Goal: Task Accomplishment & Management: Complete application form

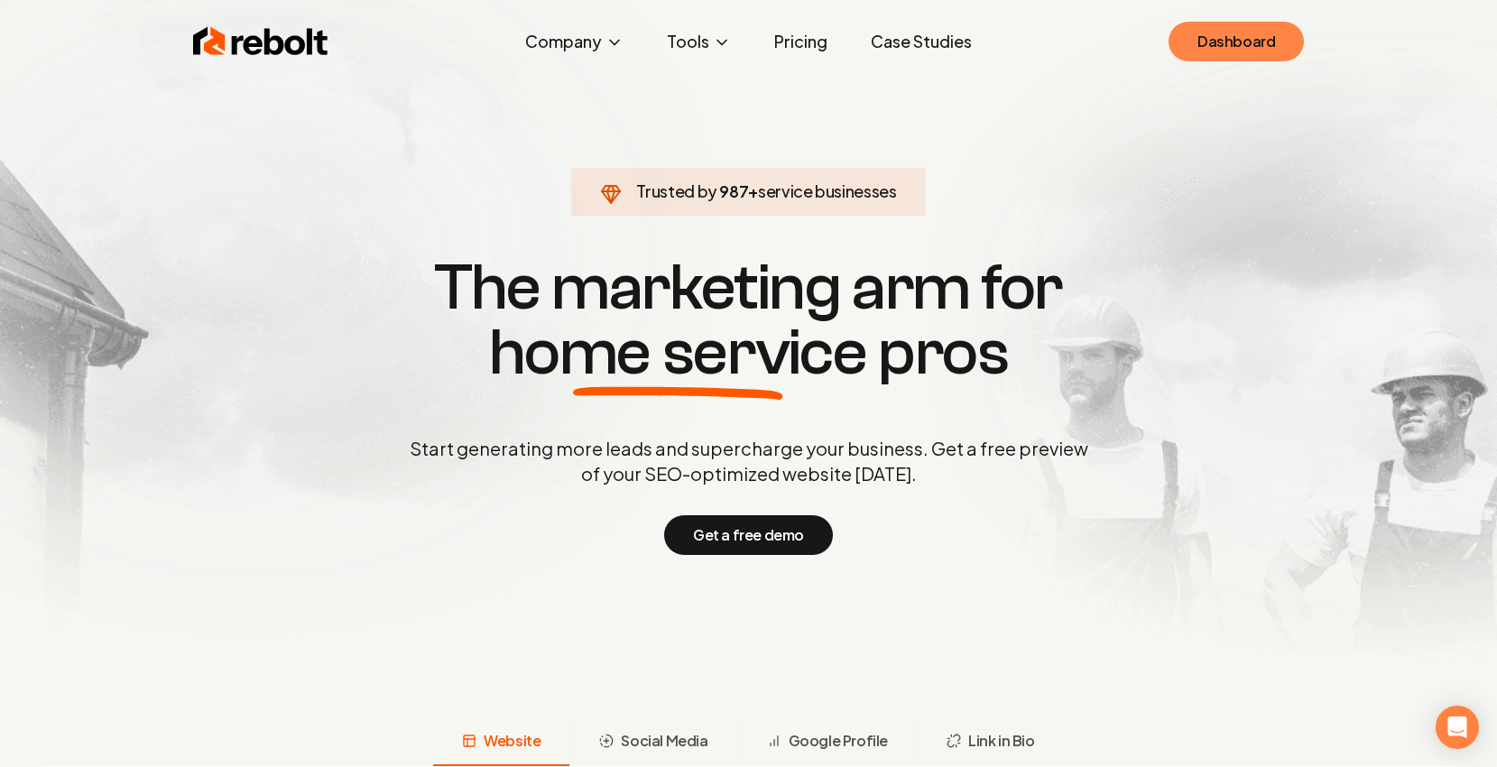
click at [1222, 51] on link "Dashboard" at bounding box center [1236, 42] width 135 height 40
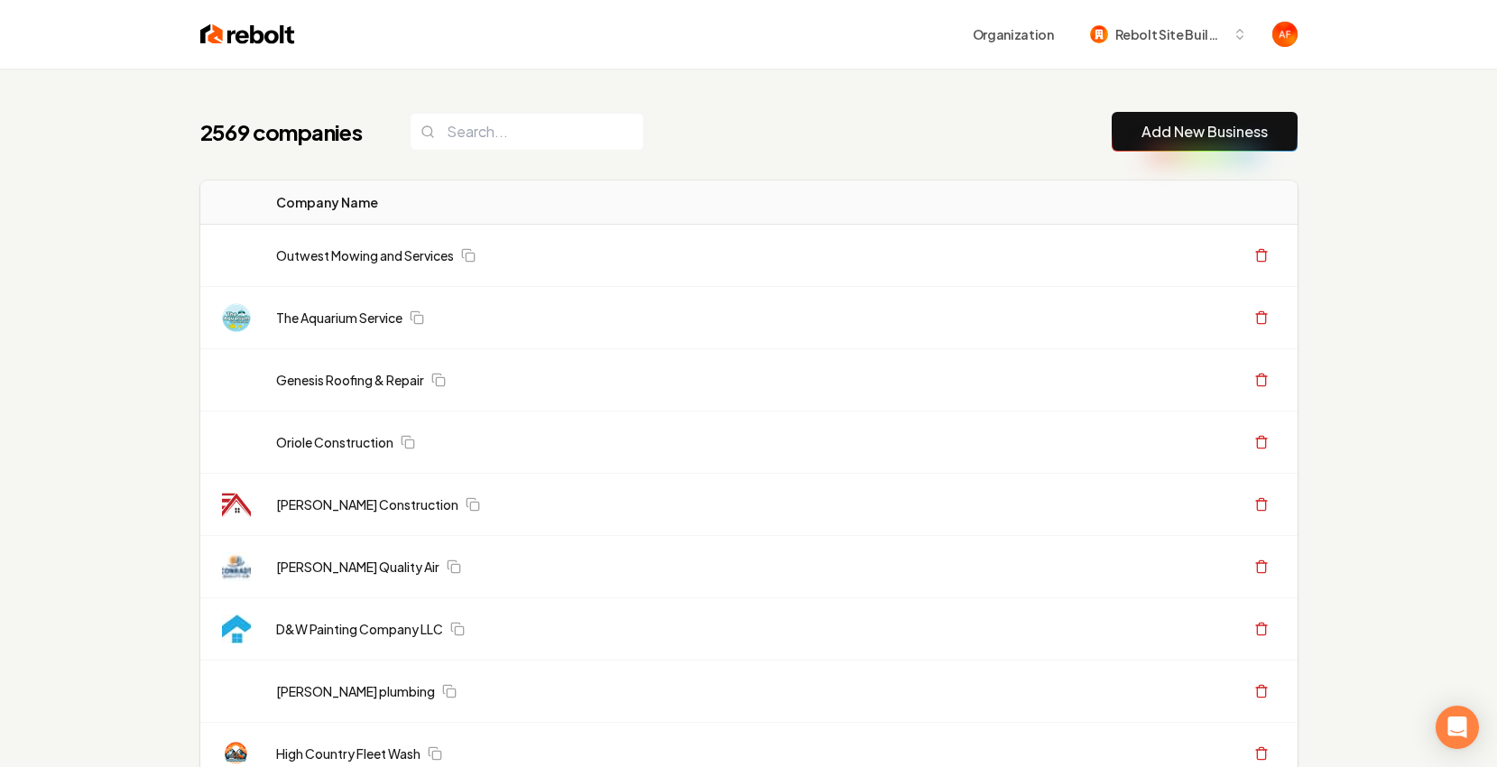
click at [455, 150] on div "2569 companies Add New Business" at bounding box center [748, 132] width 1097 height 40
click at [559, 121] on input "search" at bounding box center [527, 132] width 235 height 38
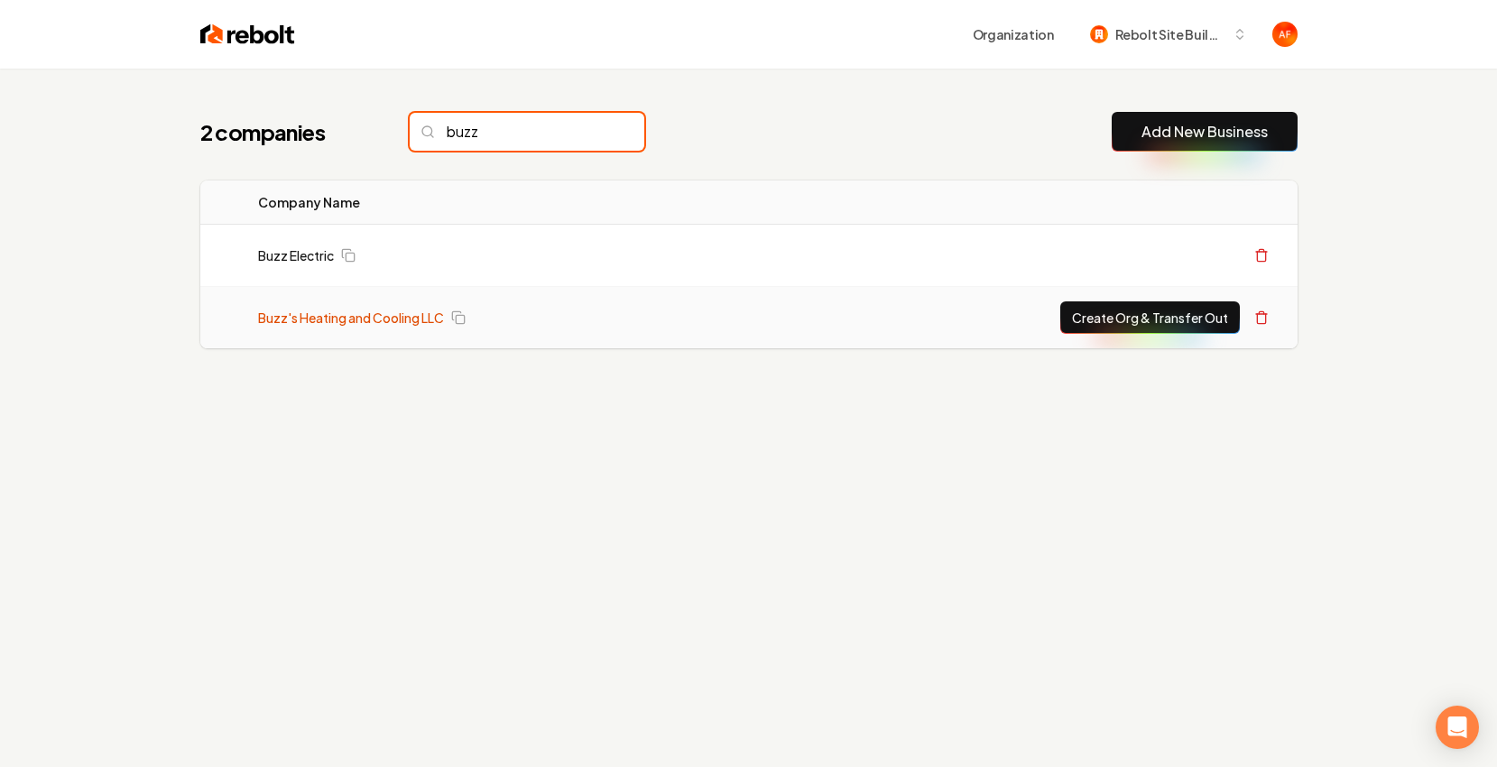
type input "buzz"
click at [392, 318] on link "Buzz's Heating and Cooling LLC" at bounding box center [351, 318] width 186 height 18
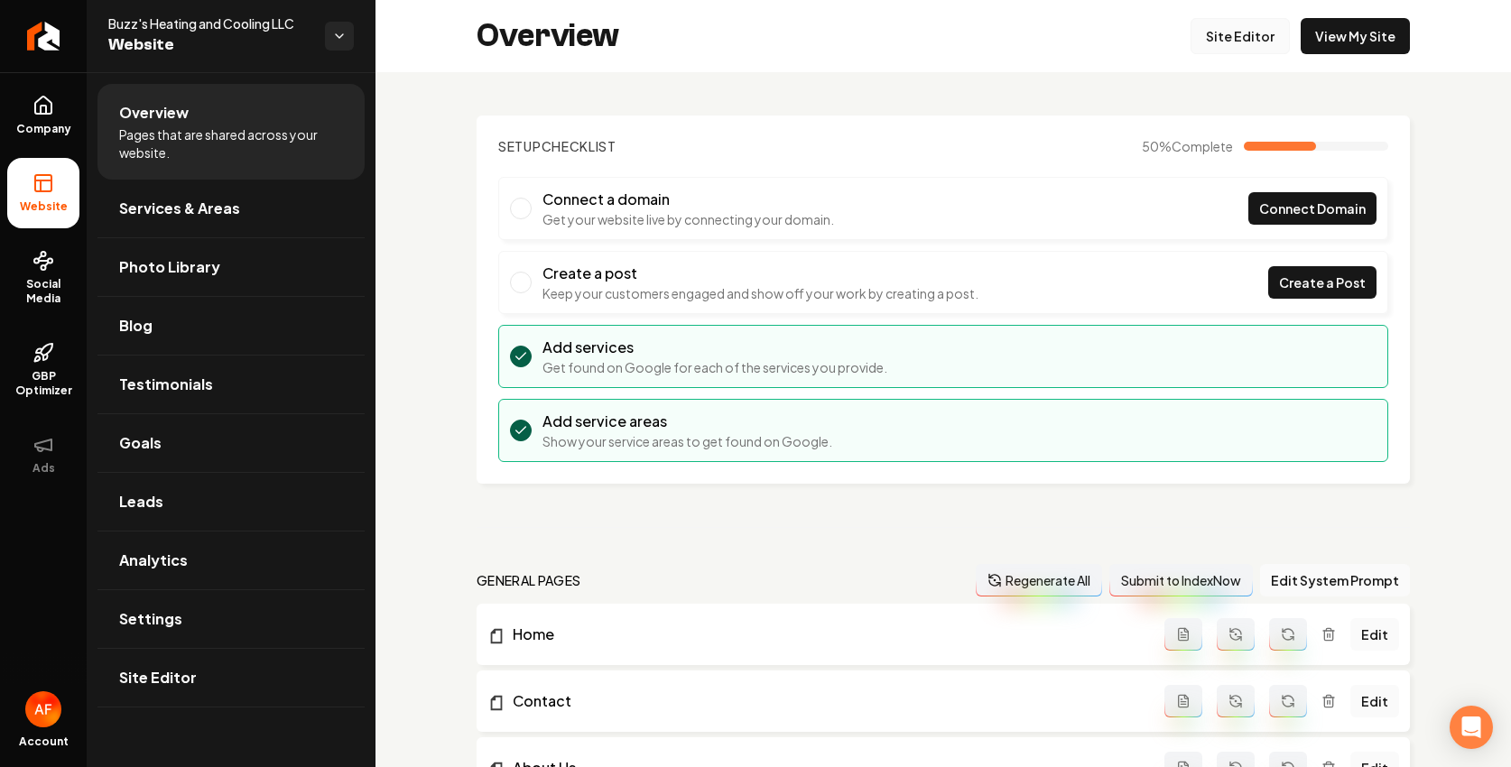
click at [1218, 33] on link "Site Editor" at bounding box center [1239, 36] width 99 height 36
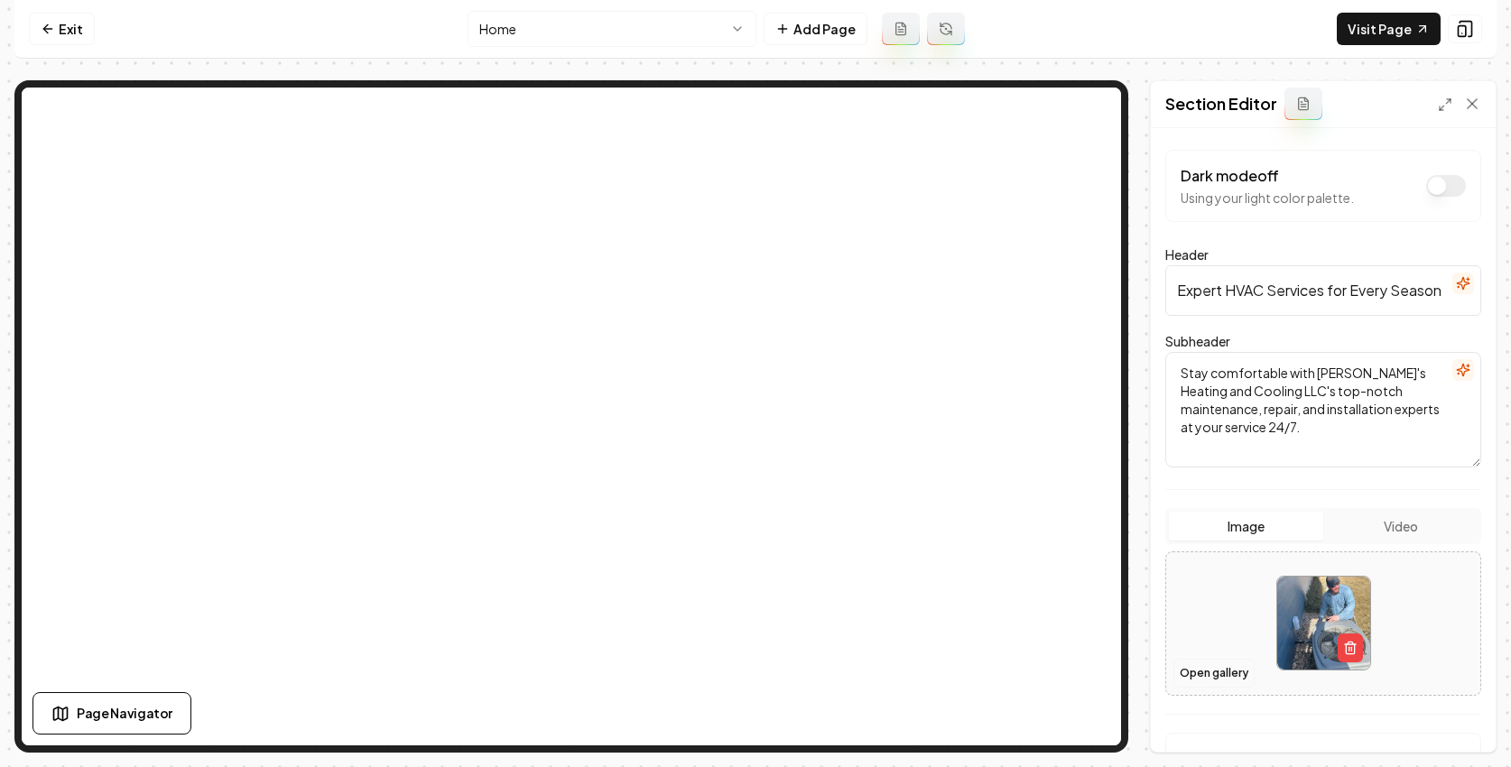
click at [1217, 671] on button "Open gallery" at bounding box center [1213, 673] width 81 height 29
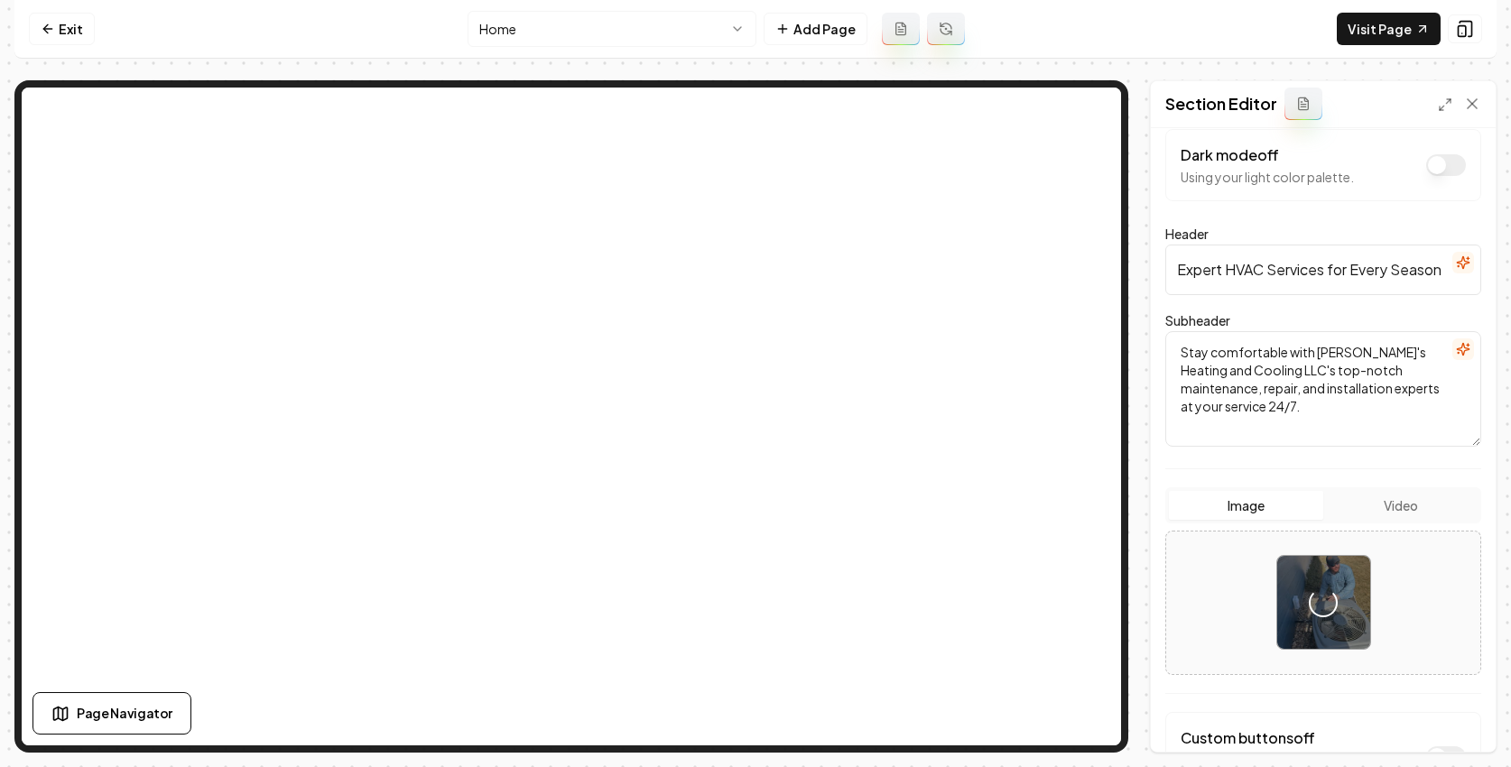
scroll to position [165, 0]
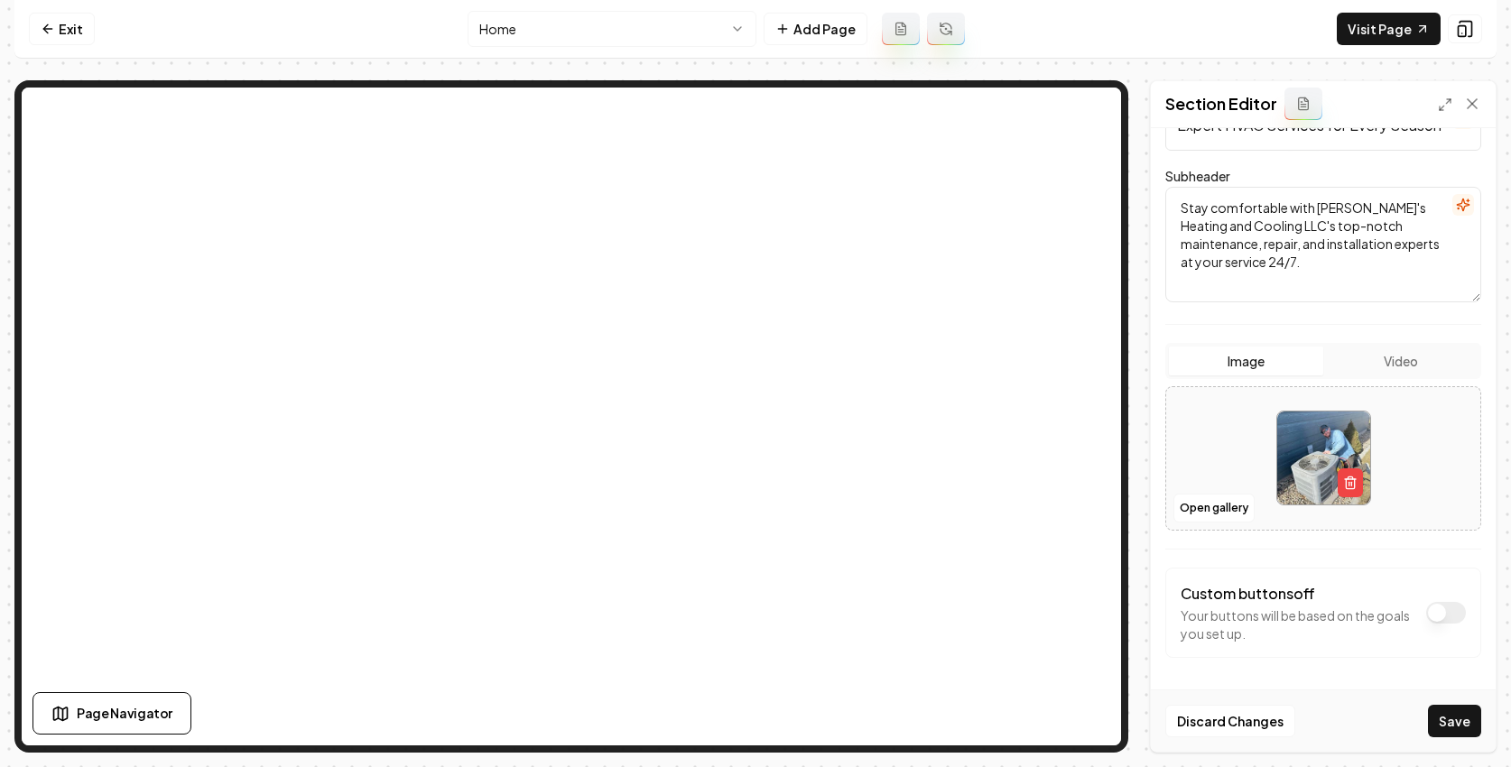
click at [1449, 724] on button "Save" at bounding box center [1454, 721] width 53 height 32
click at [58, 18] on link "Exit" at bounding box center [62, 29] width 66 height 32
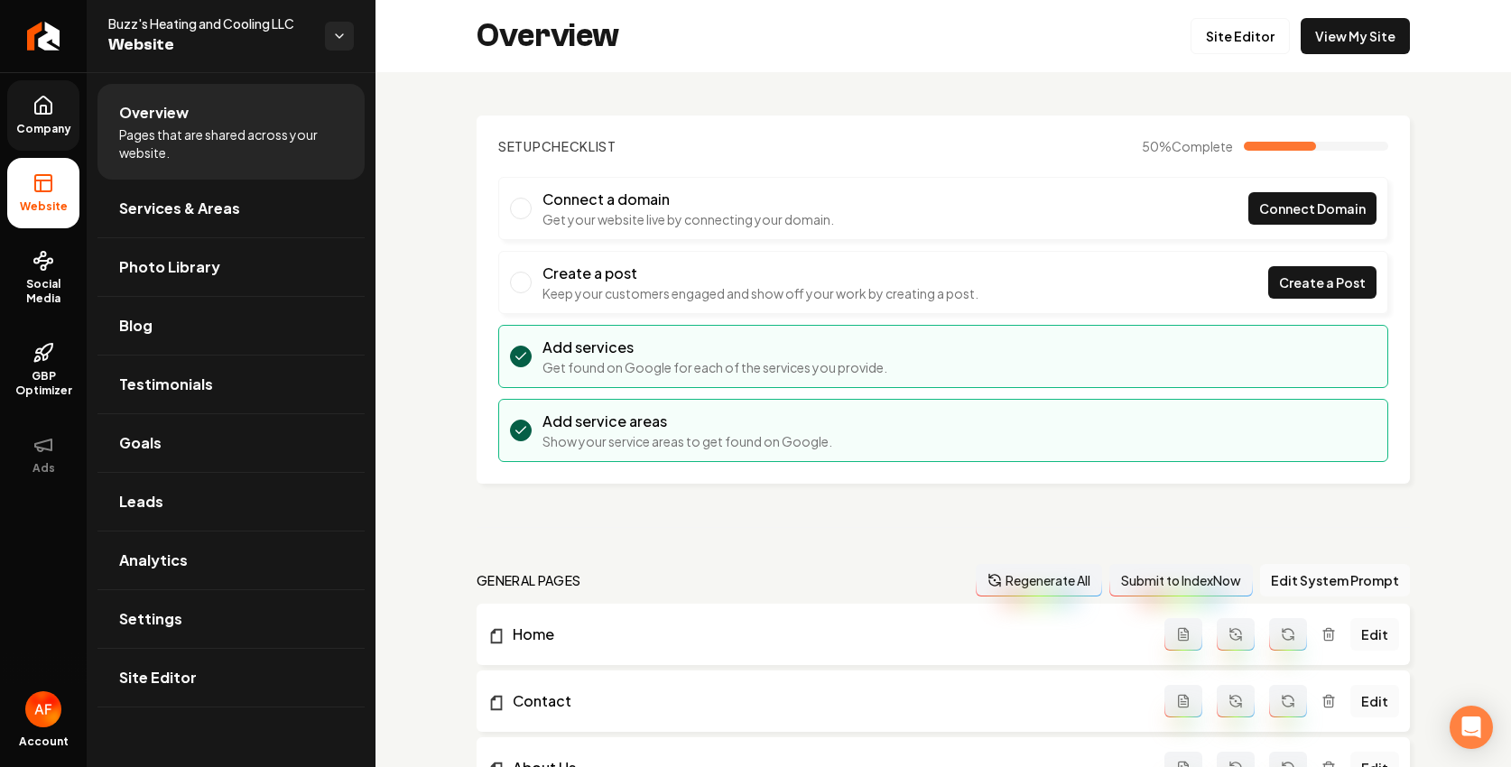
click at [42, 106] on icon at bounding box center [43, 106] width 22 height 22
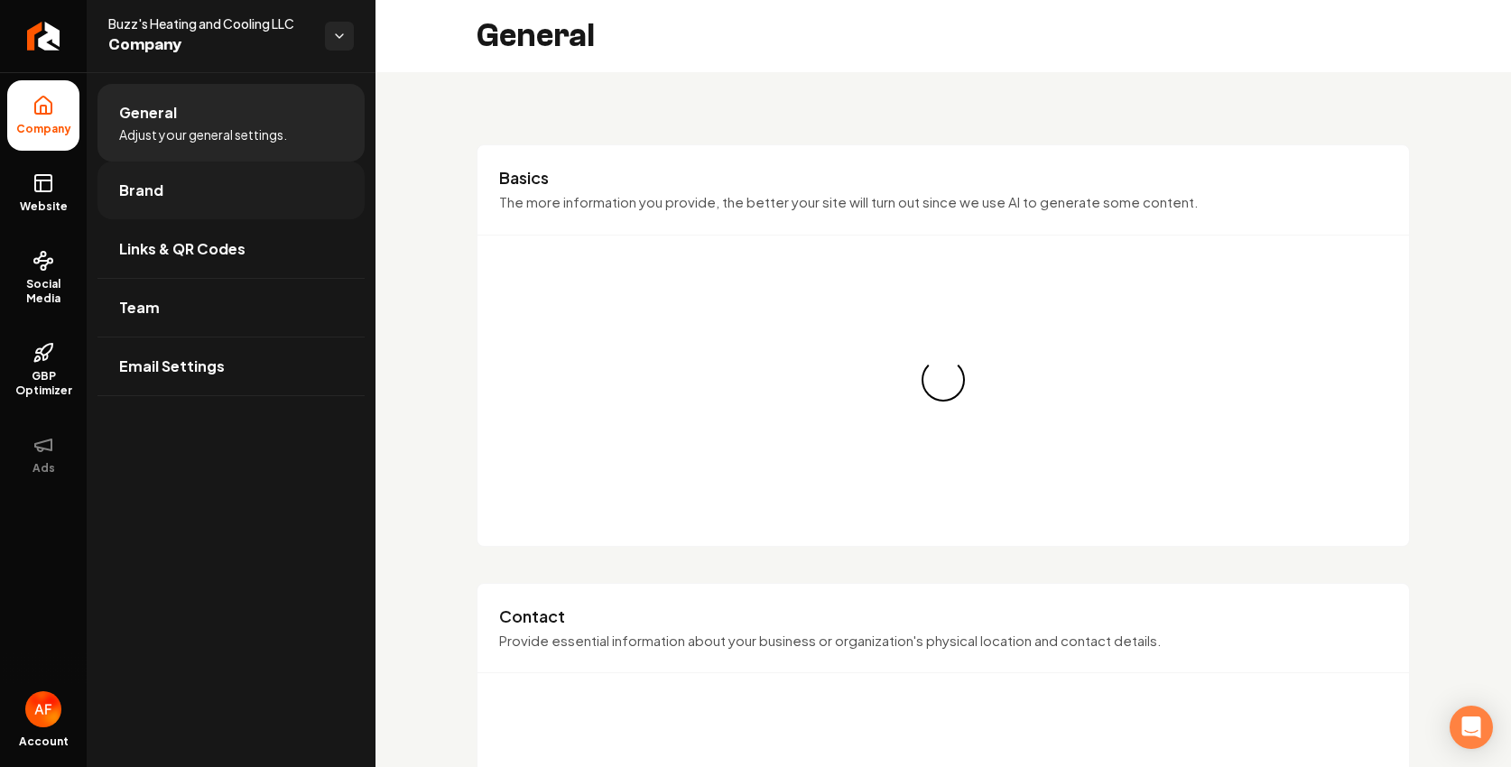
click at [168, 201] on link "Brand" at bounding box center [230, 191] width 267 height 58
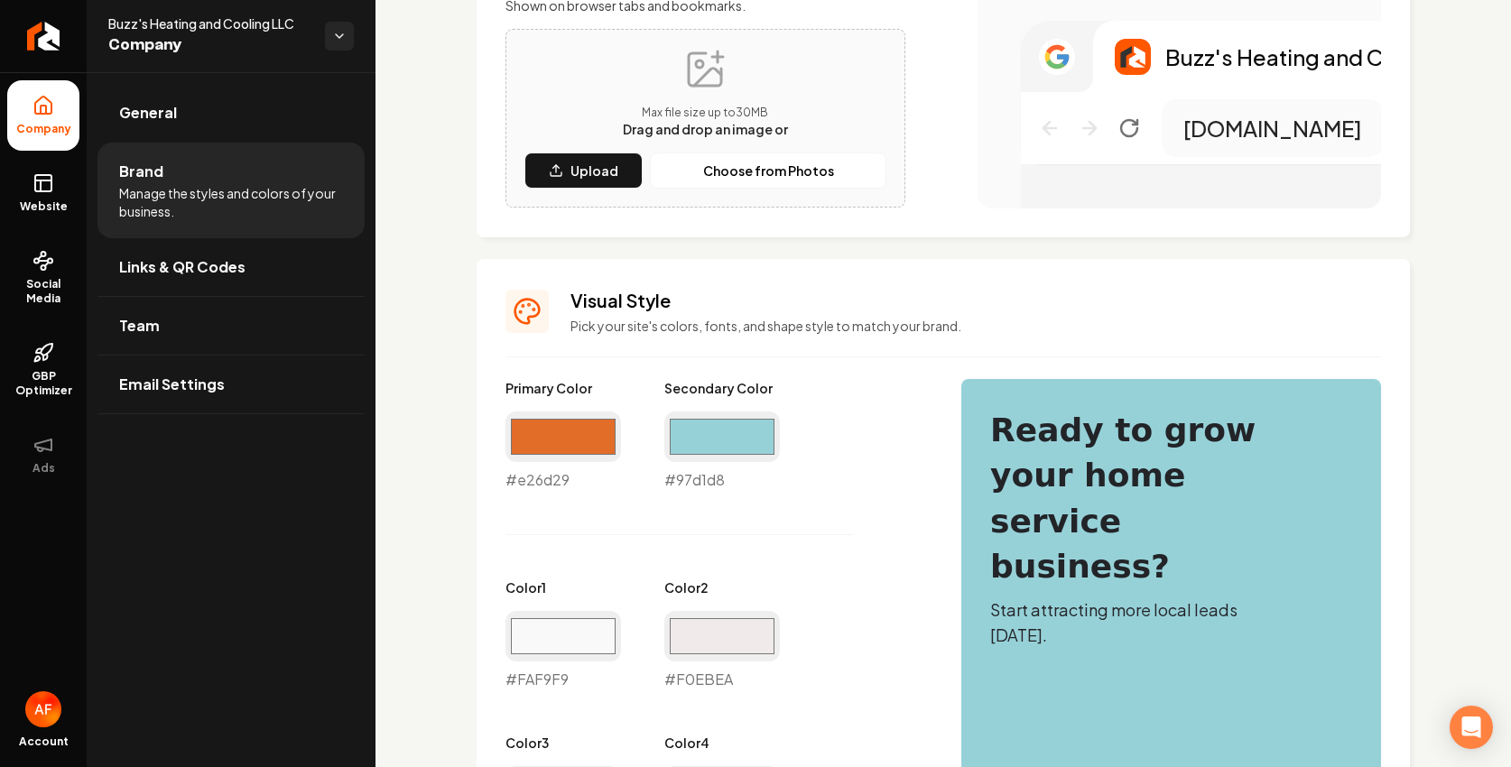
scroll to position [958, 0]
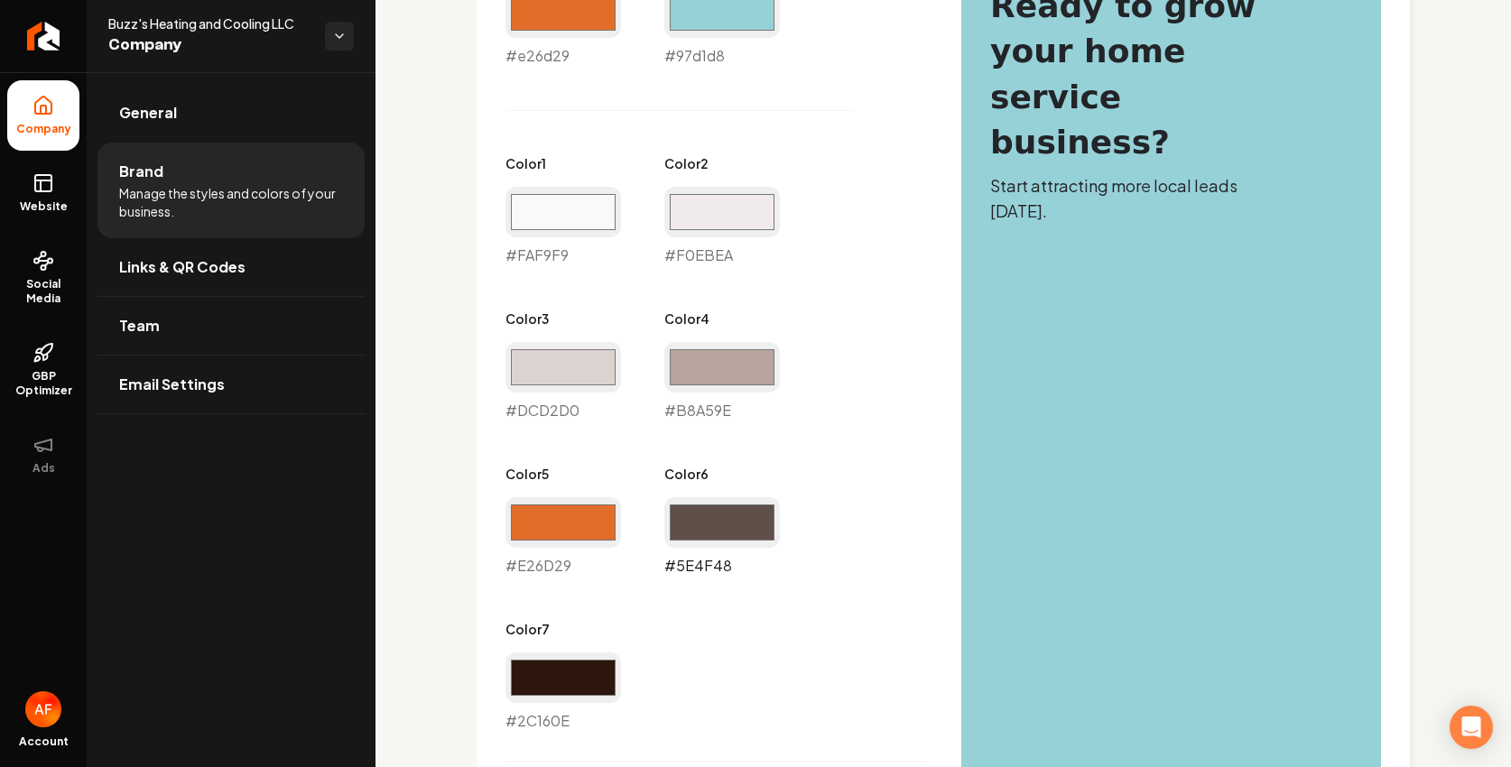
click at [714, 520] on input "#5e4f48" at bounding box center [722, 522] width 116 height 51
type input "#2ea8b8"
click at [955, 303] on div "Primary Color #e26d29 #e26d29 Secondary Color #97d1d8 #97d1d8 Color 1 #faf9f9 #…" at bounding box center [942, 583] width 875 height 1257
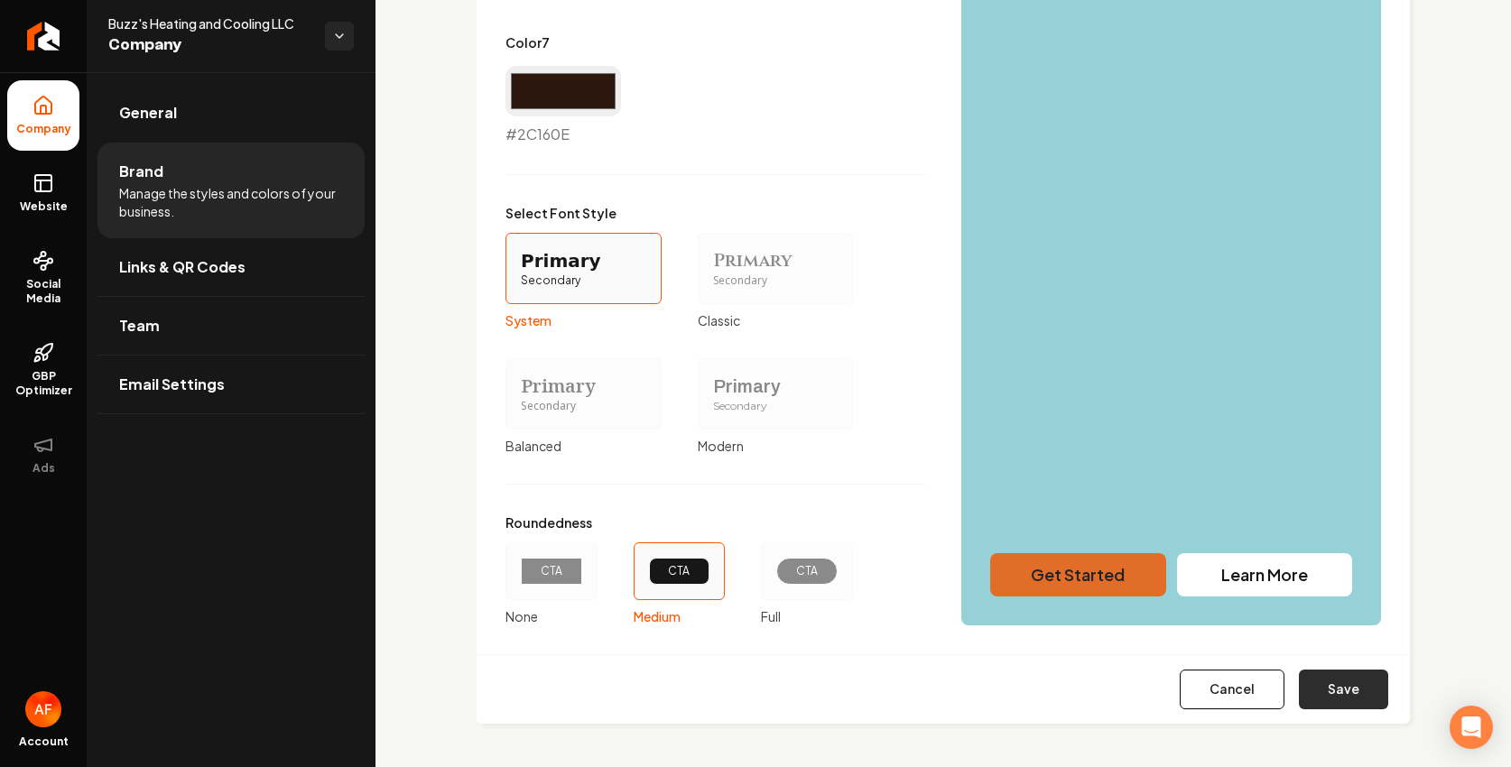
click at [1299, 702] on button "Save" at bounding box center [1343, 690] width 89 height 40
type input "#faf9f9"
type input "#f0ebea"
type input "#dcd2d0"
type input "#b8a59e"
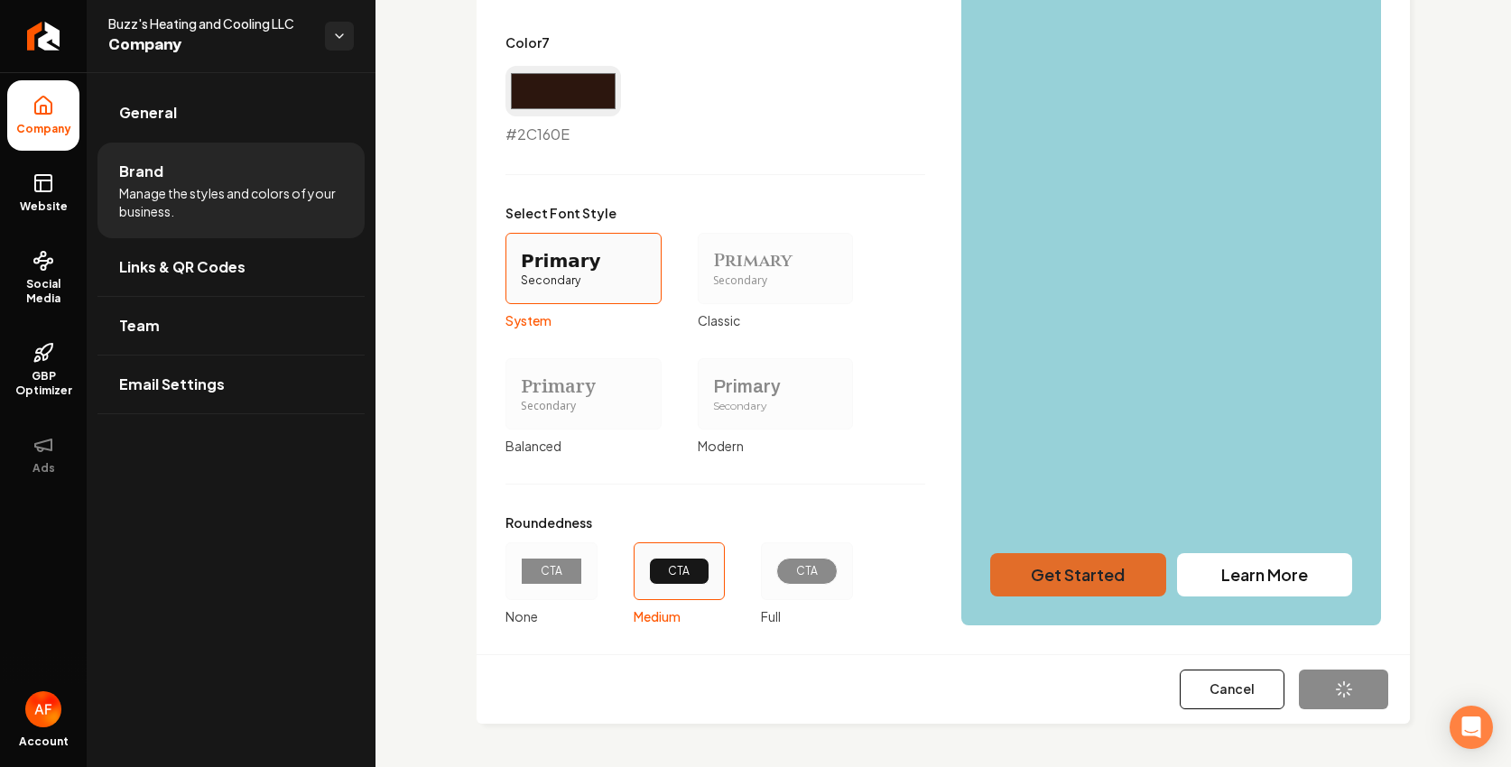
type input "#e26d29"
type input "#2c160e"
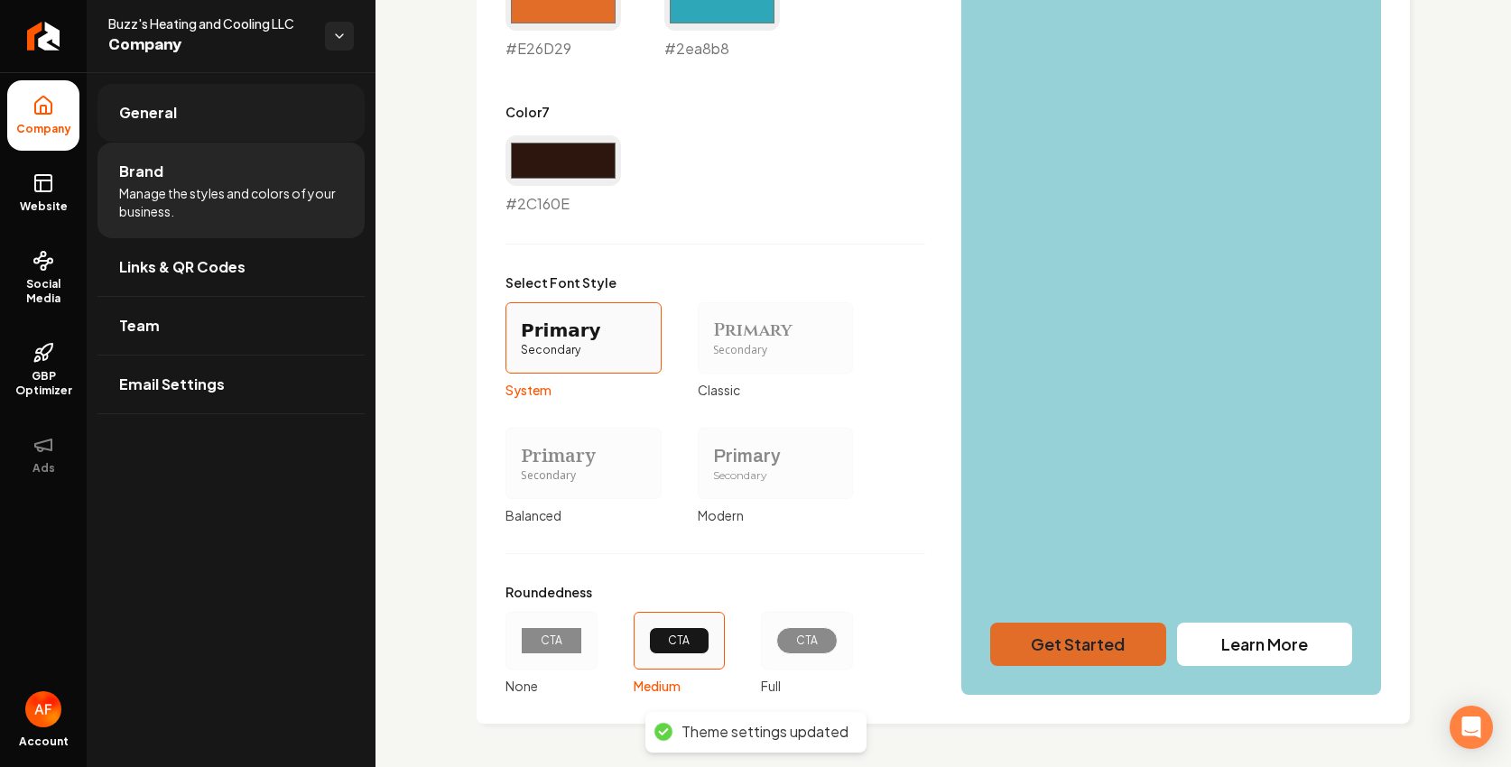
click at [155, 110] on span "General" at bounding box center [148, 113] width 58 height 22
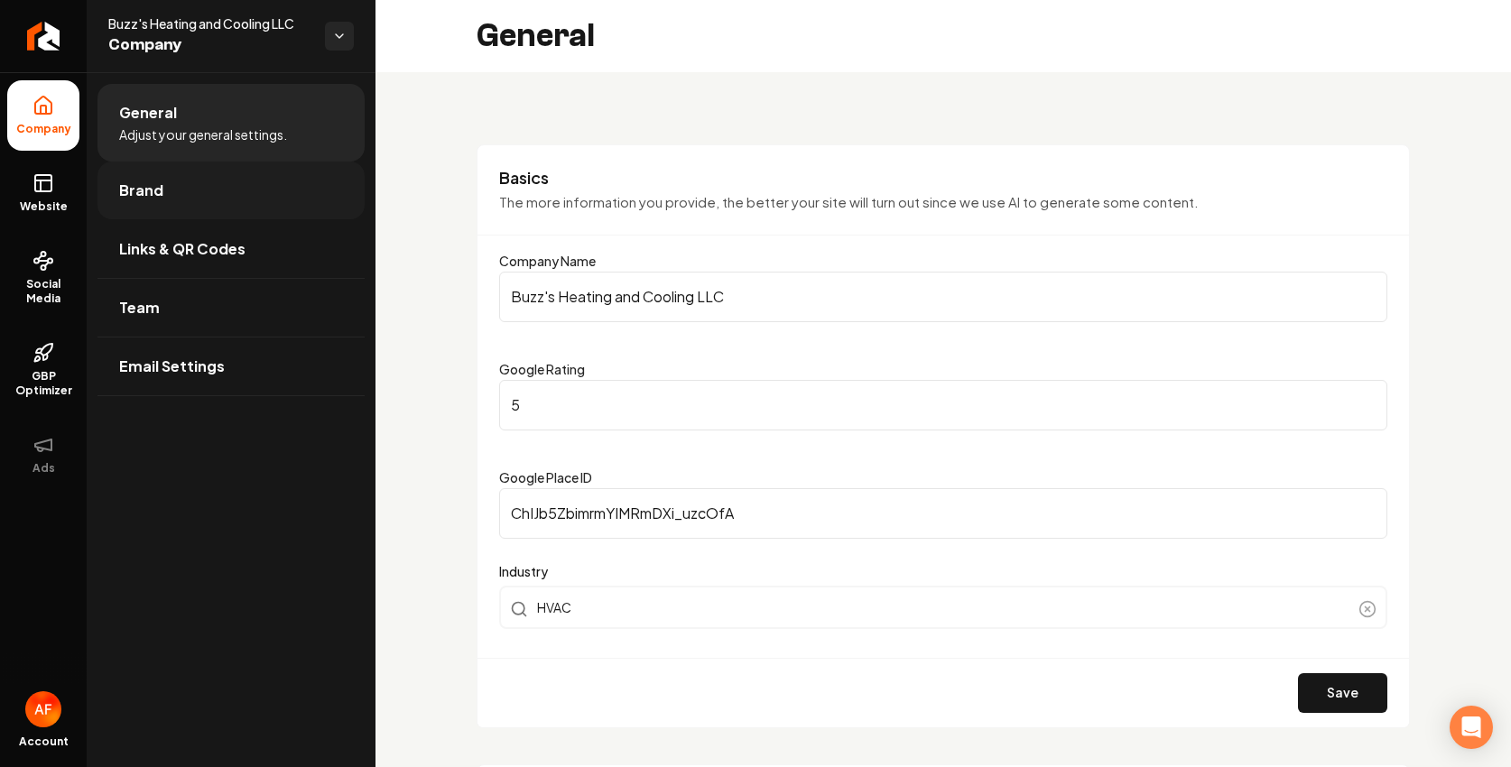
click at [211, 179] on link "Brand" at bounding box center [230, 191] width 267 height 58
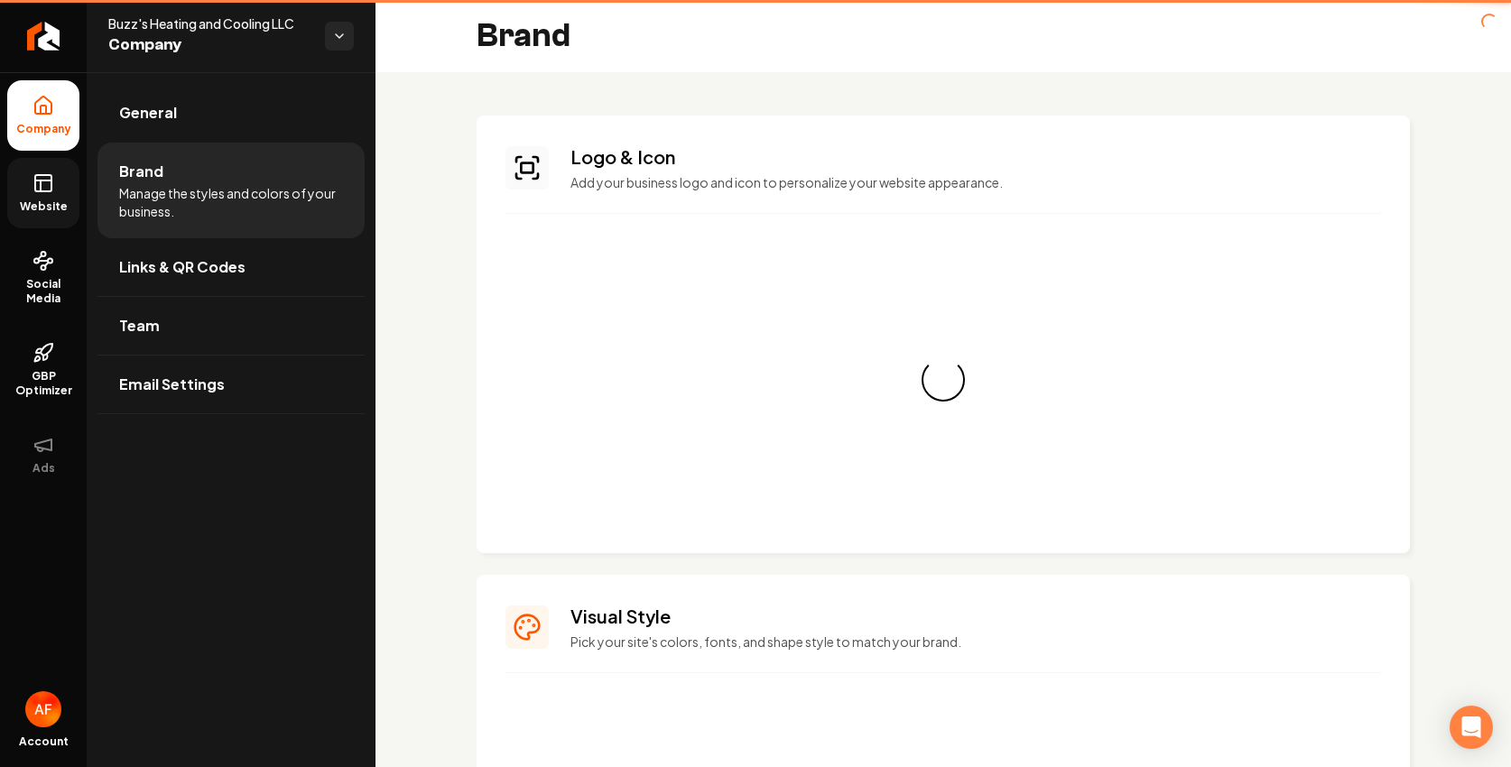
click at [54, 181] on link "Website" at bounding box center [43, 193] width 72 height 70
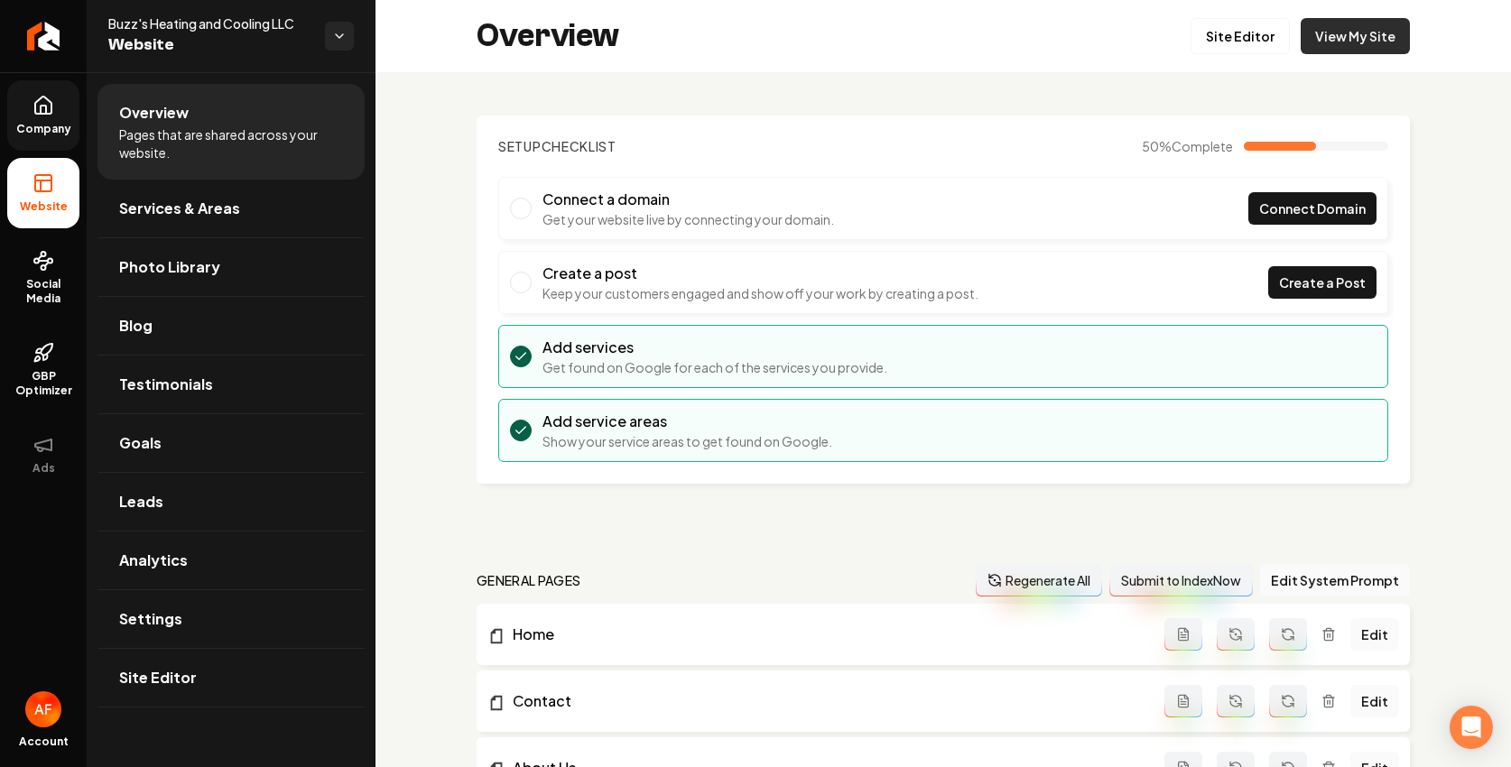
click at [1310, 30] on link "View My Site" at bounding box center [1355, 36] width 109 height 36
click at [1208, 20] on link "Site Editor" at bounding box center [1239, 36] width 99 height 36
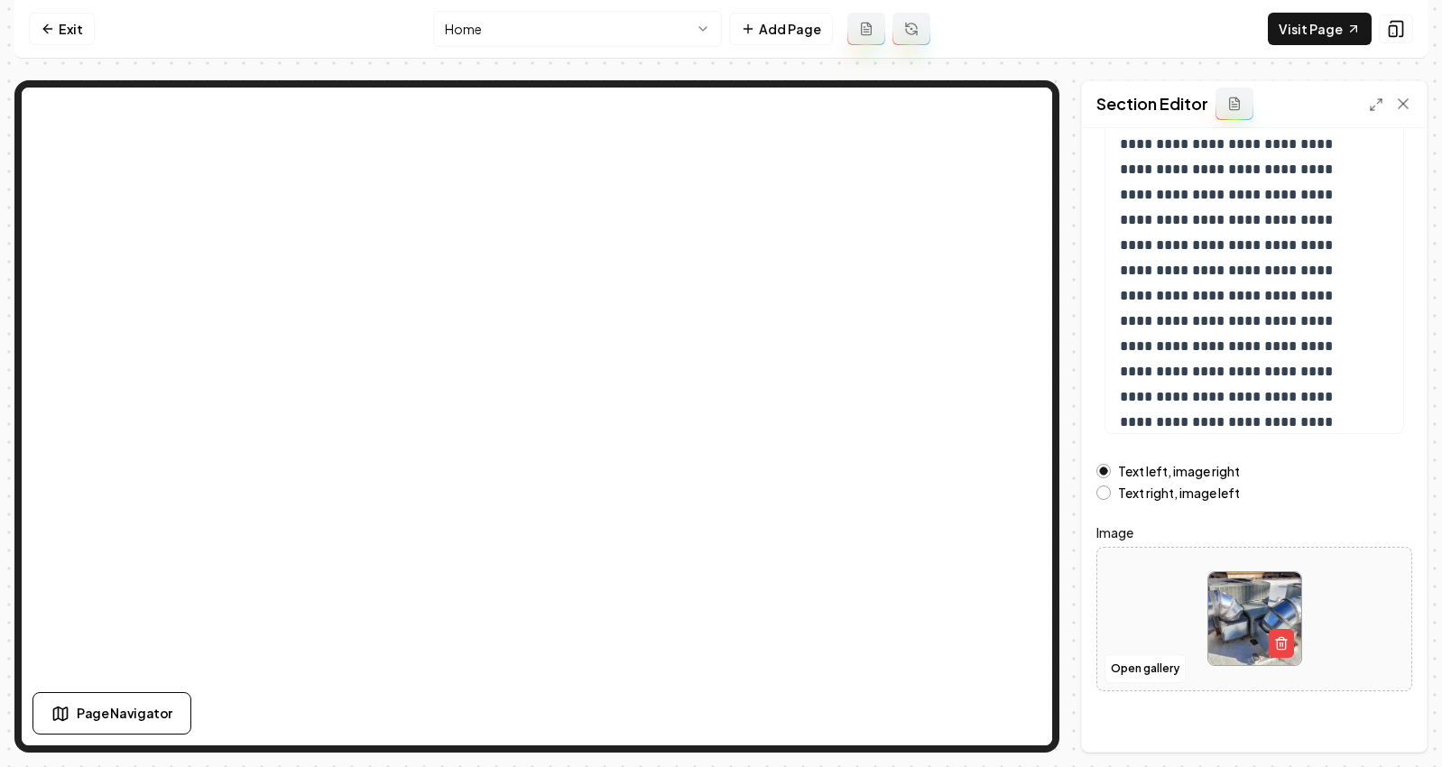
scroll to position [208, 0]
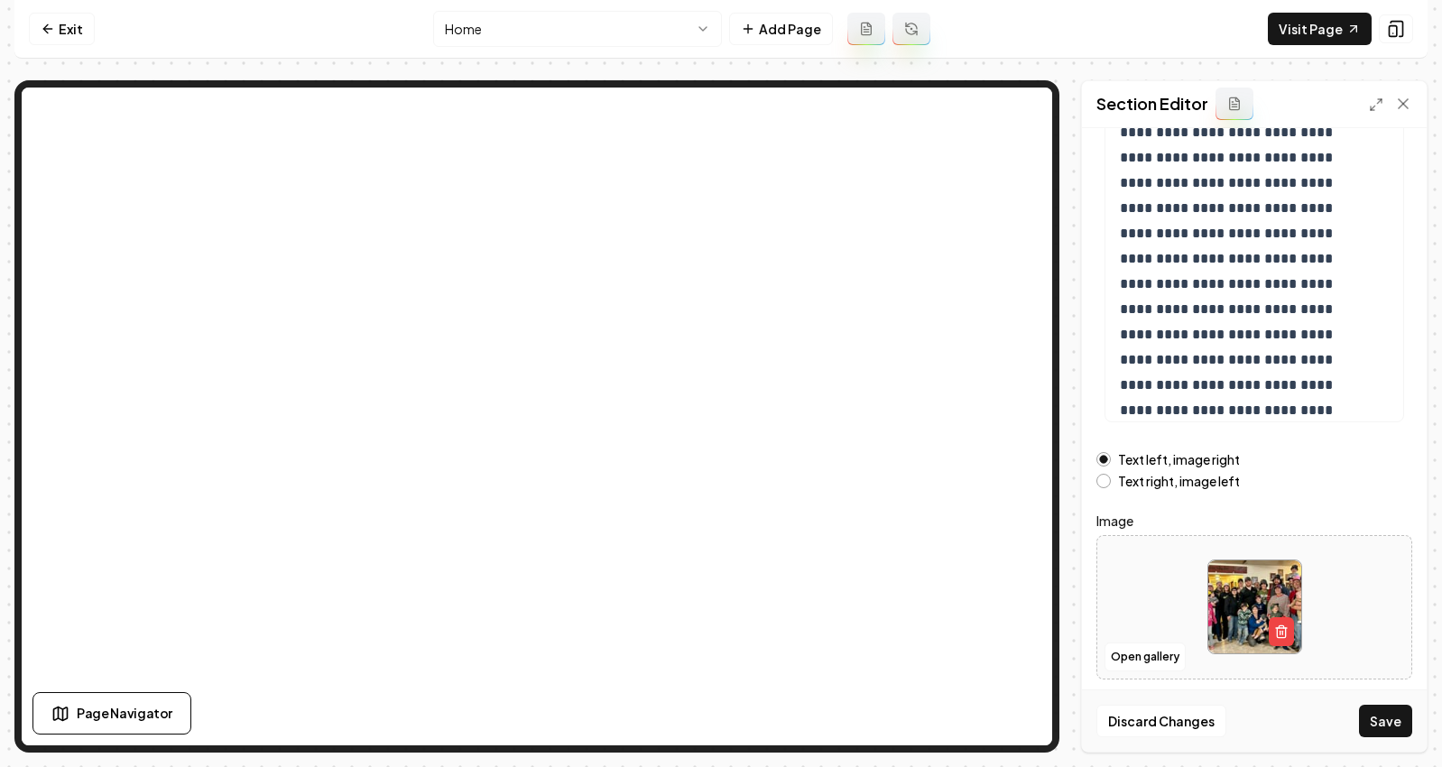
click at [1384, 714] on button "Save" at bounding box center [1385, 721] width 53 height 32
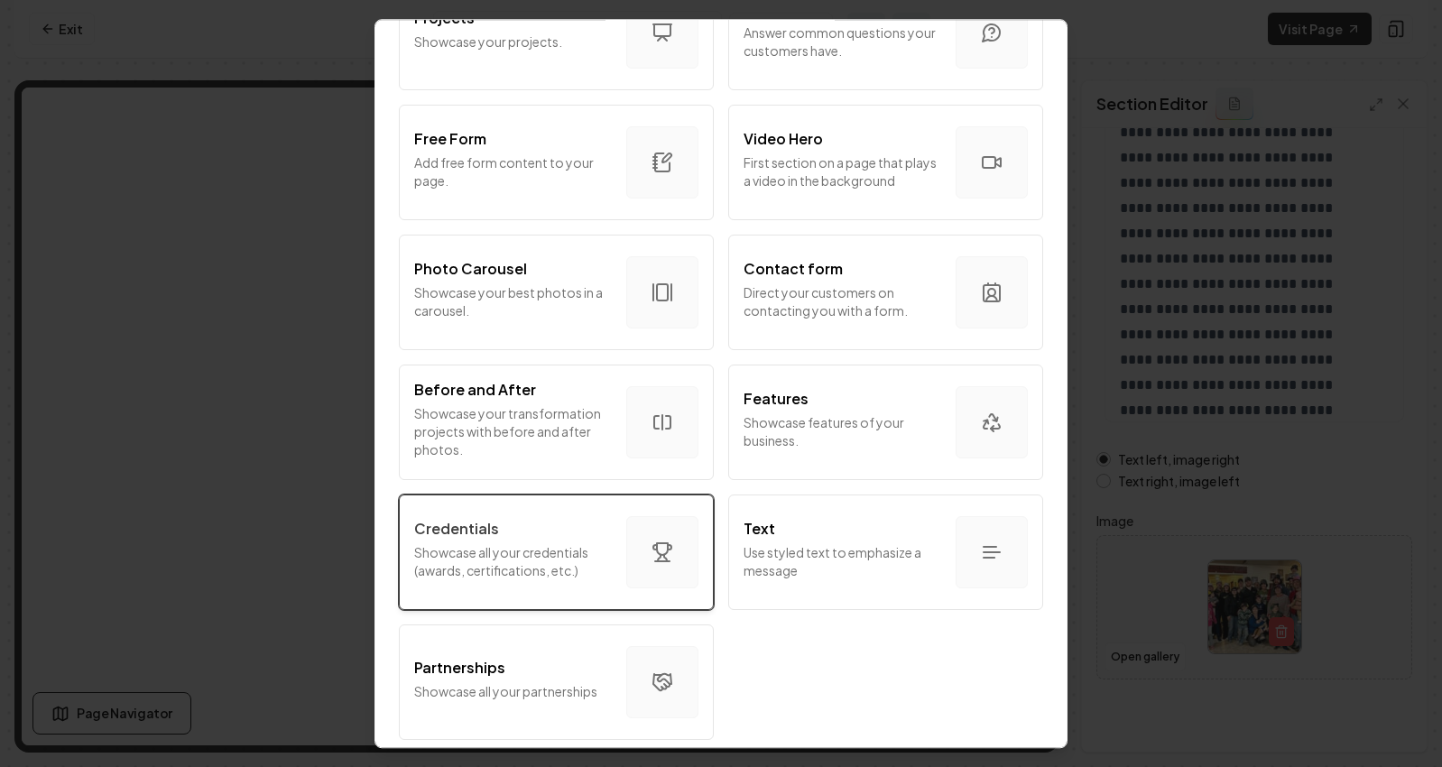
scroll to position [973, 0]
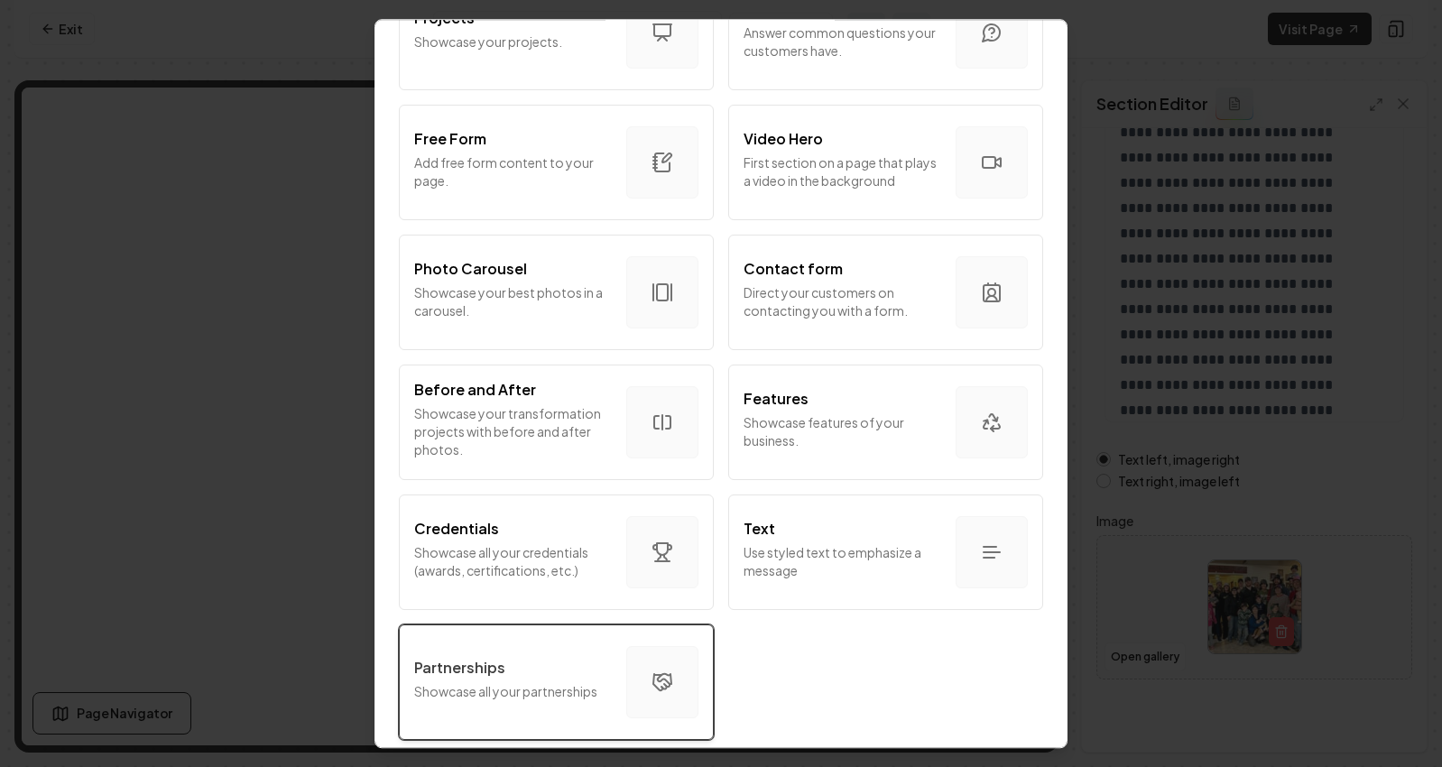
click at [500, 682] on p "Showcase all your partnerships" at bounding box center [513, 691] width 198 height 18
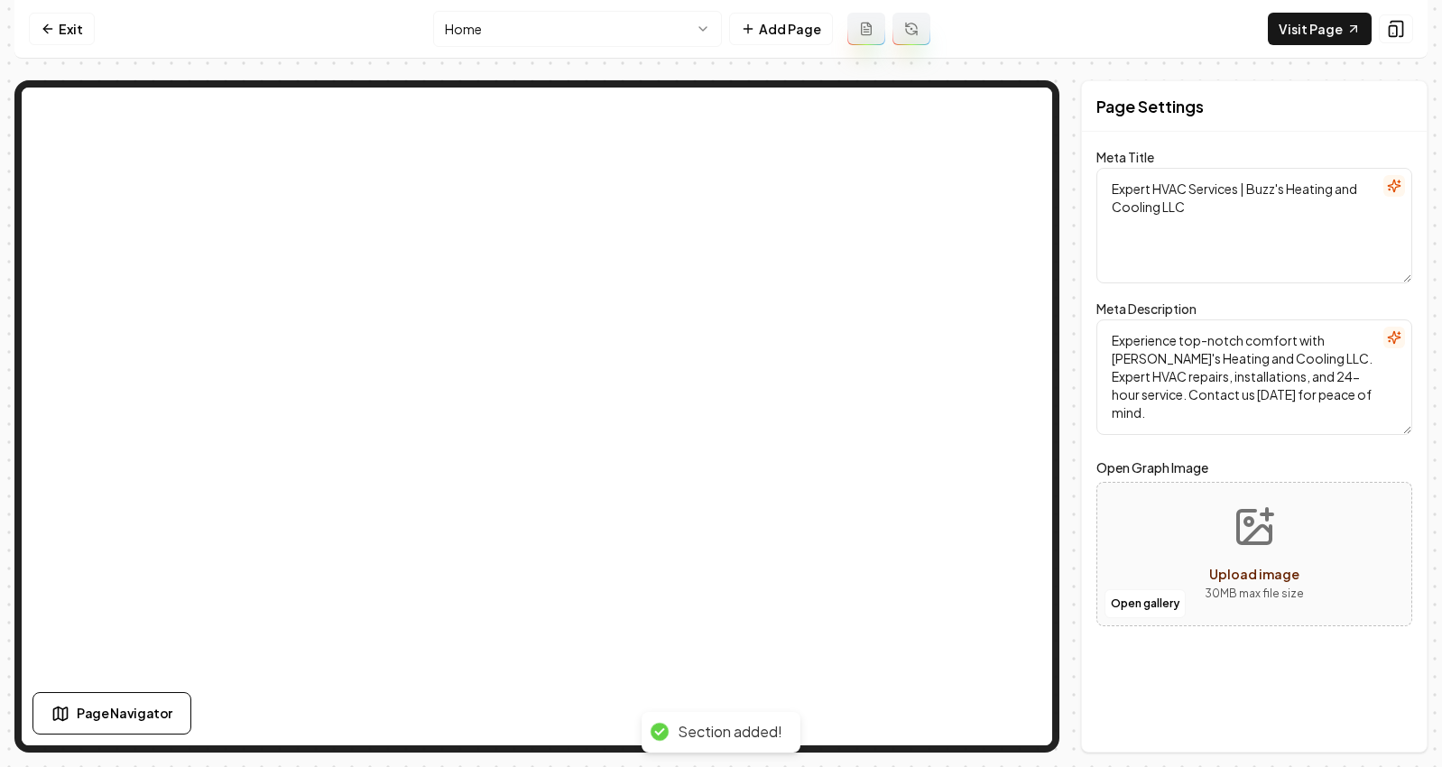
scroll to position [0, 0]
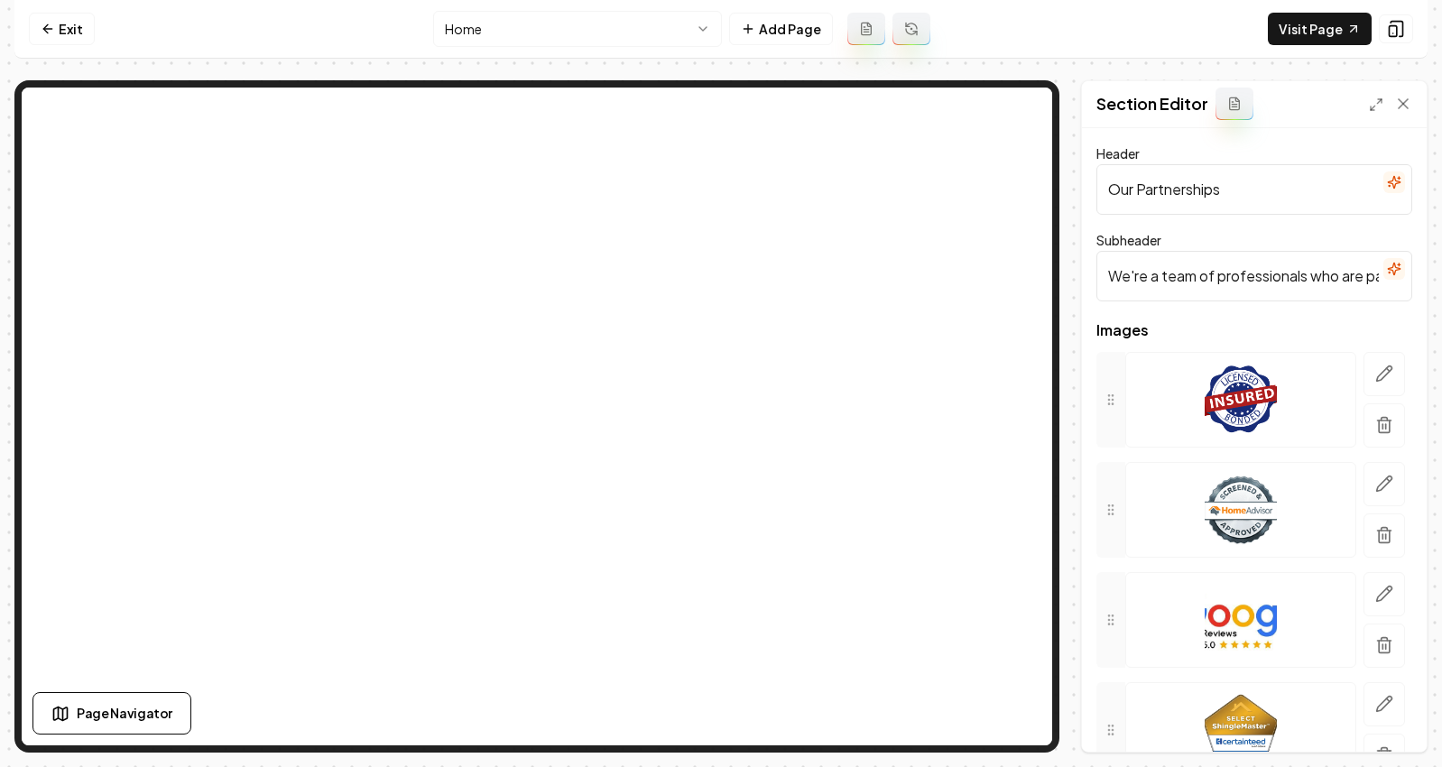
click at [1209, 193] on input "Our Partnerships" at bounding box center [1255, 189] width 316 height 51
type input "Brands We Service"
click at [1377, 369] on icon "button" at bounding box center [1384, 373] width 15 height 15
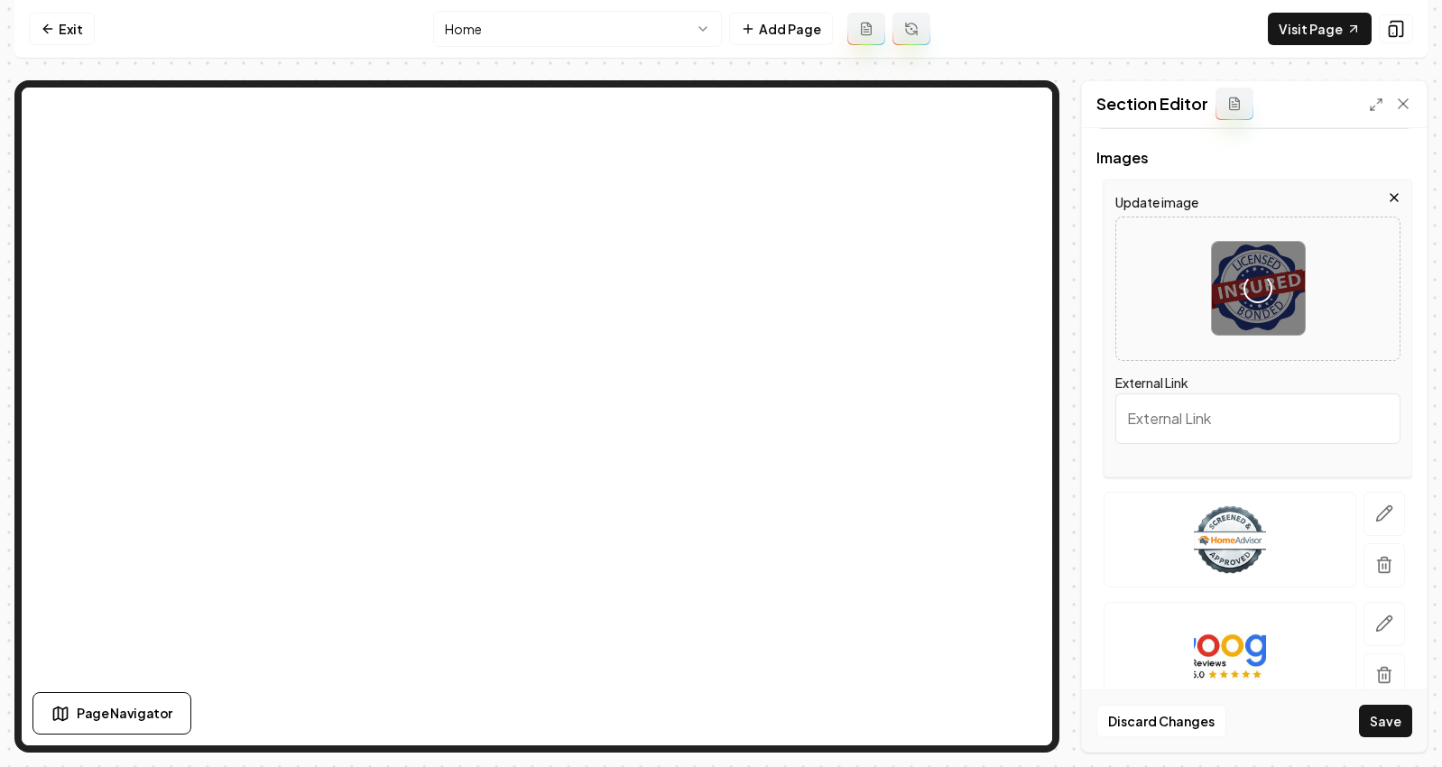
scroll to position [176, 0]
drag, startPoint x: 1374, startPoint y: 501, endPoint x: 1430, endPoint y: 481, distance: 59.4
click at [1375, 501] on icon "button" at bounding box center [1384, 510] width 18 height 18
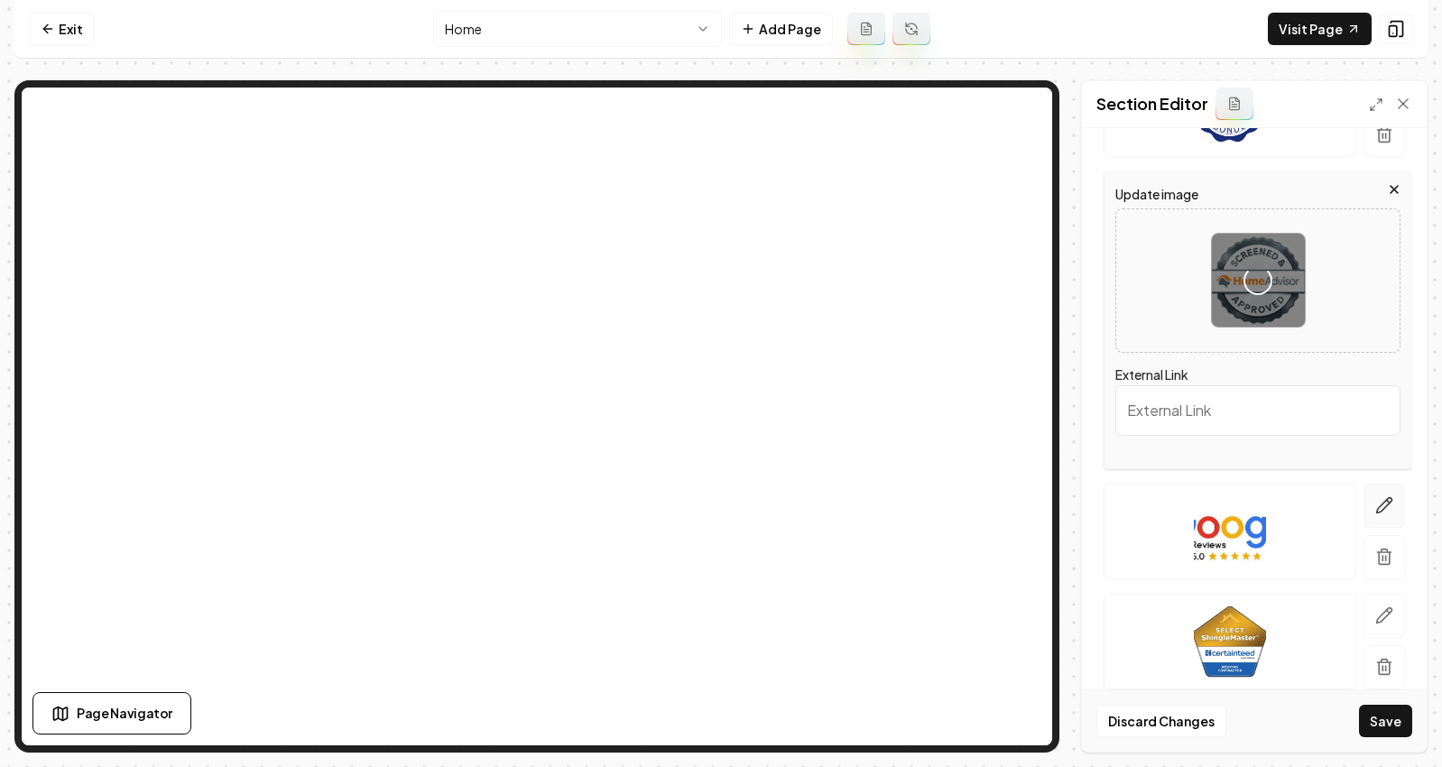
scroll to position [320, 0]
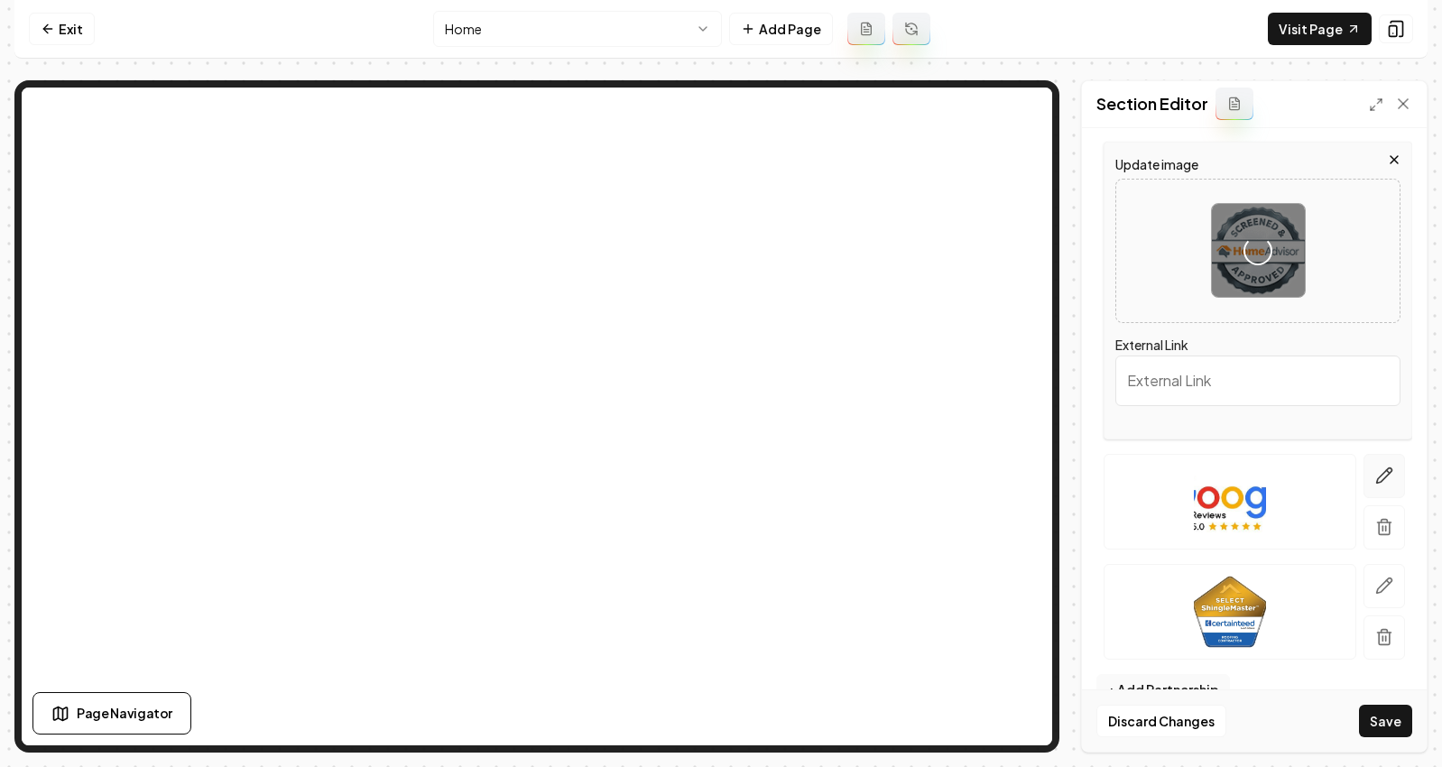
click at [1375, 469] on icon "button" at bounding box center [1384, 476] width 18 height 18
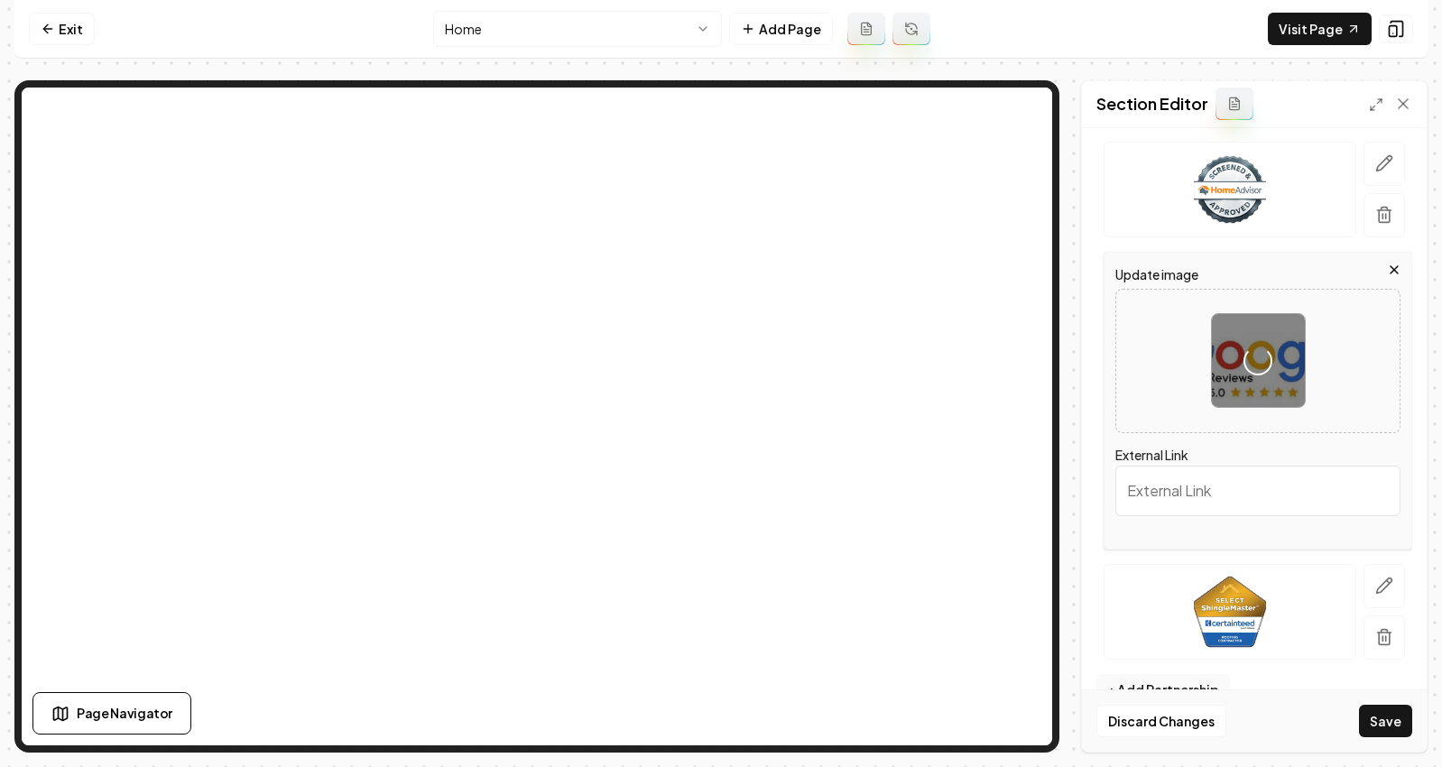
drag, startPoint x: 1369, startPoint y: 576, endPoint x: 1387, endPoint y: 578, distance: 18.1
click at [1375, 577] on icon "button" at bounding box center [1384, 586] width 18 height 18
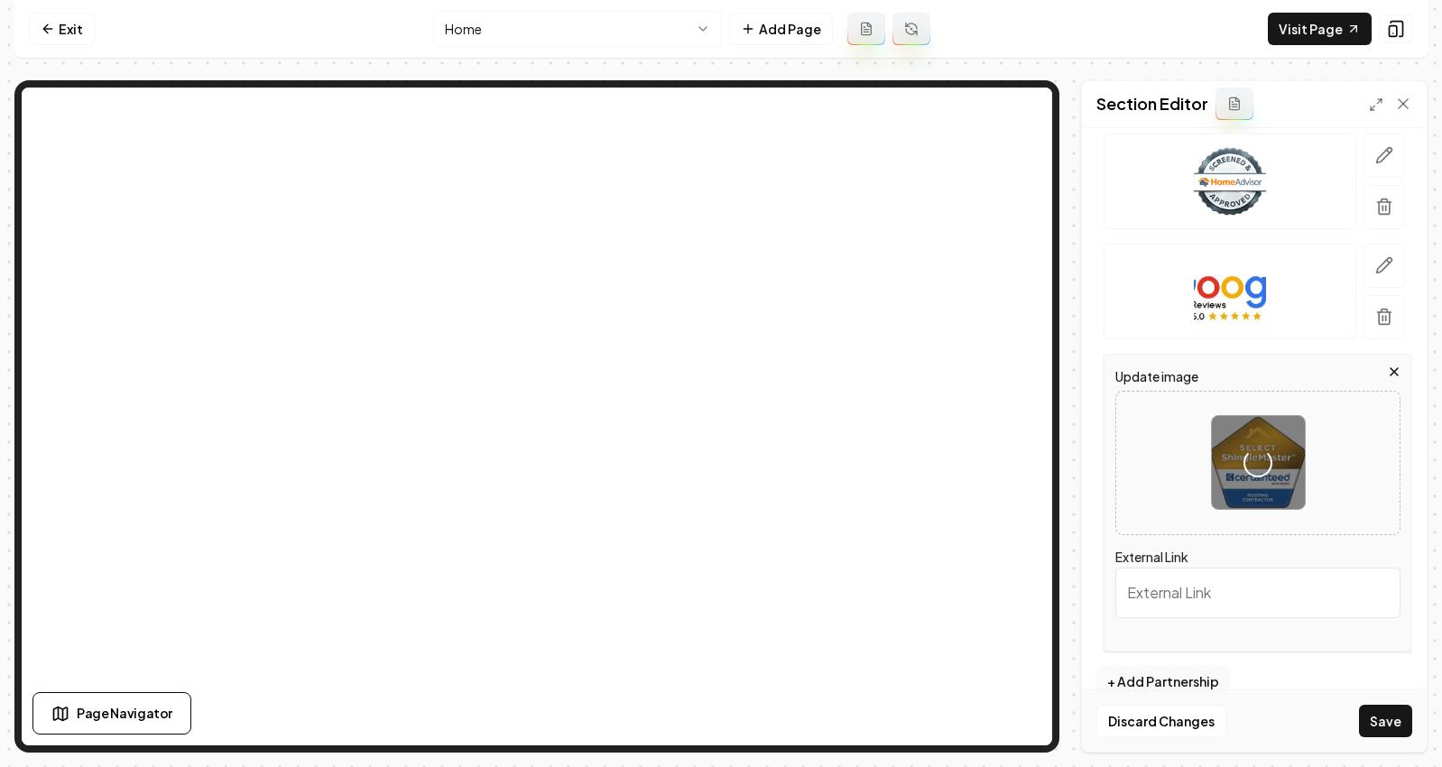
scroll to position [359, 0]
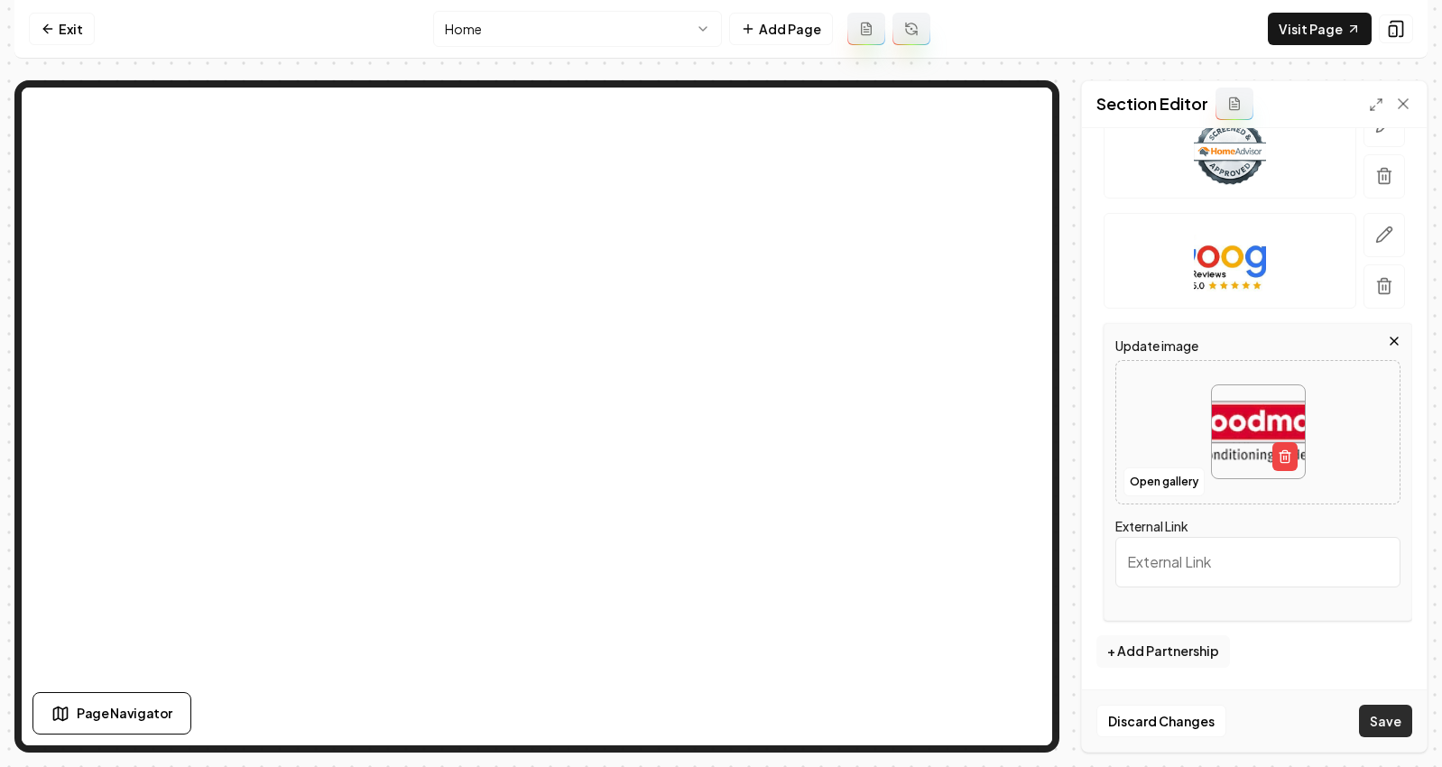
click at [1392, 706] on div "Discard Changes Save" at bounding box center [1254, 721] width 345 height 62
click at [1389, 711] on button "Save" at bounding box center [1385, 721] width 53 height 32
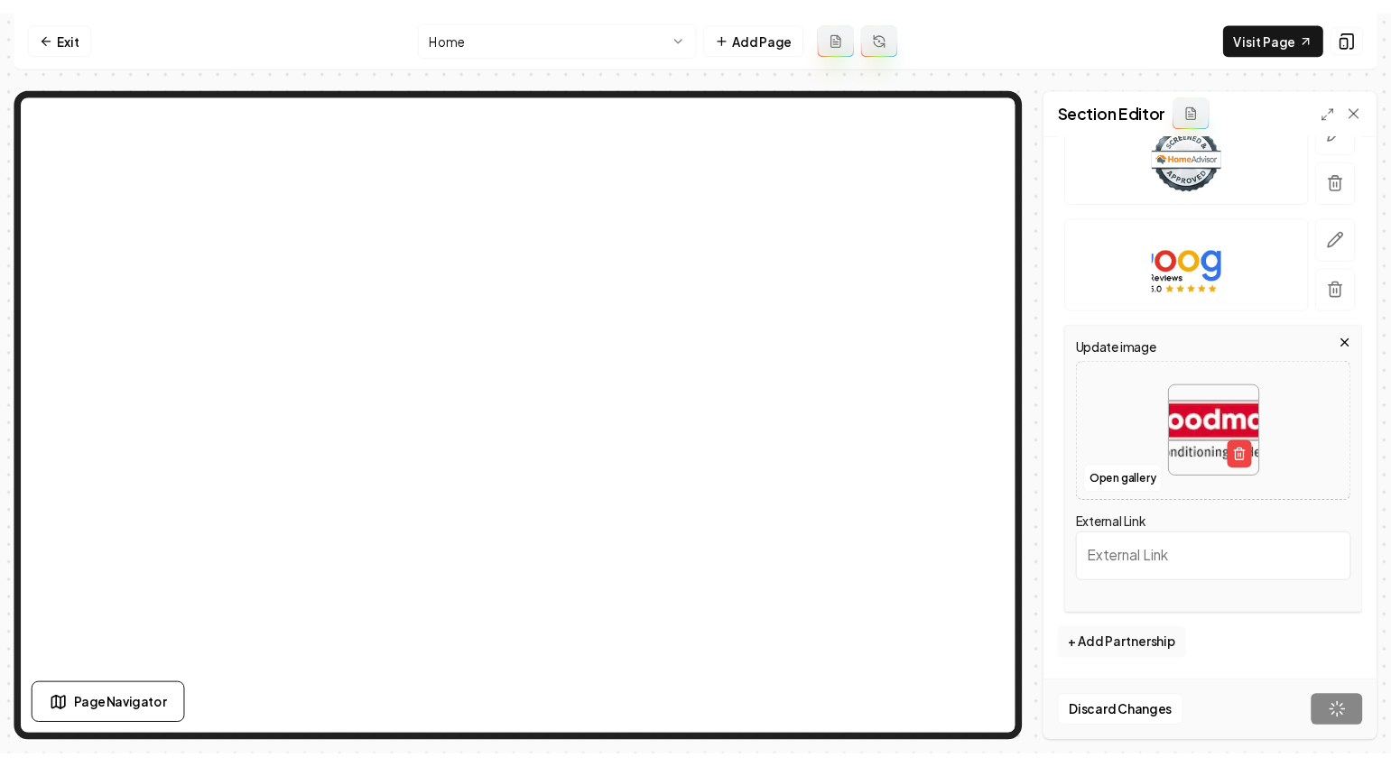
scroll to position [95, 0]
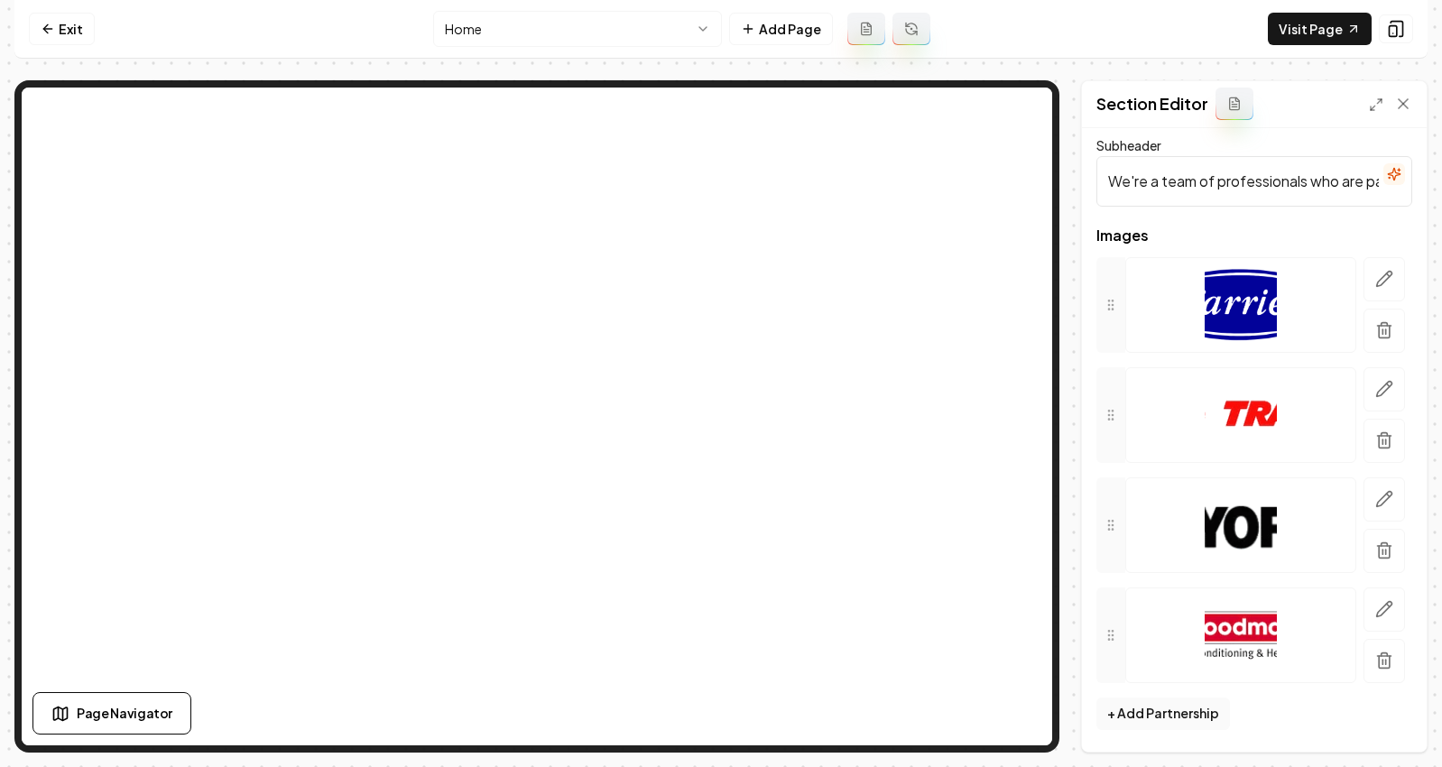
click at [1236, 190] on input "We're a team of professionals who are passionate about what we do." at bounding box center [1255, 181] width 316 height 51
click at [1384, 167] on button "button" at bounding box center [1395, 174] width 22 height 22
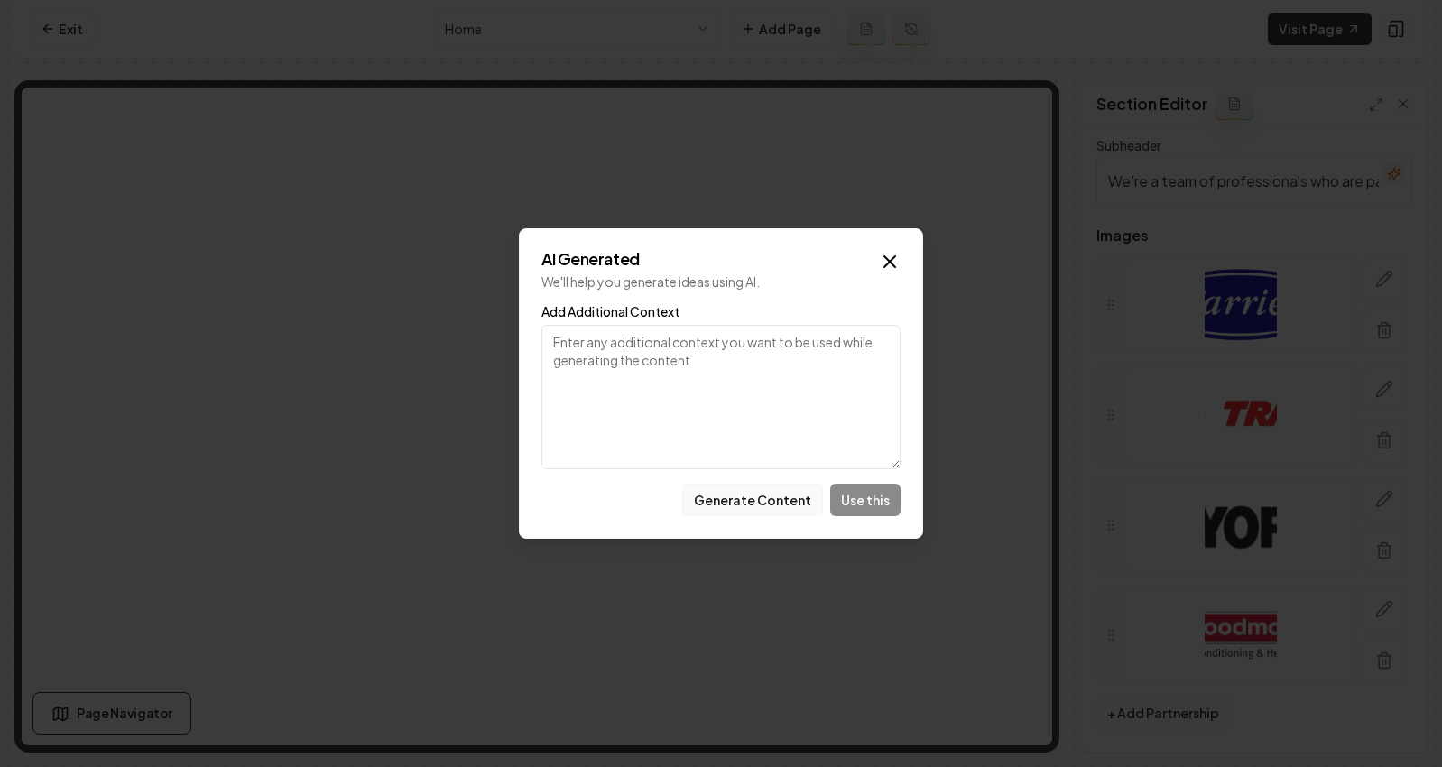
click at [800, 492] on button "Generate Content" at bounding box center [752, 500] width 141 height 32
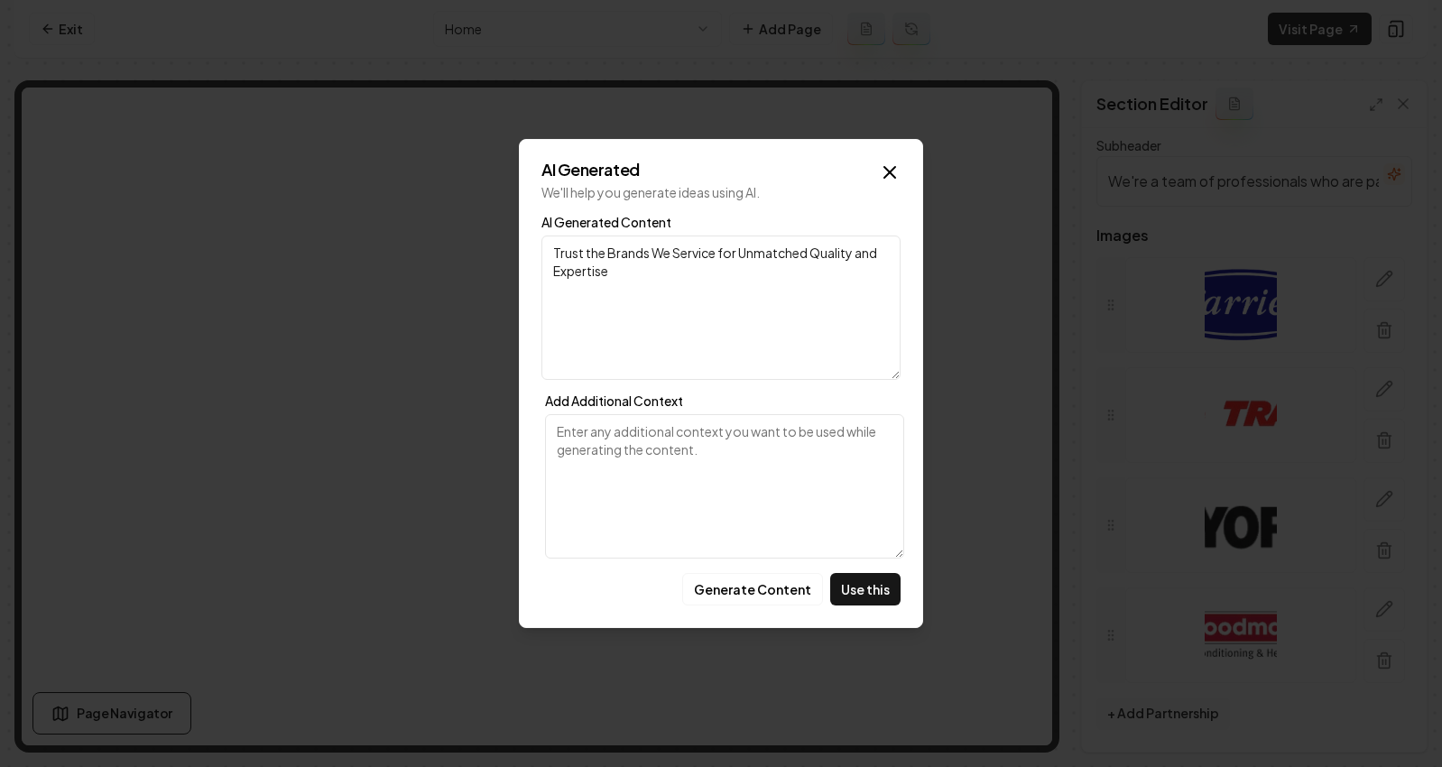
click at [884, 179] on icon "button" at bounding box center [890, 173] width 22 height 22
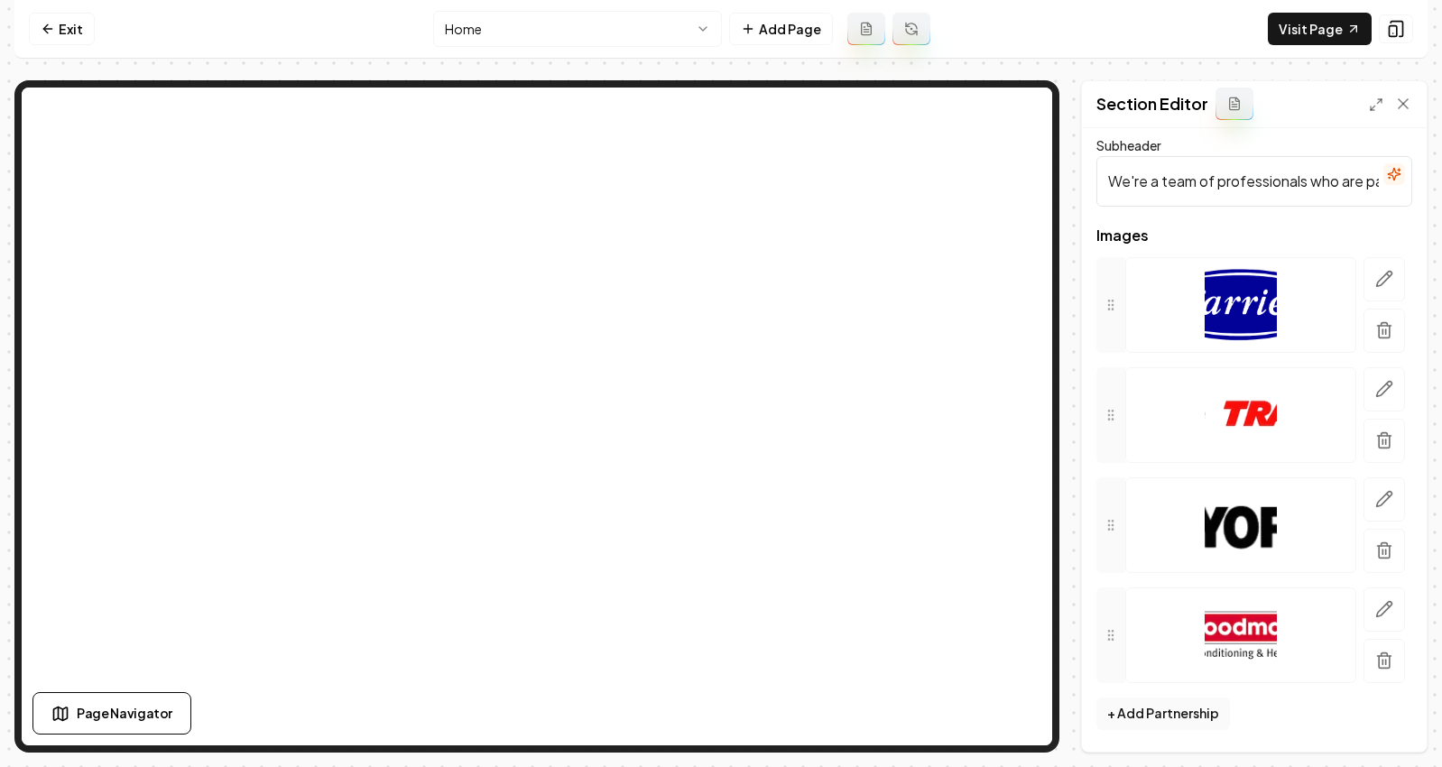
click at [1347, 184] on input "We're a team of professionals who are passionate about what we do." at bounding box center [1255, 181] width 316 height 51
click at [1372, 722] on button "Save" at bounding box center [1385, 721] width 53 height 32
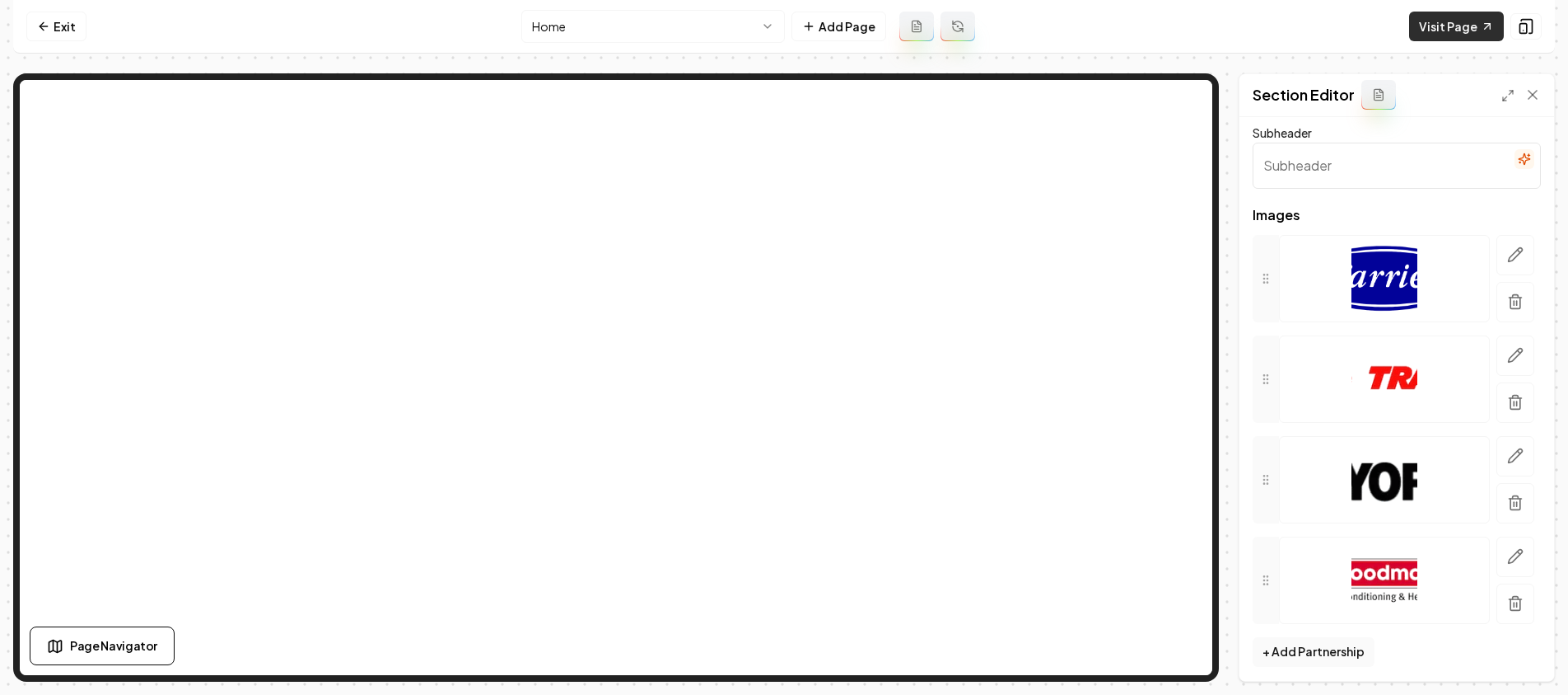
click at [1365, 35] on link "Visit Page" at bounding box center [1457, 26] width 95 height 29
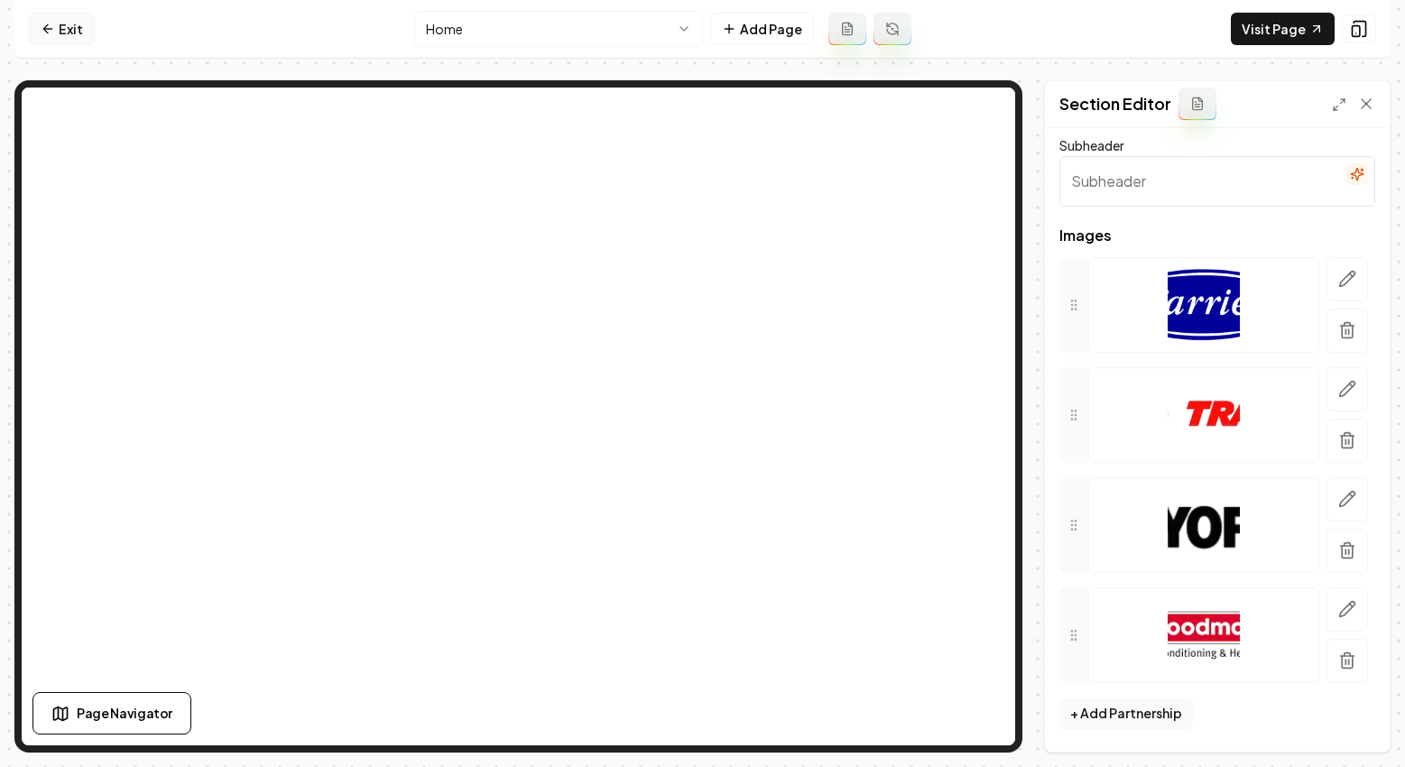
click at [59, 29] on link "Exit" at bounding box center [62, 29] width 66 height 32
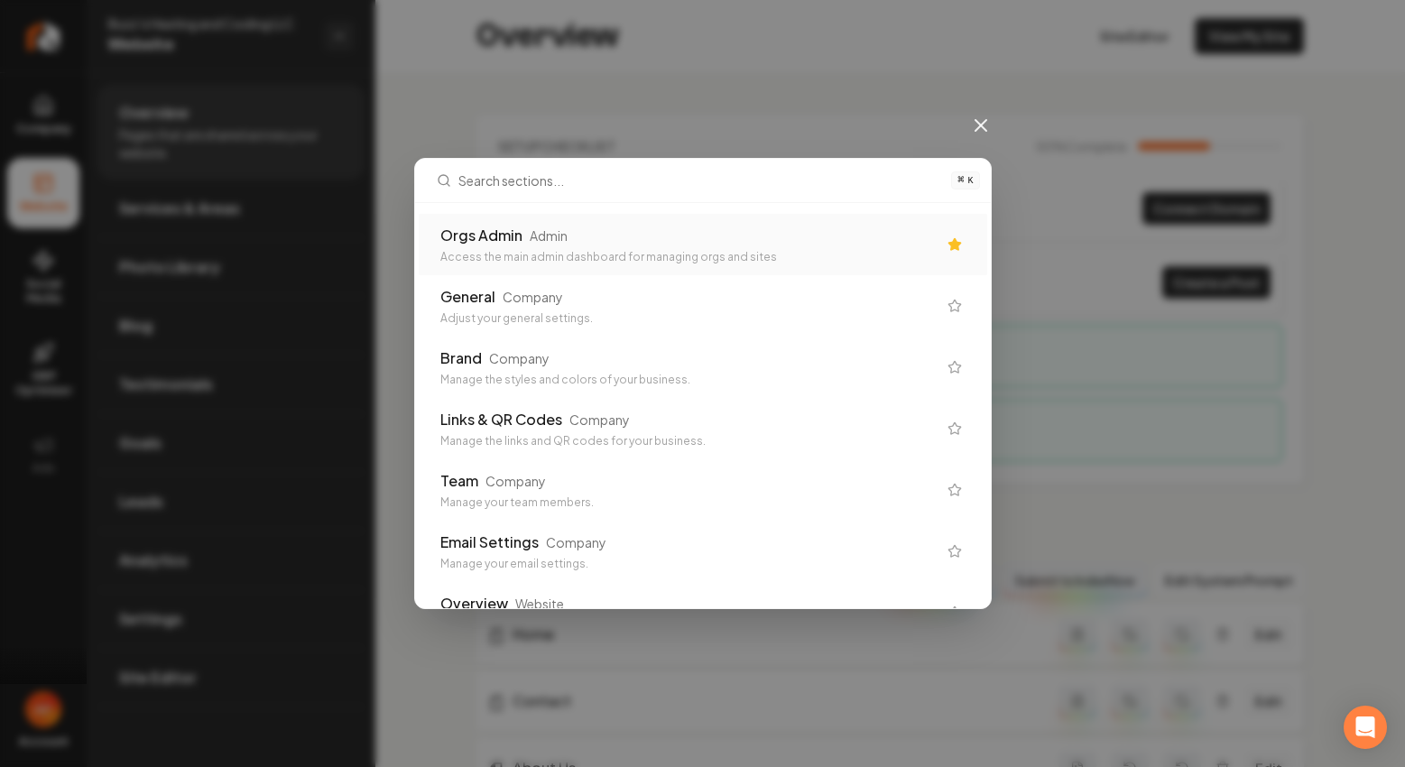
click at [723, 255] on div "Access the main admin dashboard for managing orgs and sites" at bounding box center [688, 257] width 496 height 14
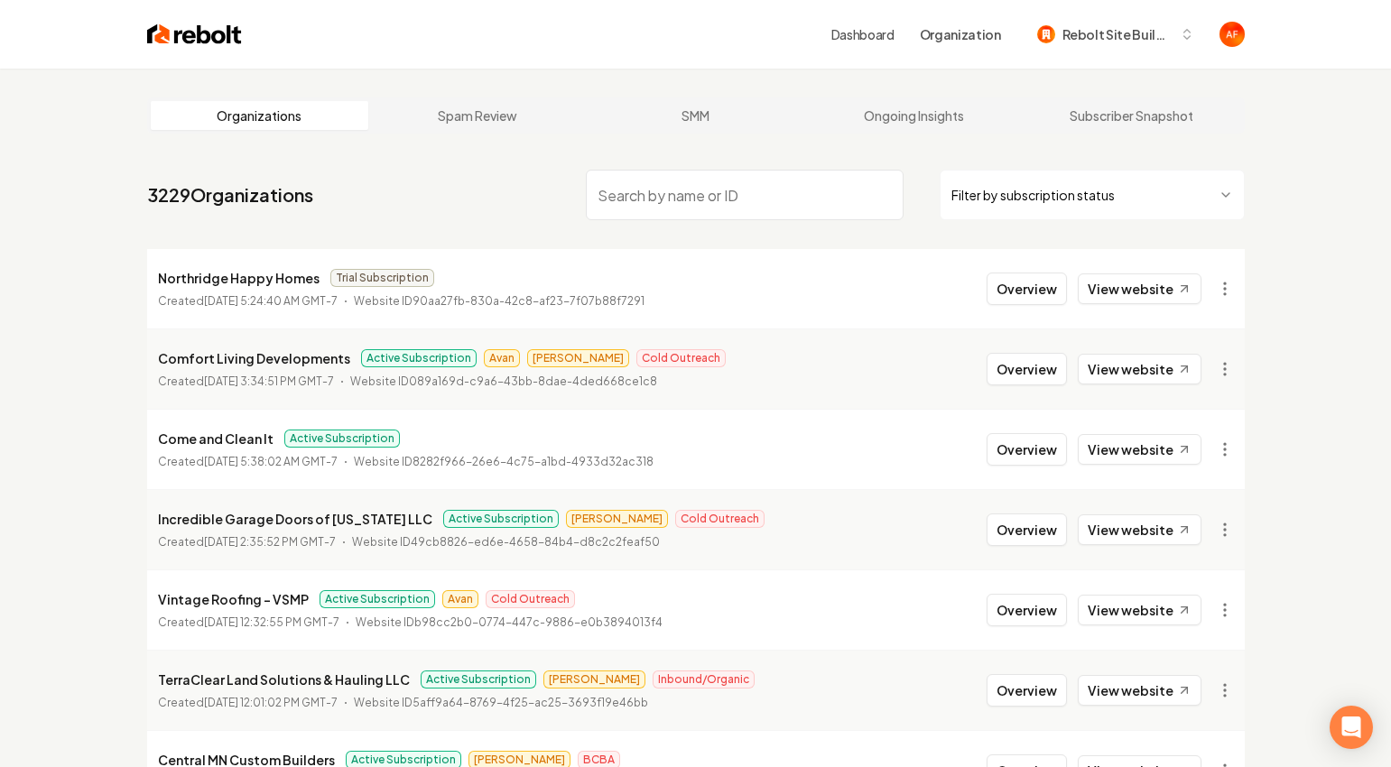
click at [217, 361] on p "Comfort Living Developments" at bounding box center [254, 358] width 192 height 22
click at [723, 323] on li "Northridge Happy Homes Trial Subscription Created October 3, 2025, 5:24:40 AM G…" at bounding box center [695, 288] width 1097 height 79
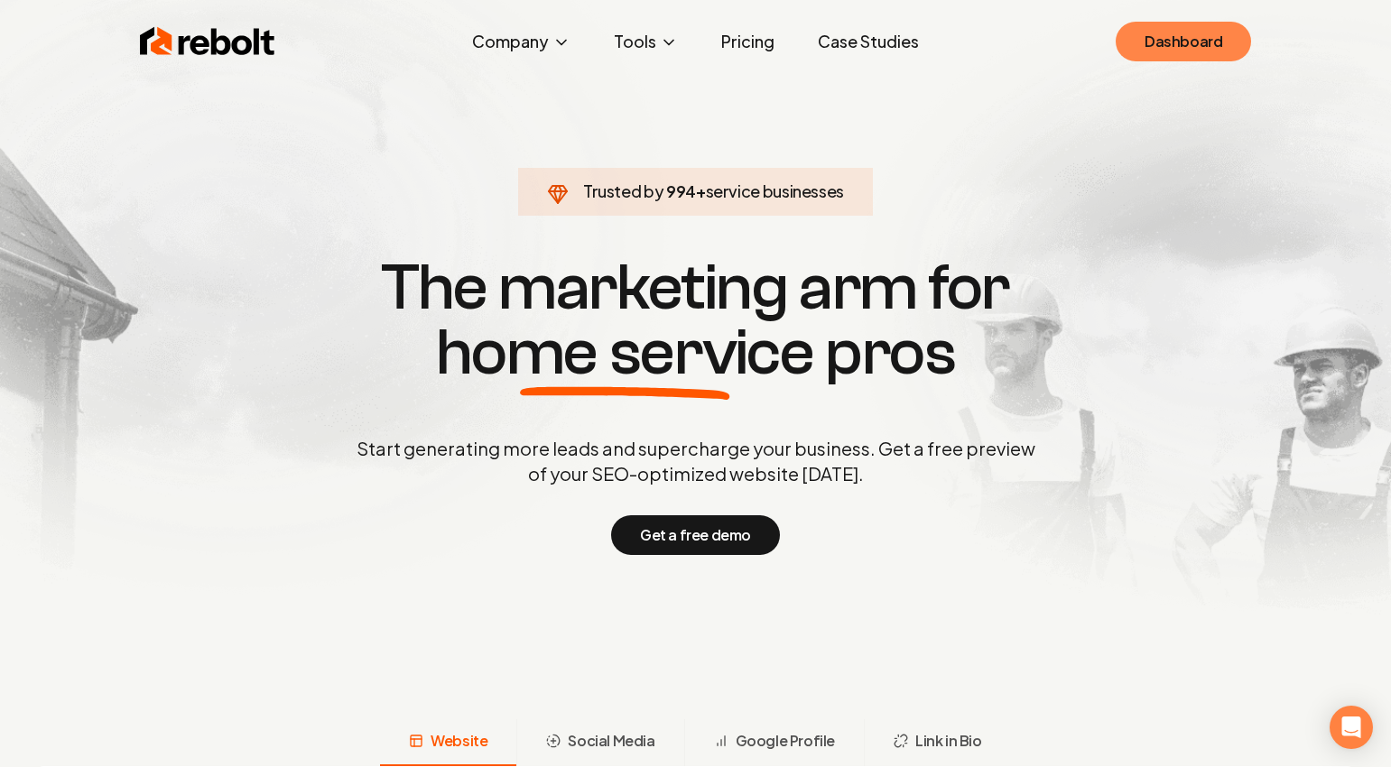
click at [1173, 42] on link "Dashboard" at bounding box center [1182, 42] width 135 height 40
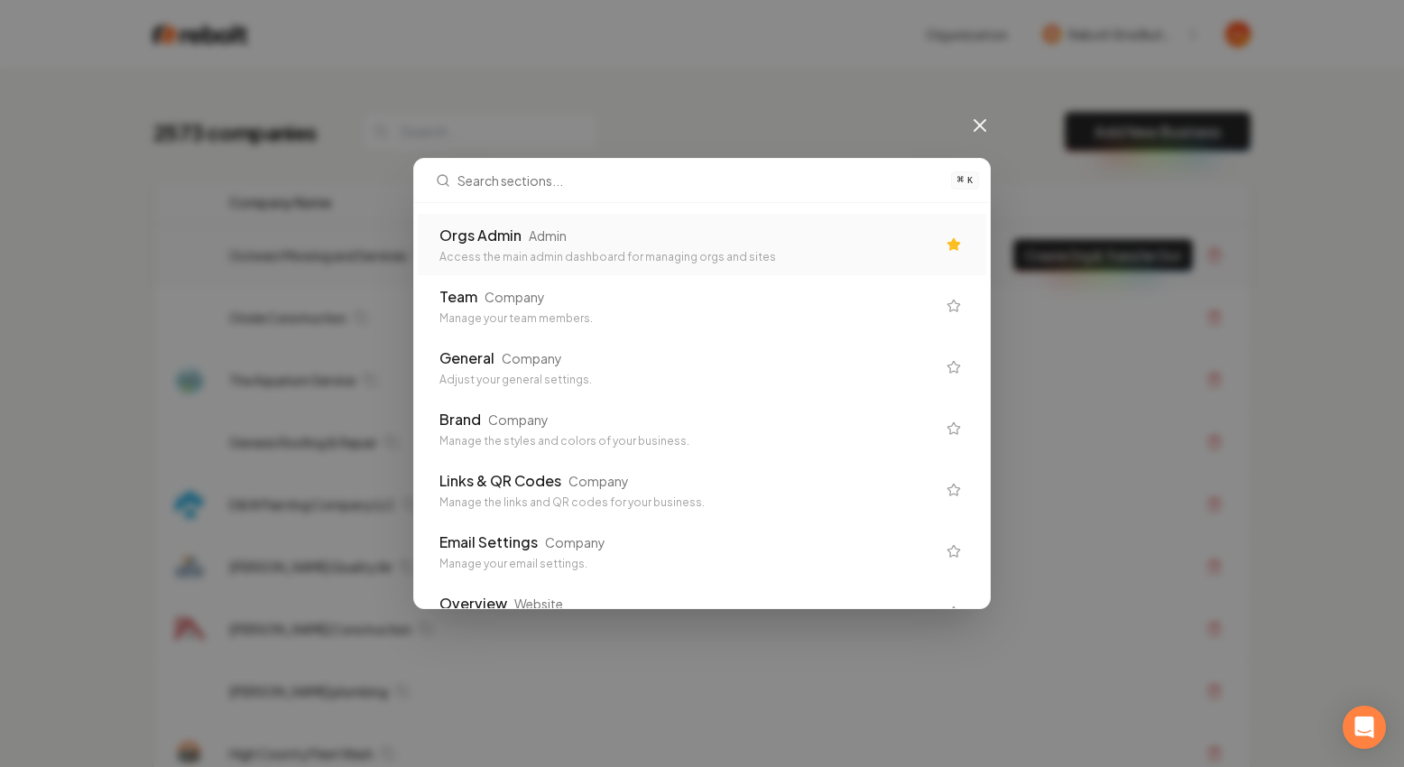
click at [476, 235] on div "Orgs Admin" at bounding box center [481, 236] width 82 height 22
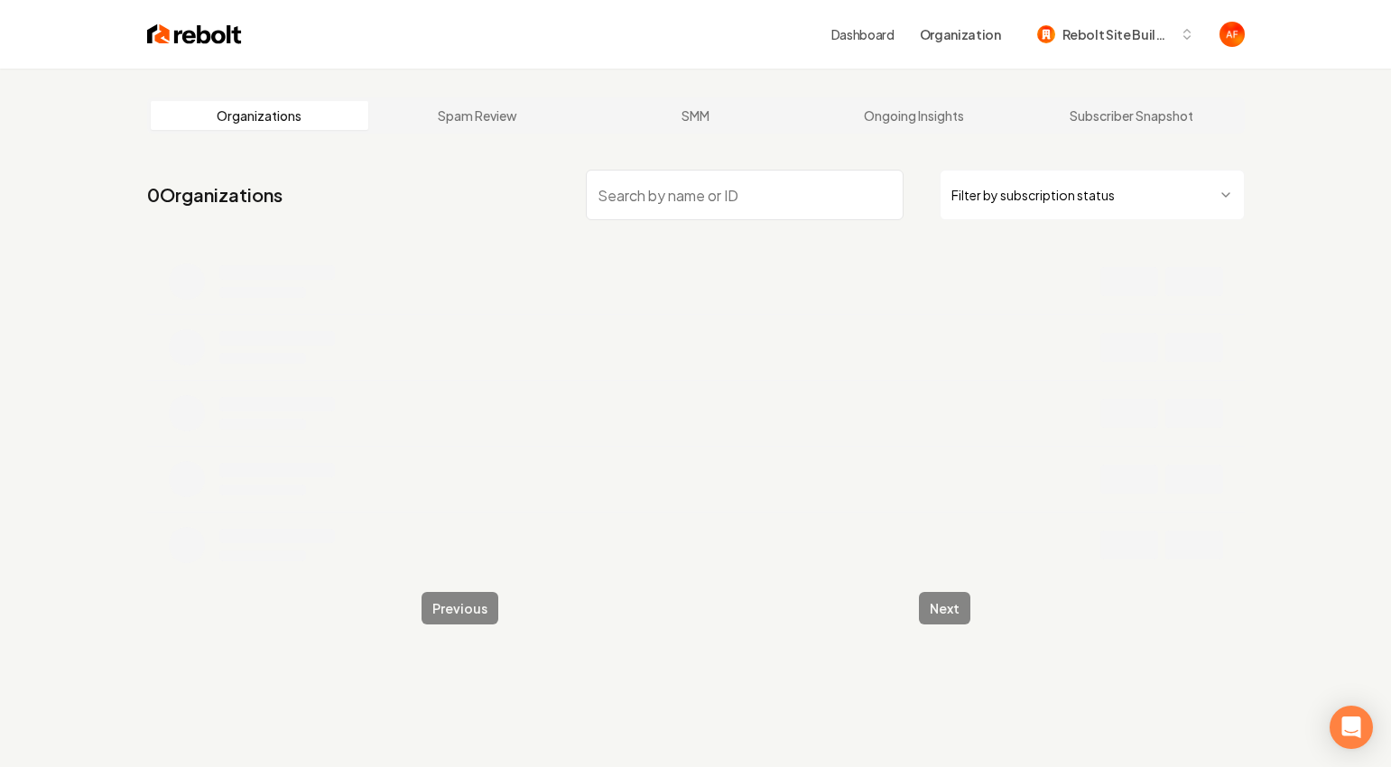
click at [633, 184] on input "search" at bounding box center [745, 195] width 318 height 51
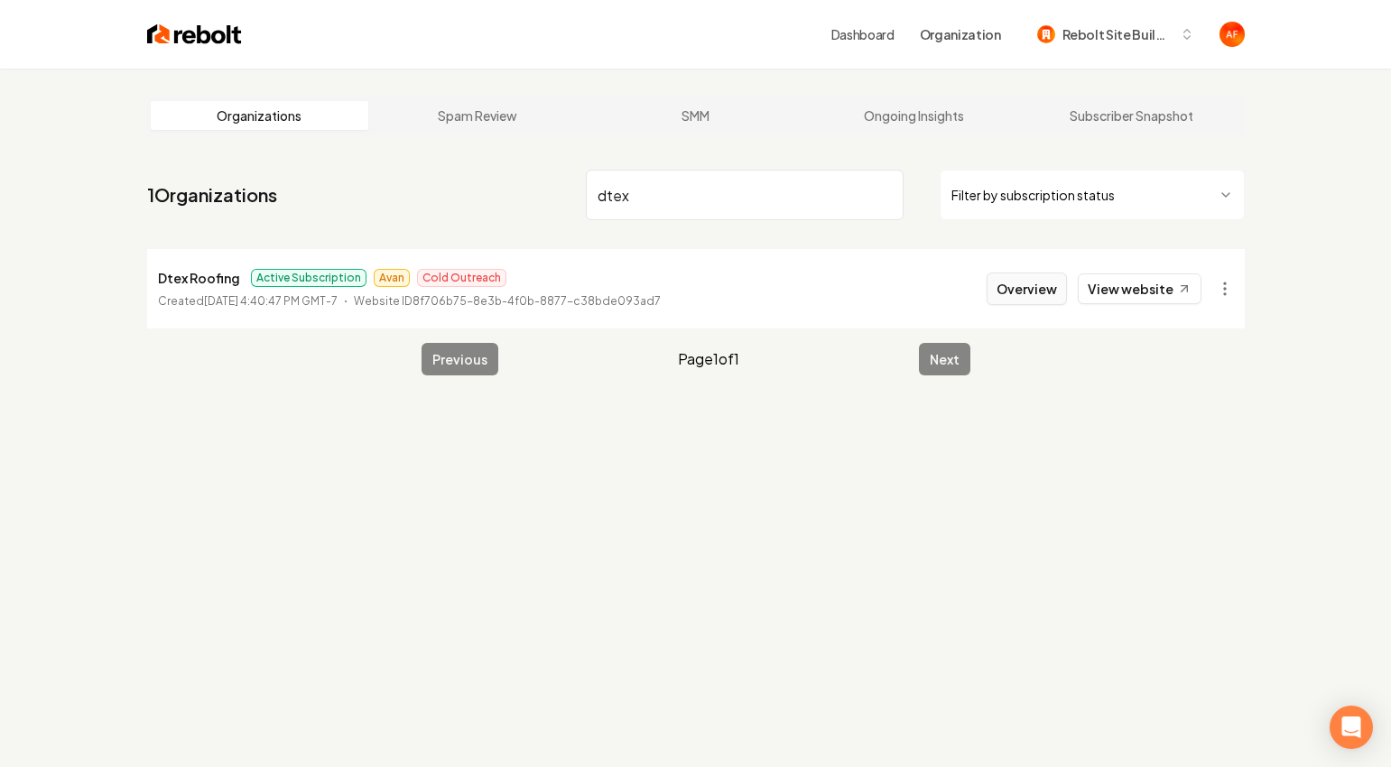
type input "dtex"
click at [1050, 294] on button "Overview" at bounding box center [1026, 289] width 80 height 32
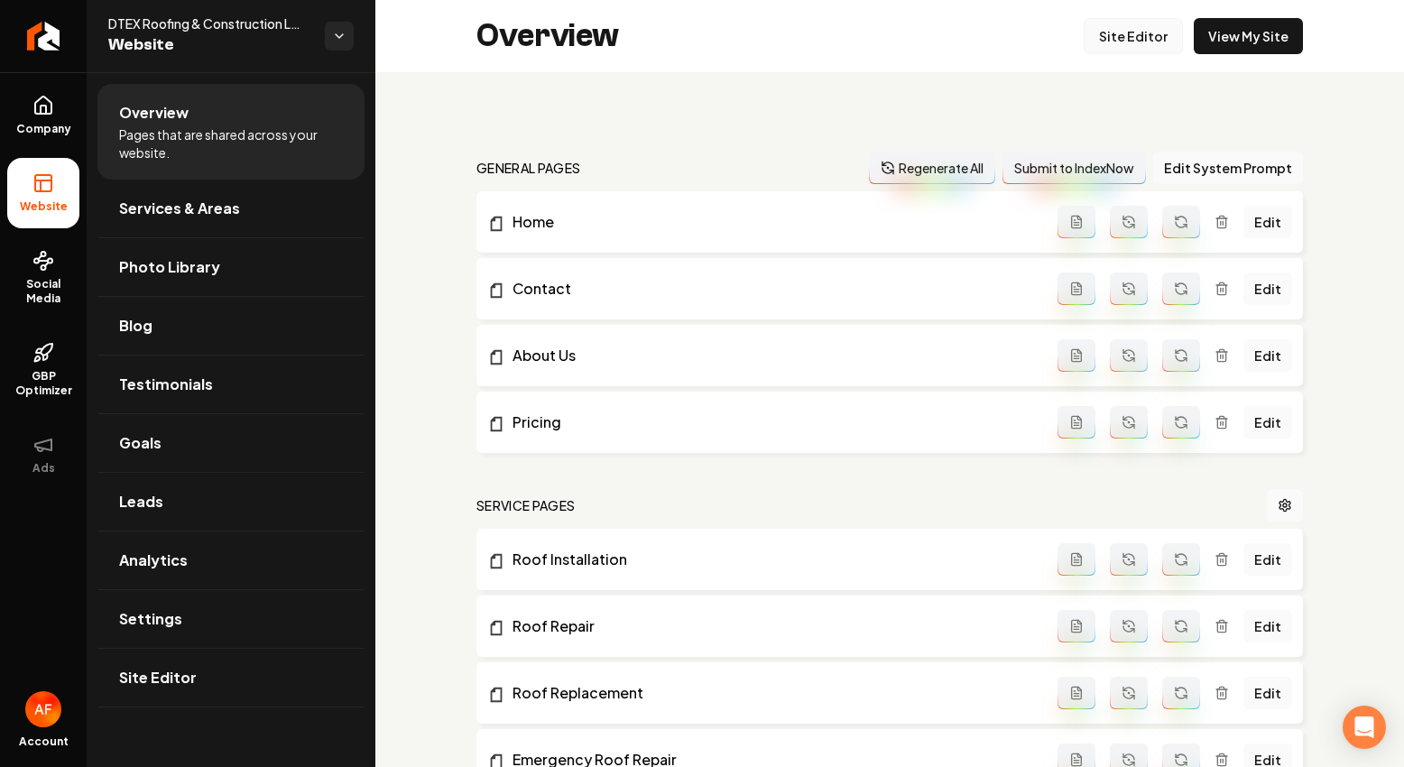
click at [1128, 37] on link "Site Editor" at bounding box center [1133, 36] width 99 height 36
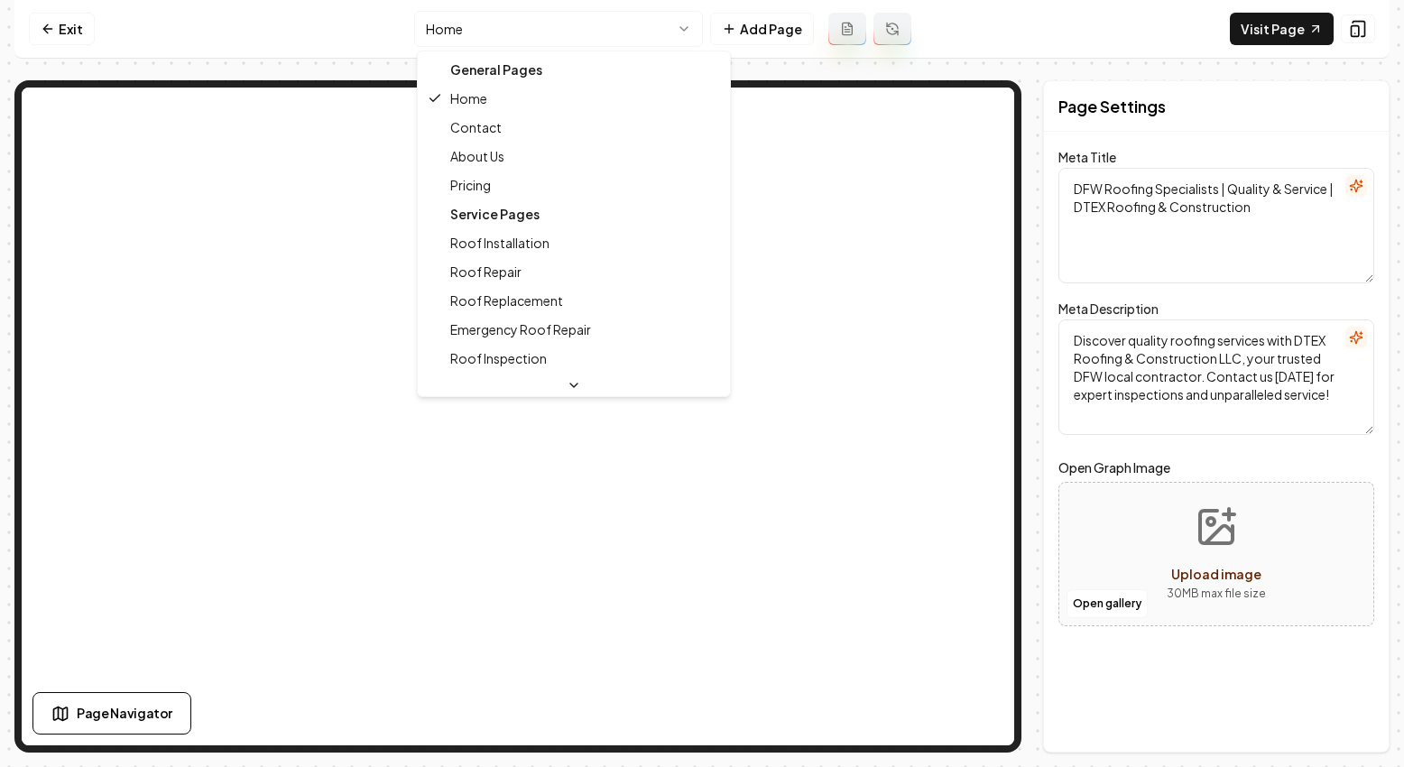
click at [523, 31] on html "Computer Required This feature is only available on a computer. Please switch t…" at bounding box center [702, 383] width 1404 height 767
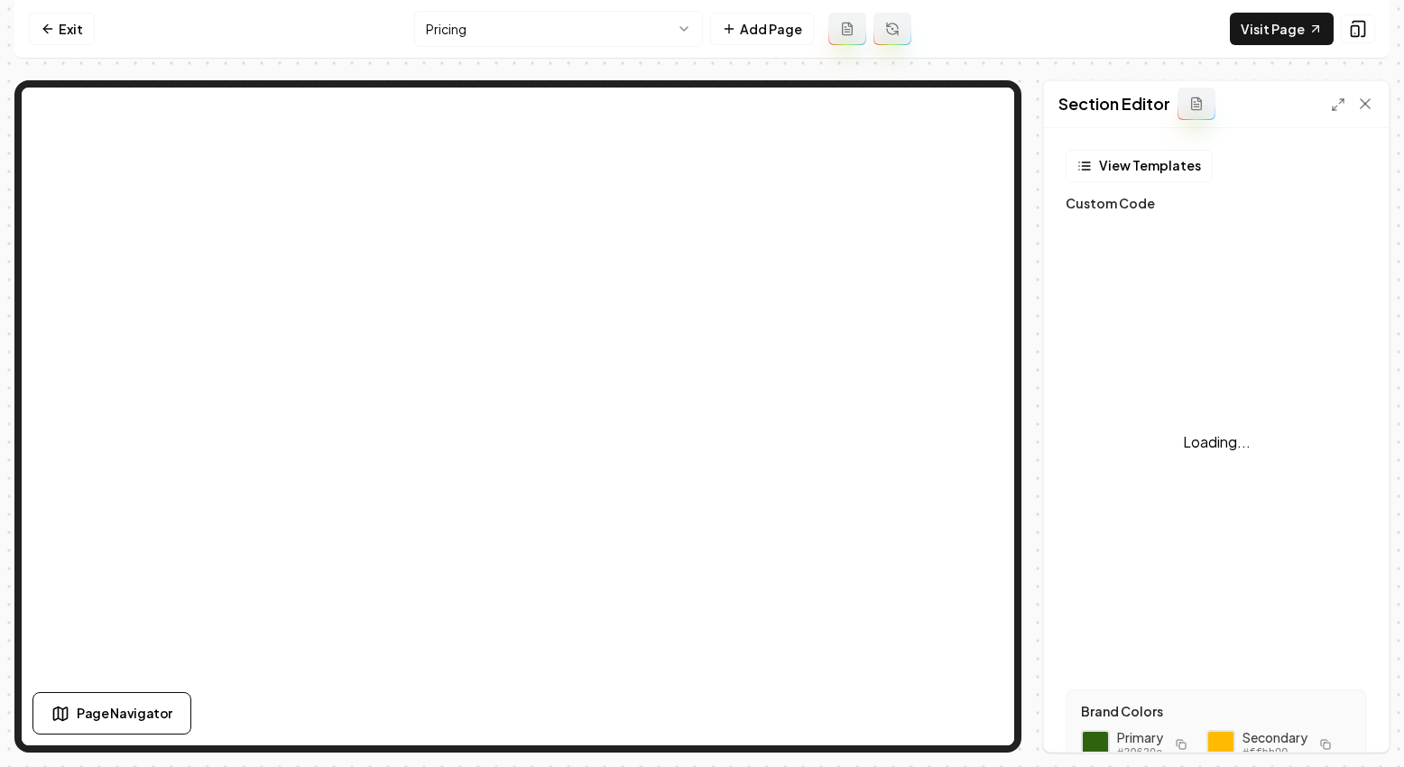
scroll to position [162, 0]
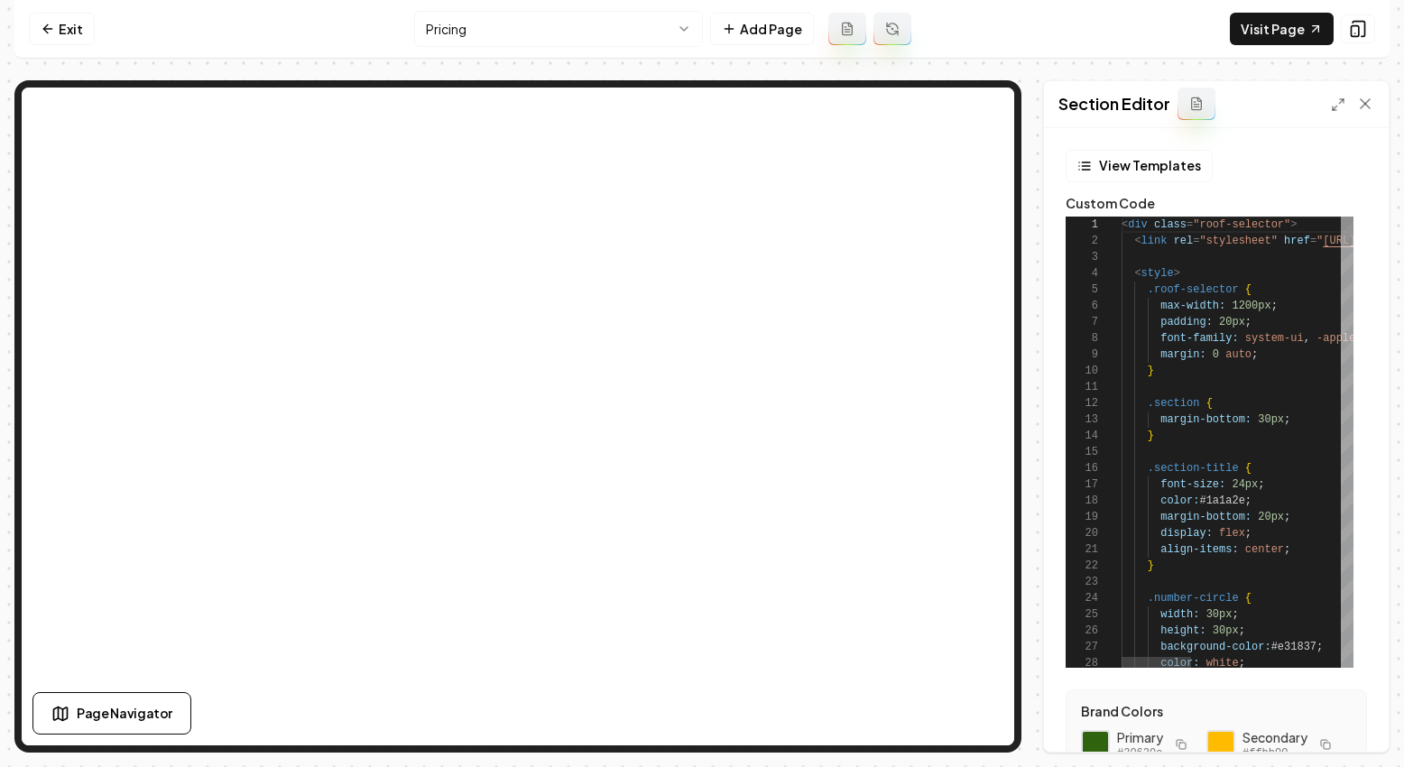
type textarea "**********"
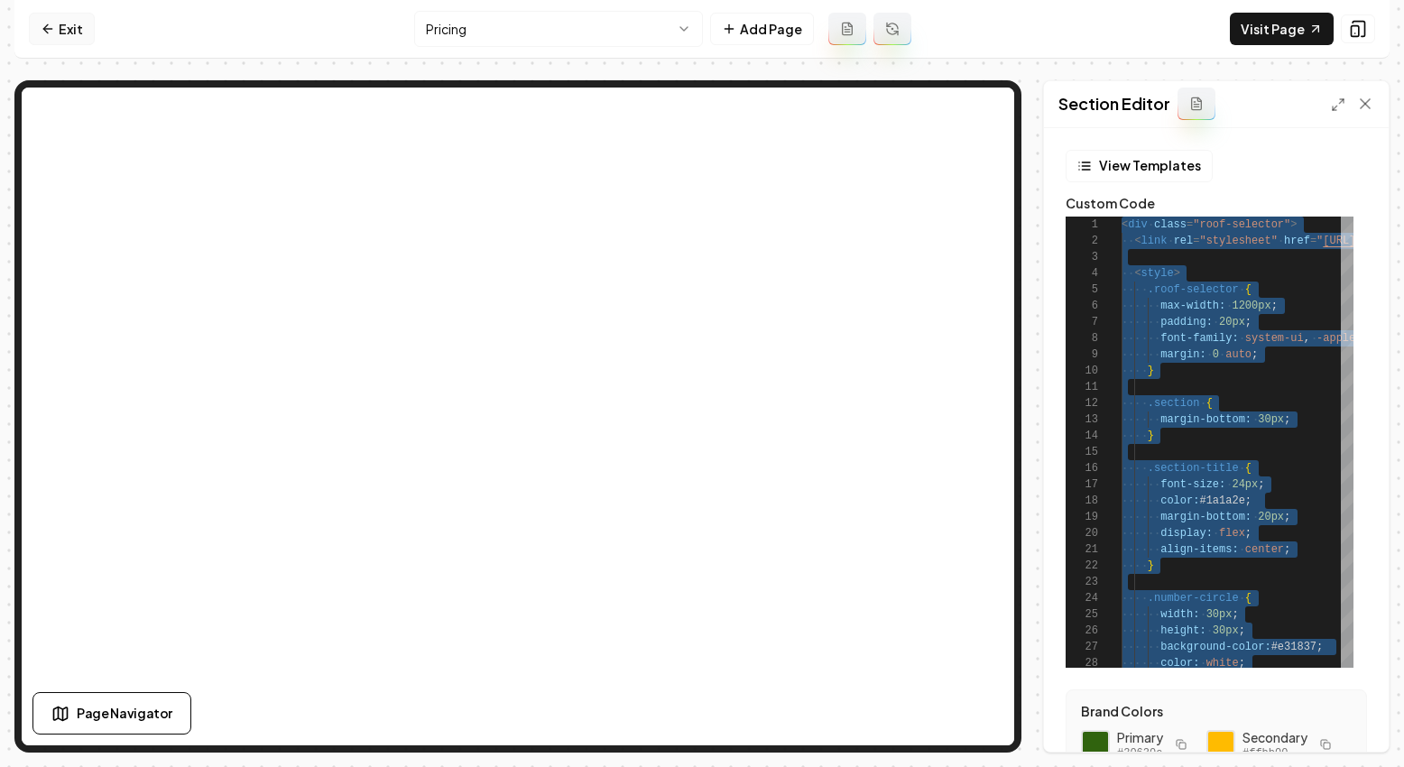
click at [77, 23] on link "Exit" at bounding box center [62, 29] width 66 height 32
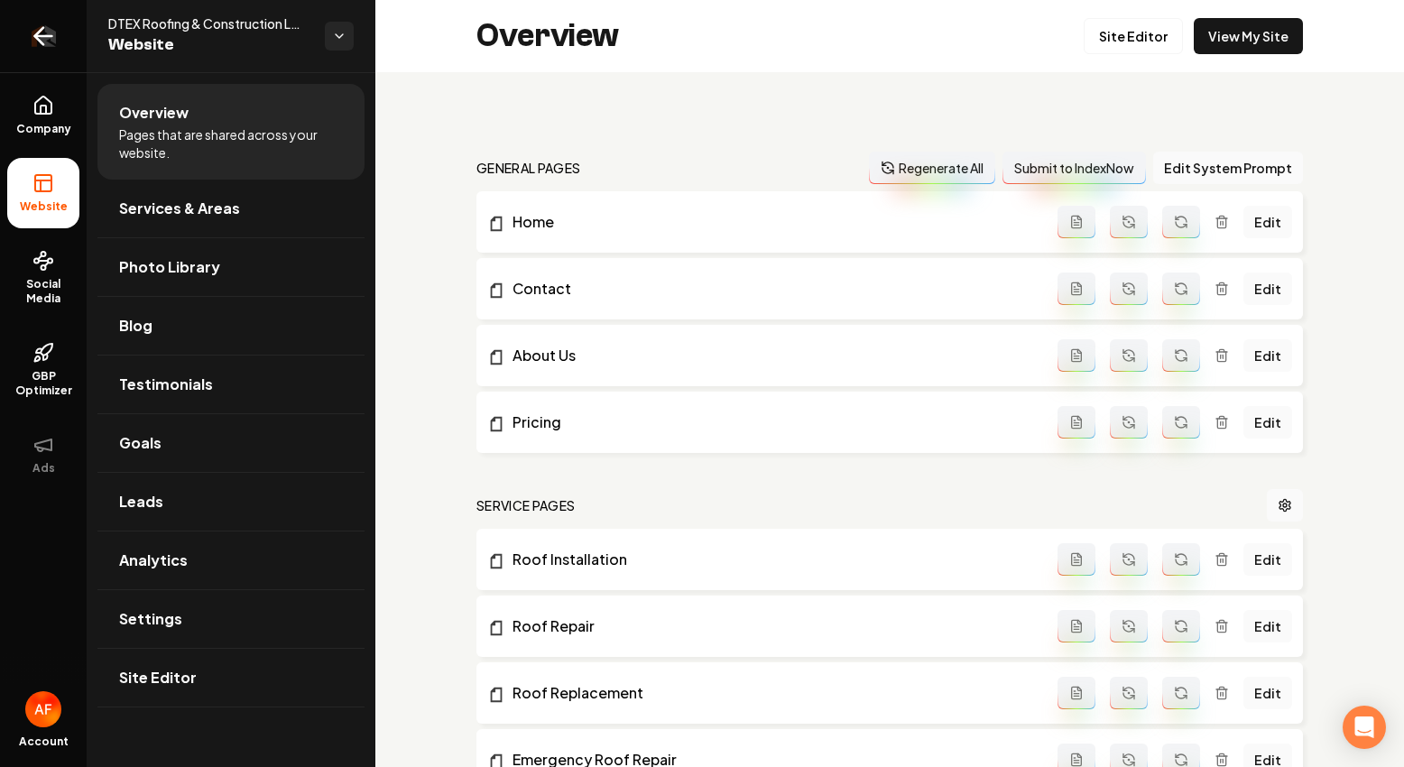
click at [51, 39] on icon "Return to dashboard" at bounding box center [43, 36] width 29 height 29
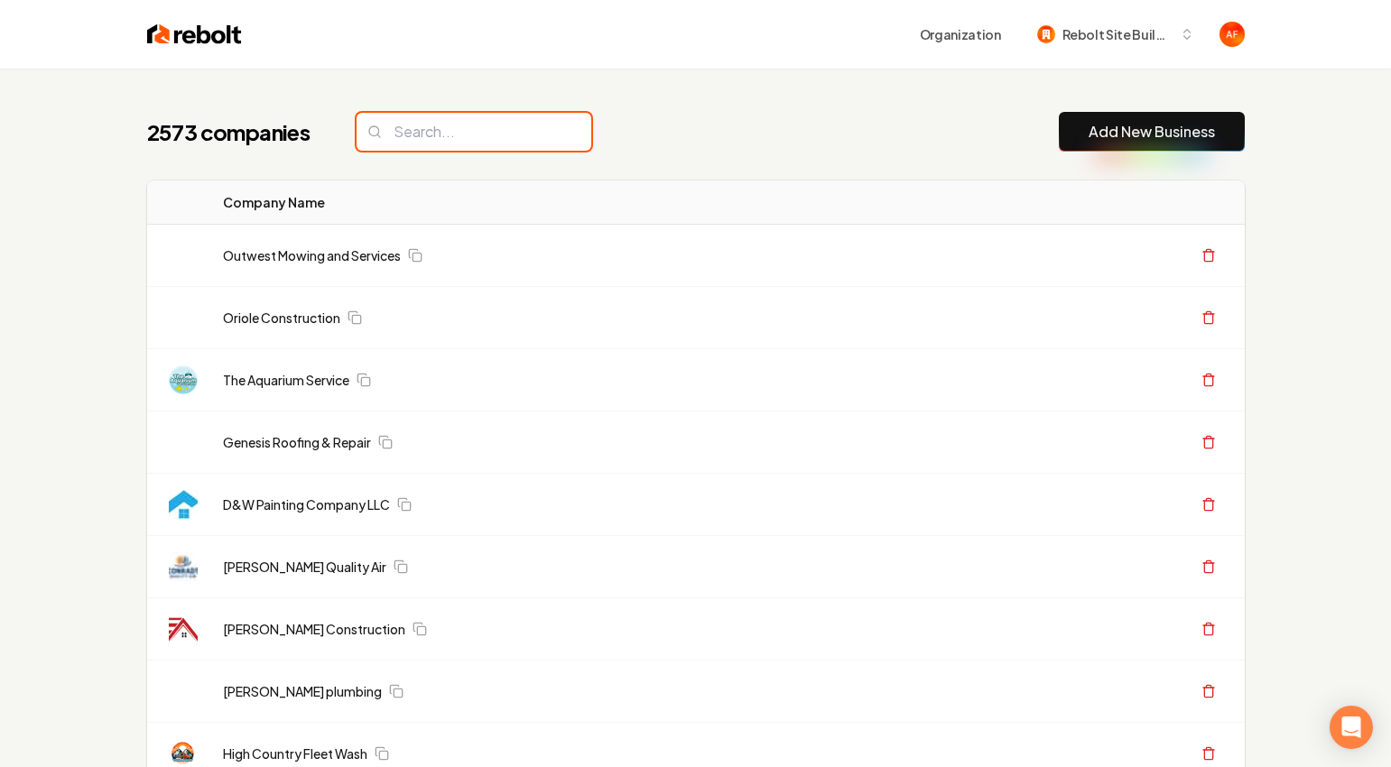
click at [475, 141] on input "search" at bounding box center [473, 132] width 235 height 38
click at [497, 139] on input "search" at bounding box center [473, 132] width 235 height 38
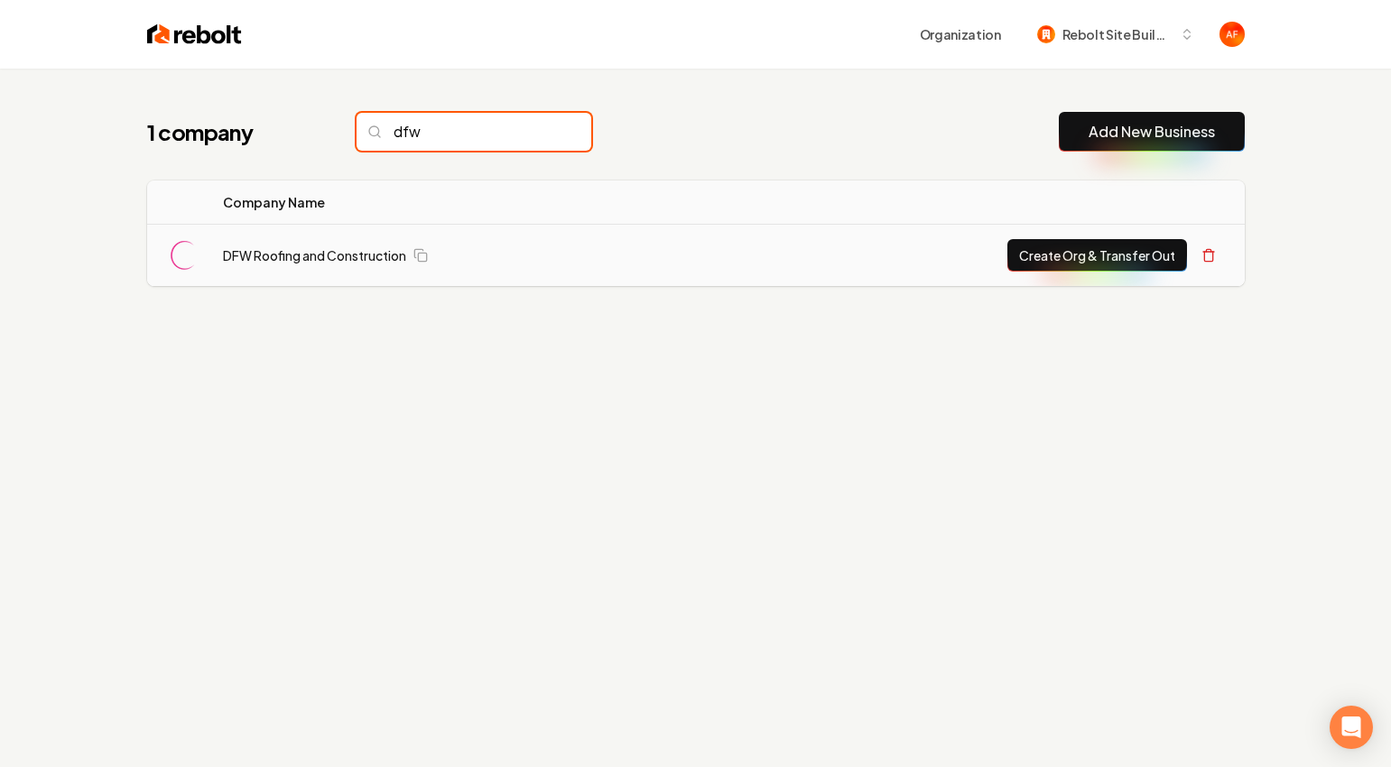
type input "dfw"
click at [1054, 256] on button "Create Org & Transfer Out" at bounding box center [1097, 255] width 180 height 32
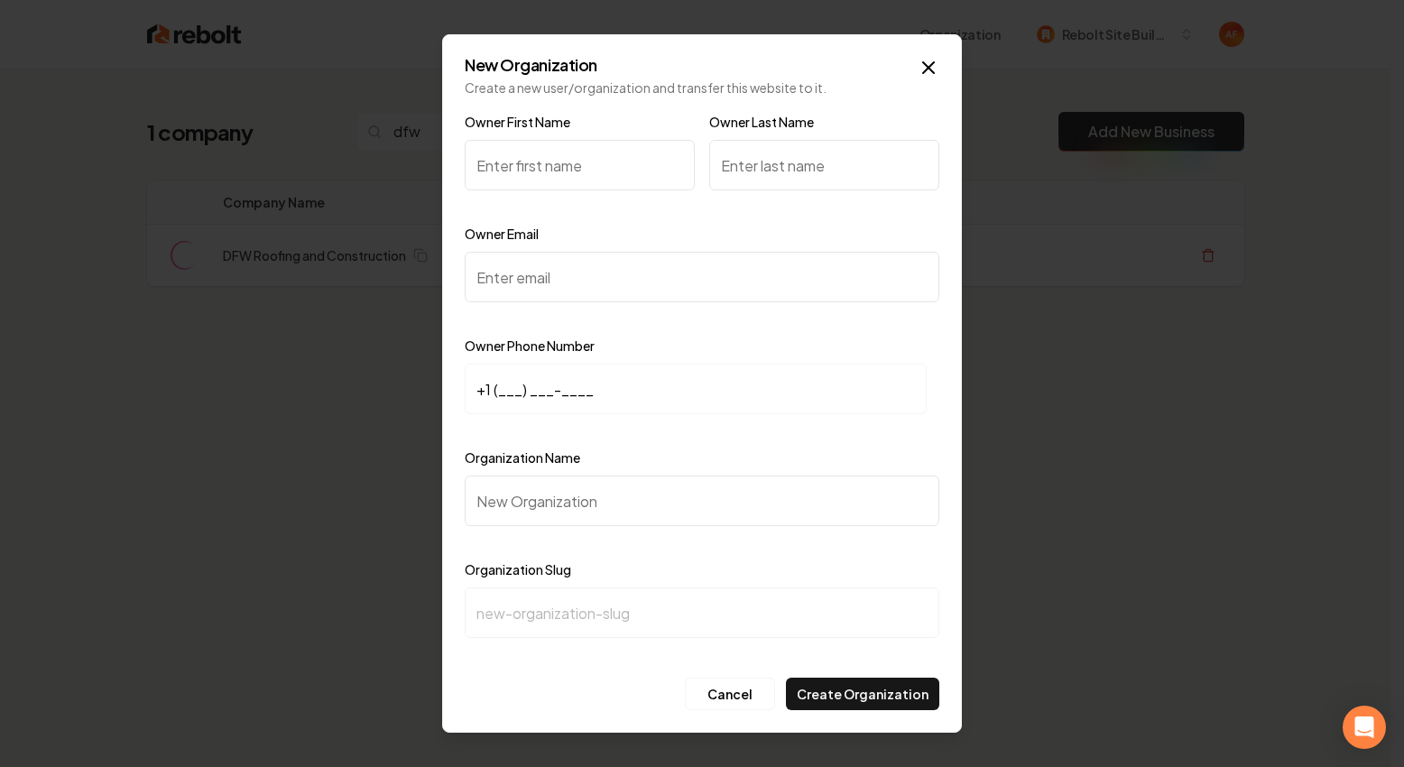
click at [574, 163] on input "Owner First Name" at bounding box center [580, 165] width 230 height 51
click at [543, 274] on input "Owner Email" at bounding box center [702, 277] width 475 height 51
paste input "christy@dfwroofingandconstruction.com"
type input "christy@dfwroofingandconstruction.com"
click at [488, 384] on input "+1 (___) ___-____" at bounding box center [696, 389] width 462 height 51
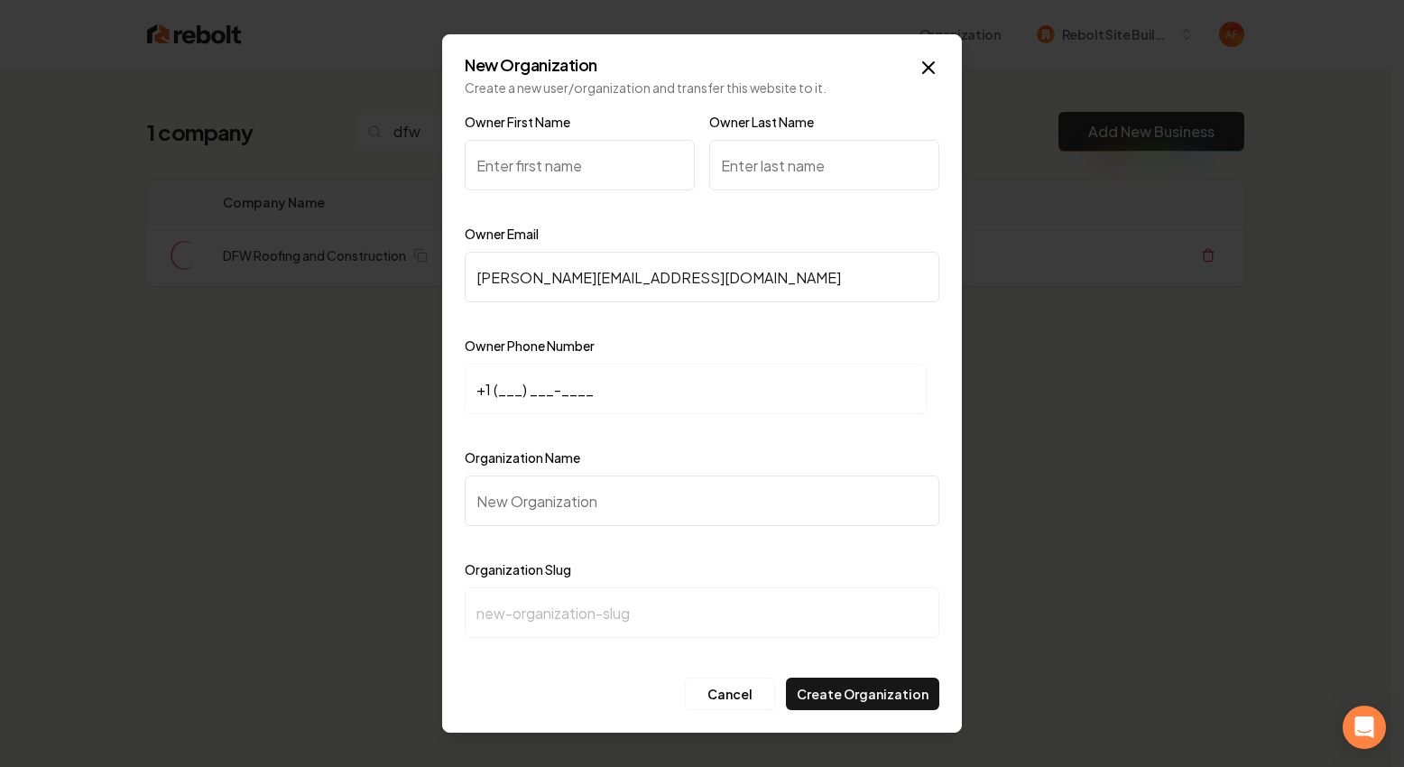
paste input "214) 757-9586"
type input "+1 (214) 757-9586"
click at [512, 494] on input "Organization Name" at bounding box center [702, 501] width 475 height 51
paste input "Dfw Roofing And Construction Roofing"
type input "Dfw Roofing And Construction Roofing"
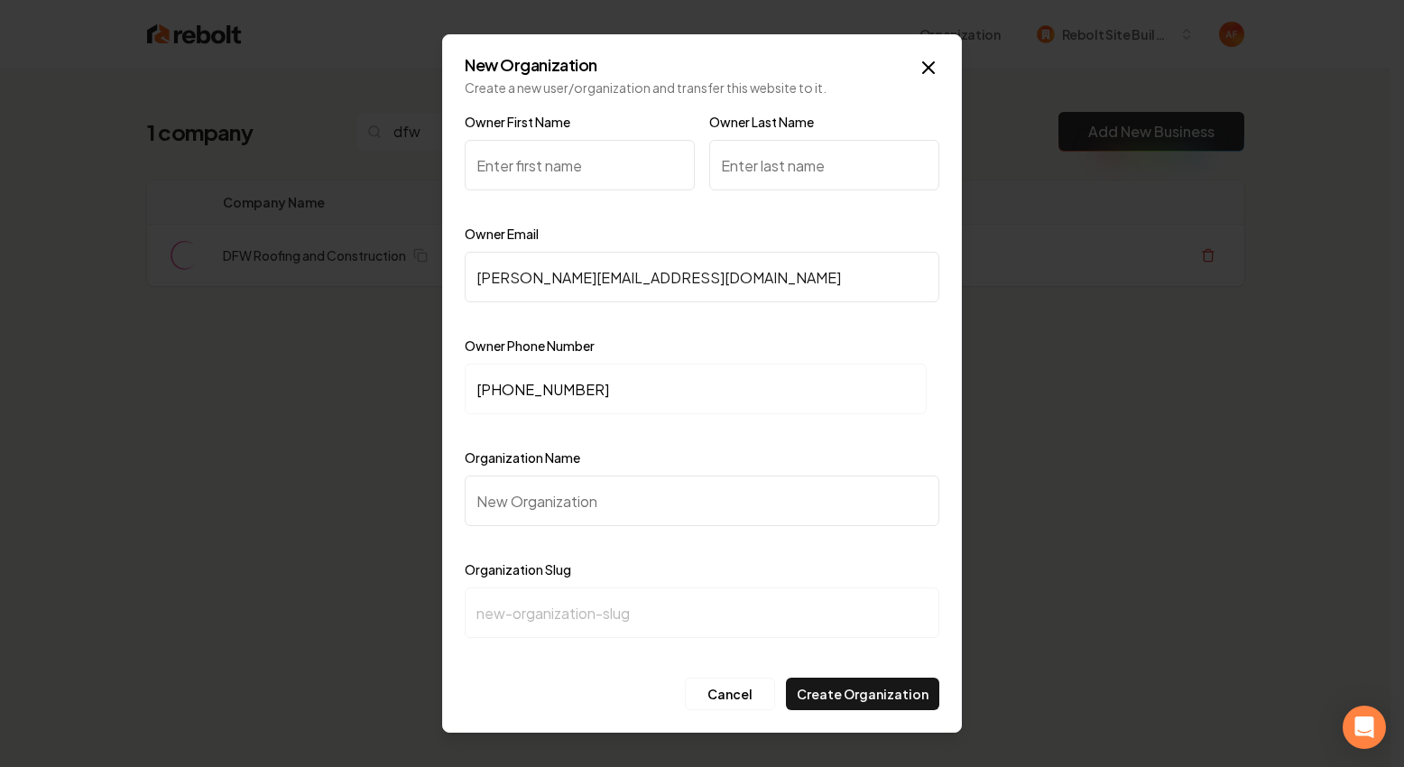
type input "dfw-roofing-and-construction-roofing"
drag, startPoint x: 745, startPoint y: 501, endPoint x: 683, endPoint y: 497, distance: 61.5
click at [683, 497] on input "Dfw Roofing And Construction Roofing" at bounding box center [702, 501] width 475 height 51
type input "Dfw Roofing And Construction"
type input "dfw-roofing-and-construction"
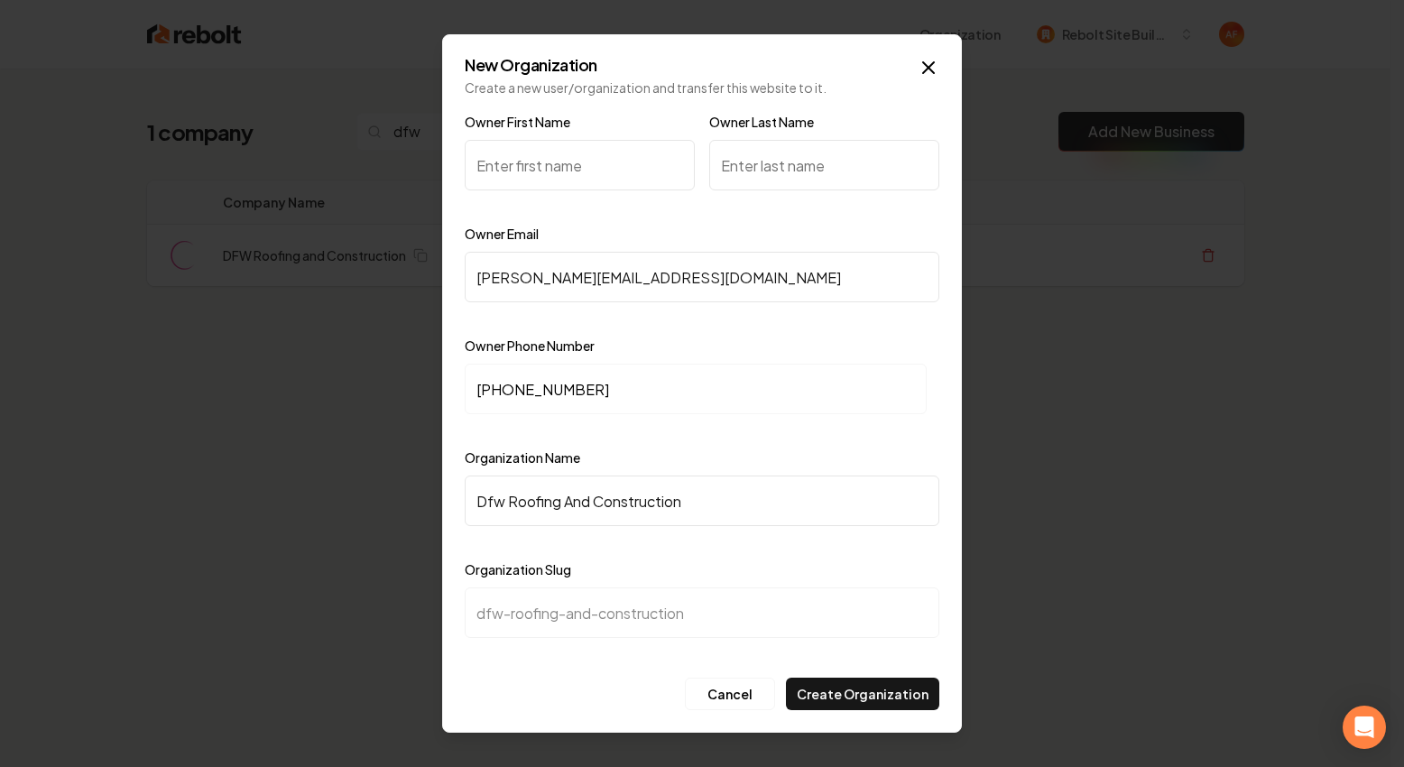
type input "Dfw Roofing And Construction"
click at [501, 173] on input "Owner First Name" at bounding box center [580, 165] width 230 height 51
type input "Christy"
click at [794, 158] on input "Owner Last Name" at bounding box center [824, 165] width 230 height 51
click at [774, 163] on input "Owner Last Name" at bounding box center [824, 165] width 230 height 51
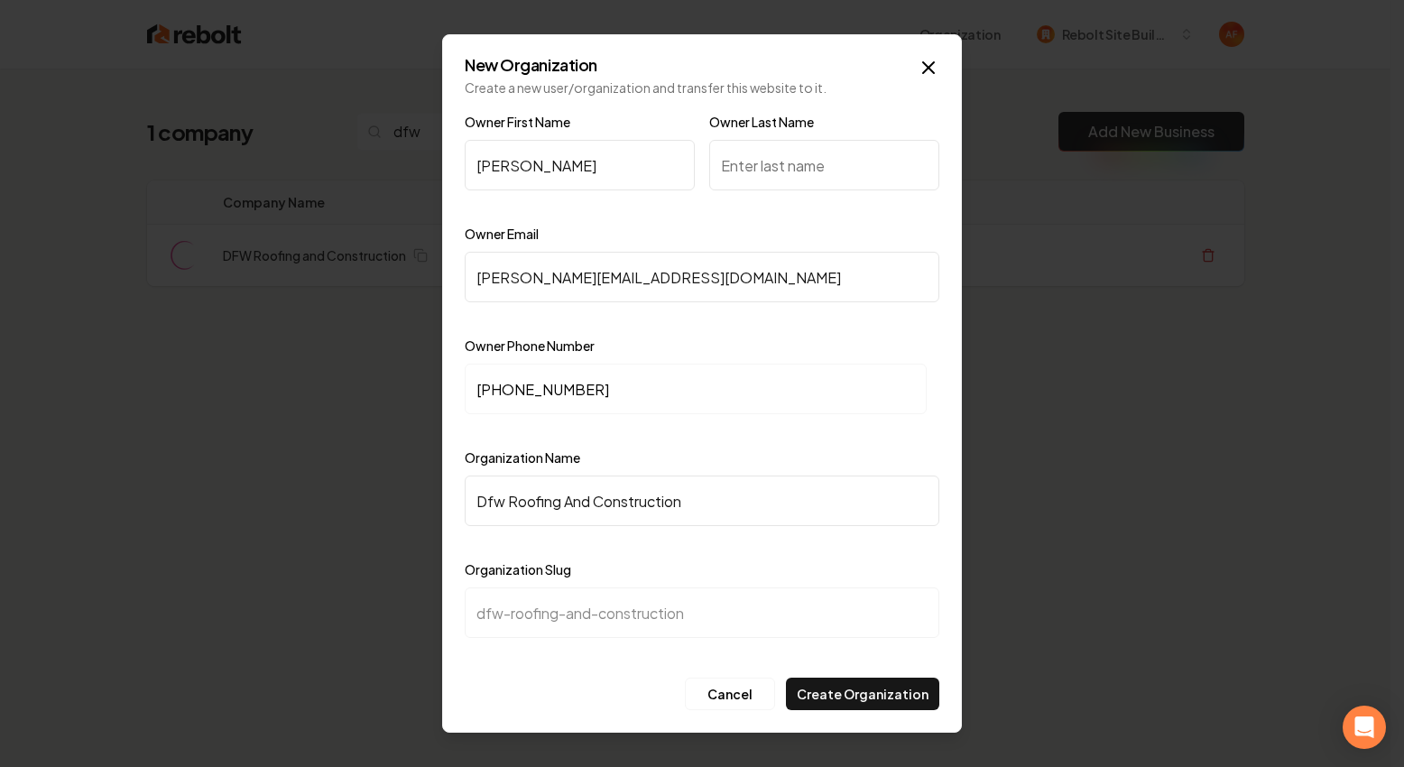
click at [773, 162] on input "Owner Last Name" at bounding box center [824, 165] width 230 height 51
click at [831, 169] on input "Owner Last Name" at bounding box center [824, 165] width 230 height 51
click at [925, 63] on icon "button" at bounding box center [928, 67] width 11 height 11
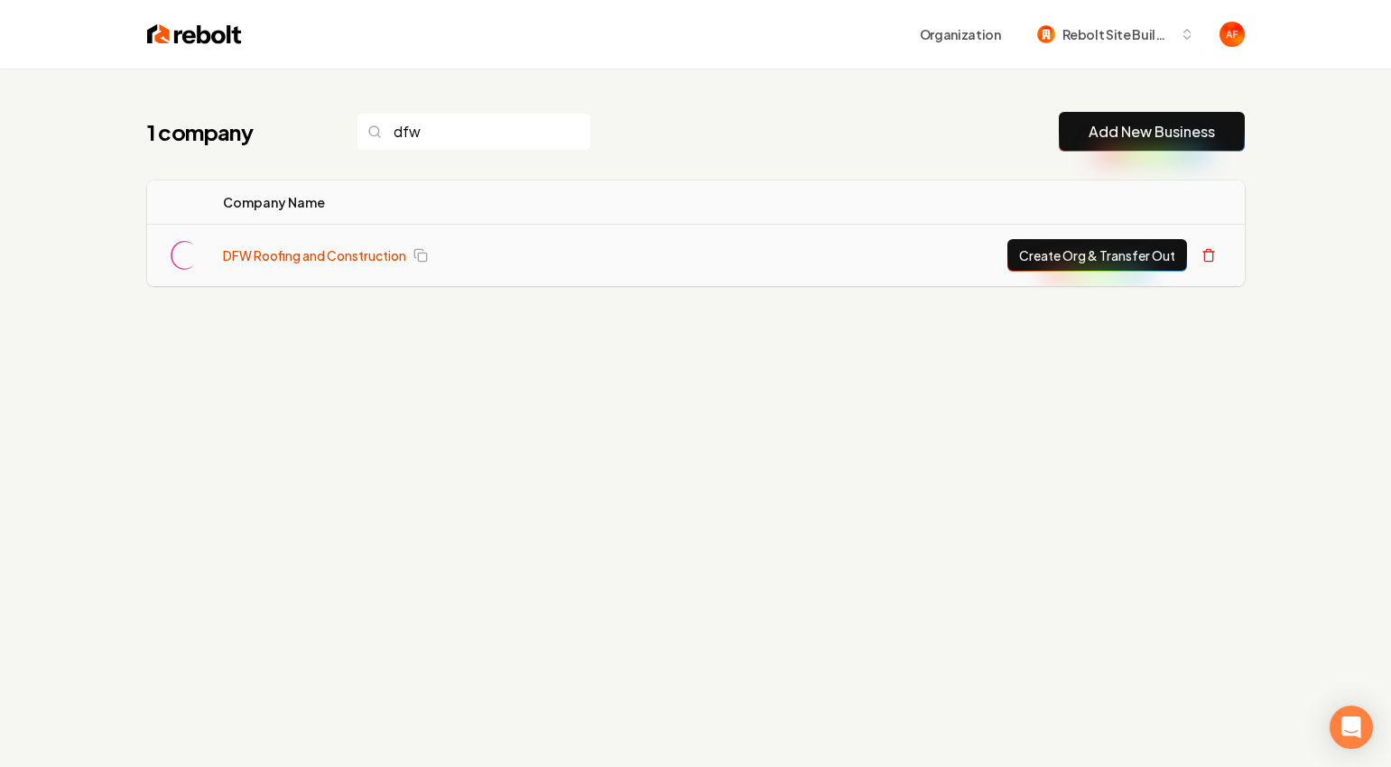
click at [291, 247] on link "DFW Roofing and Construction" at bounding box center [314, 255] width 183 height 18
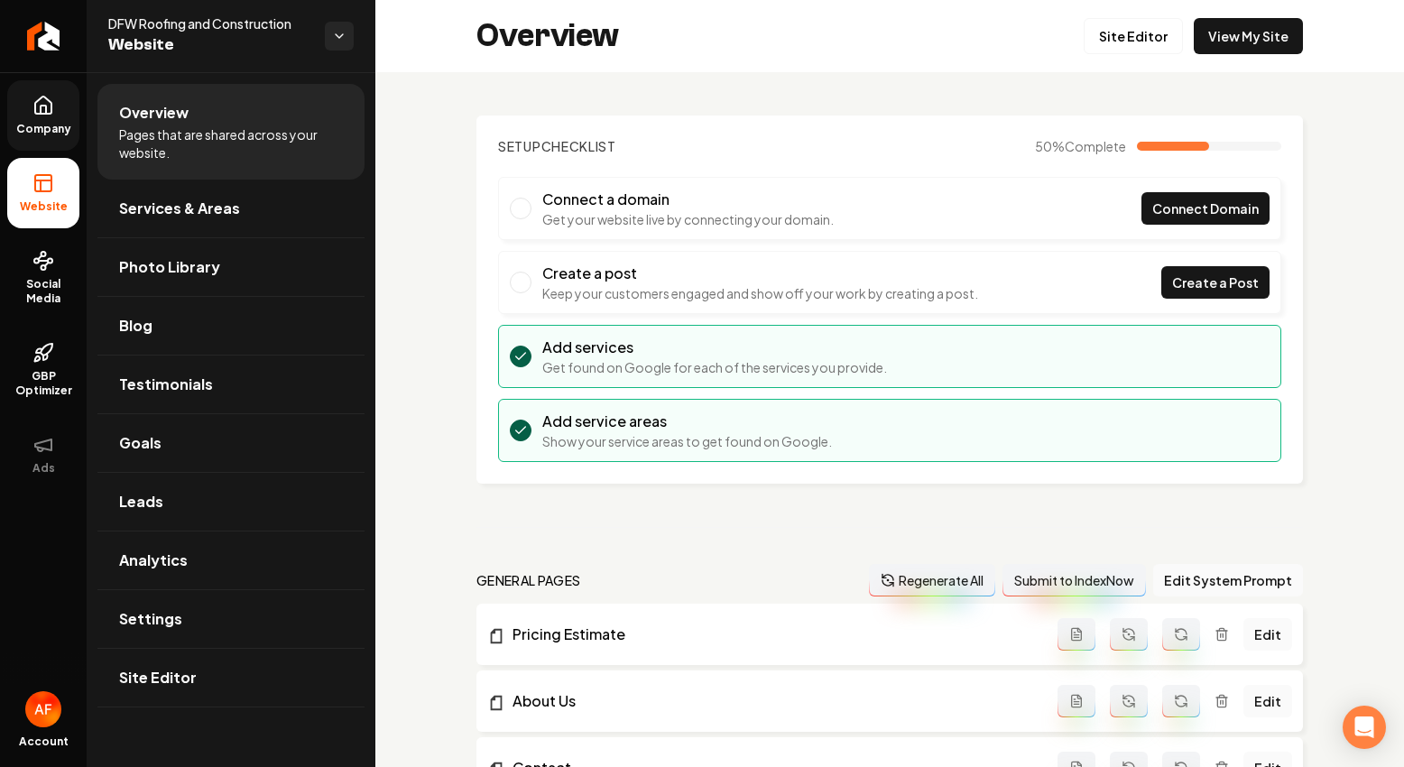
click at [61, 129] on span "Company" at bounding box center [43, 129] width 69 height 14
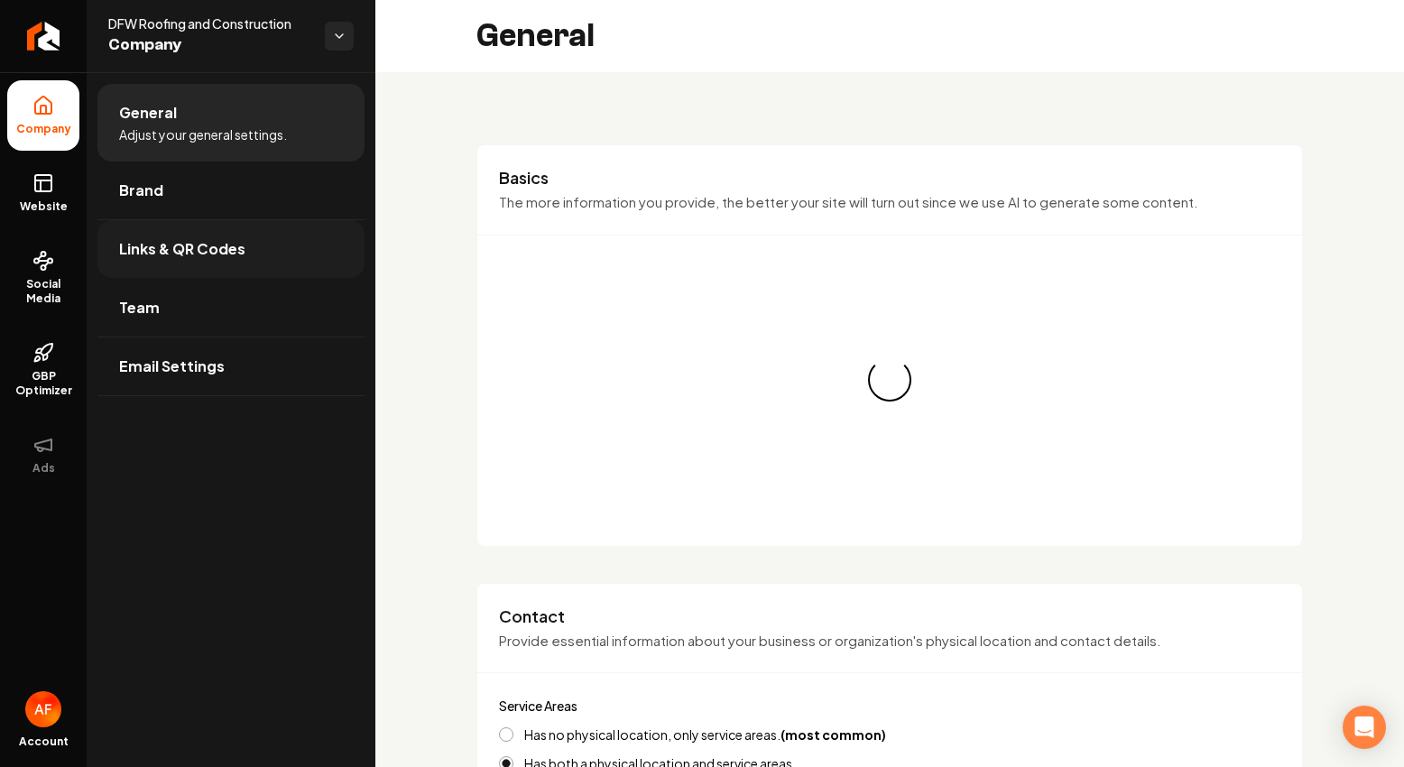
click at [185, 224] on link "Links & QR Codes" at bounding box center [230, 249] width 267 height 58
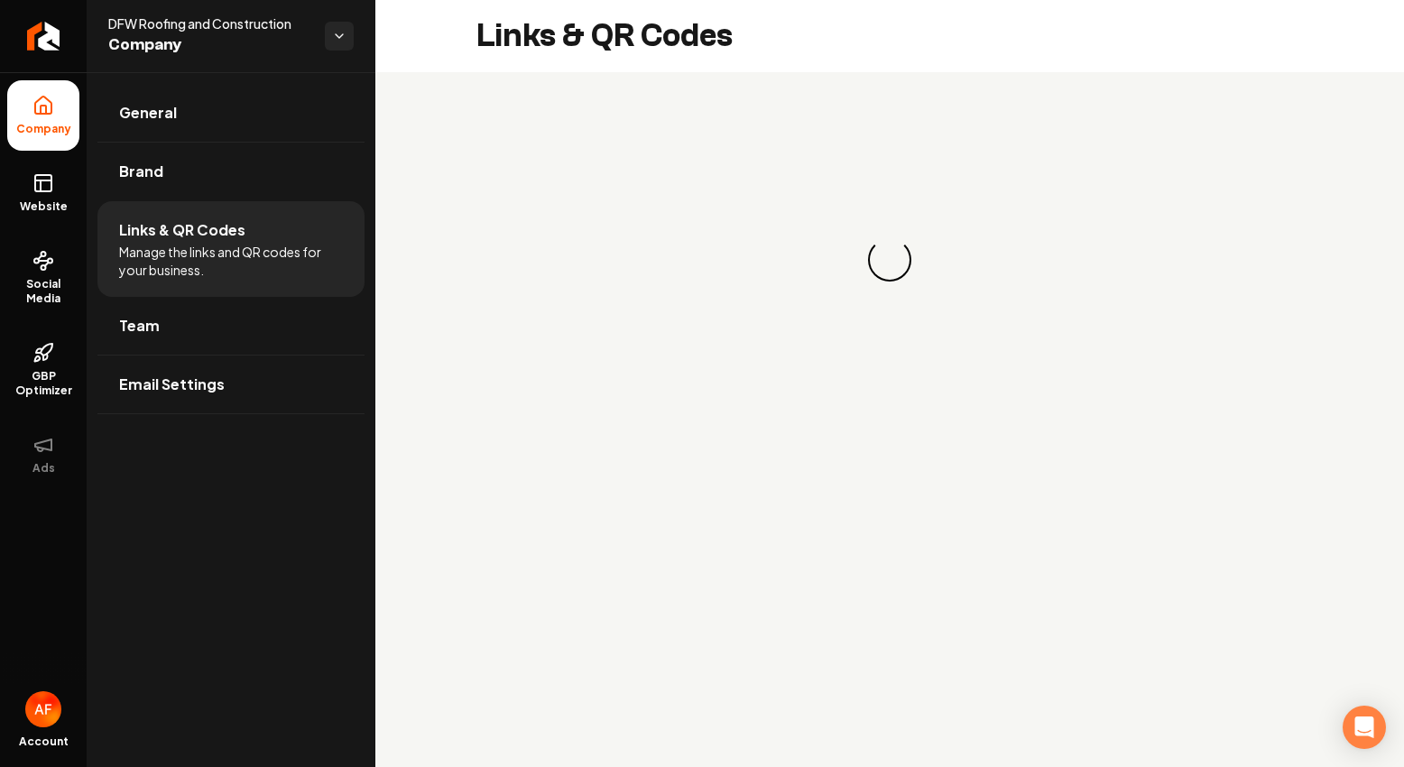
click at [198, 201] on li "Links & QR Codes Manage the links and QR codes for your business." at bounding box center [230, 249] width 267 height 96
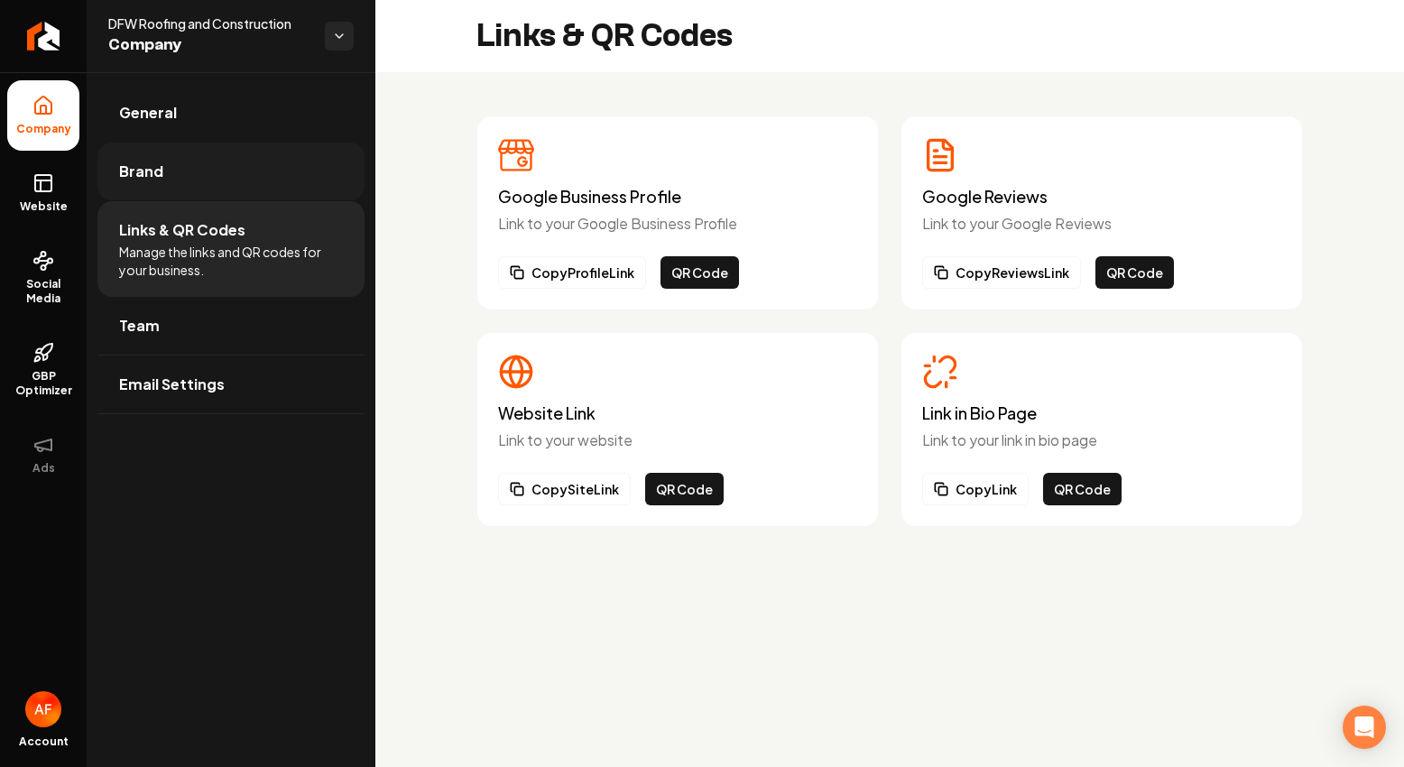
click at [206, 196] on link "Brand" at bounding box center [230, 172] width 267 height 58
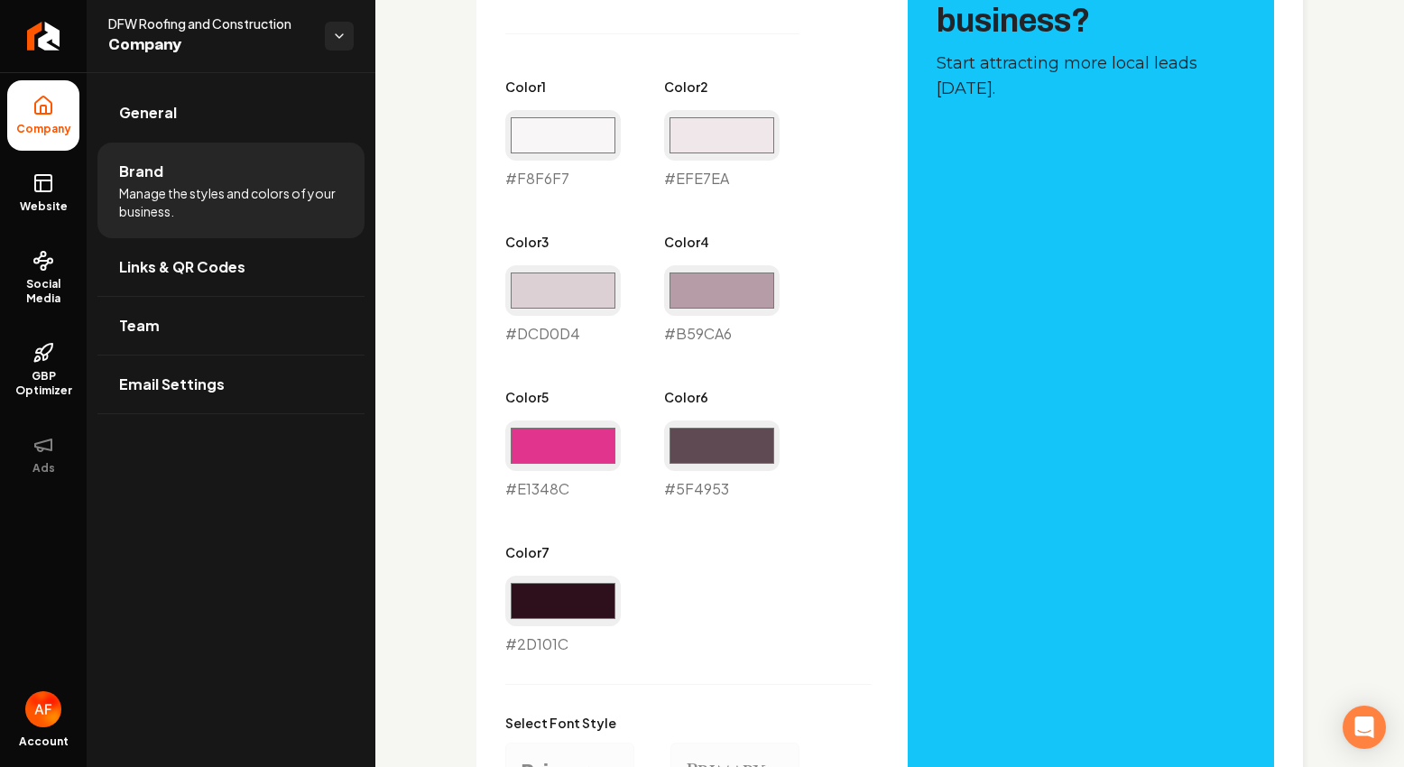
scroll to position [578, 0]
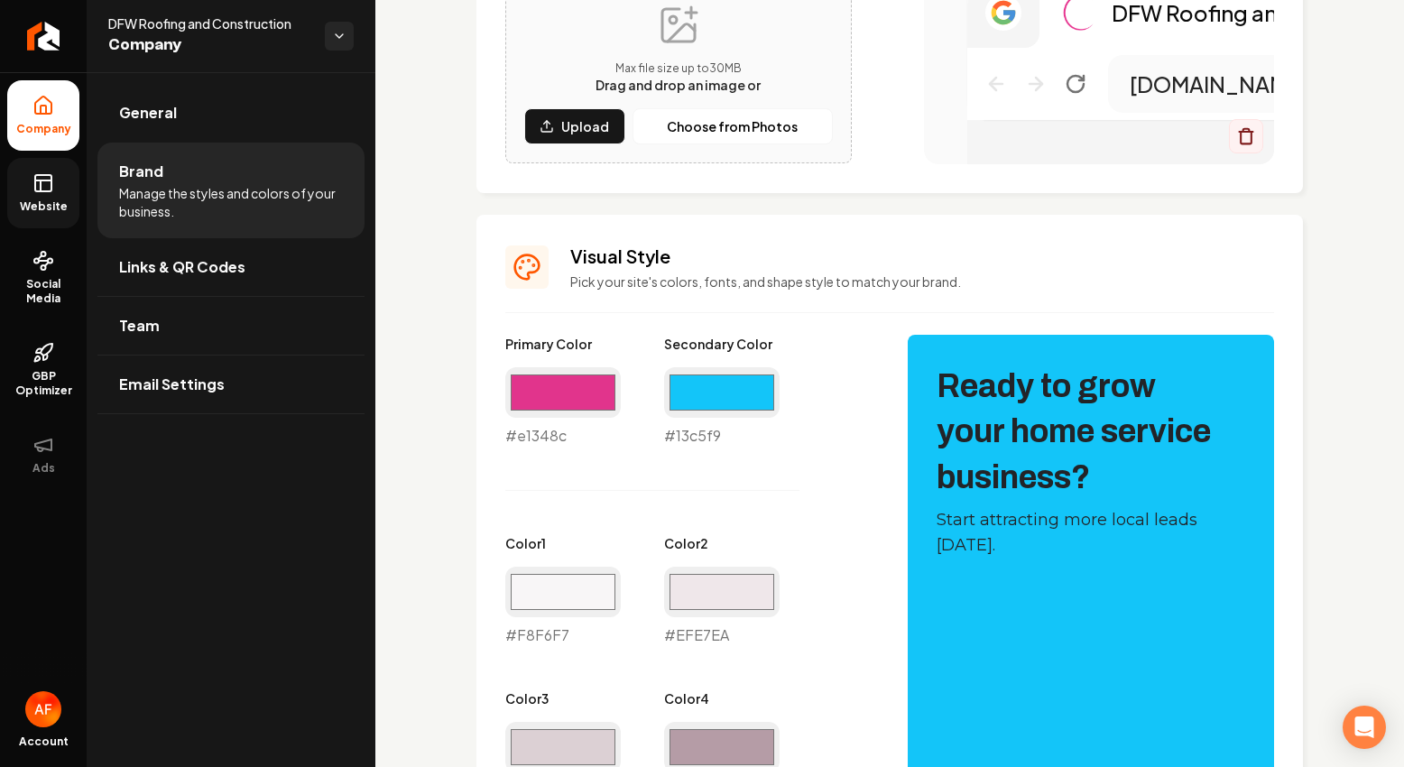
click at [36, 202] on span "Website" at bounding box center [44, 206] width 62 height 14
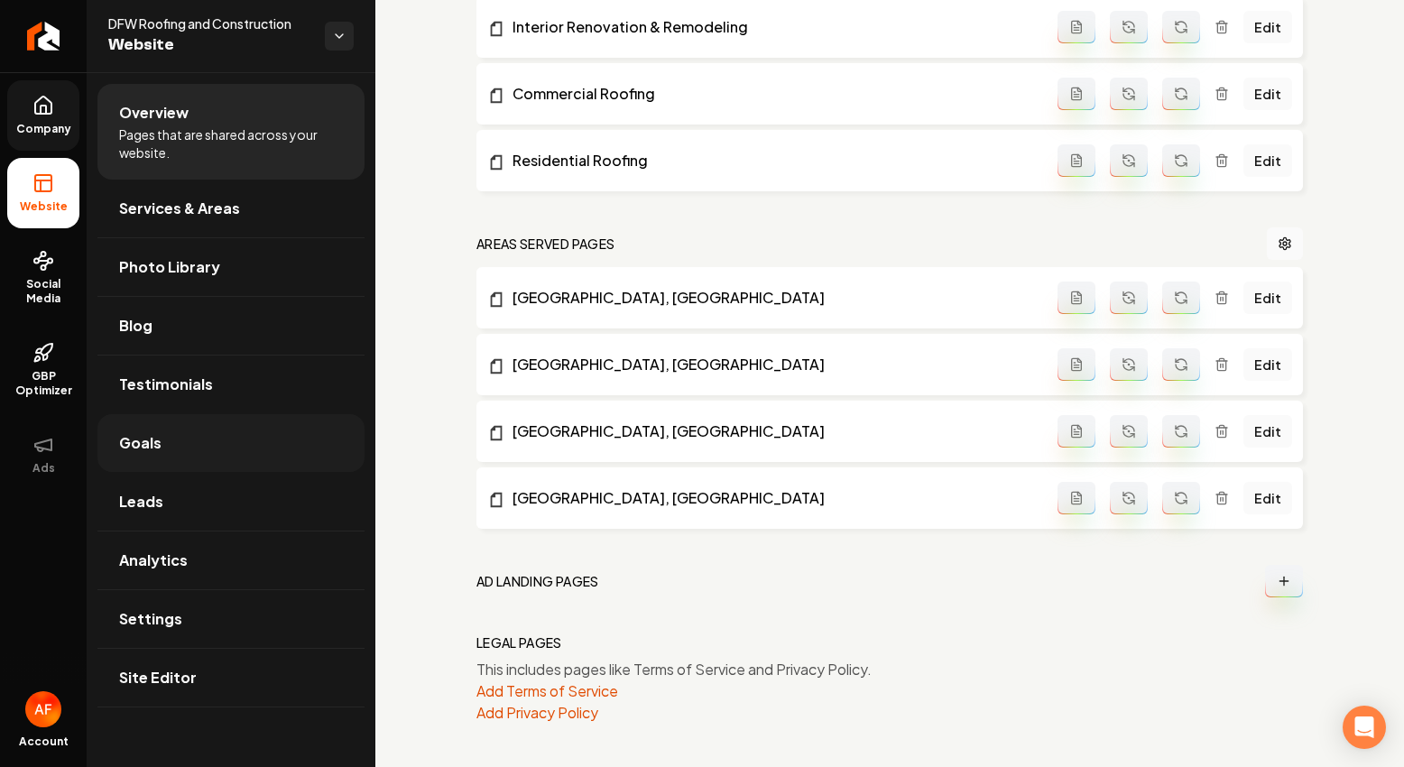
click at [190, 449] on link "Goals" at bounding box center [230, 443] width 267 height 58
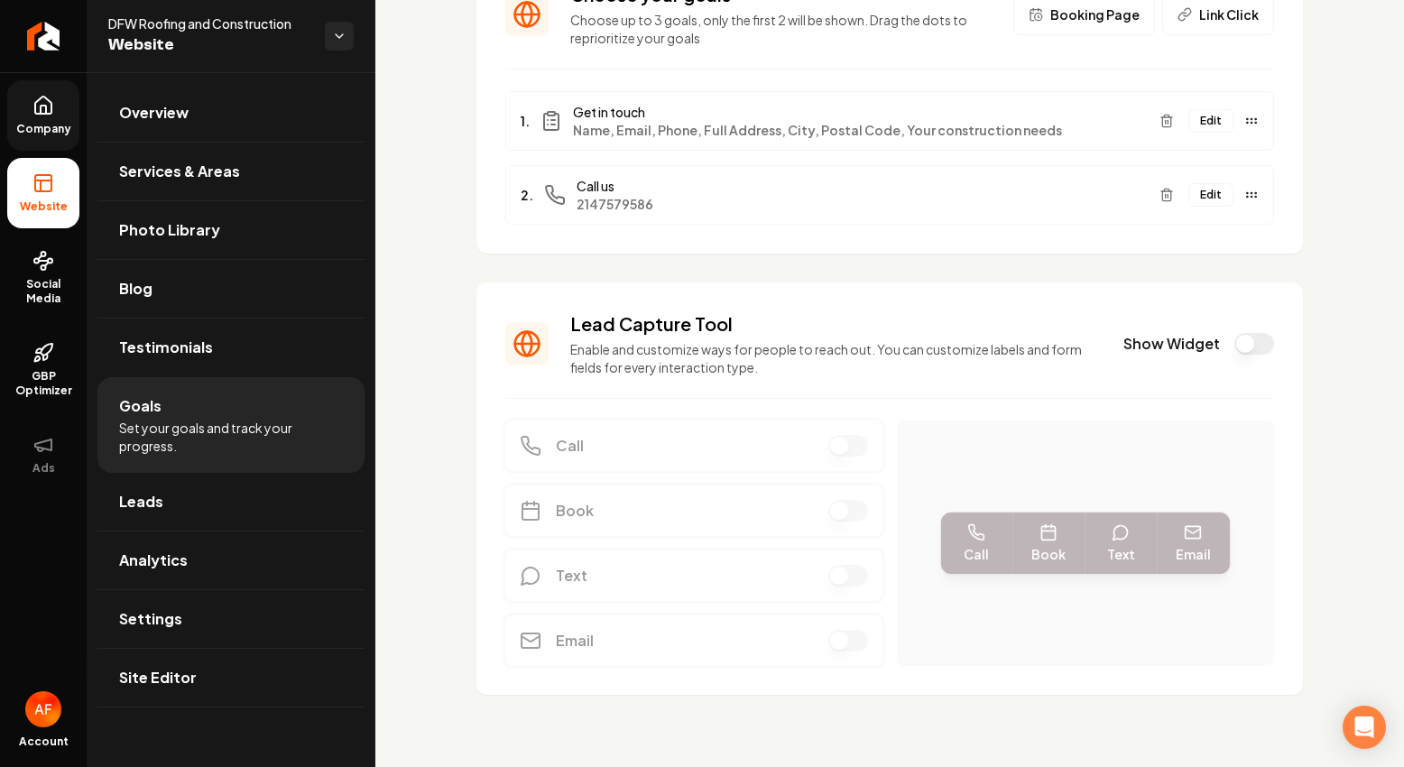
scroll to position [162, 0]
click at [1235, 348] on button "Show Widget" at bounding box center [1255, 344] width 40 height 22
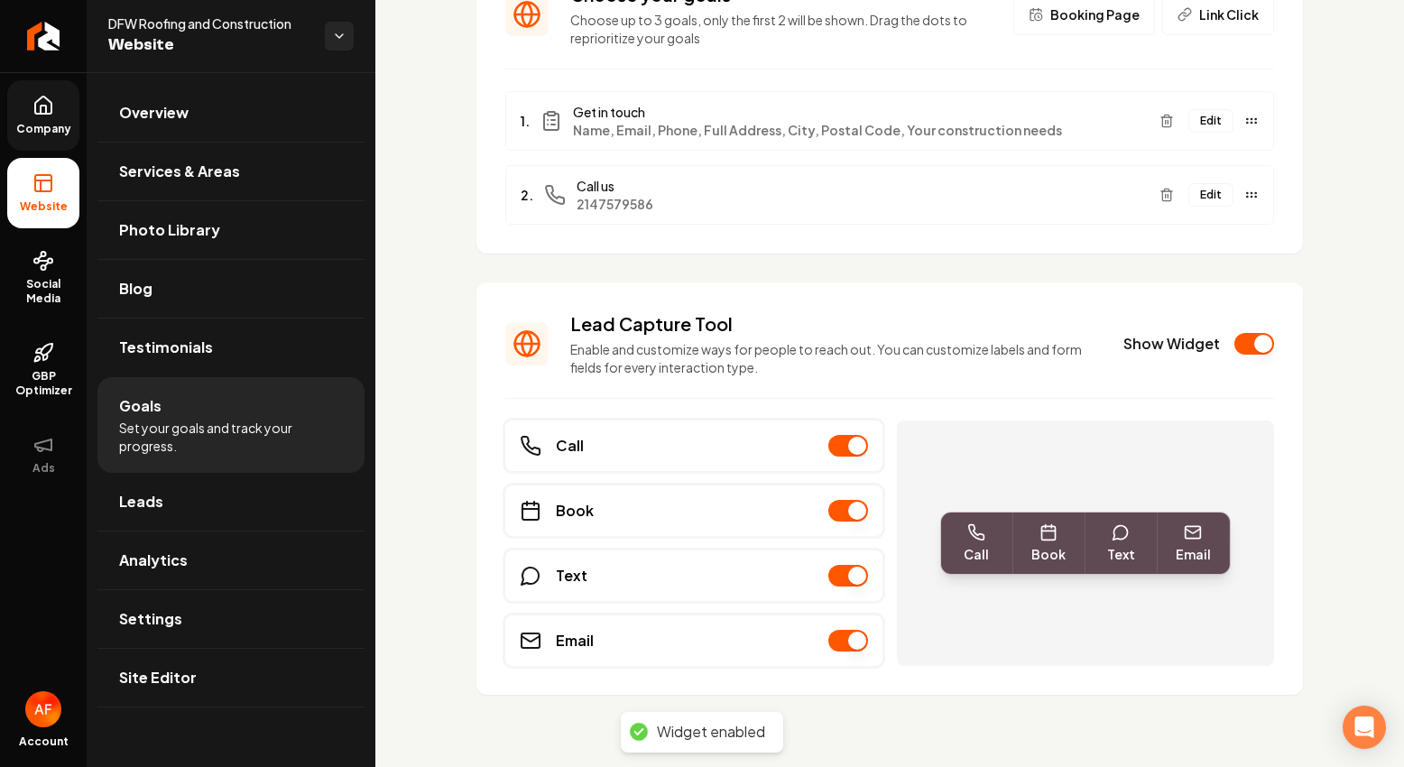
click at [44, 125] on span "Company" at bounding box center [43, 129] width 69 height 14
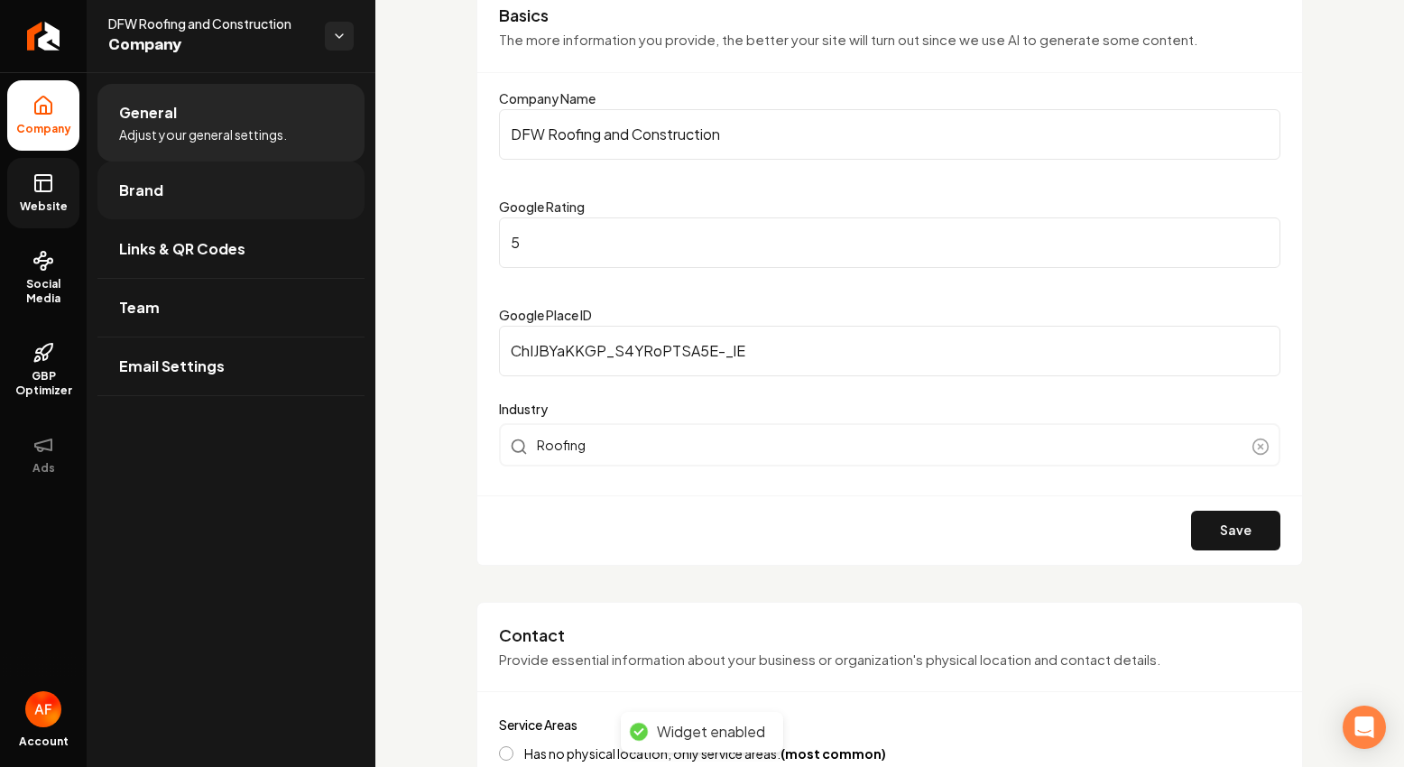
click at [174, 187] on link "Brand" at bounding box center [230, 191] width 267 height 58
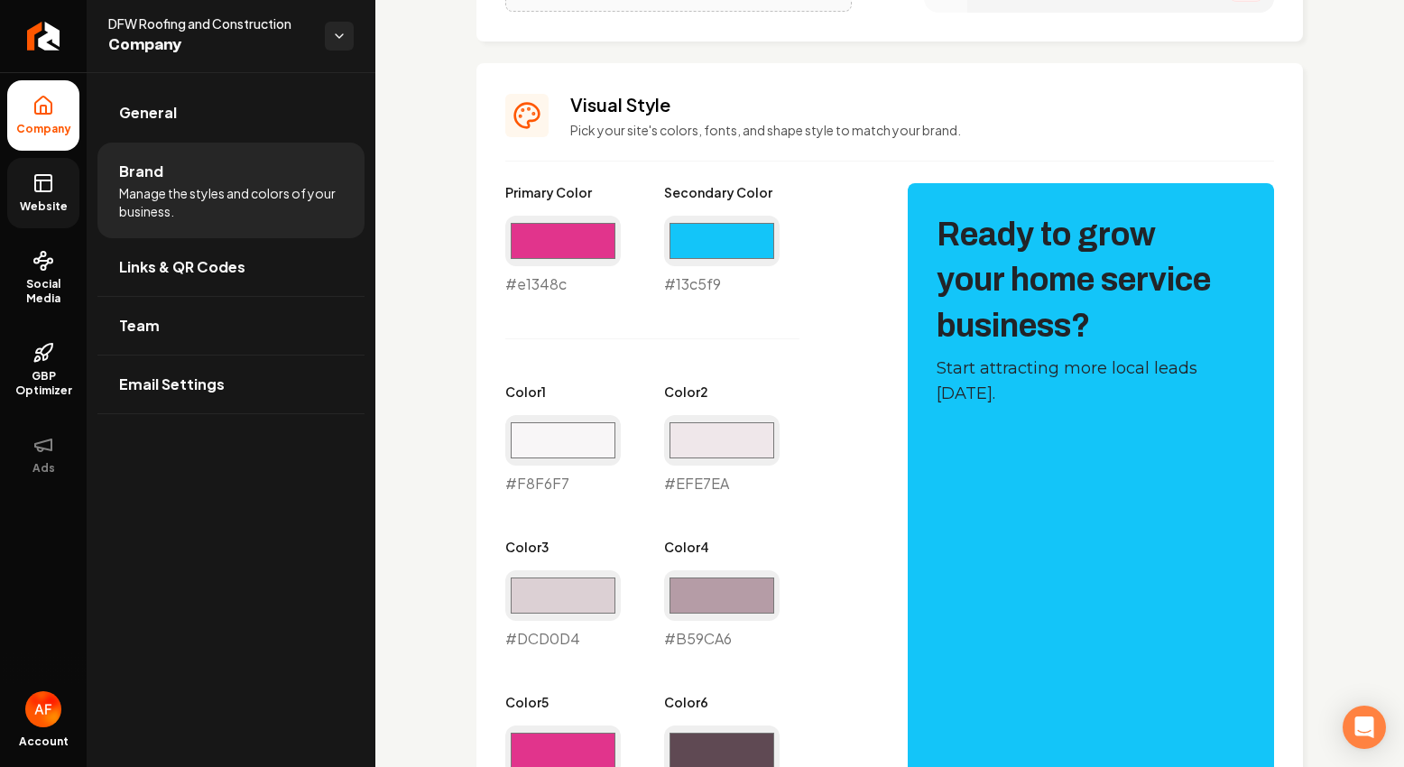
scroll to position [1103, 0]
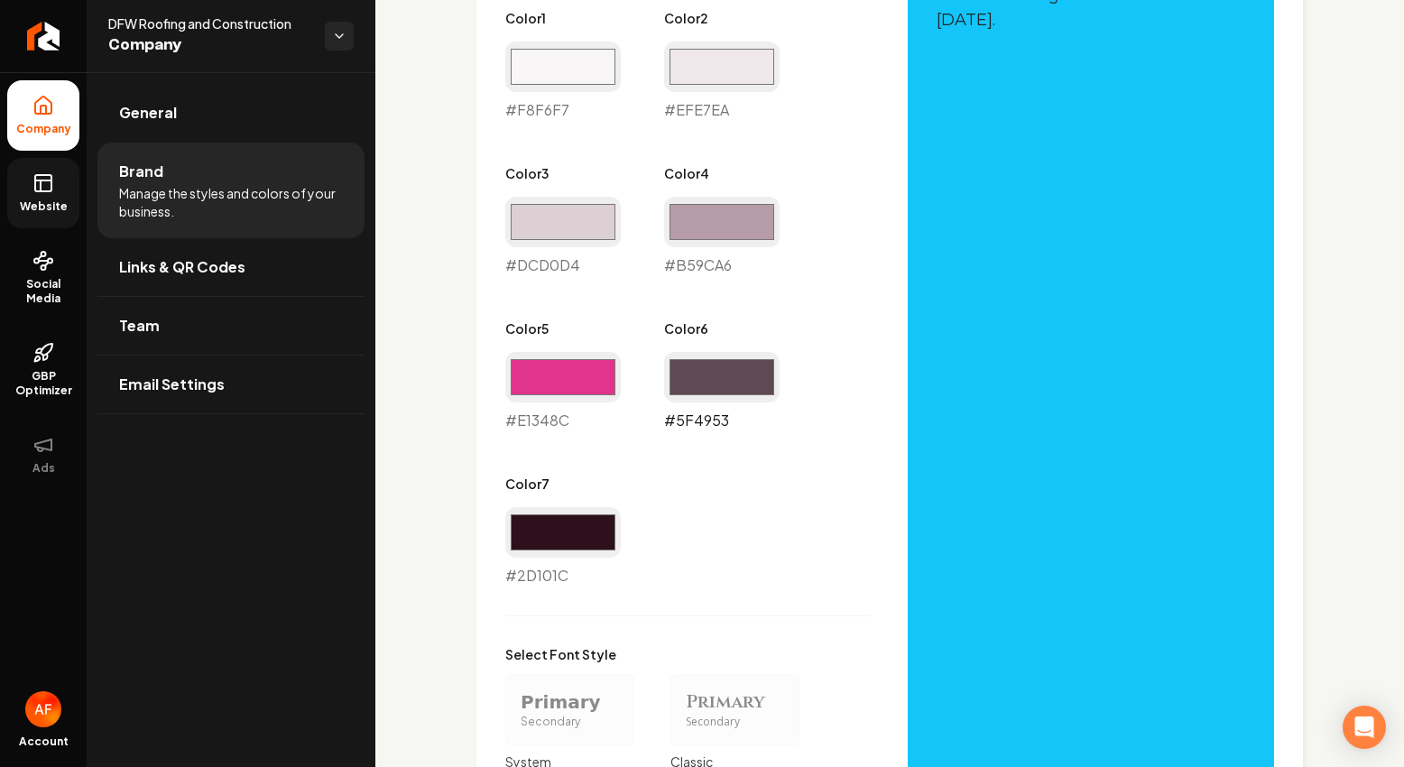
click at [730, 387] on input "#5f4953" at bounding box center [722, 377] width 116 height 51
click at [825, 303] on div "Primary Color #e1348c #e1348c Secondary Color #13c5f9 #13c5f9 Color 1 #f8f6f7 #…" at bounding box center [688, 198] width 366 height 777
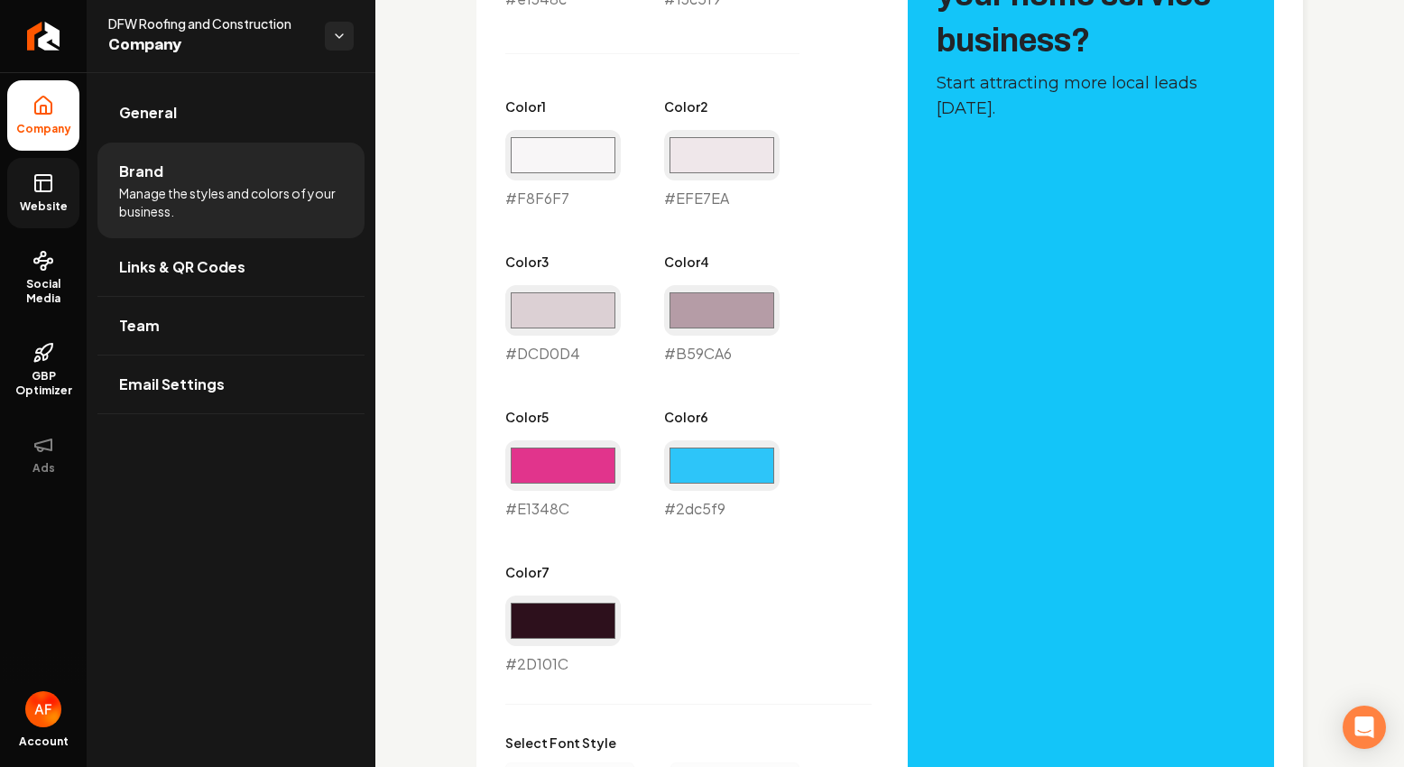
scroll to position [1110, 0]
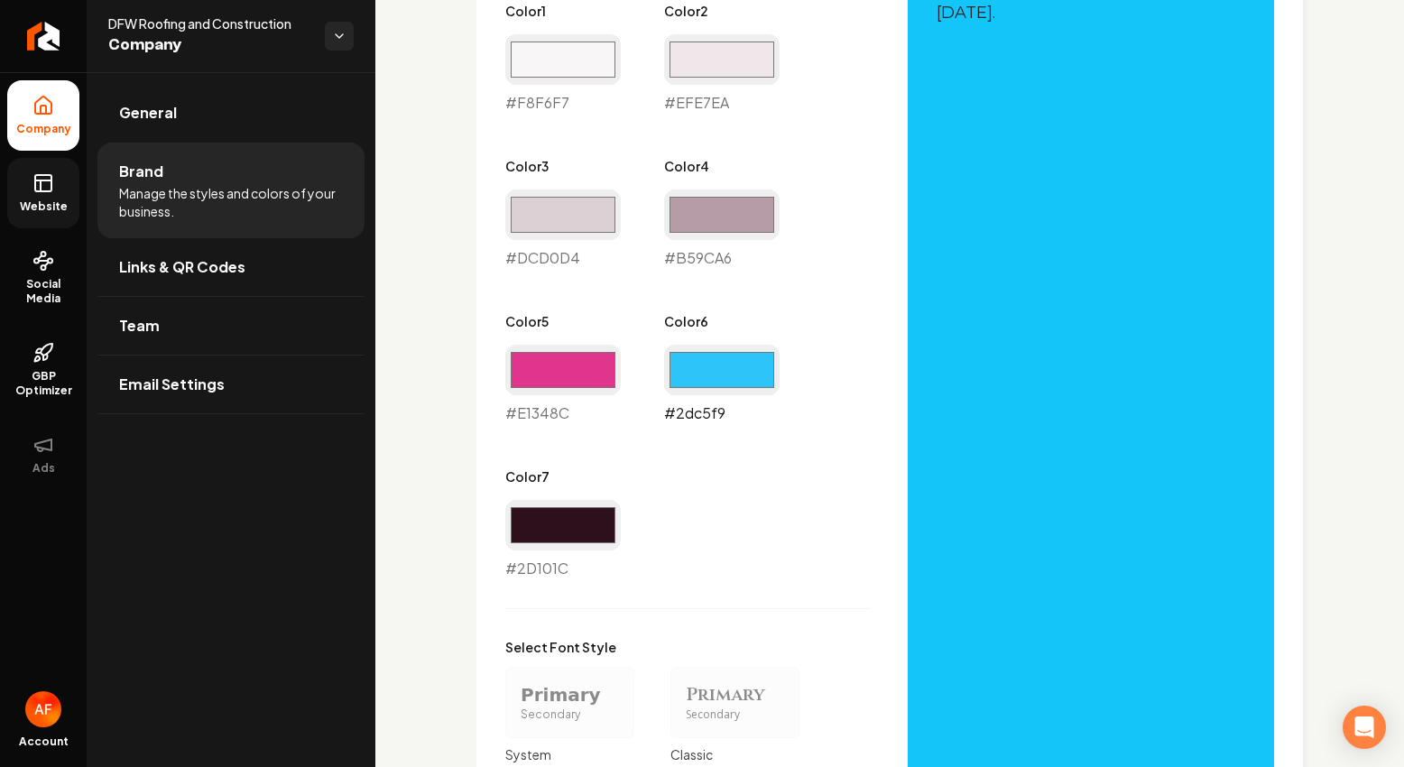
click at [758, 367] on input "#2dc5f9" at bounding box center [722, 370] width 116 height 51
type input "#2db8e6"
click at [823, 331] on div "Primary Color #e1348c #e1348c Secondary Color #13c5f9 #13c5f9 Color 1 #f8f6f7 #…" at bounding box center [688, 190] width 366 height 777
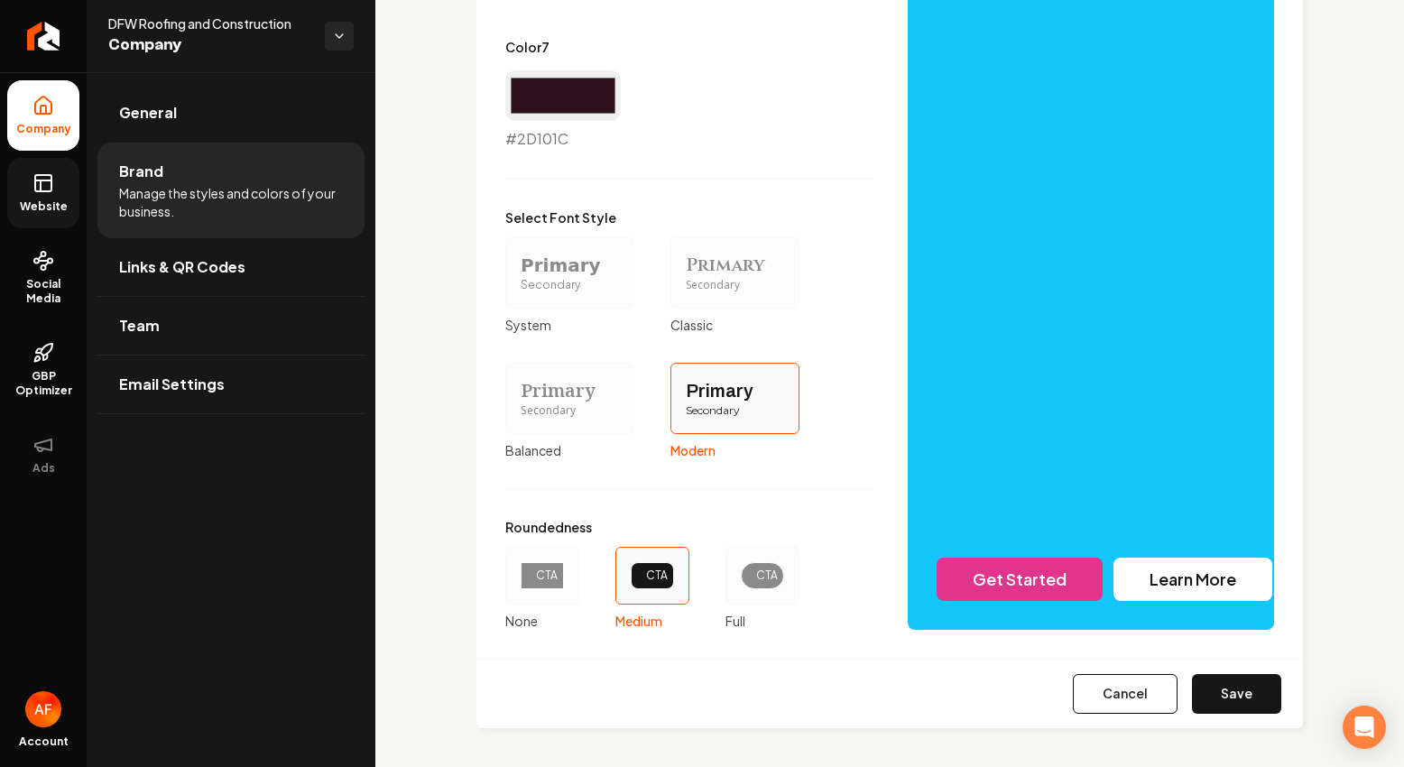
scroll to position [1544, 0]
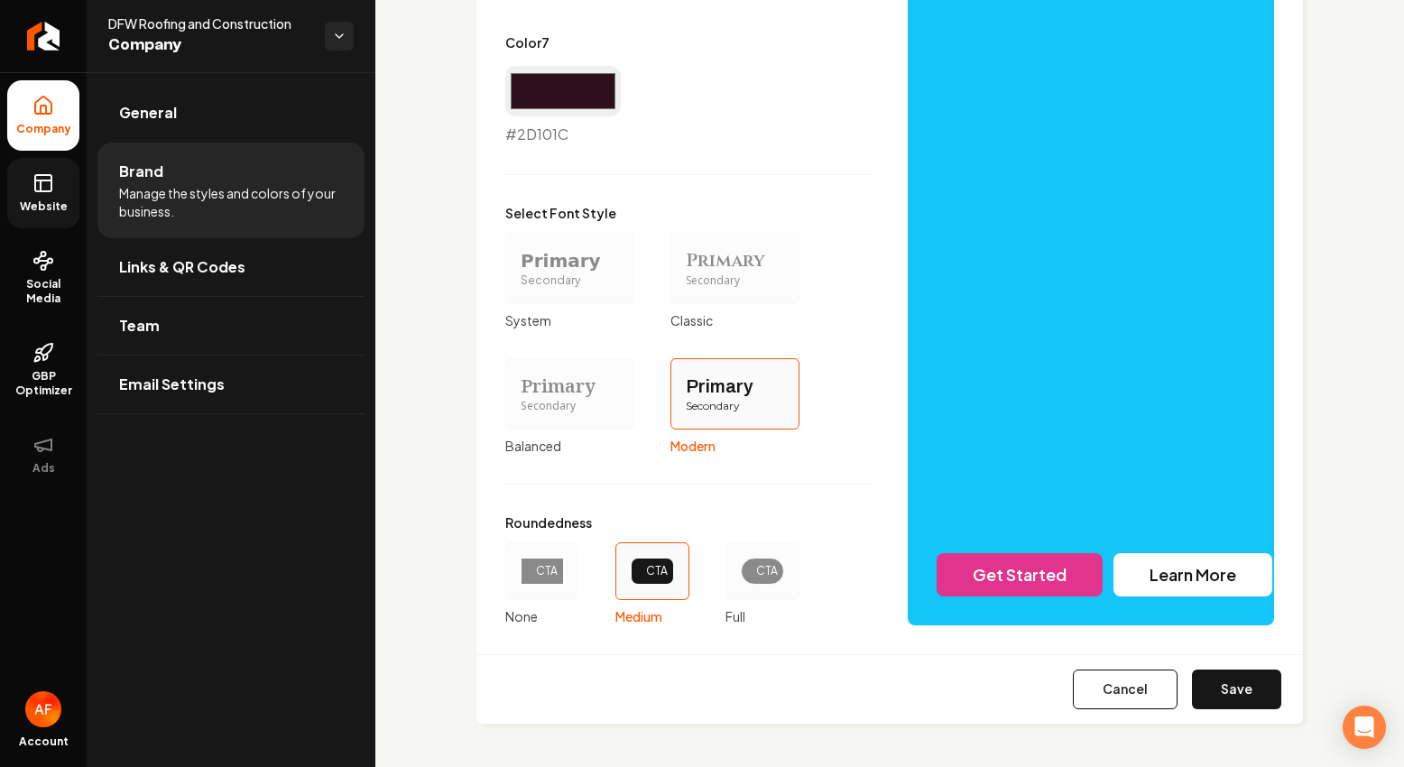
click at [1214, 677] on button "Save" at bounding box center [1236, 690] width 89 height 40
type input "#f8f6f7"
type input "#efe7ea"
type input "#dcd0d4"
type input "#b59ca6"
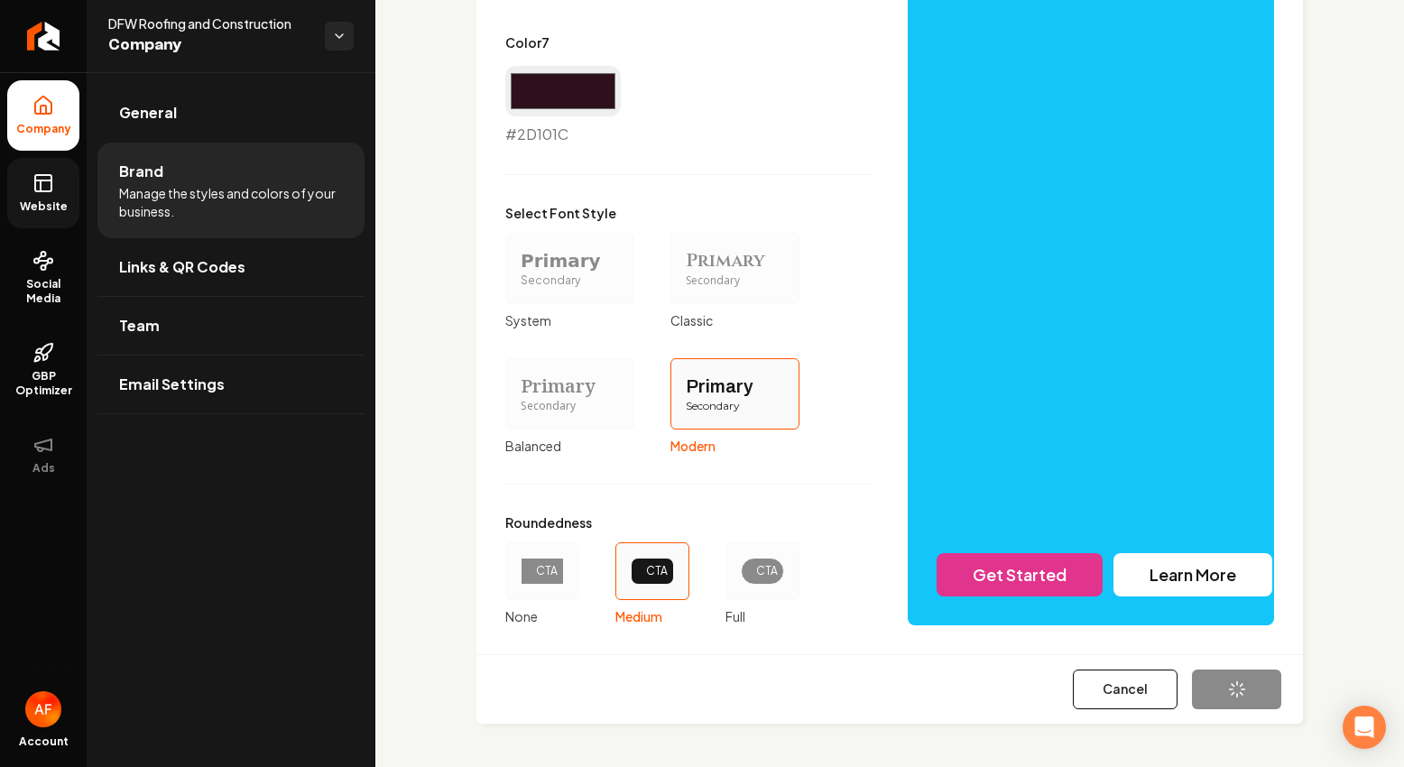
type input "#e1348c"
type input "#2d101c"
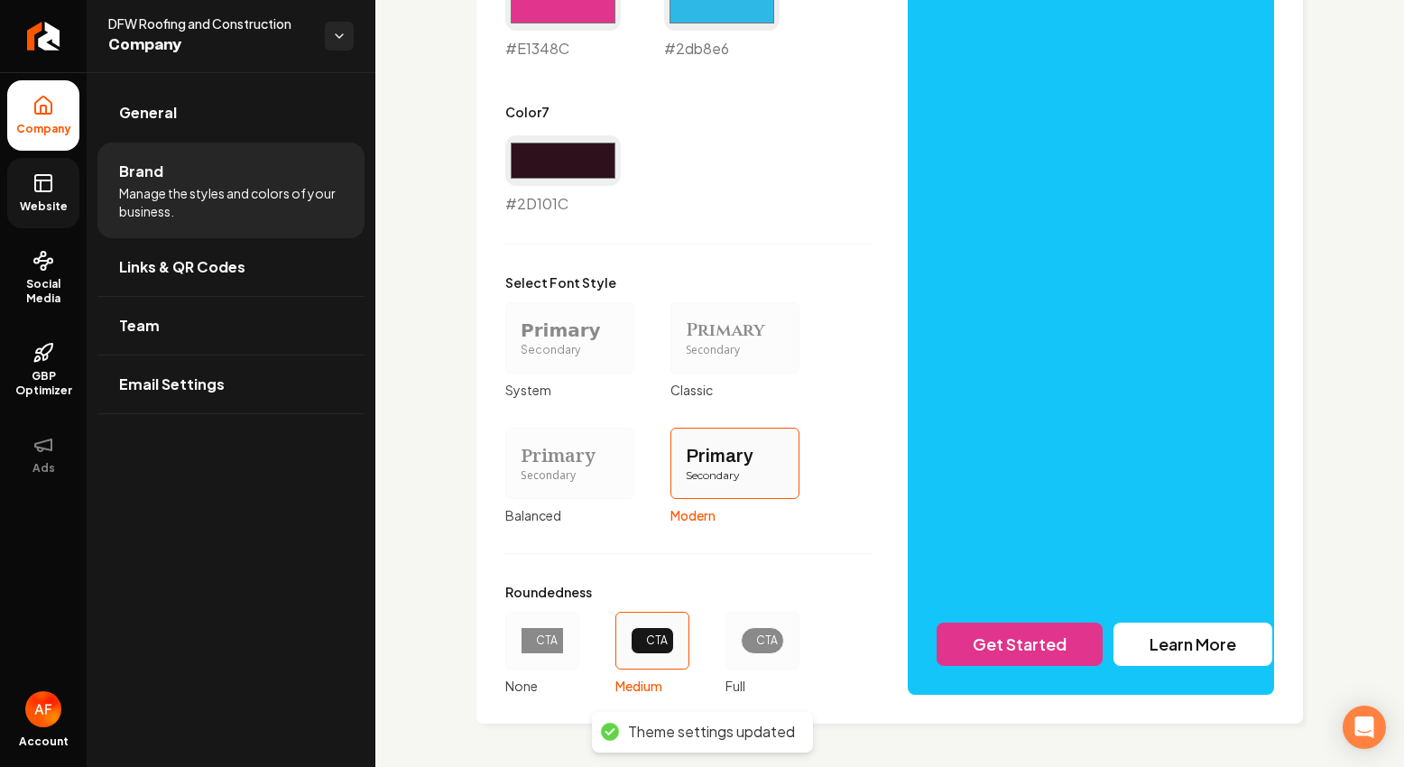
scroll to position [611, 0]
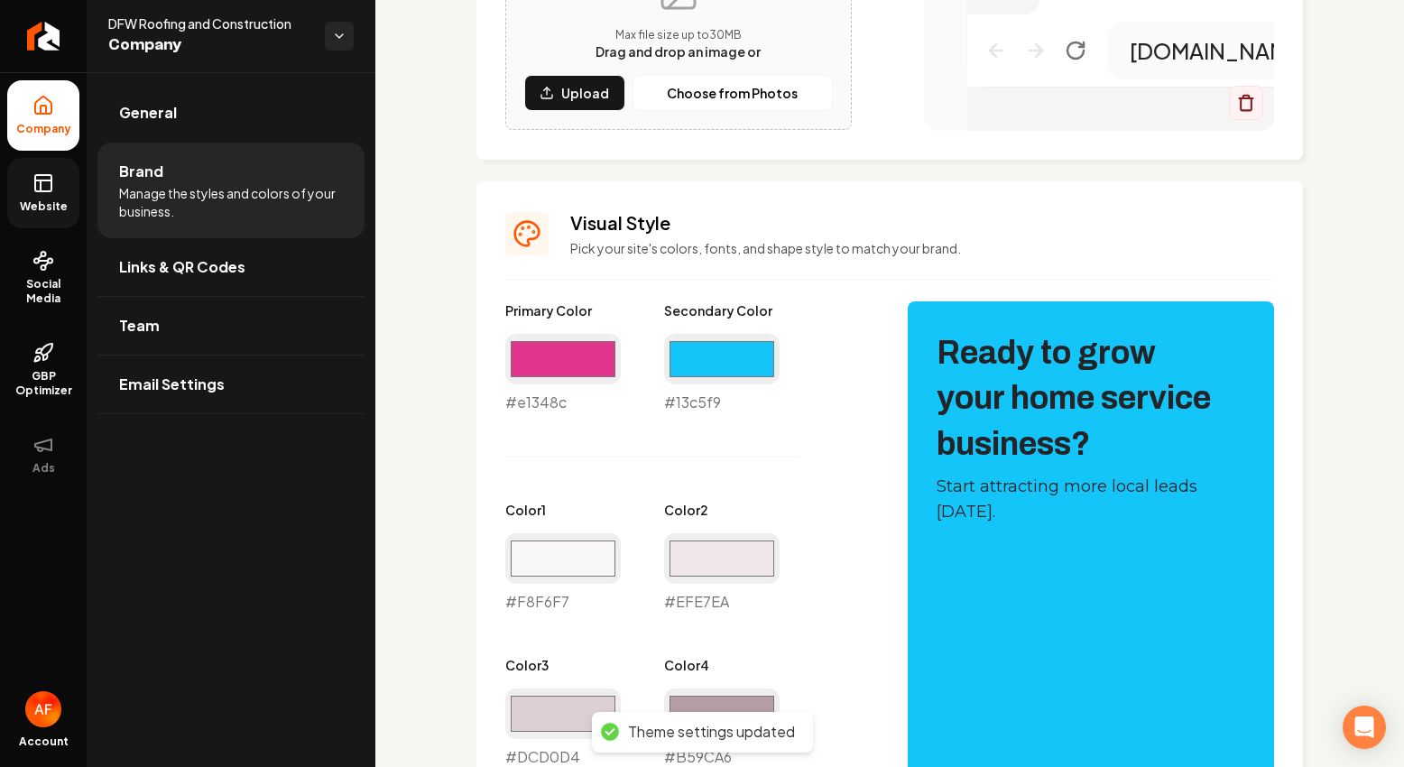
click at [16, 172] on link "Website" at bounding box center [43, 193] width 72 height 70
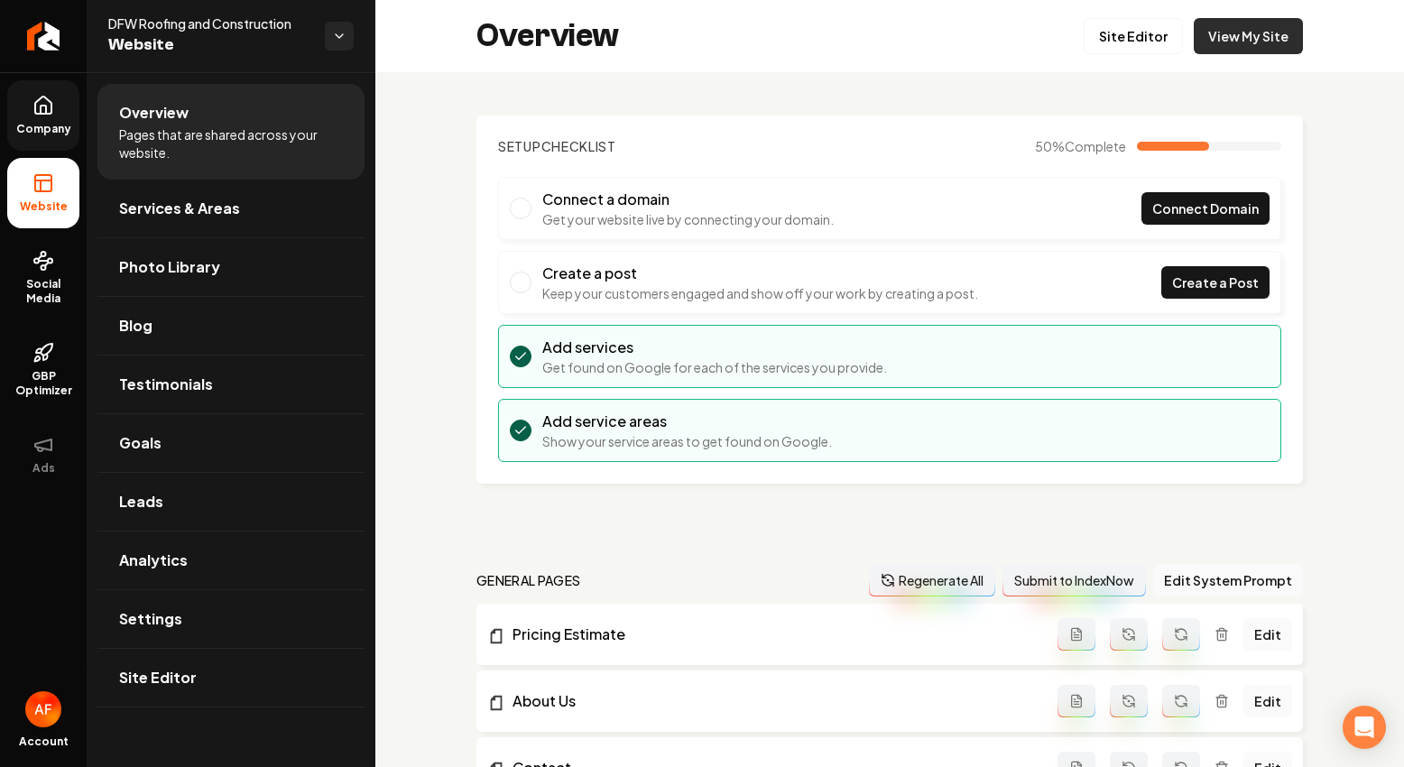
click at [1226, 40] on link "View My Site" at bounding box center [1248, 36] width 109 height 36
click at [23, 32] on link "Return to dashboard" at bounding box center [43, 36] width 87 height 72
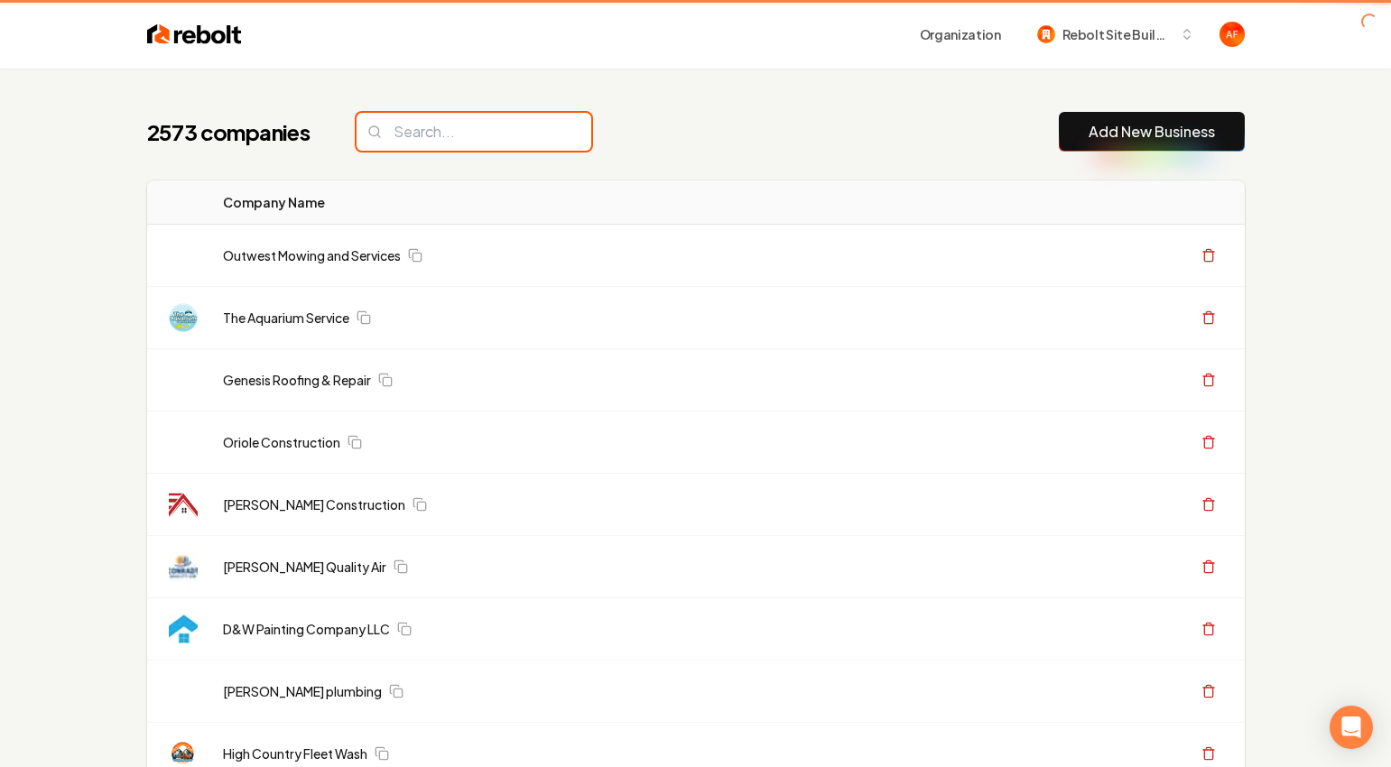
click at [519, 120] on input "search" at bounding box center [473, 132] width 235 height 38
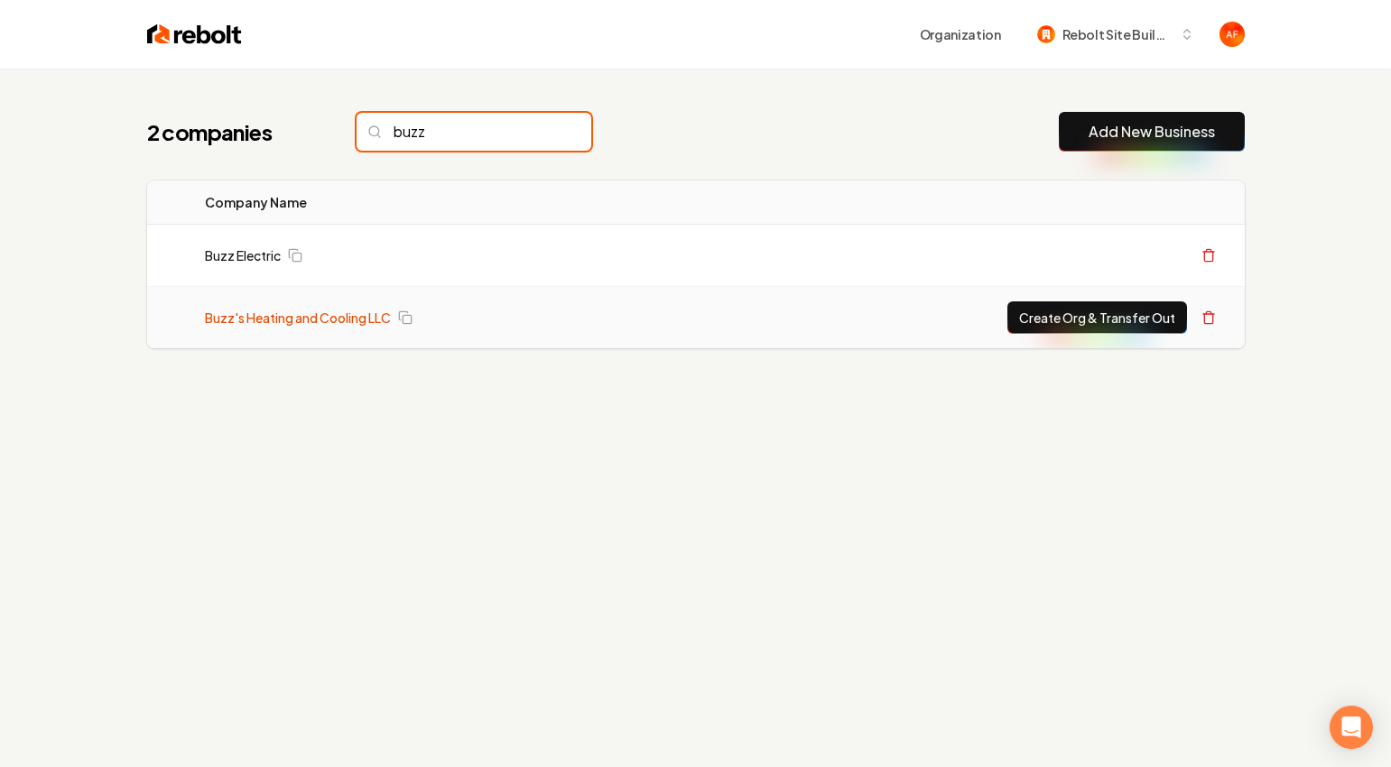
type input "buzz"
click at [360, 310] on link "Buzz's Heating and Cooling LLC" at bounding box center [298, 318] width 186 height 18
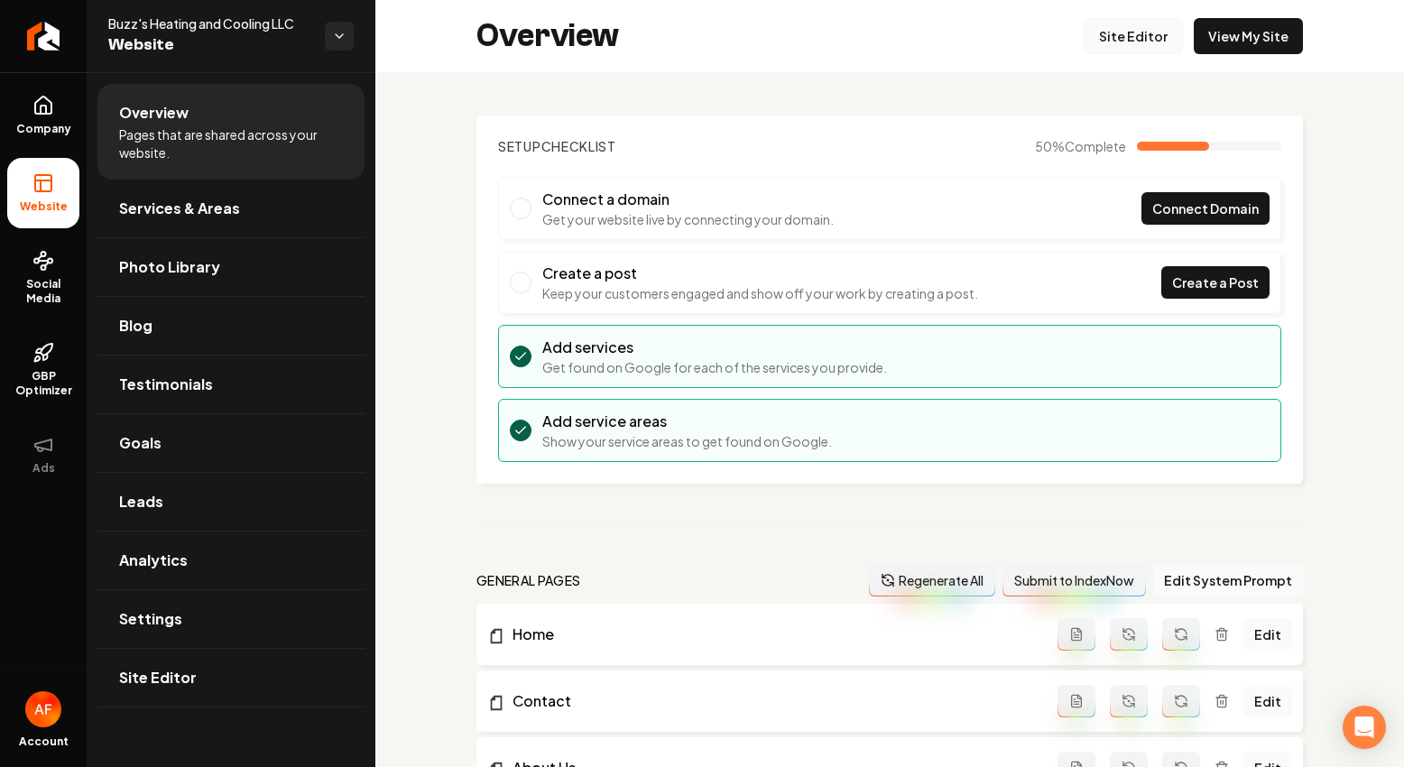
click at [1170, 42] on link "Site Editor" at bounding box center [1133, 36] width 99 height 36
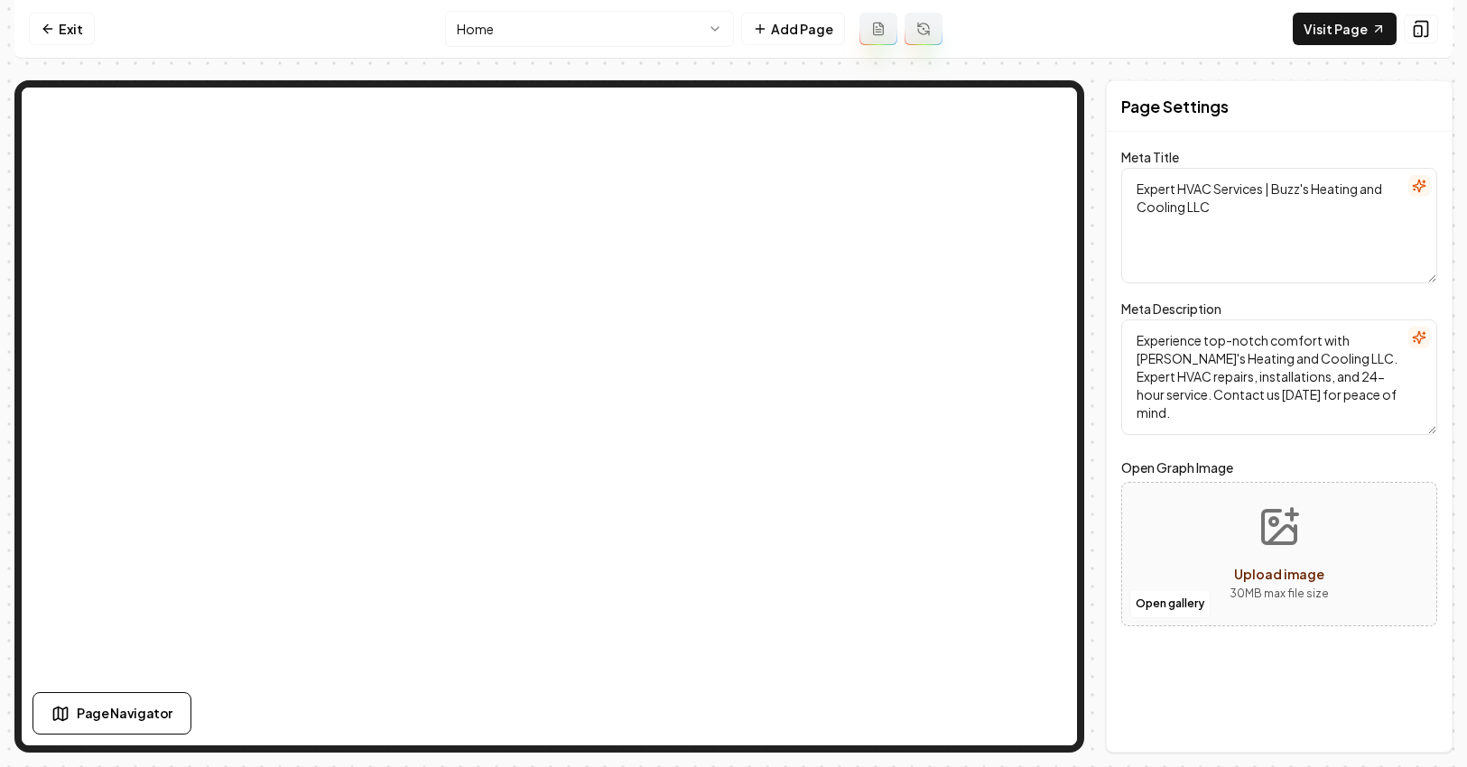
click at [786, 11] on div "Home Add Page" at bounding box center [693, 29] width 497 height 36
click at [776, 30] on button "Add Page" at bounding box center [793, 29] width 104 height 32
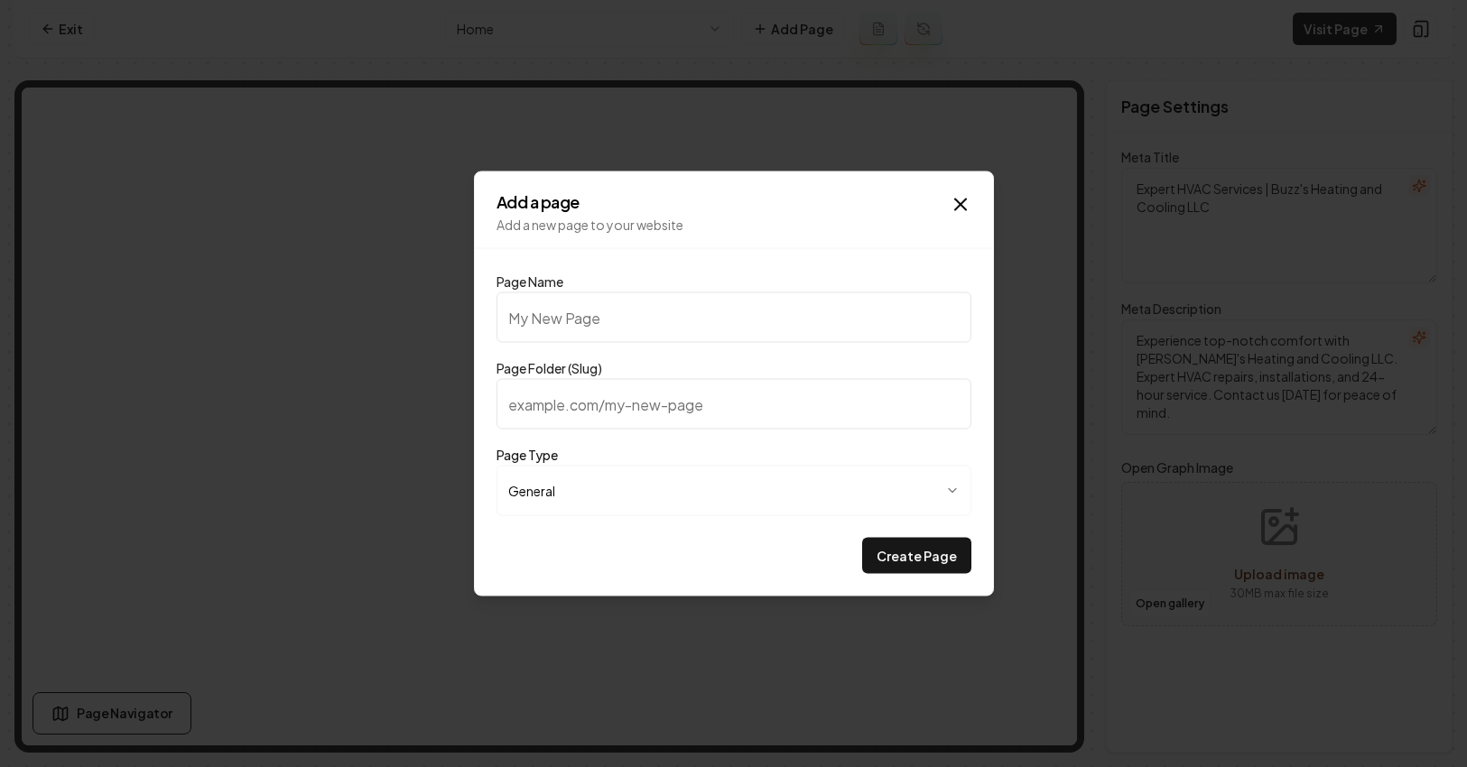
type input "P"
type input "p"
type input "Pr"
type input "pr"
type input "P"
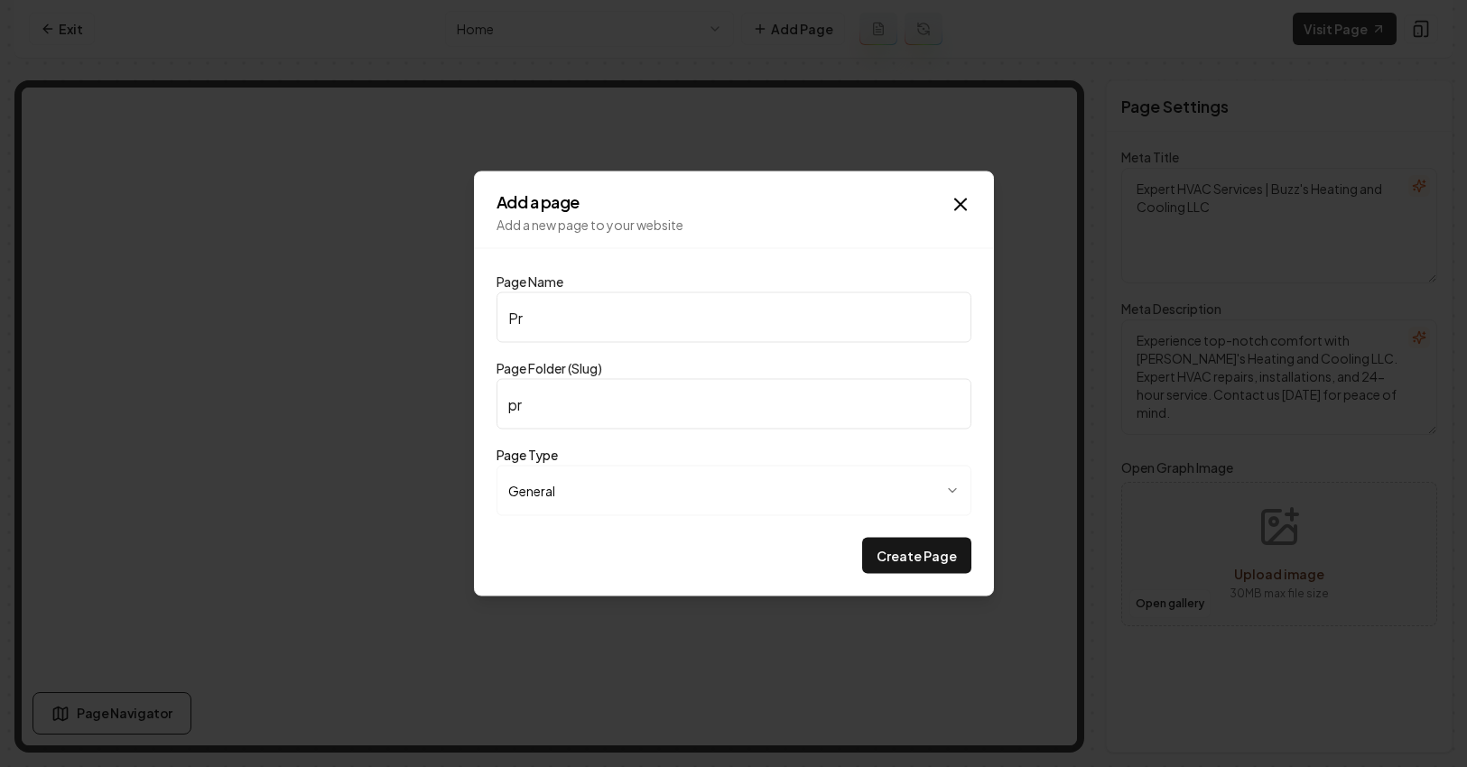
type input "p"
click at [963, 201] on icon "button" at bounding box center [960, 205] width 22 height 22
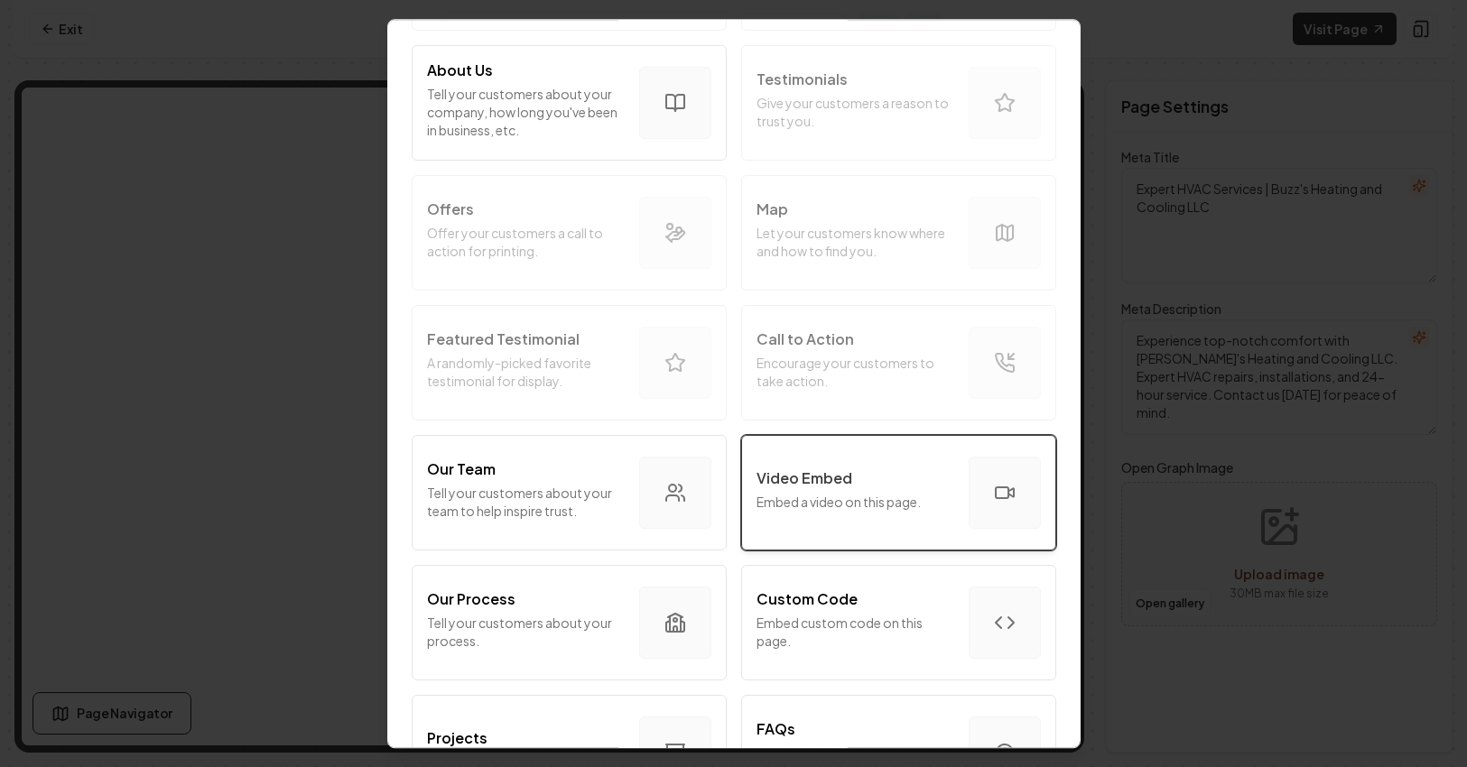
scroll to position [399, 0]
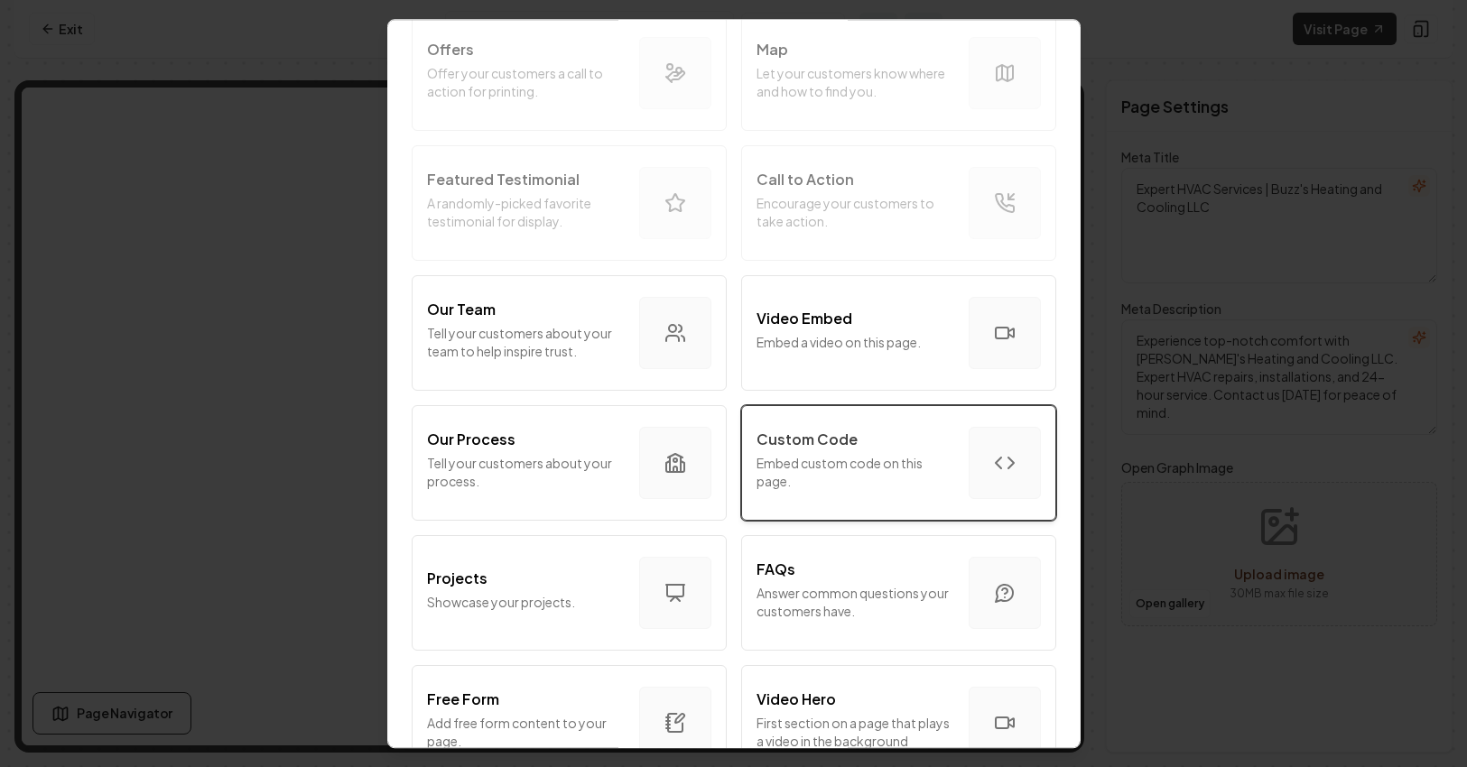
click at [866, 475] on p "Embed custom code on this page." at bounding box center [855, 472] width 198 height 36
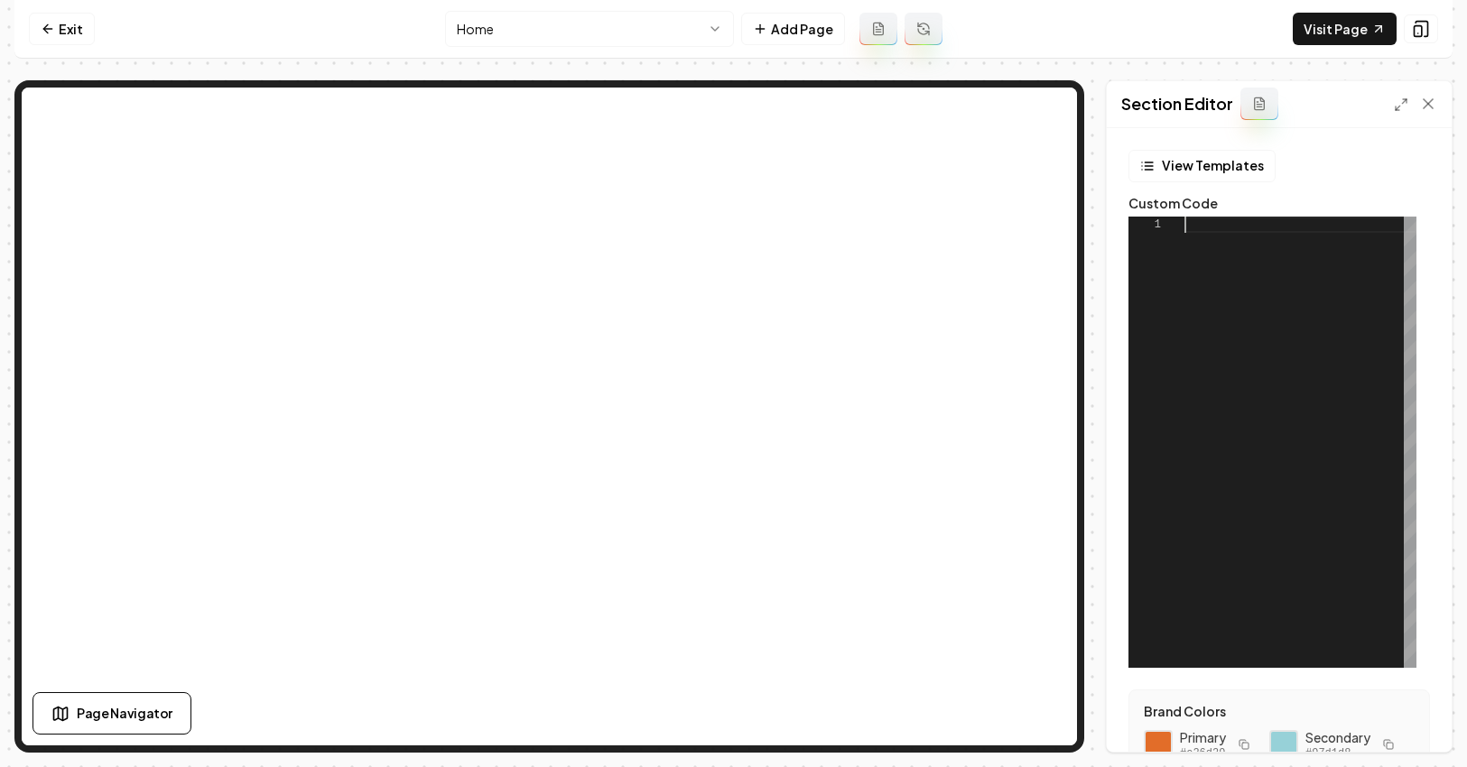
click at [1243, 355] on div at bounding box center [1300, 442] width 232 height 451
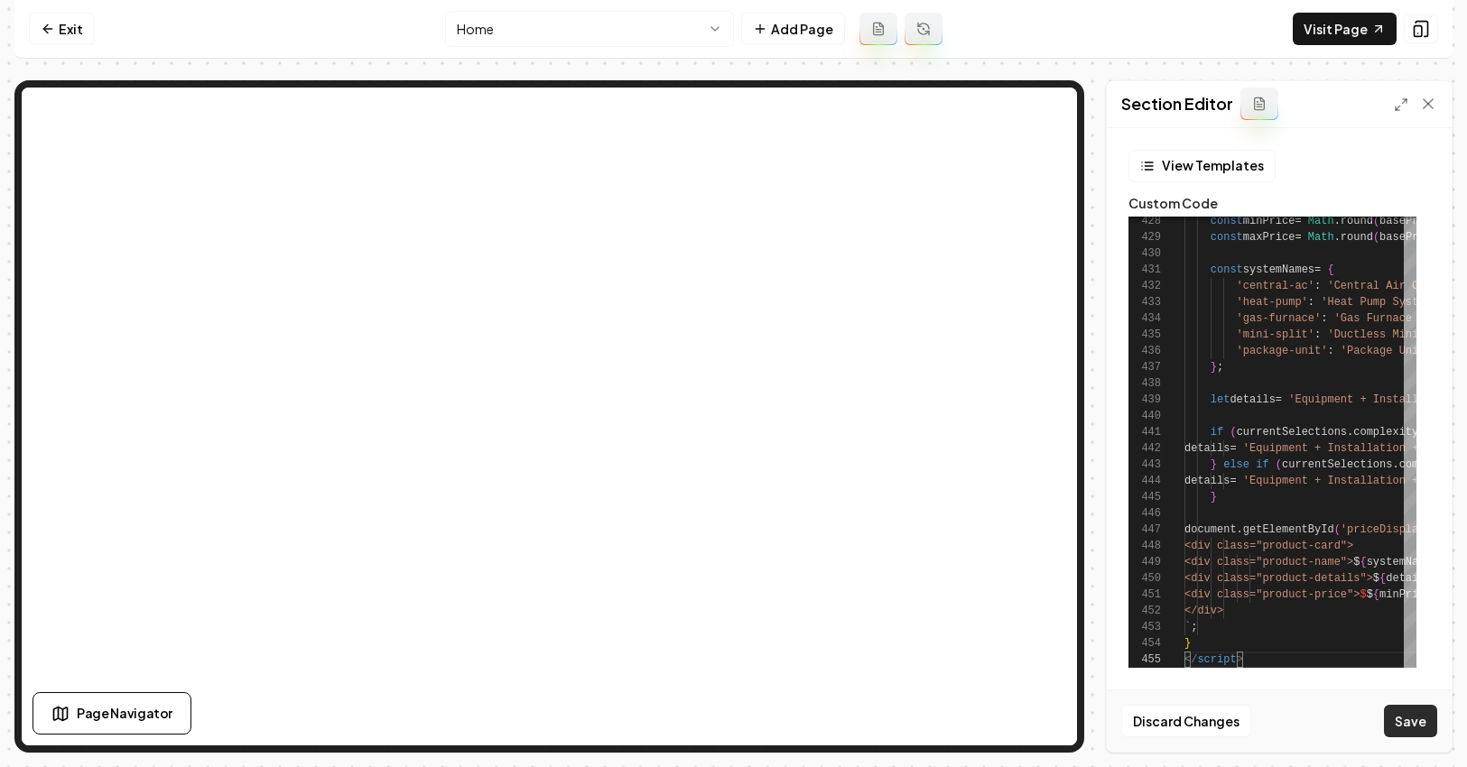
click at [1390, 718] on button "Save" at bounding box center [1410, 721] width 53 height 32
click at [1338, 36] on link "Visit Page" at bounding box center [1344, 29] width 104 height 32
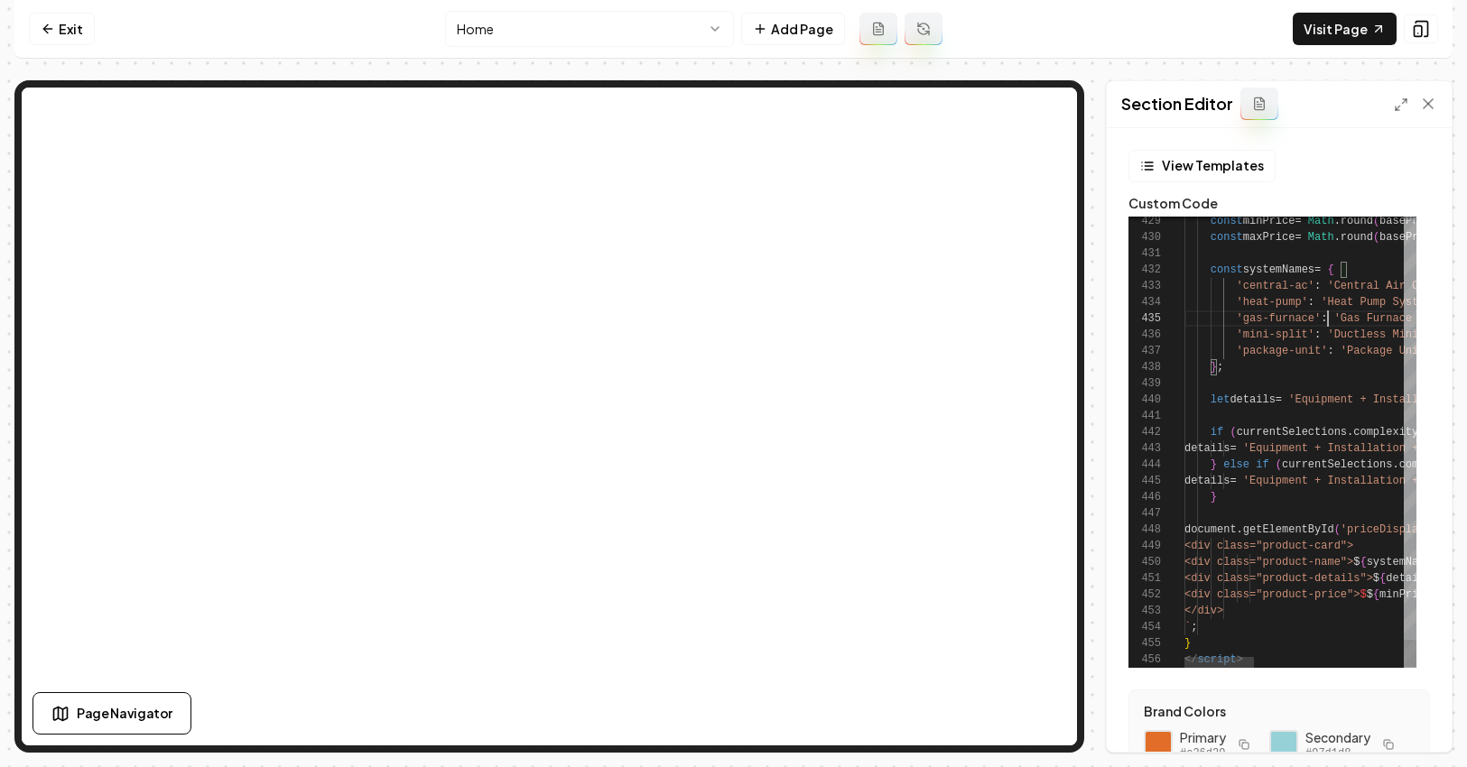
scroll to position [65, 150]
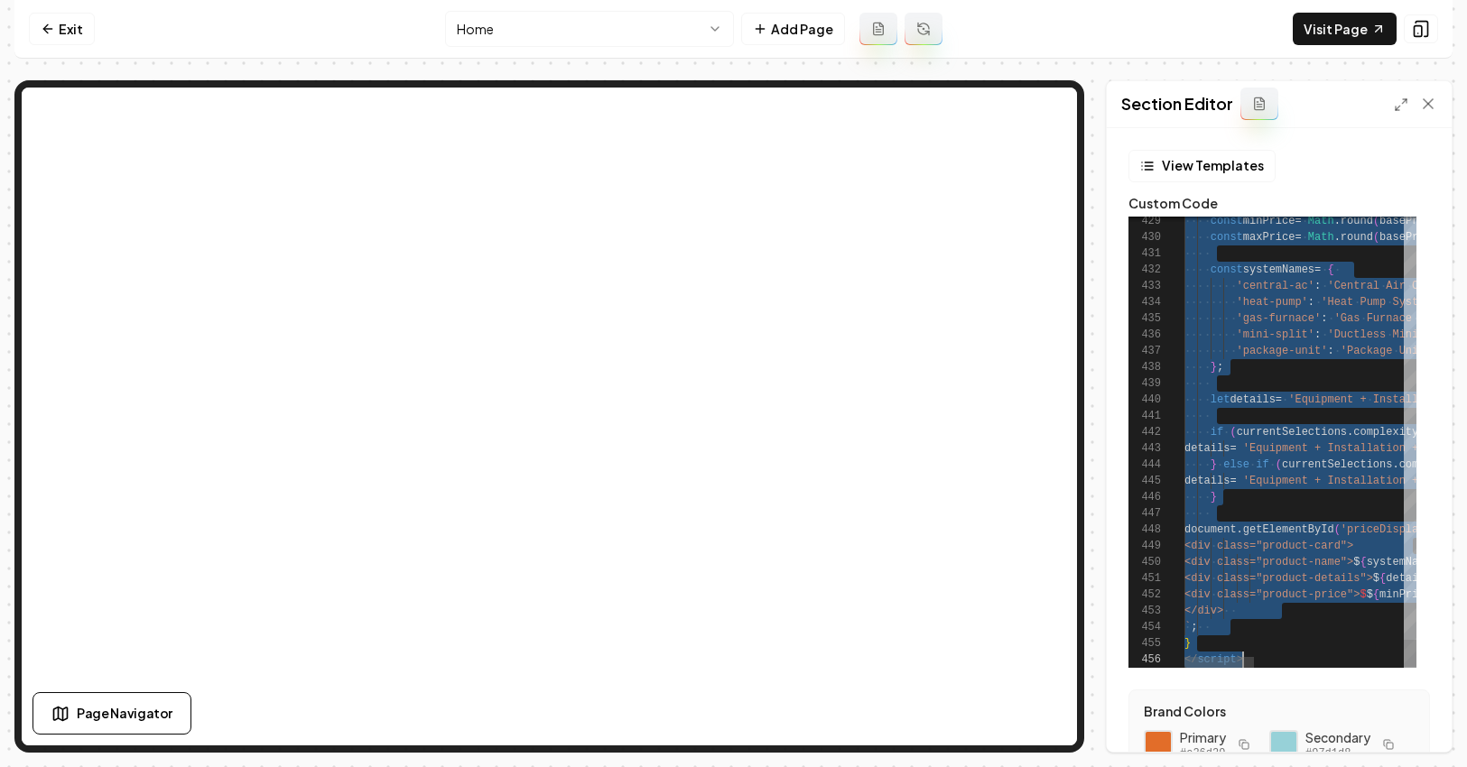
type textarea "**********"
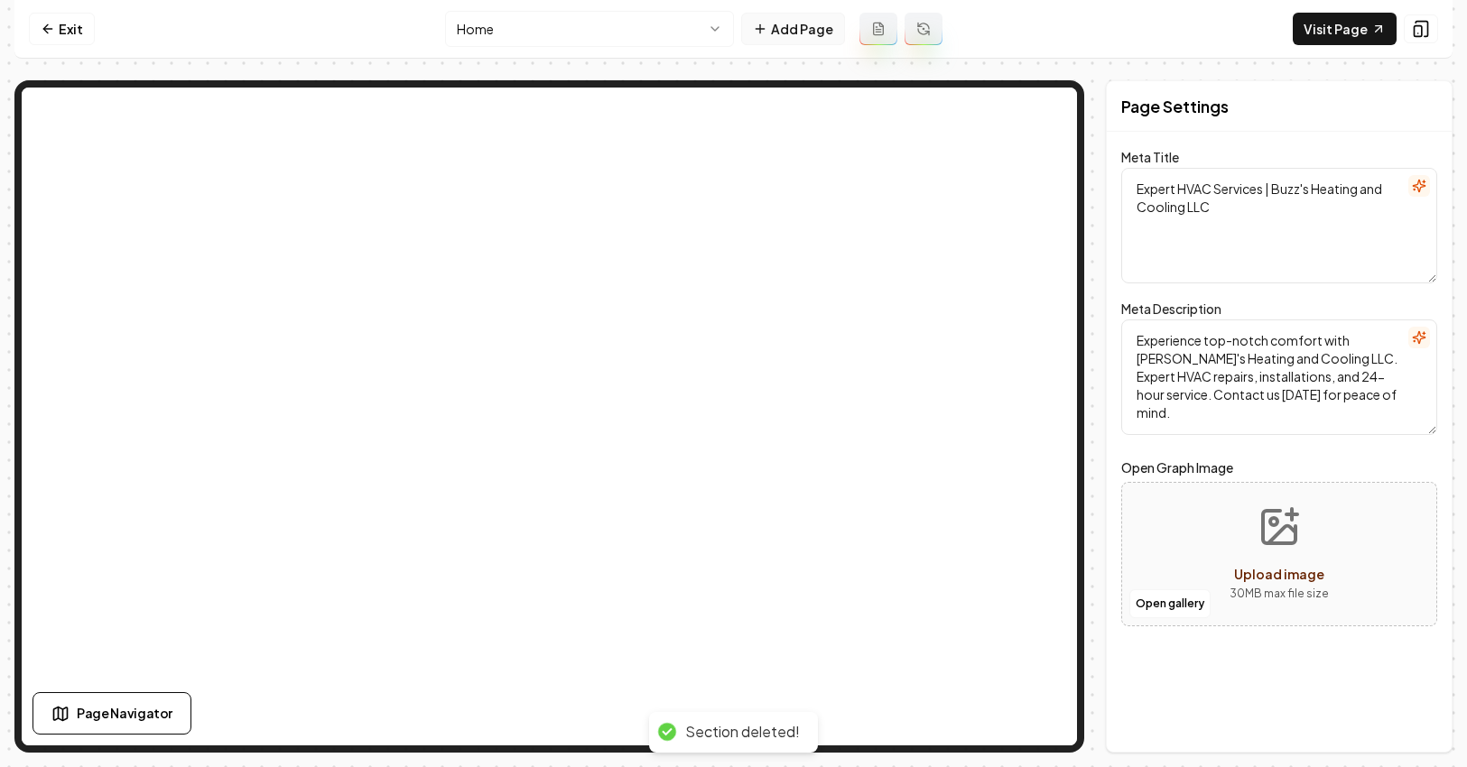
click at [780, 30] on button "Add Page" at bounding box center [793, 29] width 104 height 32
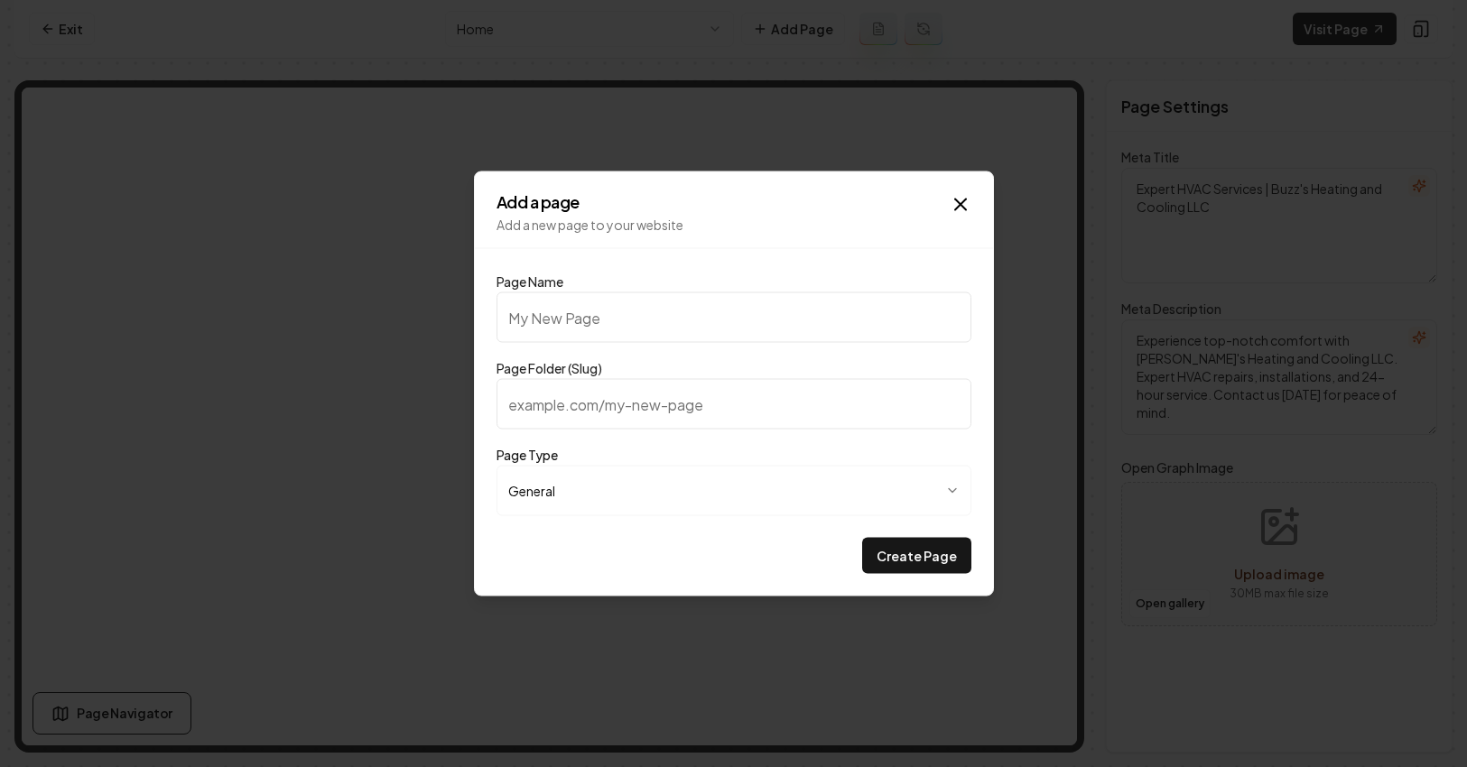
type input "P"
type input "p"
type input "Pr"
type input "pr"
type input "Pri"
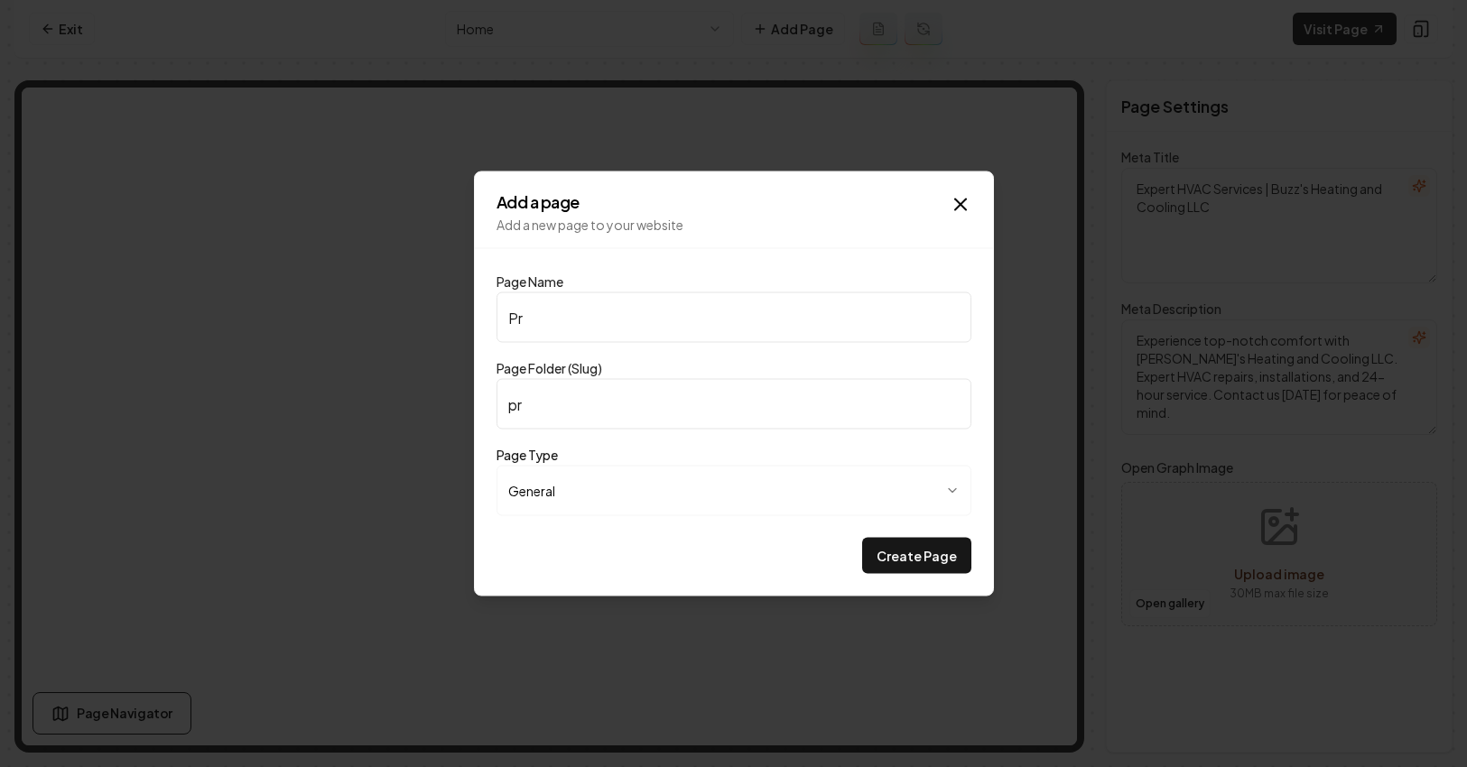
type input "pri"
type input "Pric"
type input "pric"
type input "Prici"
type input "prici"
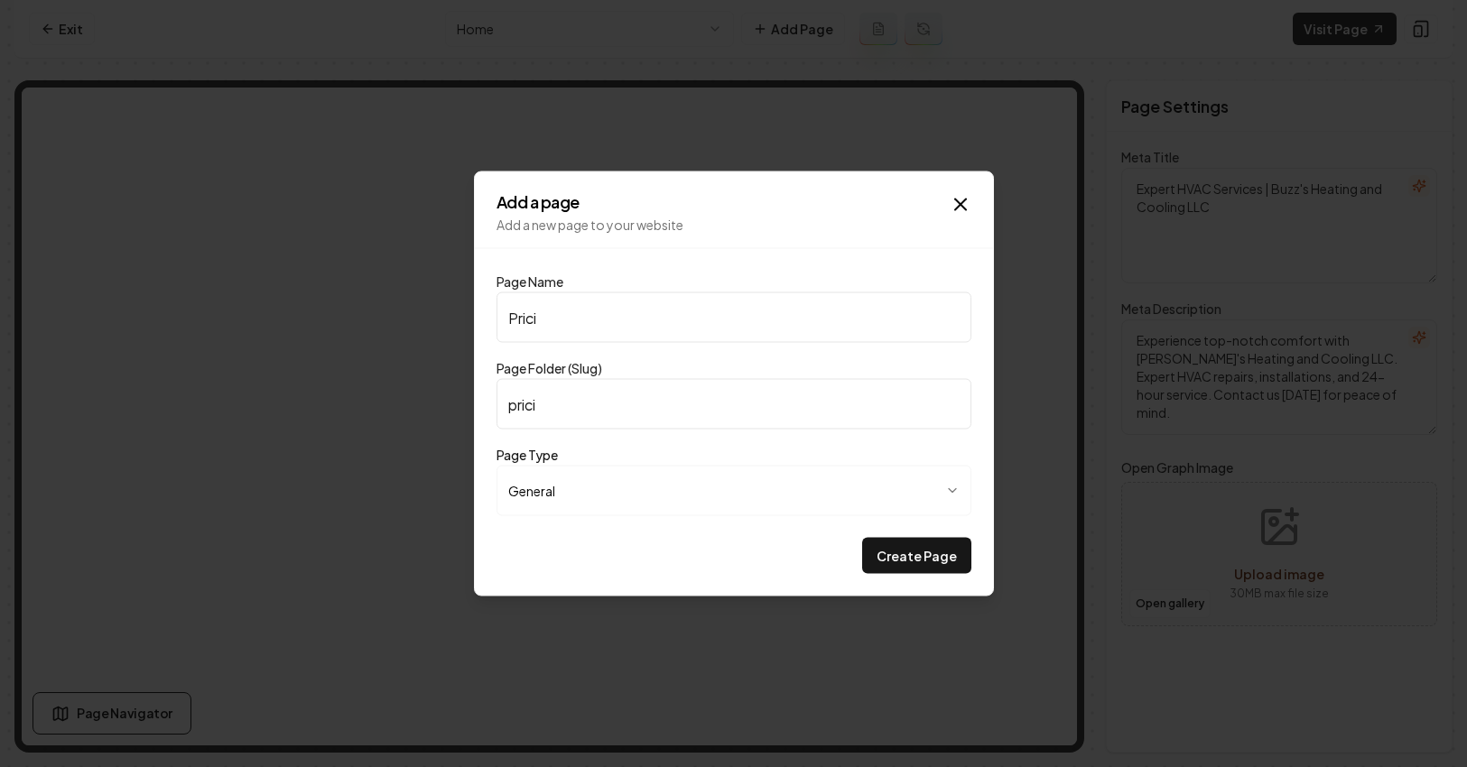
type input "Pricin"
type input "pricin"
type input "Pricing"
type input "pricing"
type input "Pricing"
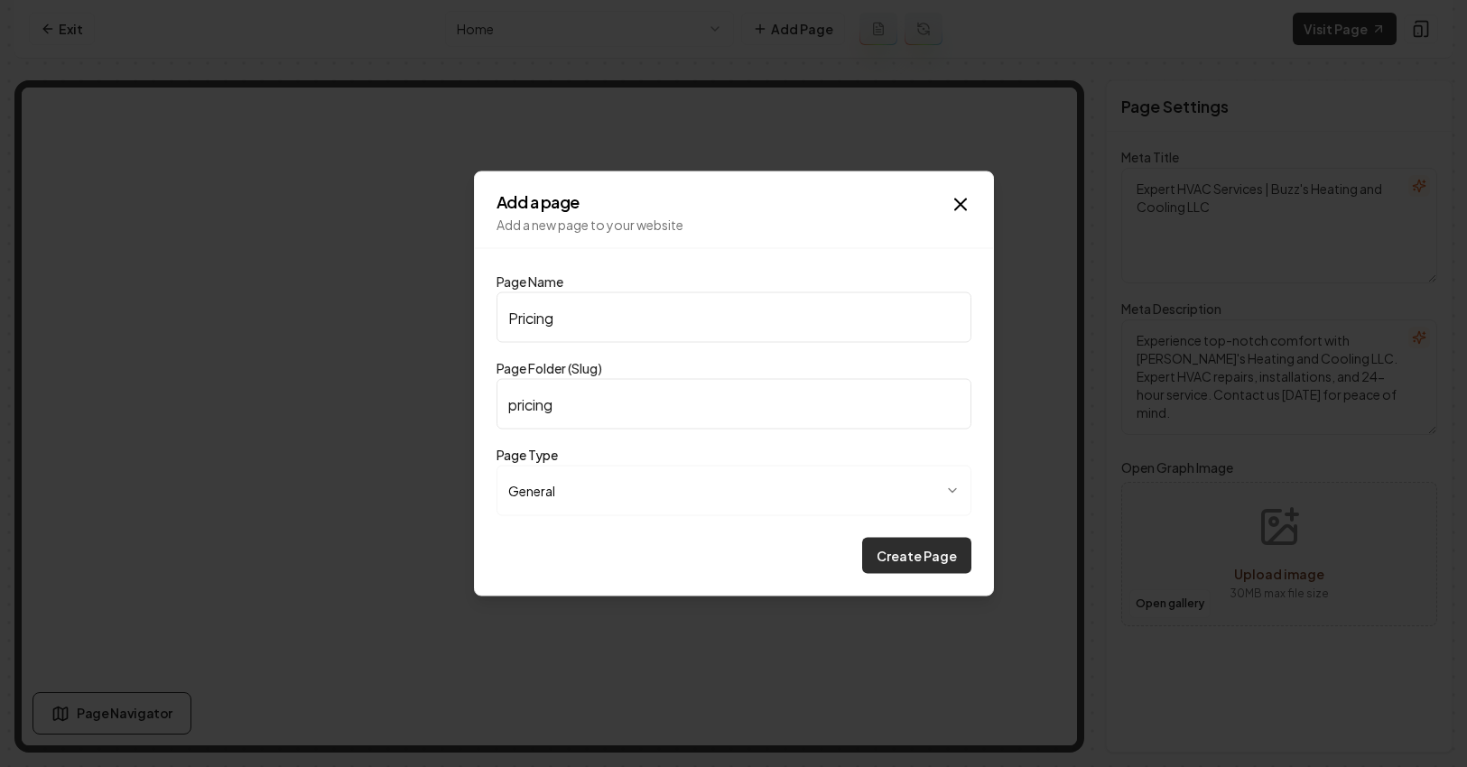
click at [937, 552] on button "Create Page" at bounding box center [916, 556] width 109 height 36
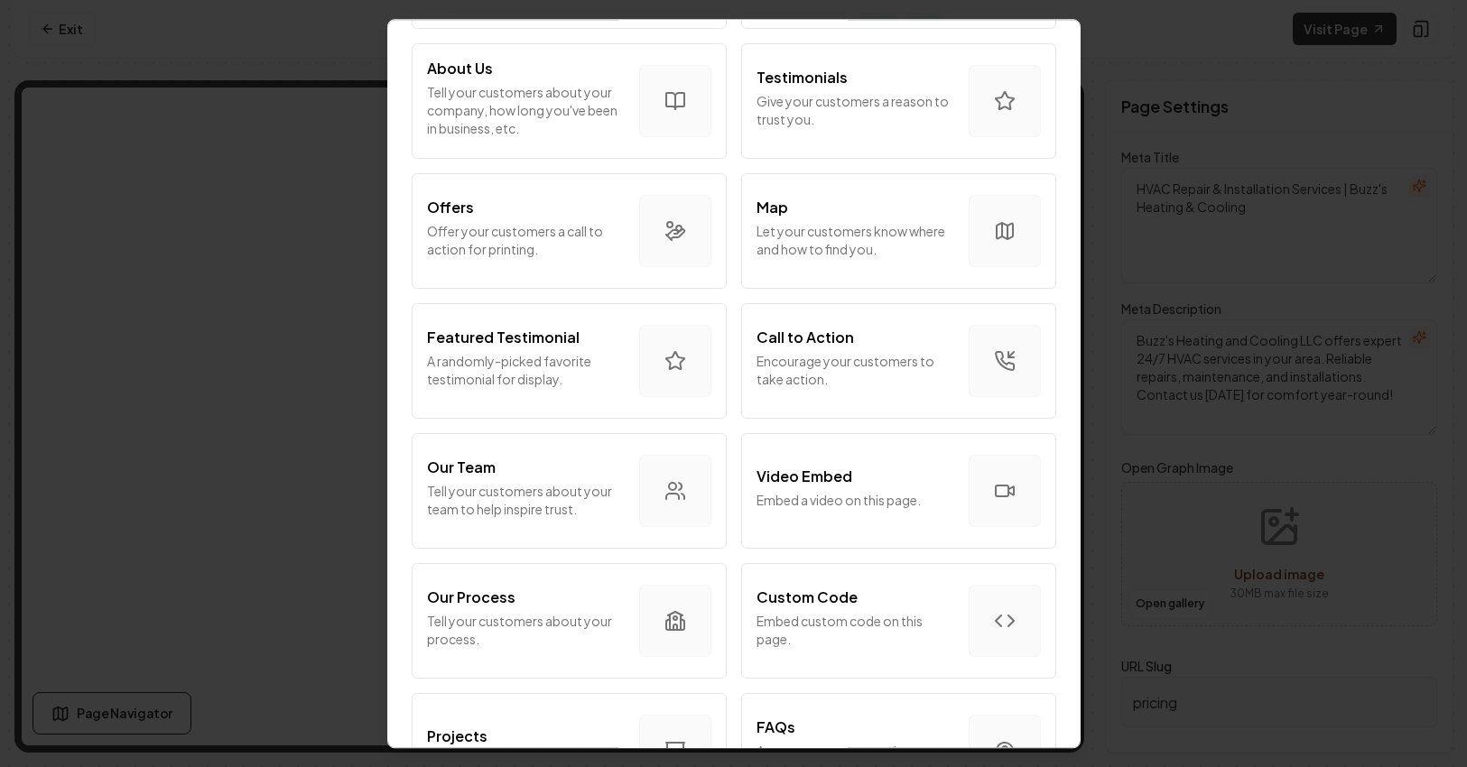
scroll to position [387, 0]
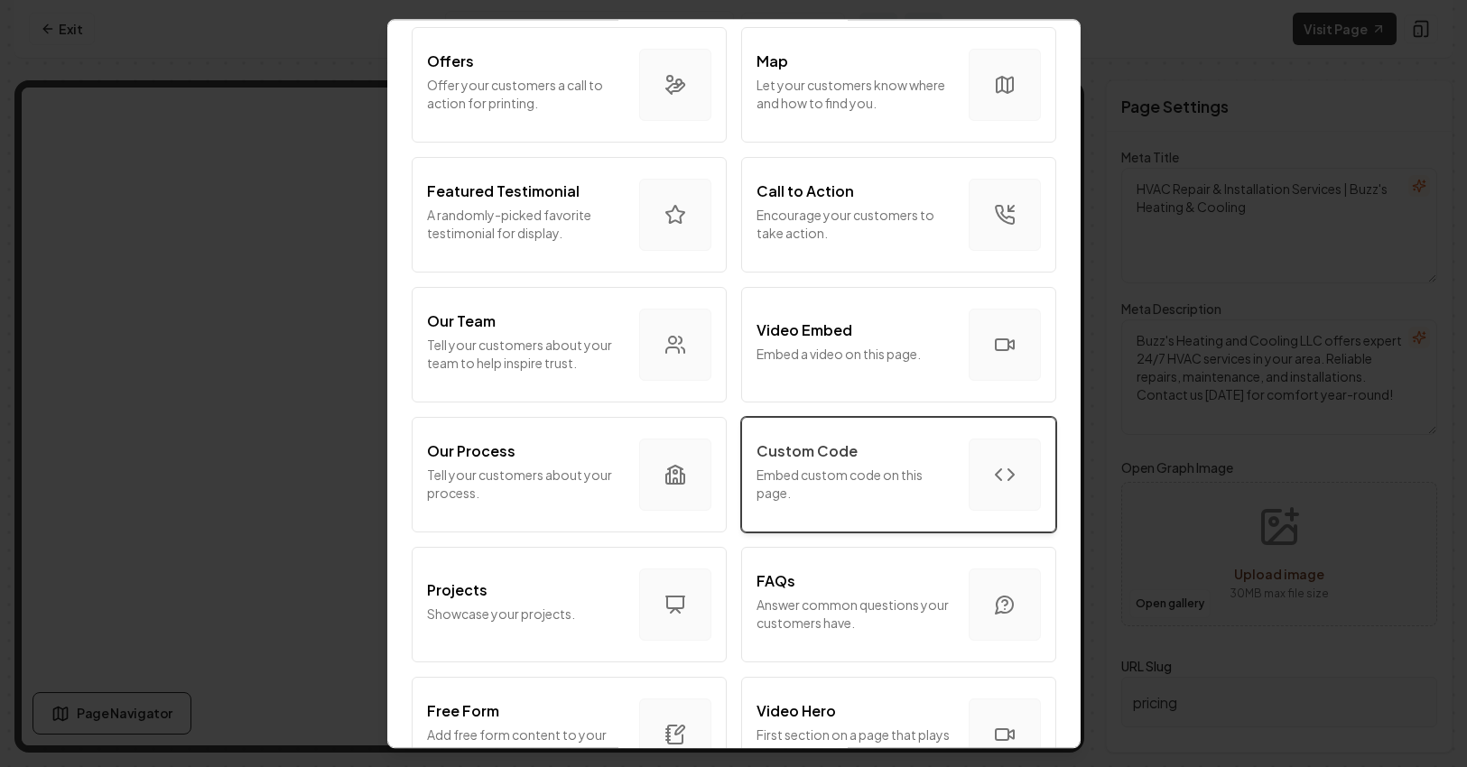
click at [909, 467] on p "Embed custom code on this page." at bounding box center [855, 484] width 198 height 36
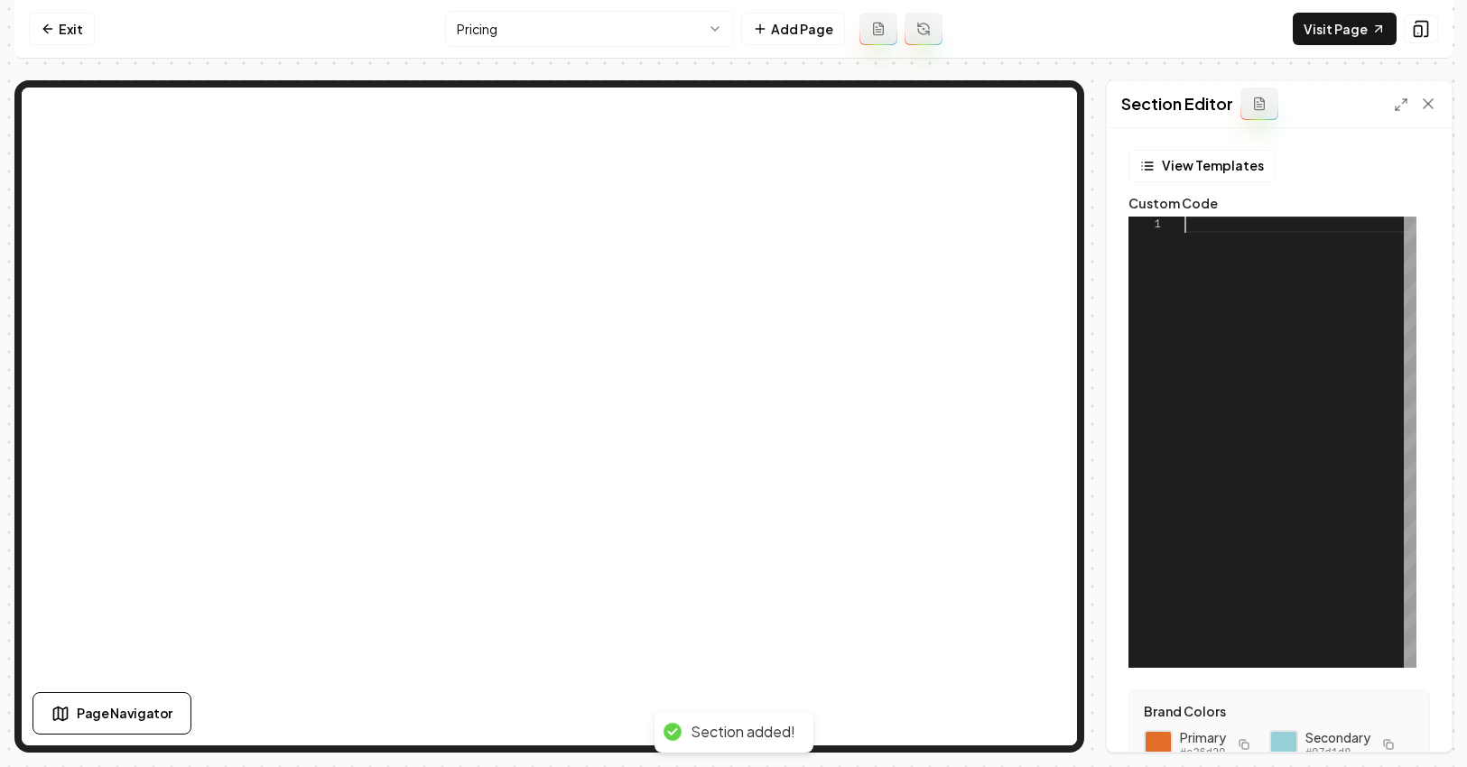
click at [1288, 412] on div at bounding box center [1300, 442] width 232 height 451
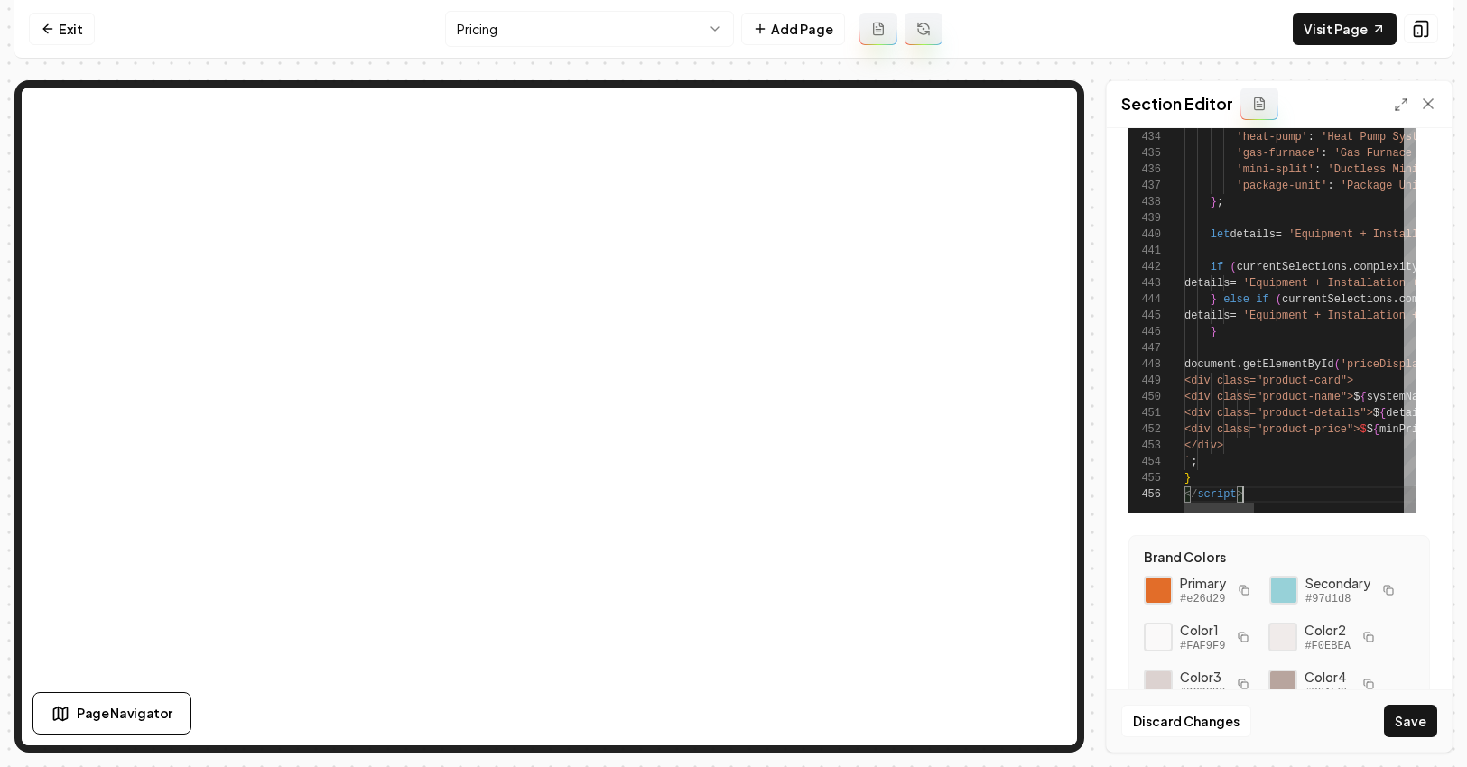
scroll to position [277, 0]
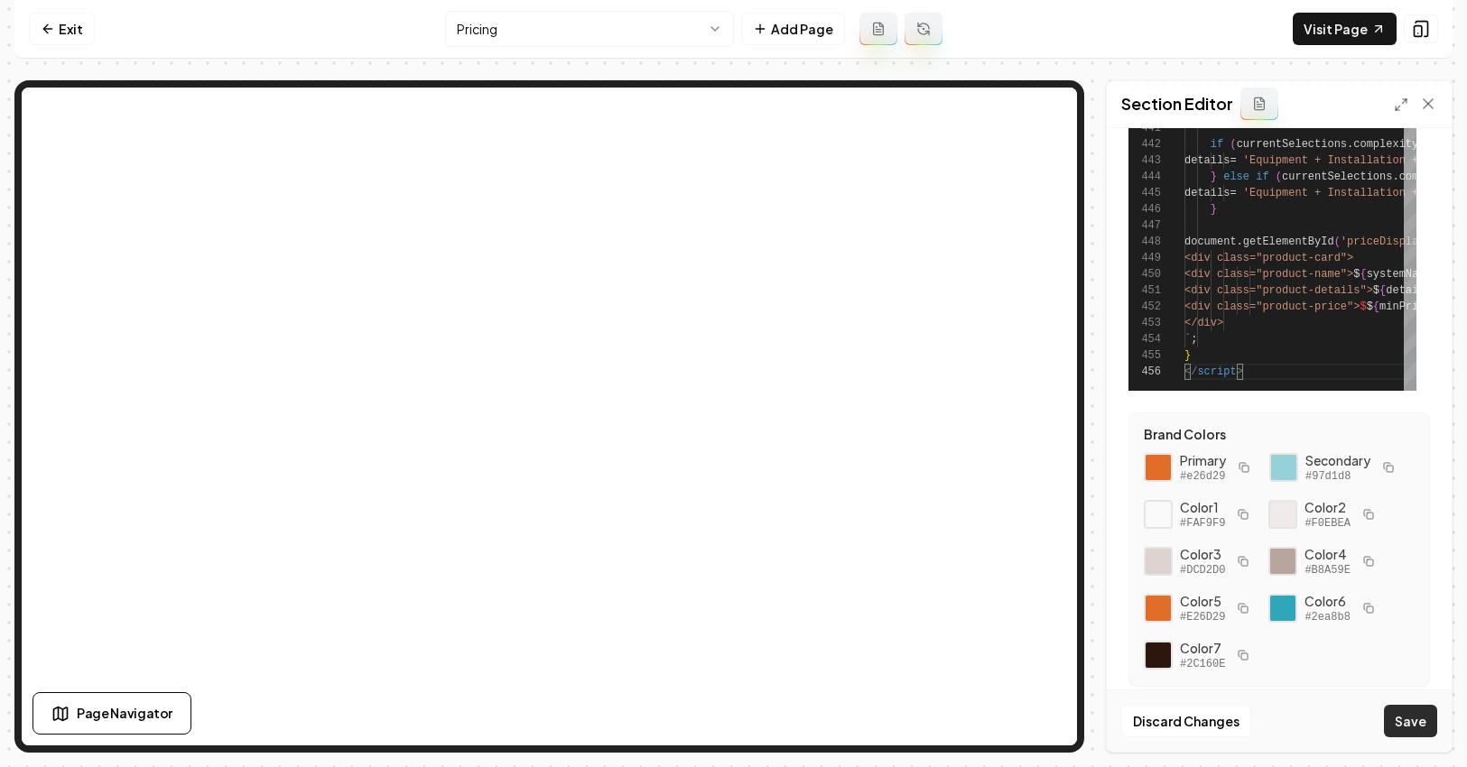
click at [1390, 722] on button "Save" at bounding box center [1410, 721] width 53 height 32
type textarea "**********"
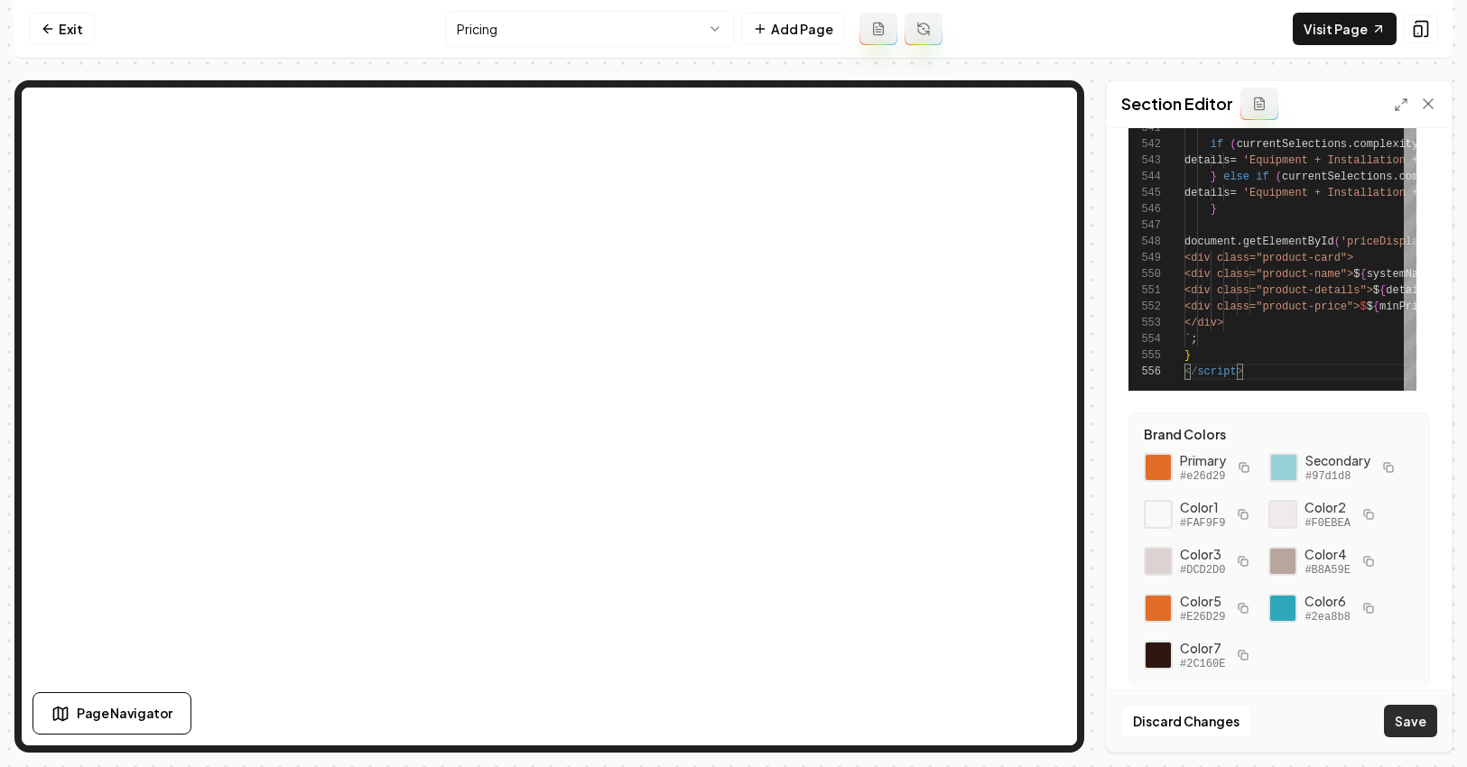
click at [1390, 727] on button "Save" at bounding box center [1410, 721] width 53 height 32
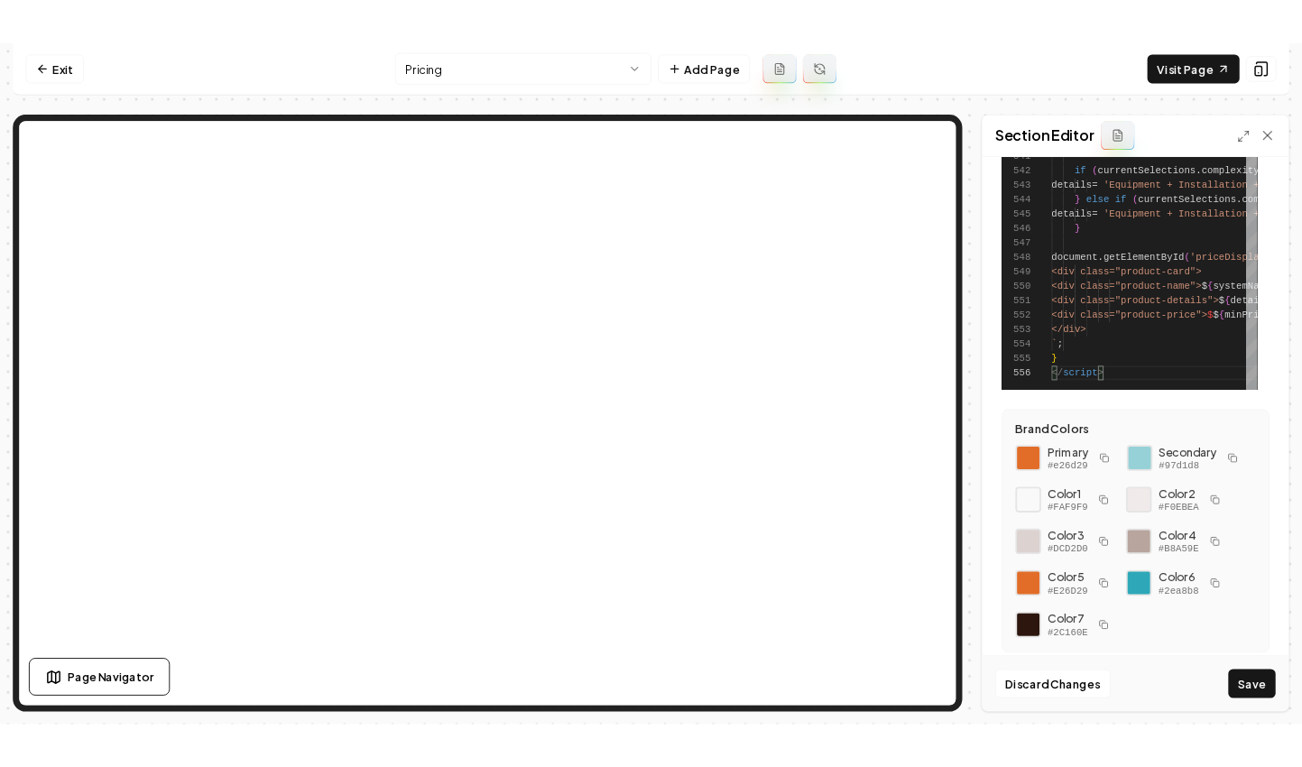
scroll to position [97, 59]
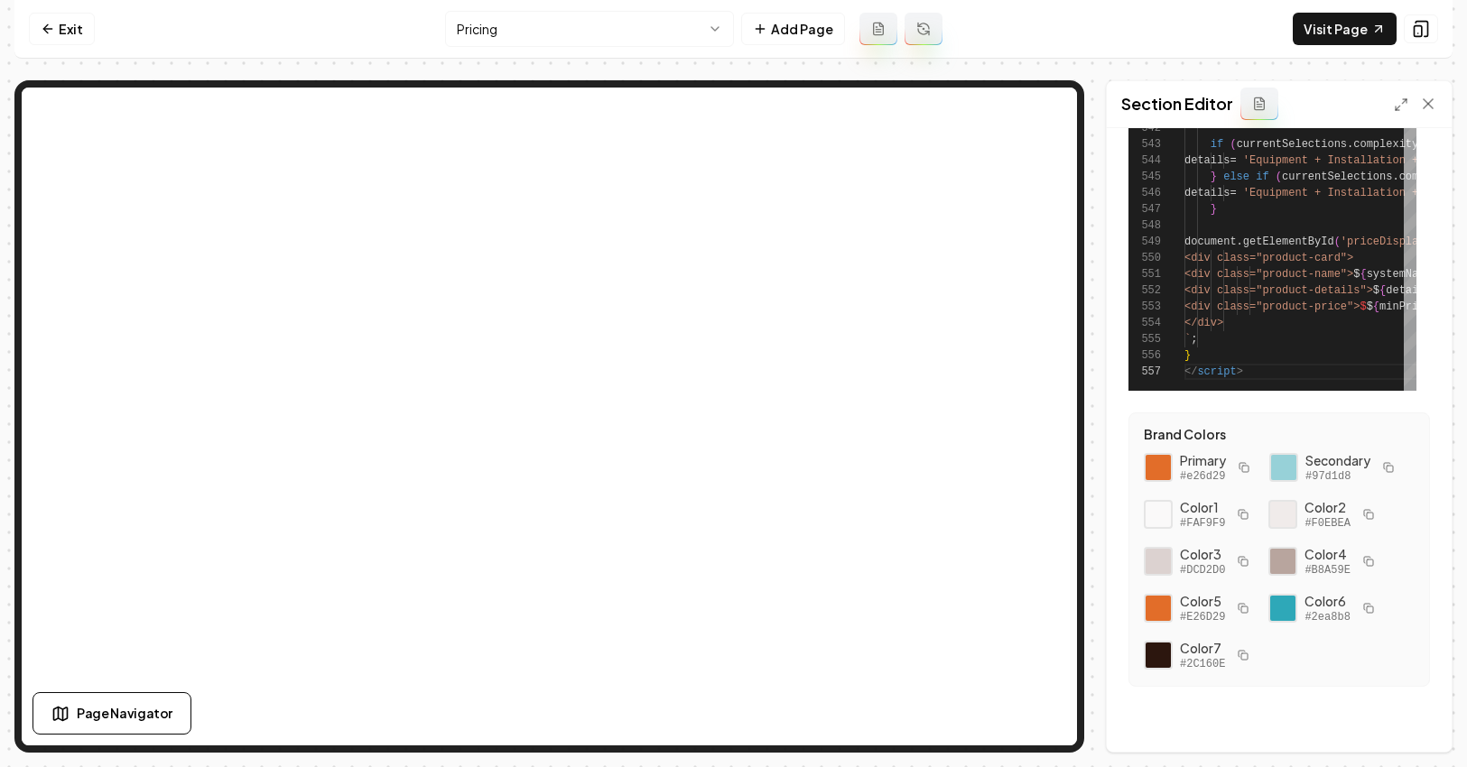
click at [1390, 283] on div "Computer Required This feature is only available on a computer. Please switch t…" at bounding box center [733, 383] width 1467 height 767
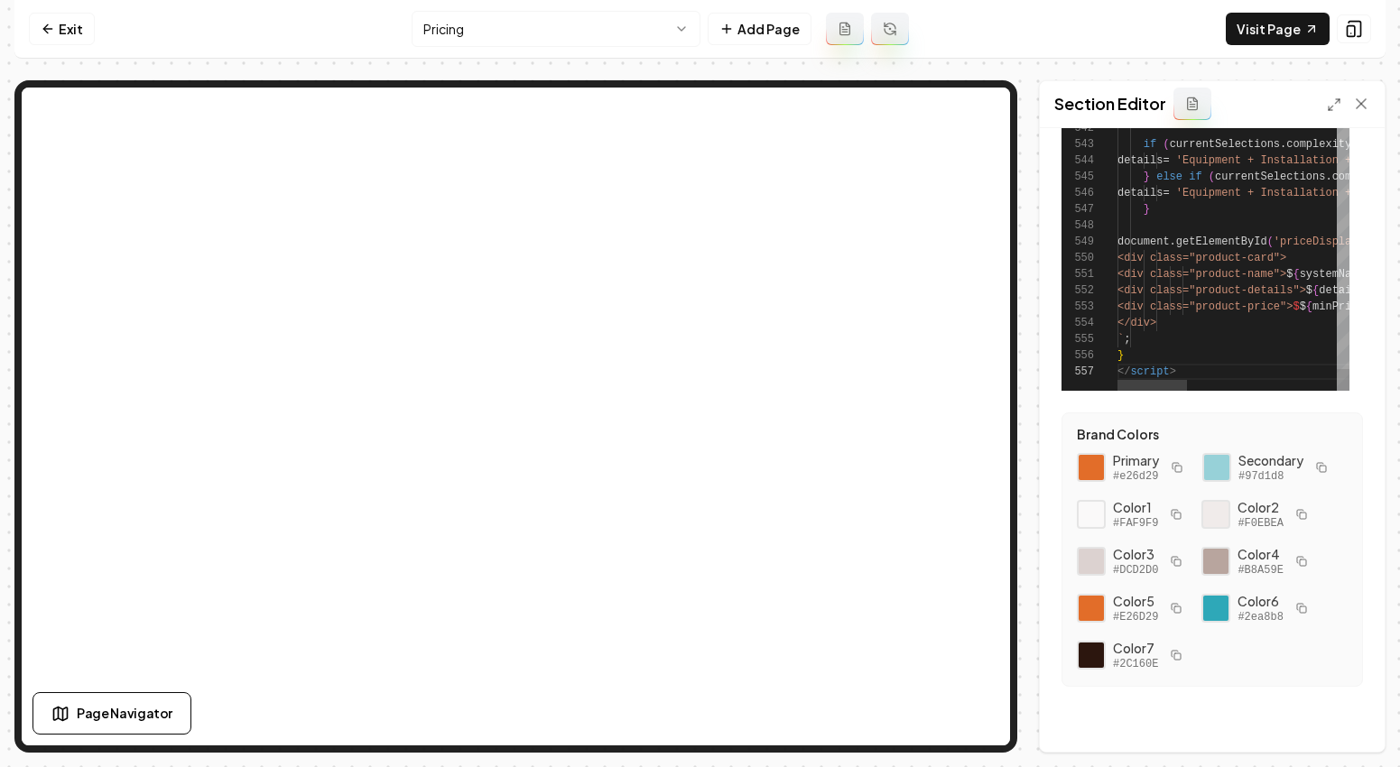
drag, startPoint x: 1217, startPoint y: 288, endPoint x: 1187, endPoint y: 275, distance: 32.4
click at [72, 33] on link "Exit" at bounding box center [62, 29] width 66 height 32
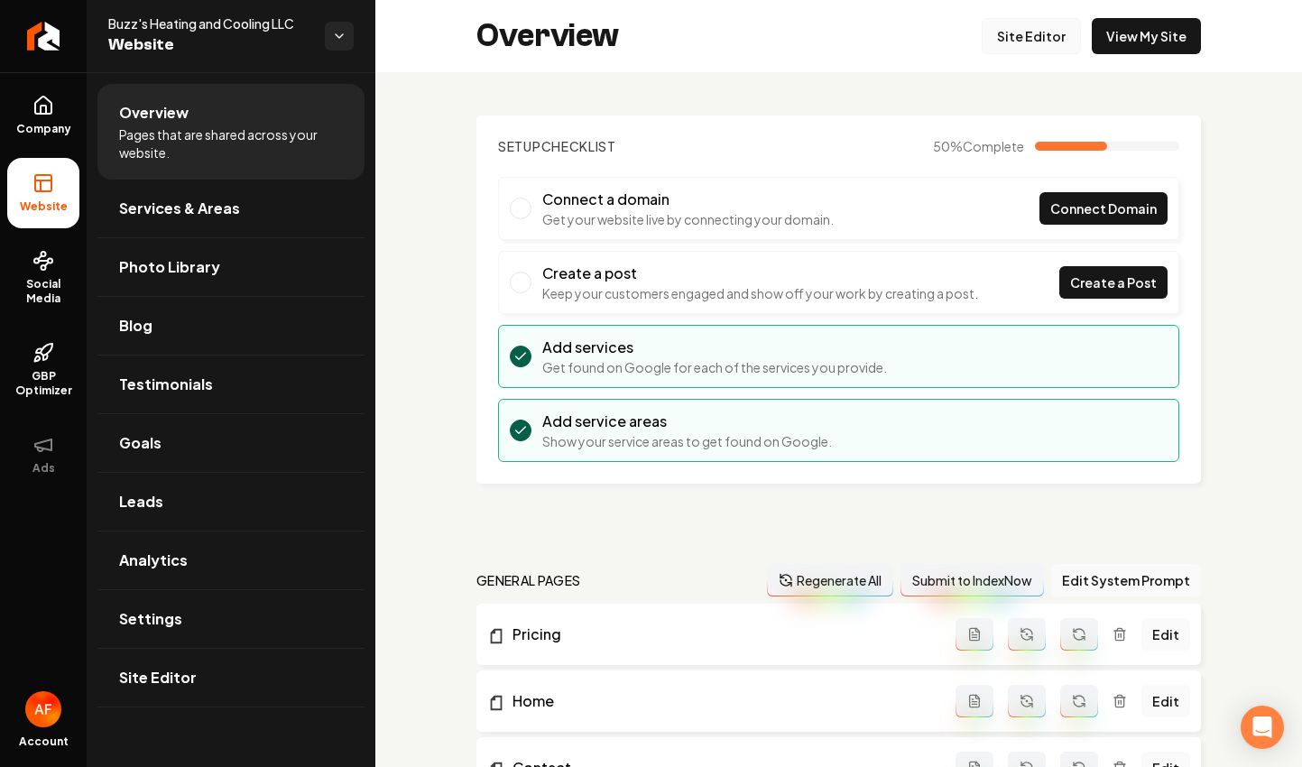
click at [1033, 37] on link "Site Editor" at bounding box center [1031, 36] width 99 height 36
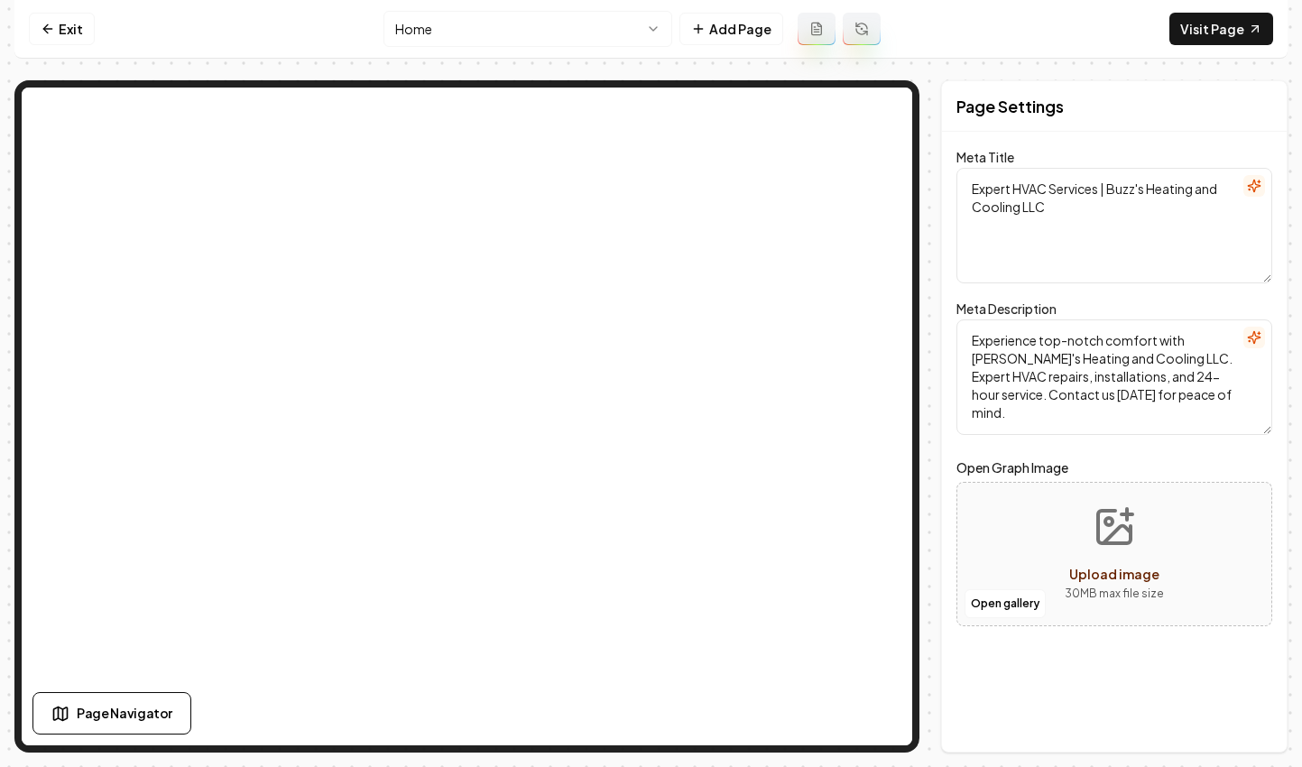
click at [641, 20] on html "Computer Required This feature is only available on a computer. Please switch t…" at bounding box center [651, 383] width 1302 height 767
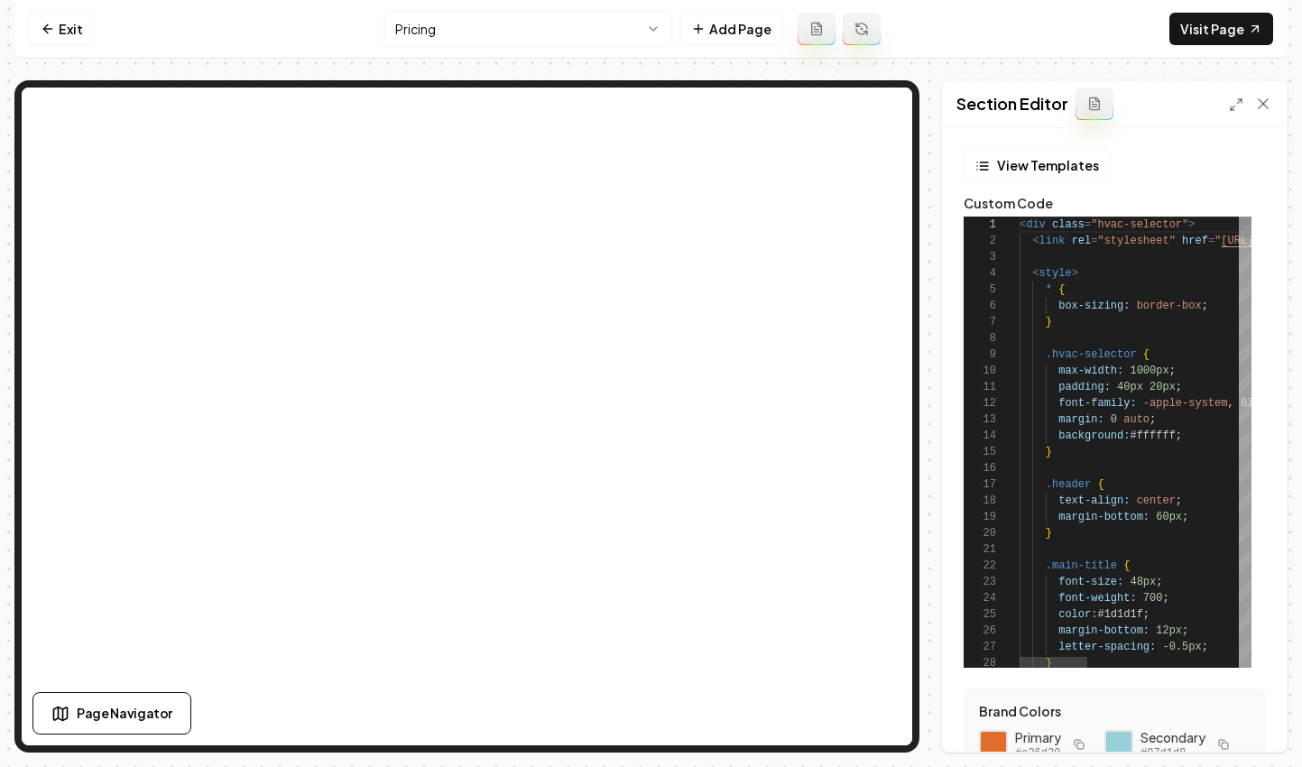
scroll to position [16, 105]
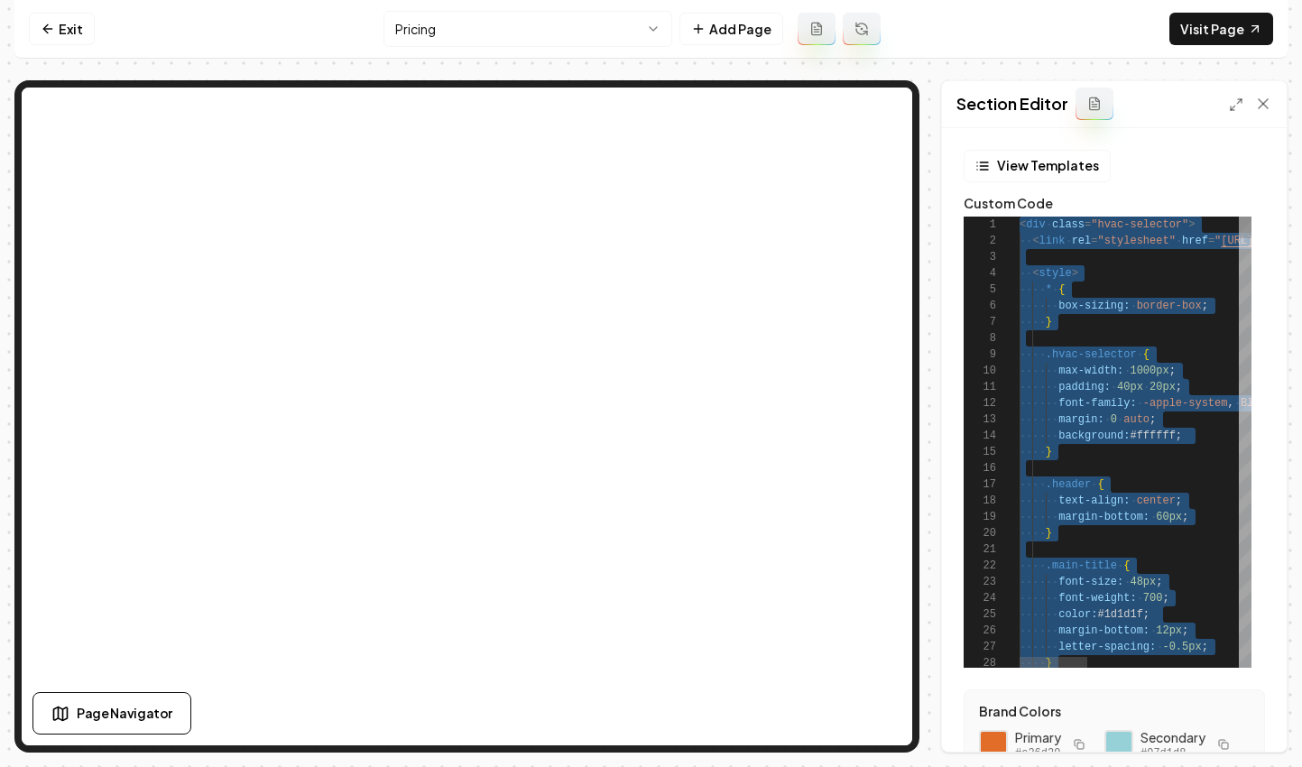
scroll to position [146, 0]
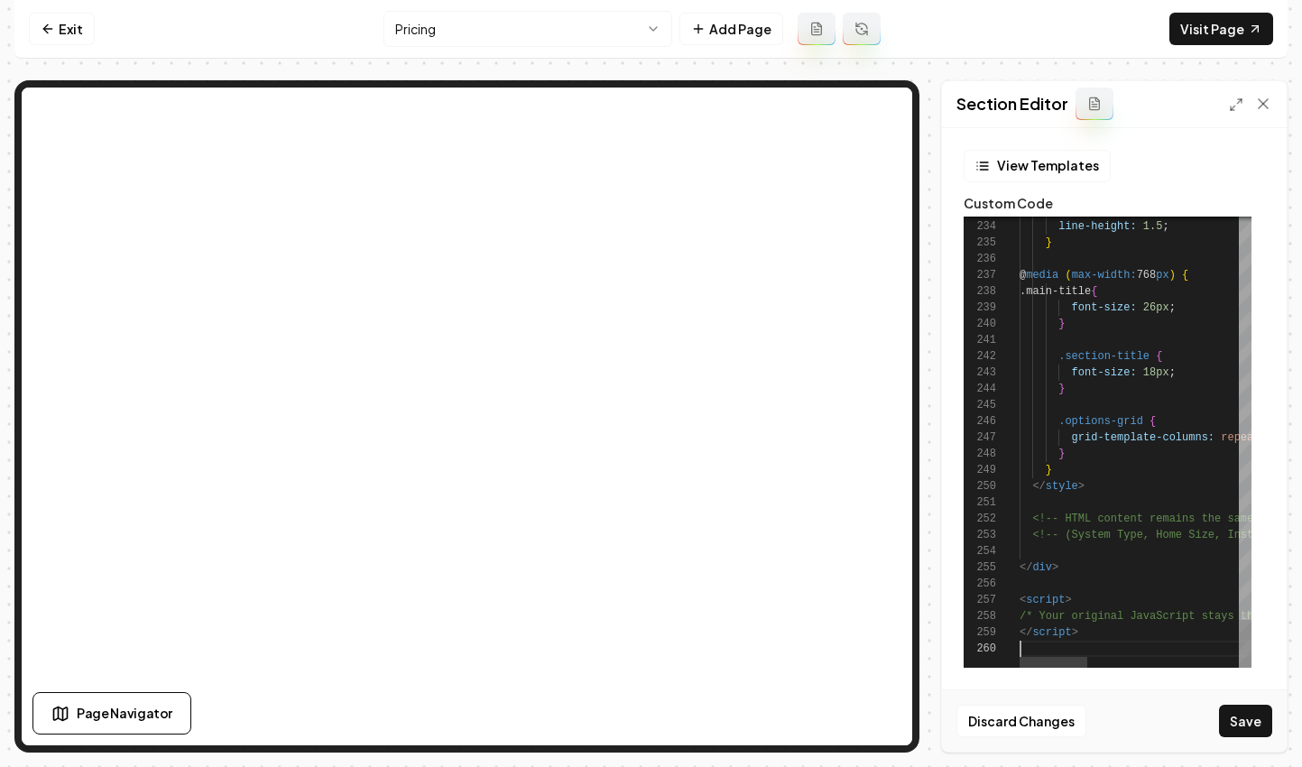
type textarea "**********"
click at [1231, 721] on button "Save" at bounding box center [1245, 721] width 53 height 32
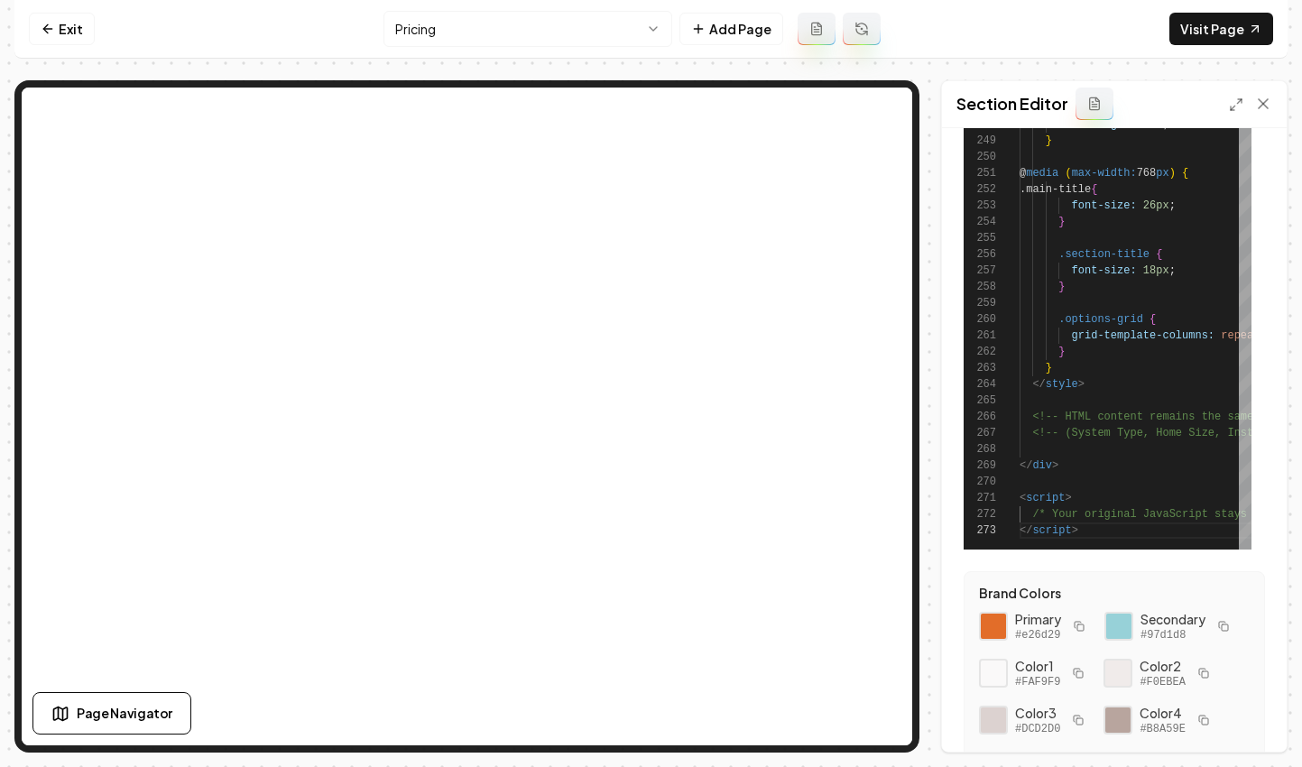
scroll to position [277, 0]
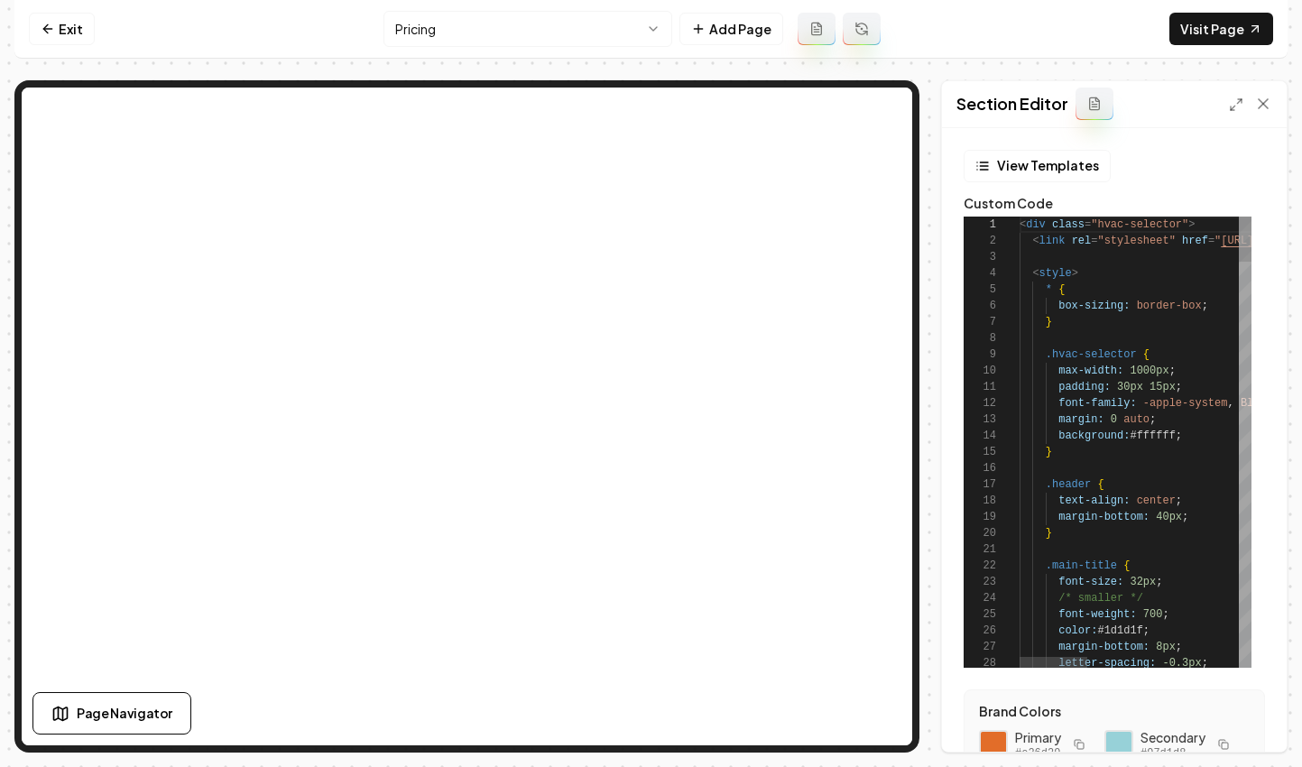
scroll to position [114, 79]
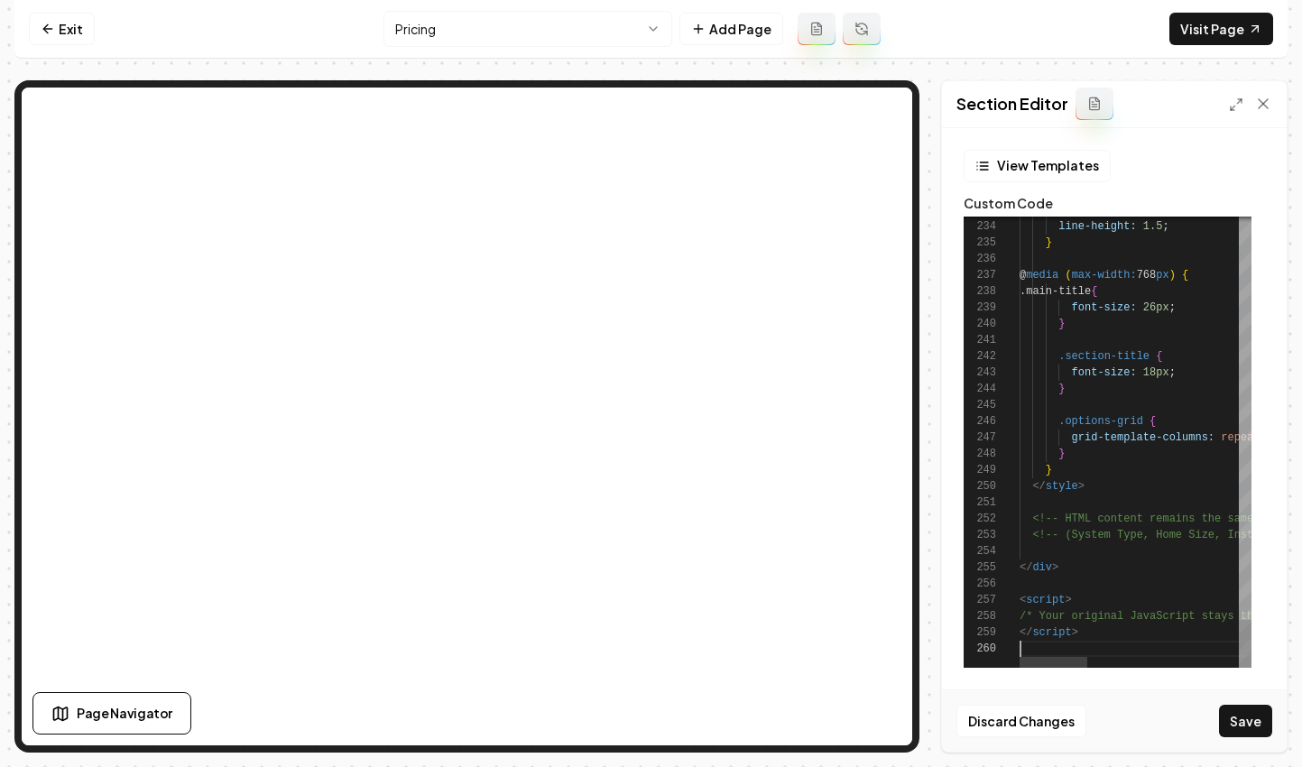
scroll to position [146, 0]
click at [1244, 711] on button "Save" at bounding box center [1245, 721] width 53 height 32
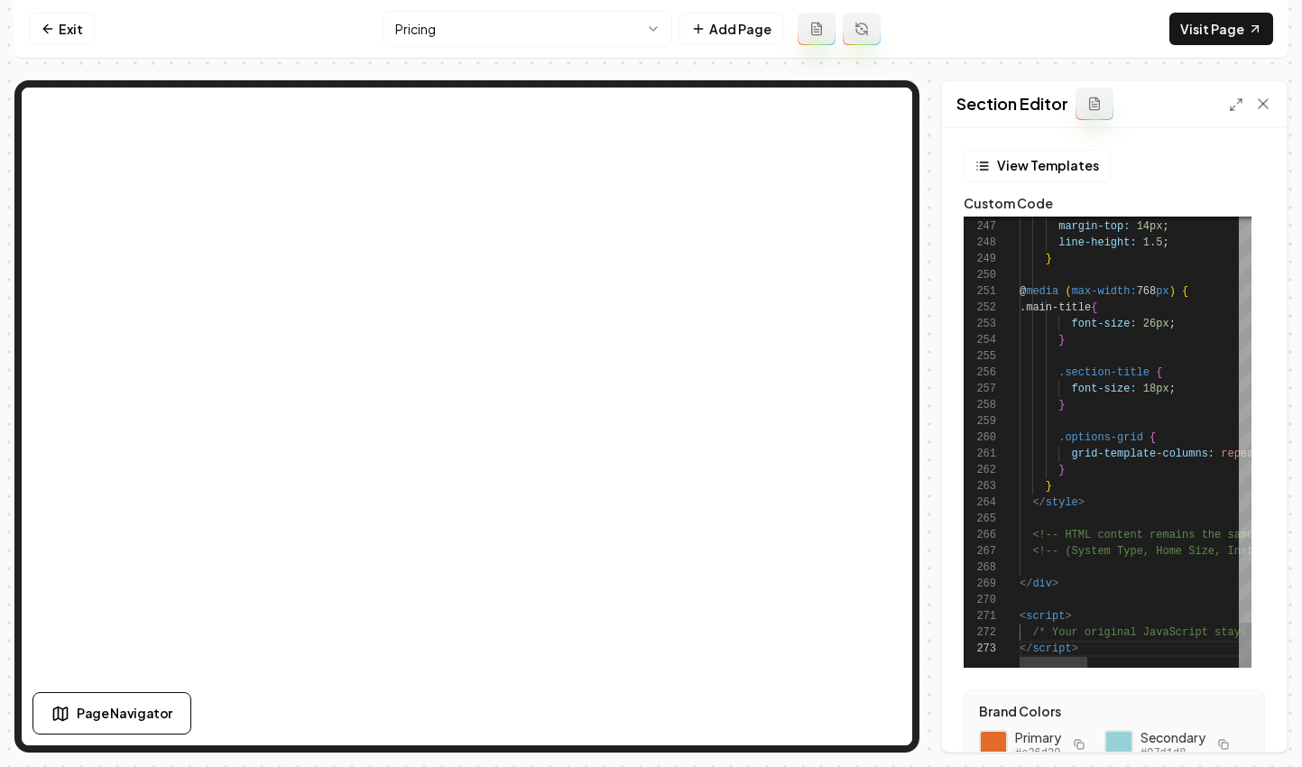
type textarea "**********"
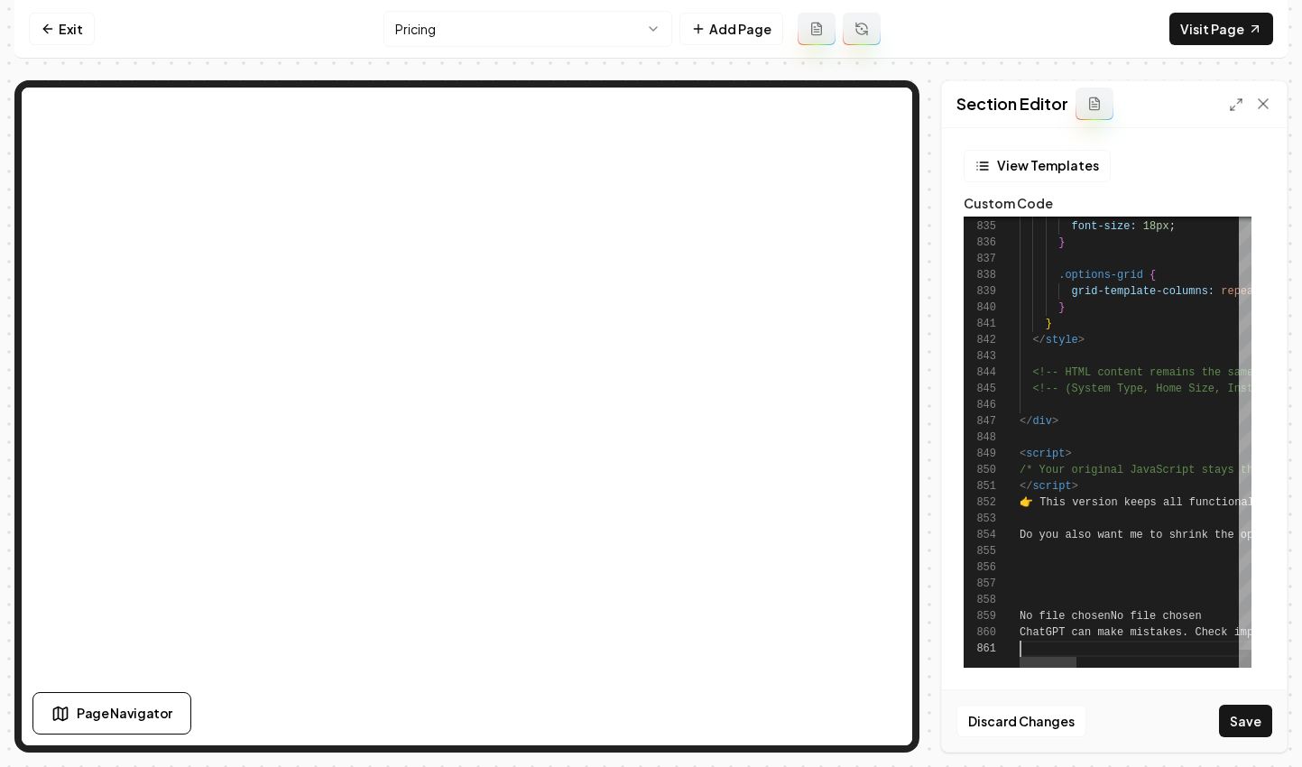
scroll to position [0, 0]
click at [1245, 721] on button "Save" at bounding box center [1245, 721] width 53 height 32
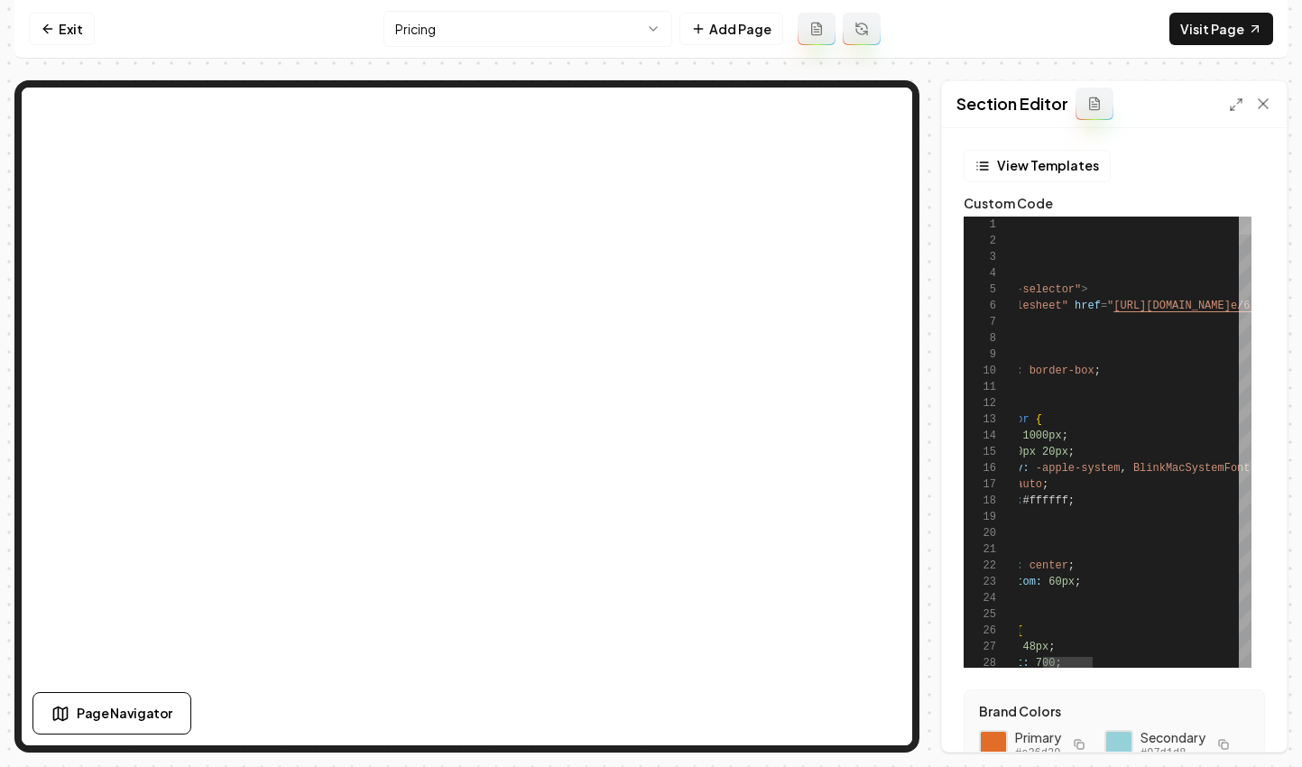
click at [1239, 217] on div at bounding box center [1245, 226] width 13 height 18
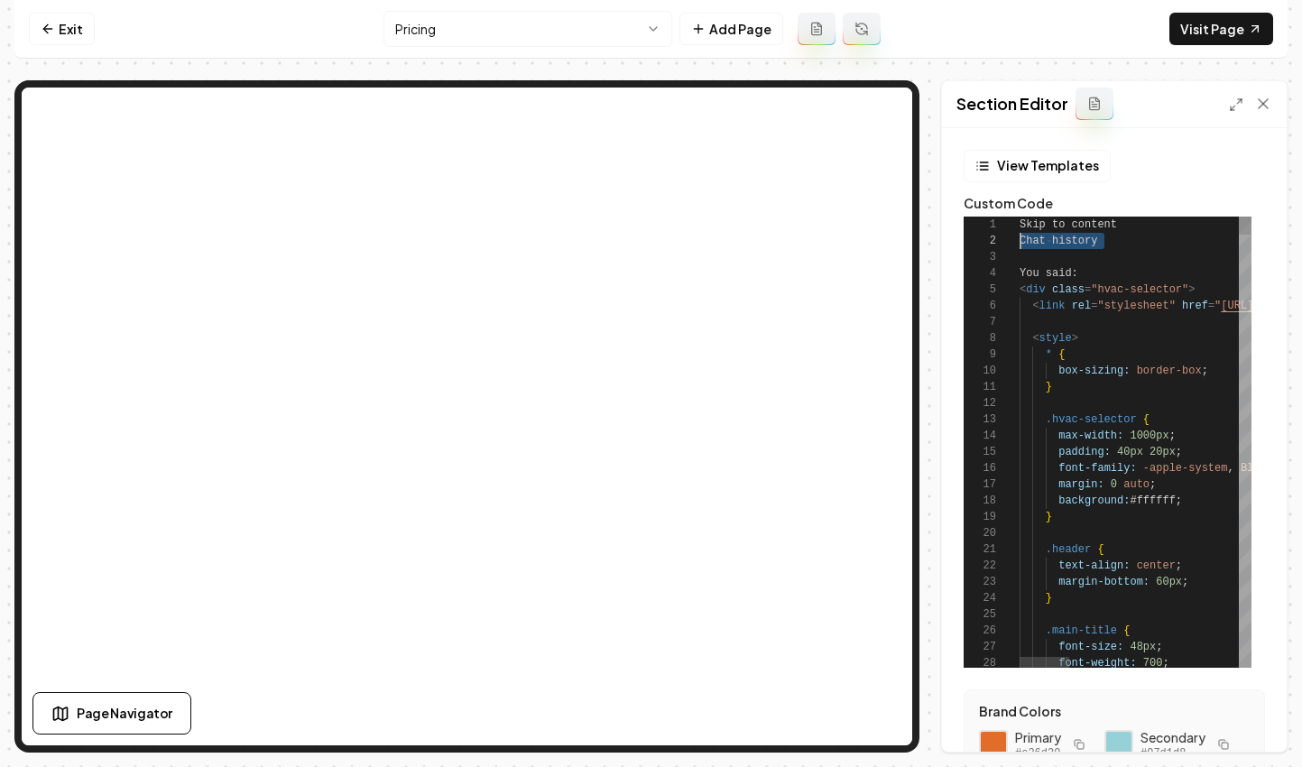
scroll to position [0, 0]
drag, startPoint x: 1103, startPoint y: 255, endPoint x: 972, endPoint y: 218, distance: 136.0
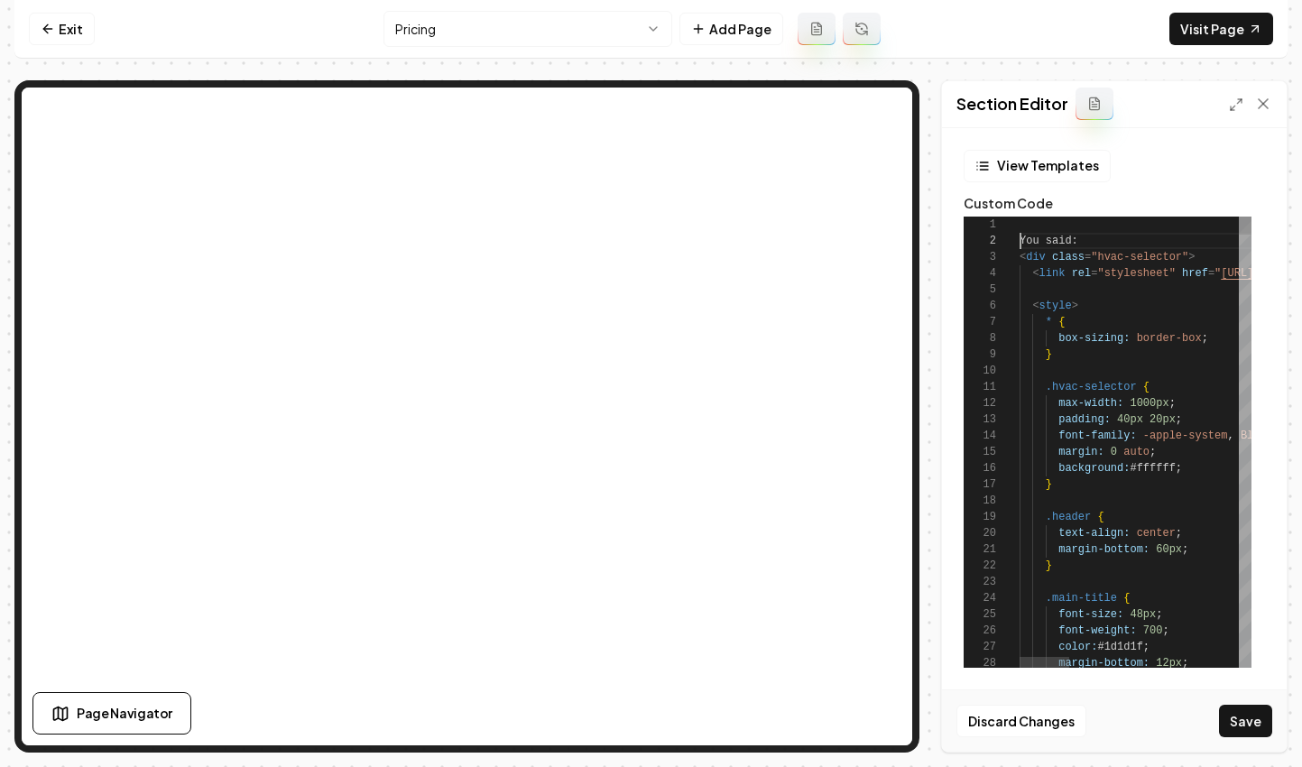
scroll to position [16, 0]
drag, startPoint x: 1114, startPoint y: 241, endPoint x: 953, endPoint y: 243, distance: 160.7
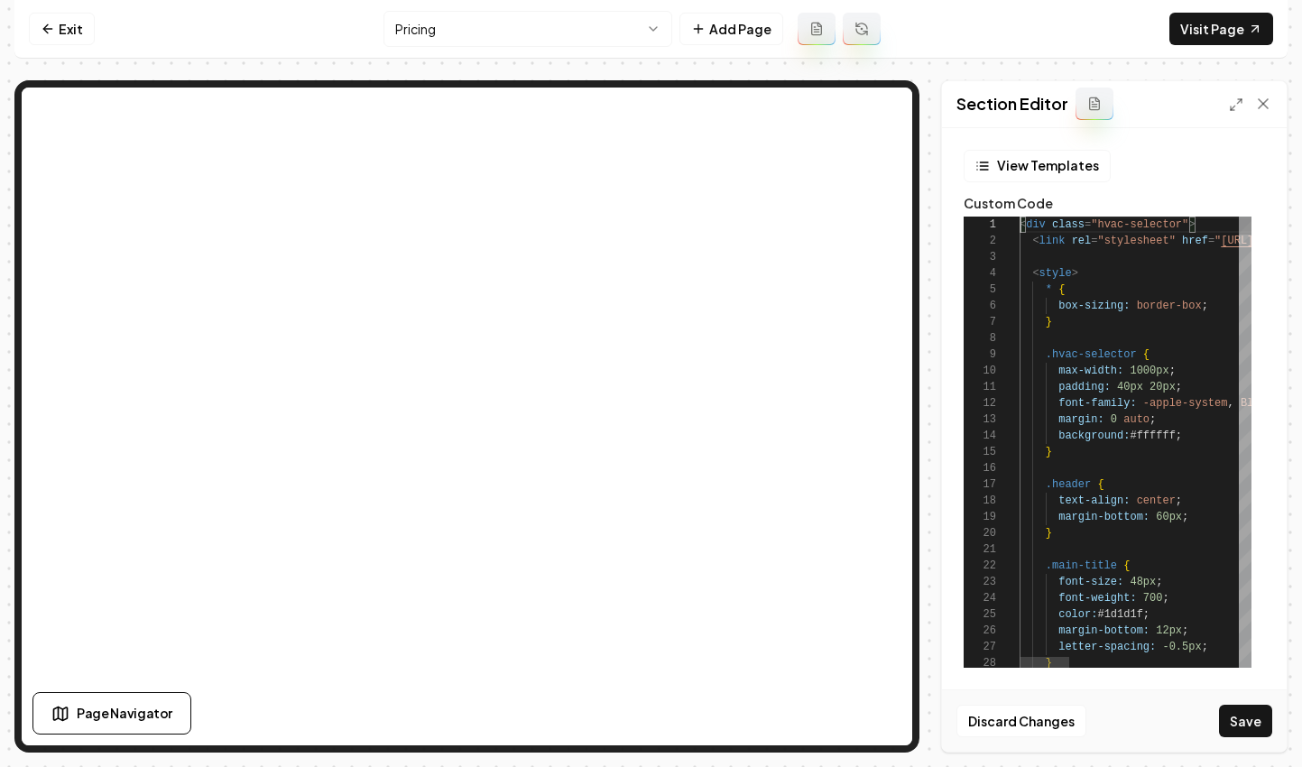
scroll to position [0, 0]
click at [1246, 718] on button "Save" at bounding box center [1245, 721] width 53 height 32
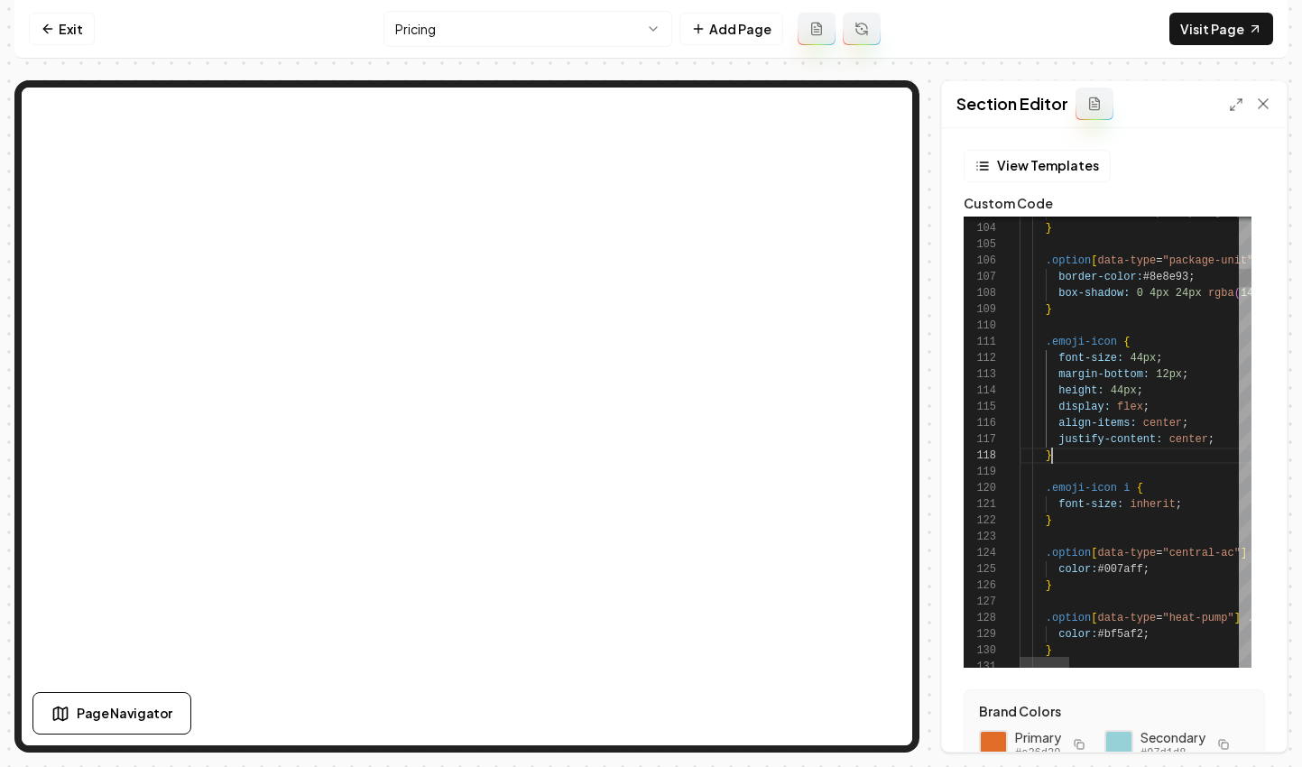
scroll to position [114, 32]
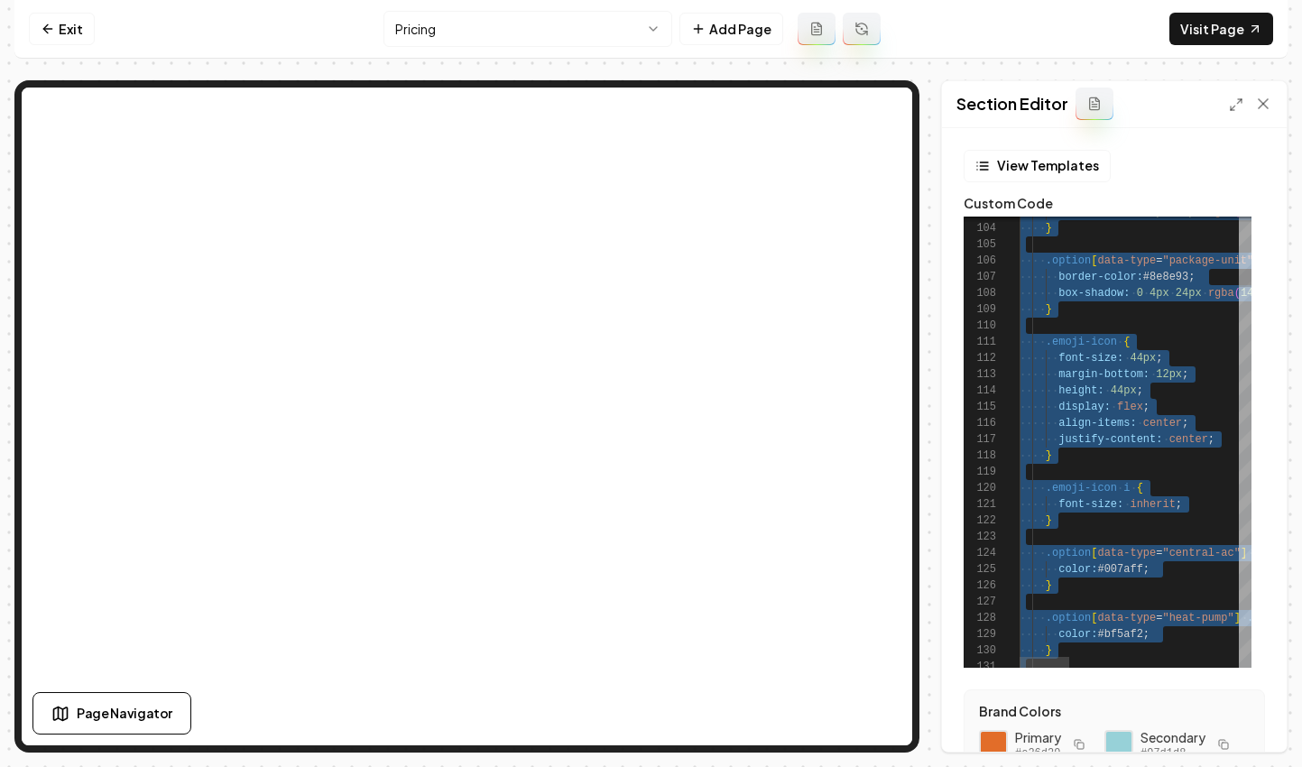
scroll to position [146, 59]
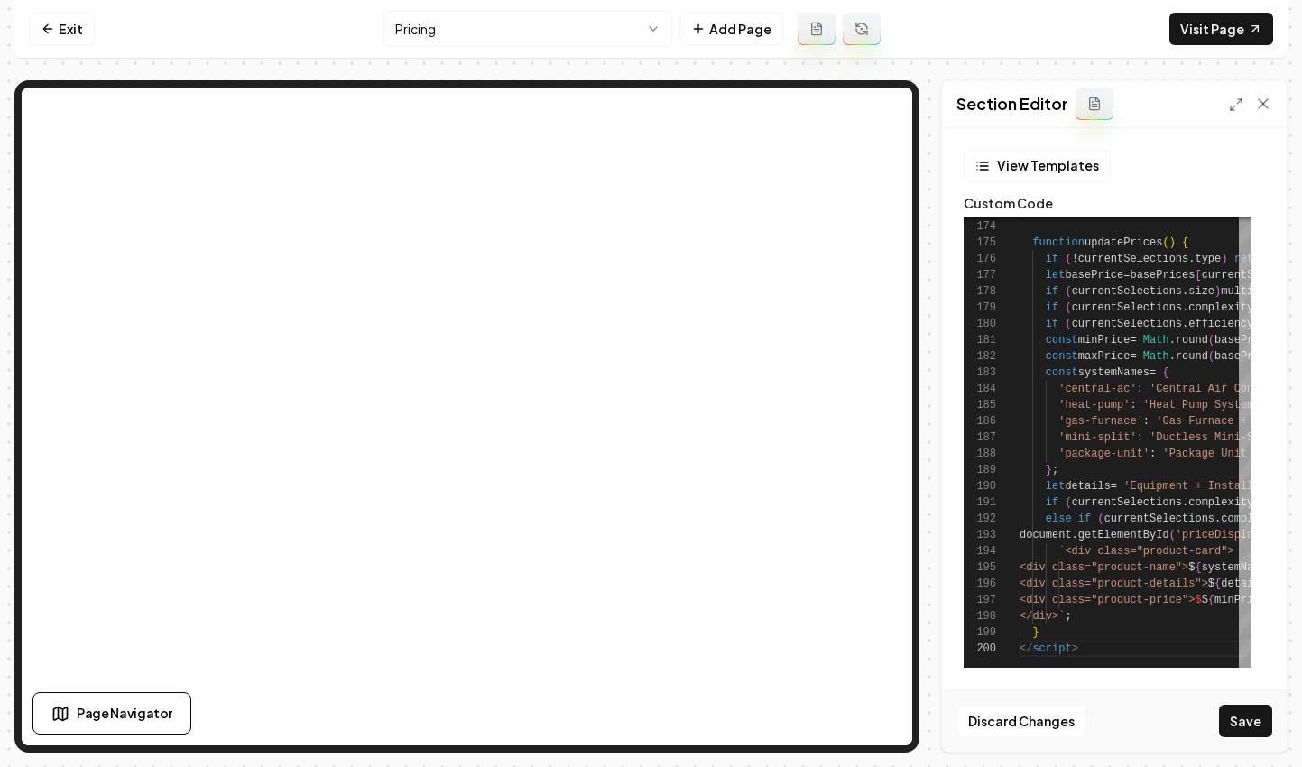
drag, startPoint x: 1231, startPoint y: 715, endPoint x: 1188, endPoint y: 687, distance: 51.6
click at [1231, 715] on button "Save" at bounding box center [1245, 721] width 53 height 32
type textarea "**********"
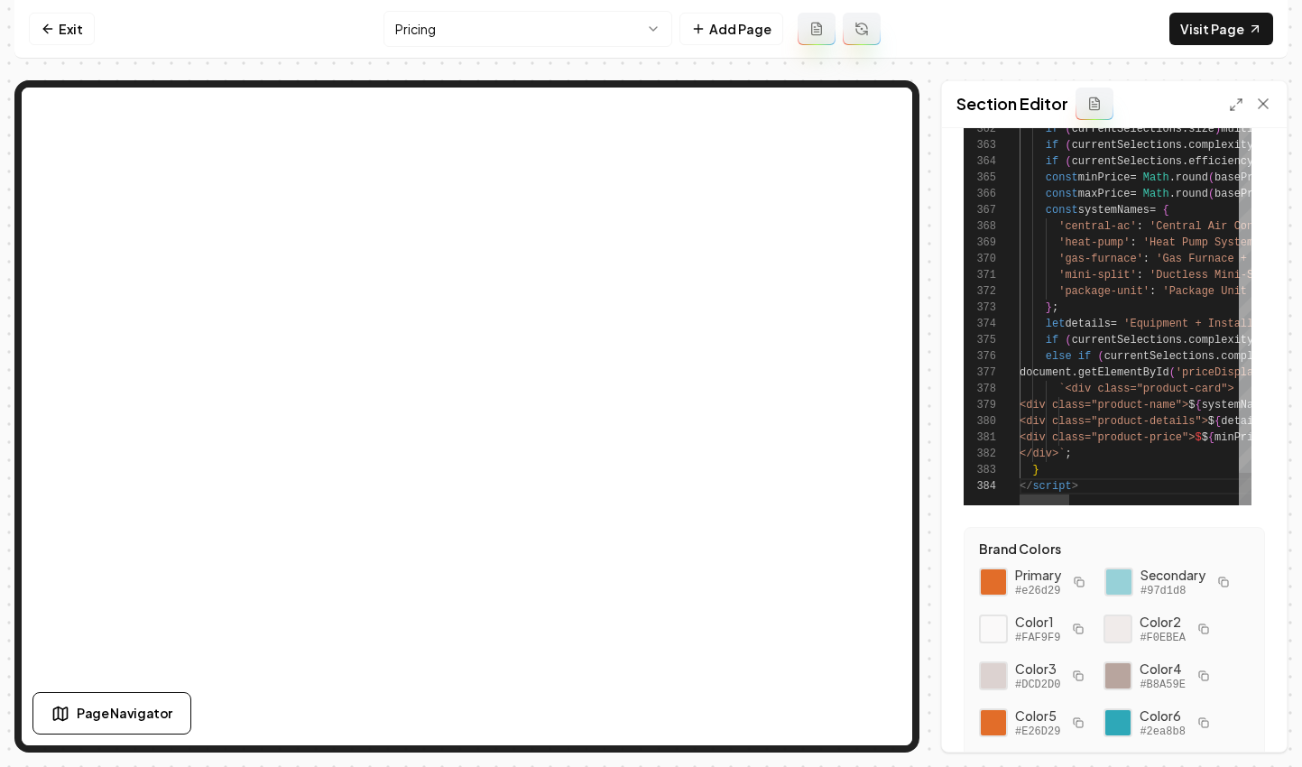
scroll to position [166, 0]
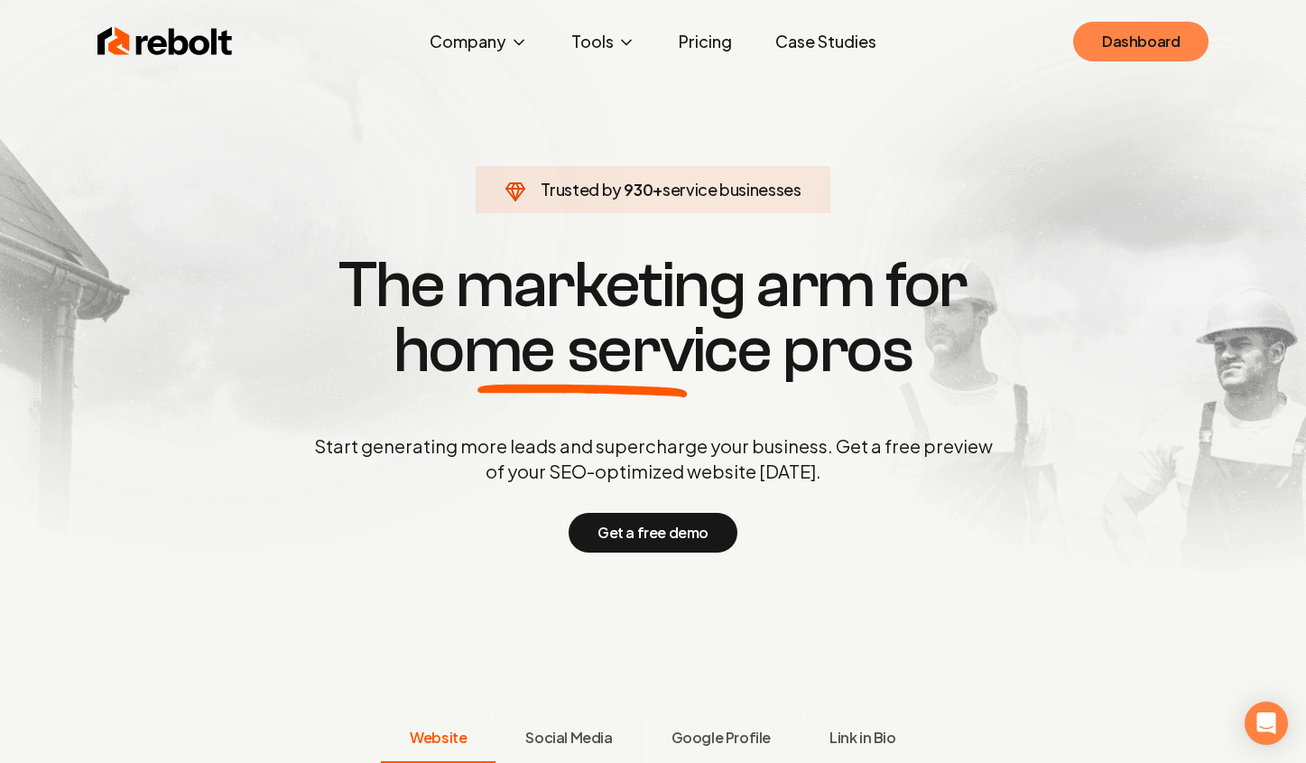
click at [1171, 55] on link "Dashboard" at bounding box center [1140, 42] width 135 height 40
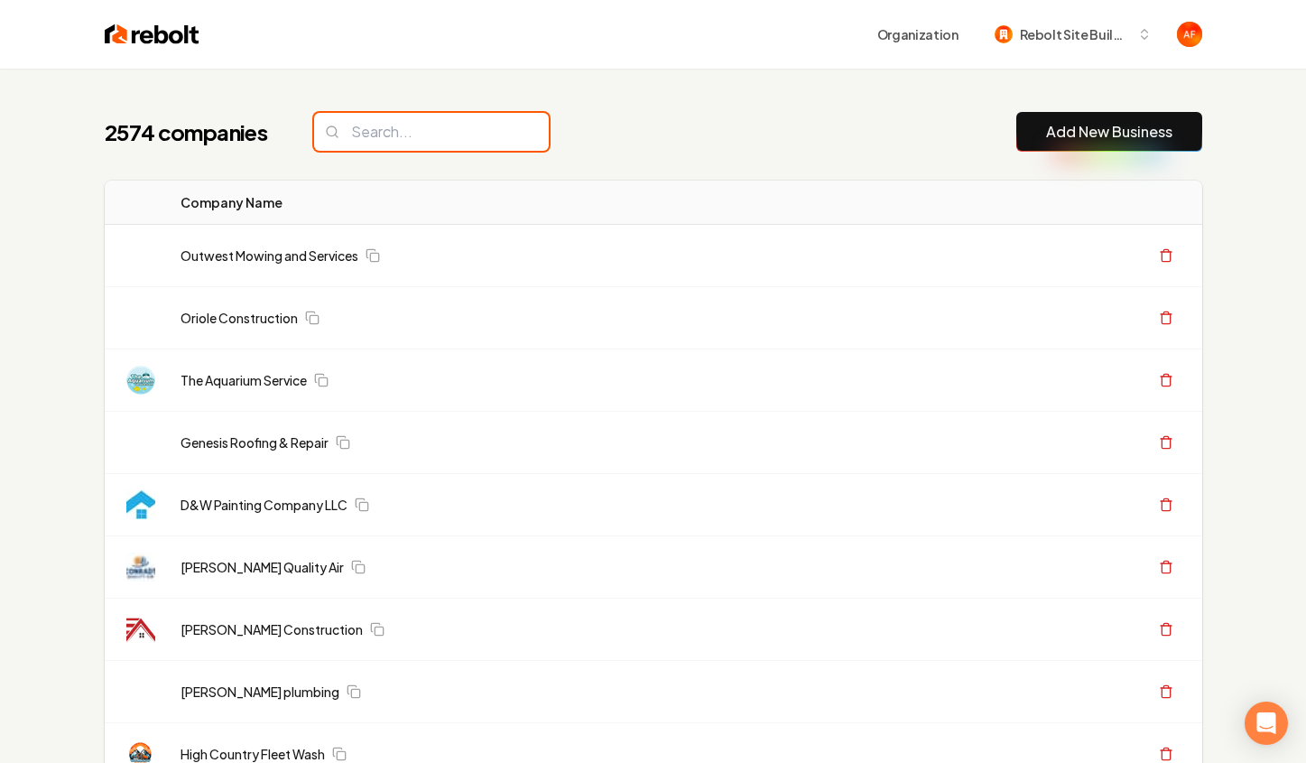
click at [402, 127] on input "search" at bounding box center [431, 132] width 235 height 38
click at [719, 122] on div "2574 companies Add New Business" at bounding box center [653, 132] width 1097 height 40
click at [465, 128] on input "search" at bounding box center [431, 132] width 235 height 38
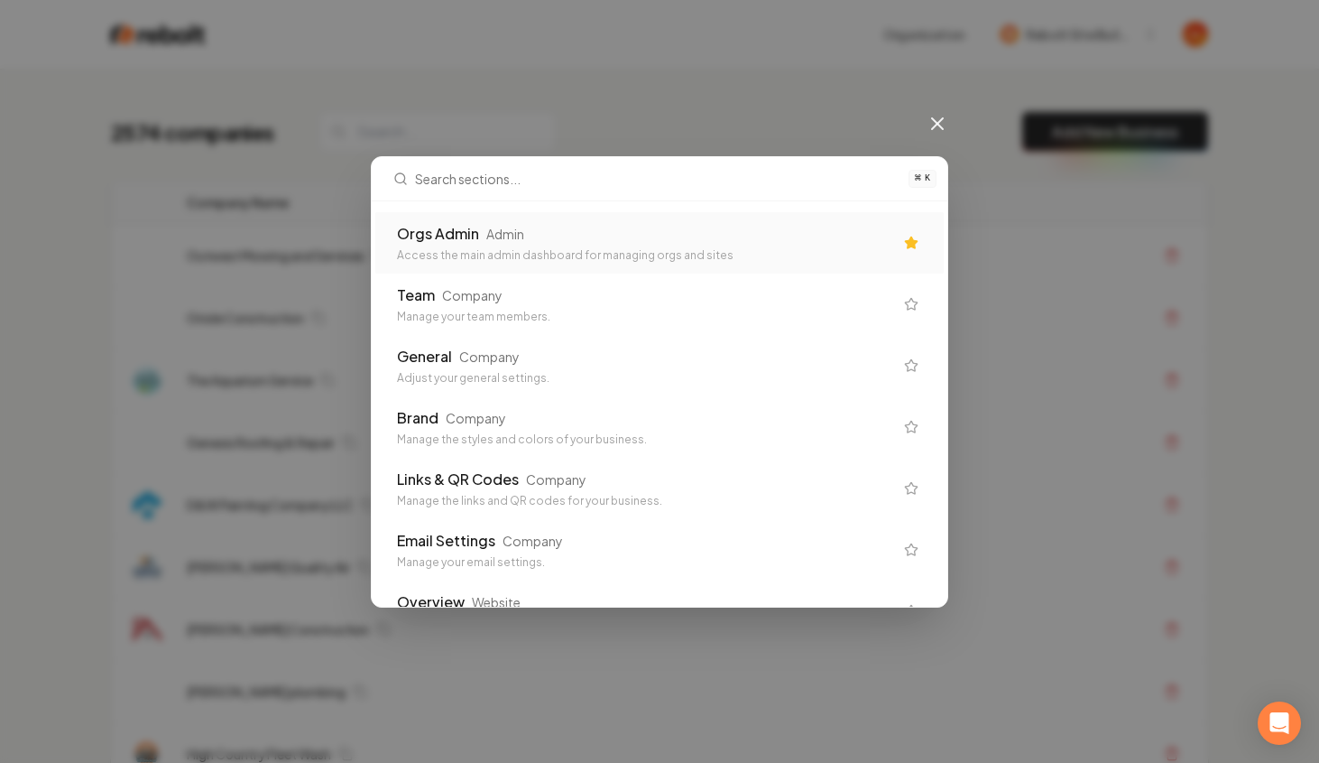
click at [558, 213] on div "Orgs Admin Admin Access the main admin dashboard for managing orgs and sites" at bounding box center [659, 242] width 569 height 61
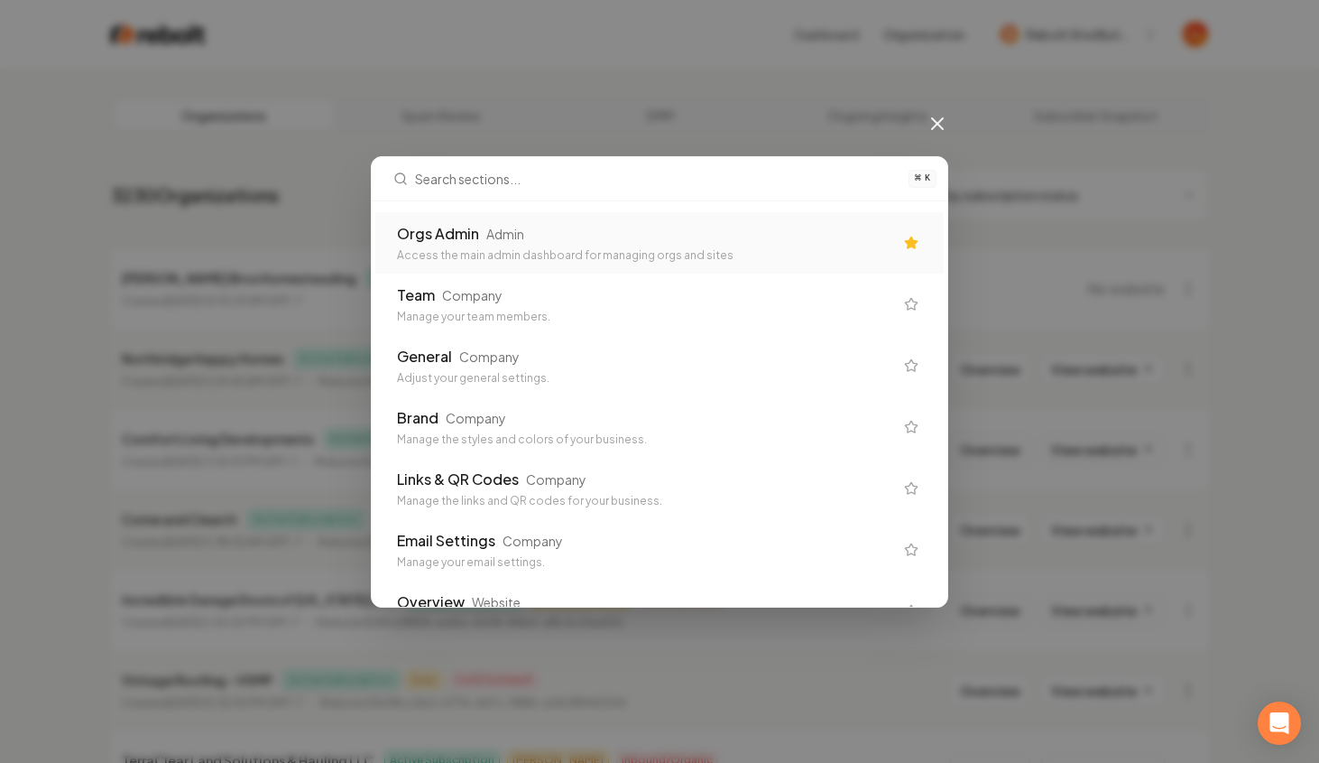
click at [518, 256] on div "Access the main admin dashboard for managing orgs and sites" at bounding box center [645, 255] width 496 height 14
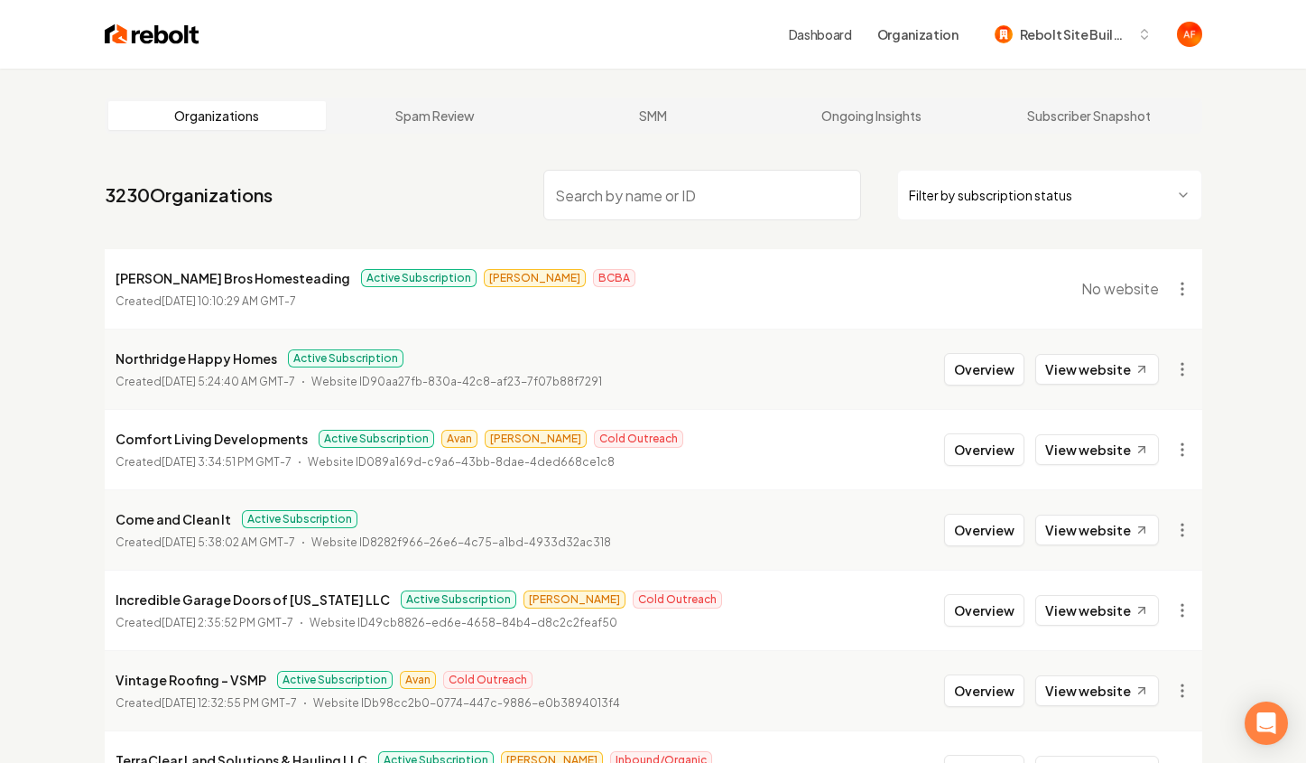
click at [125, 33] on img at bounding box center [152, 34] width 95 height 25
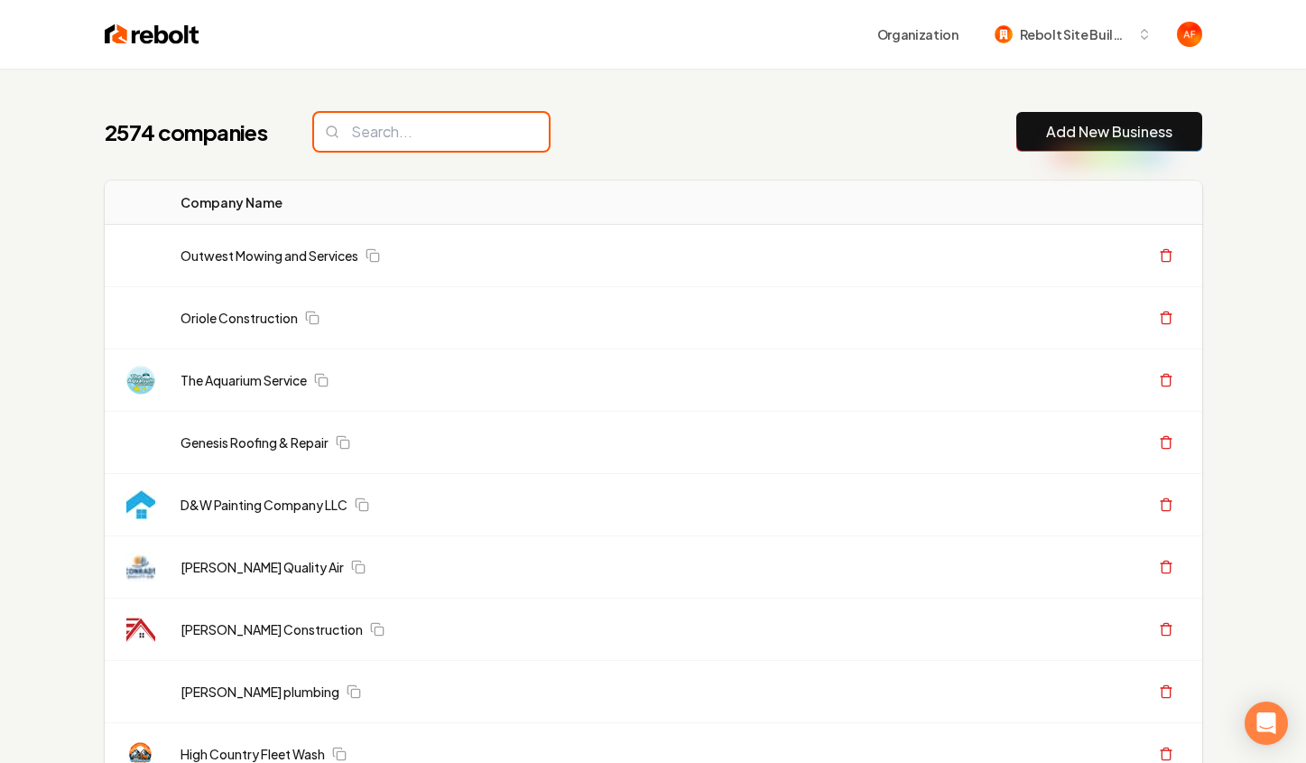
click at [397, 125] on input "search" at bounding box center [431, 132] width 235 height 38
click at [397, 135] on input "search" at bounding box center [431, 132] width 235 height 38
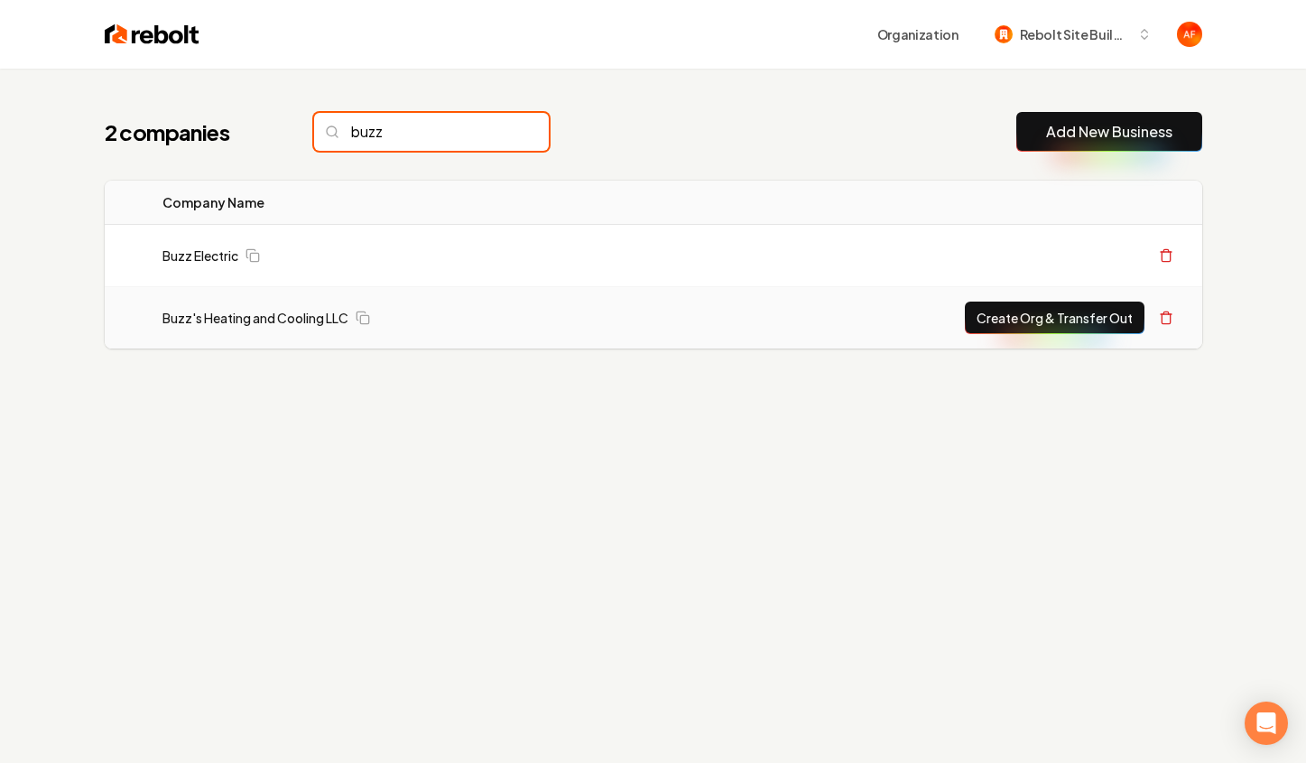
type input "buzz"
click at [1067, 322] on button "Create Org & Transfer Out" at bounding box center [1055, 317] width 180 height 32
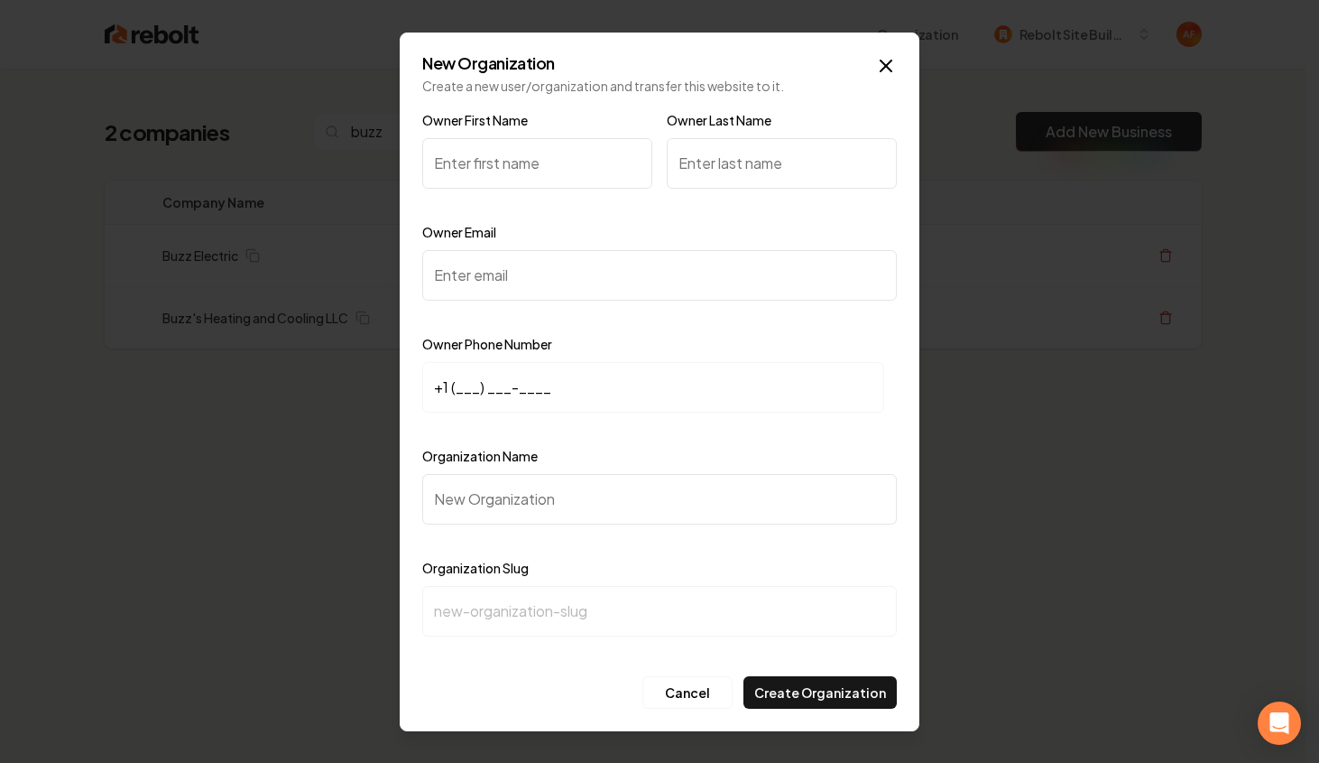
click at [697, 199] on div at bounding box center [782, 205] width 230 height 18
click at [489, 174] on input "Owner First Name" at bounding box center [537, 163] width 230 height 51
type input "Brian"
click at [488, 263] on input "Owner Email" at bounding box center [659, 275] width 475 height 51
paste input "buzzsheatingandcooling@outlook.com"
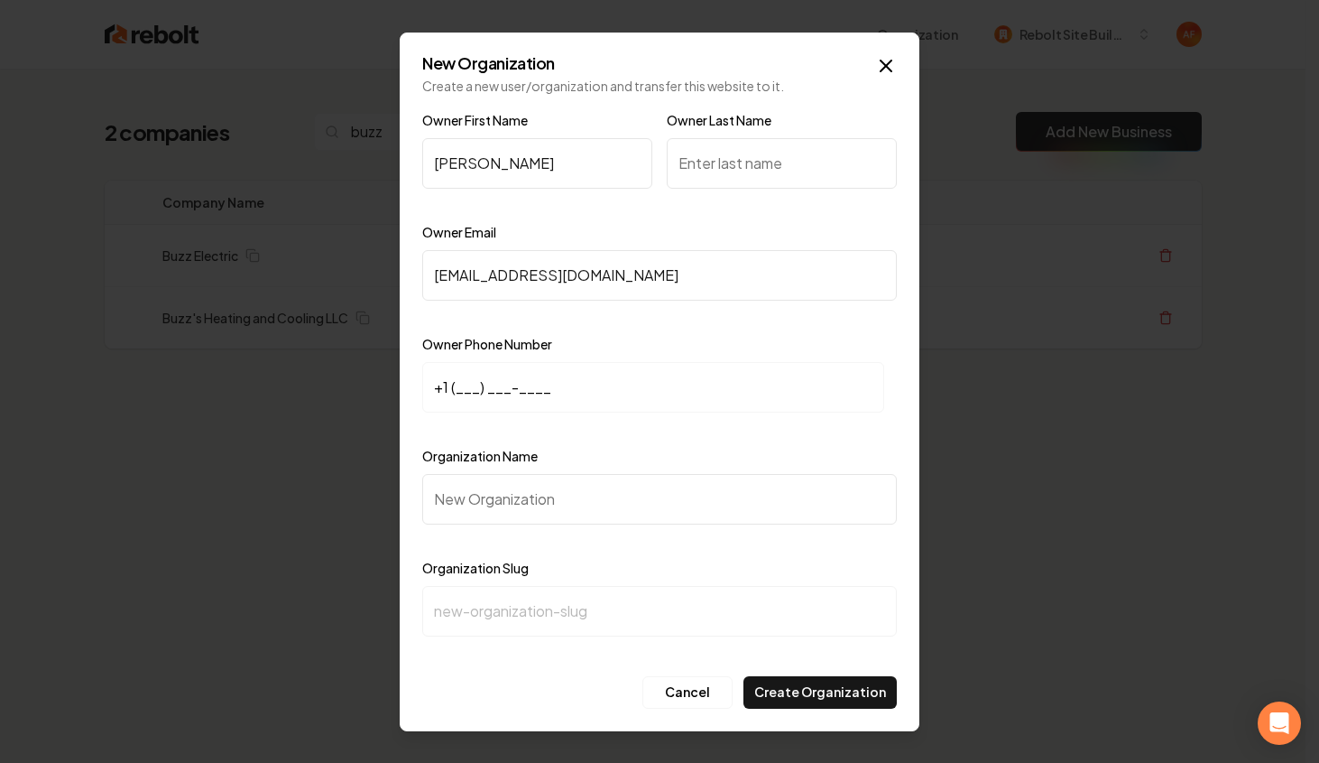
type input "buzzsheatingandcooling@outlook.com"
click at [459, 386] on input "+1 (___) ___-____" at bounding box center [653, 387] width 462 height 51
click at [457, 387] on input "+1 (___) ___-____" at bounding box center [653, 387] width 462 height 51
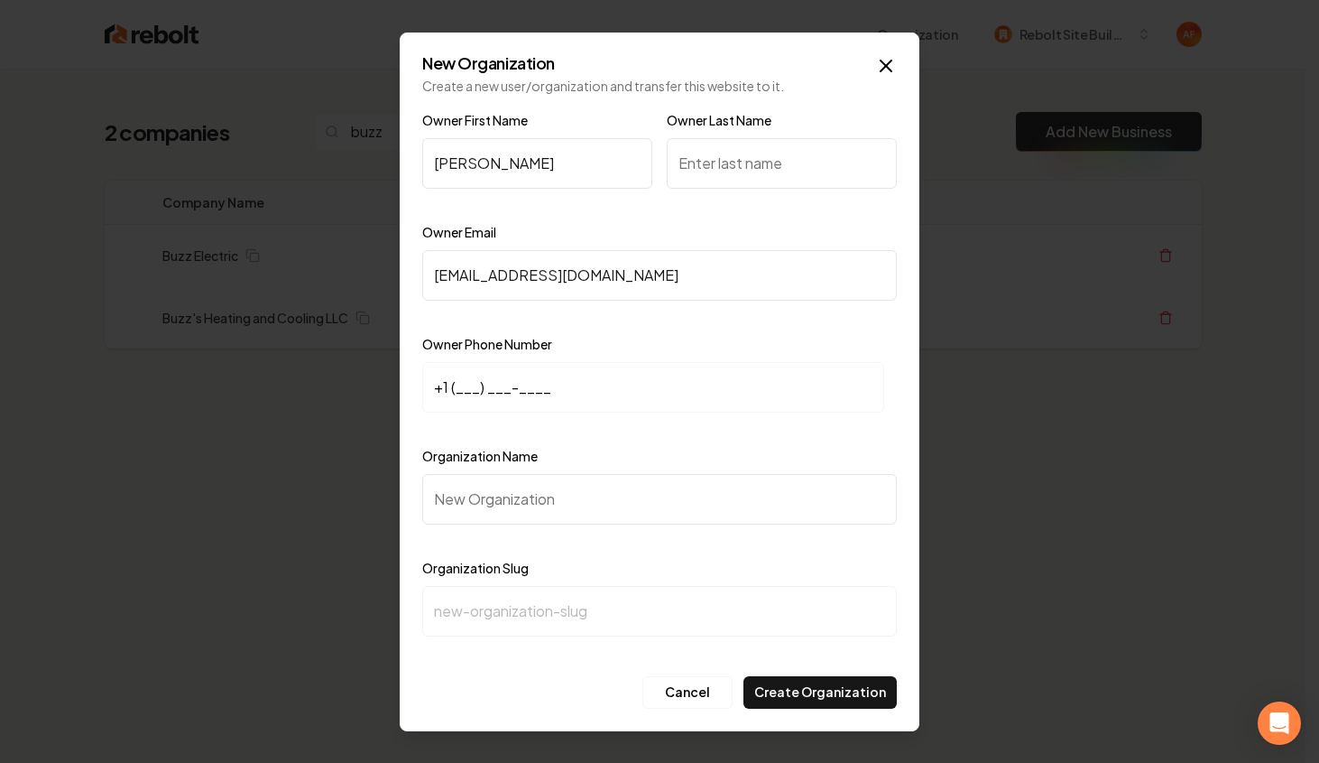
paste input "605) 431-3675"
type input "+1 (605) 431-3675"
click at [564, 500] on input "Organization Name" at bounding box center [659, 499] width 475 height 51
paste input "Buzz's Heating and Cooling LLC Heating"
type input "Buzz's Heating and Cooling LLC Heating"
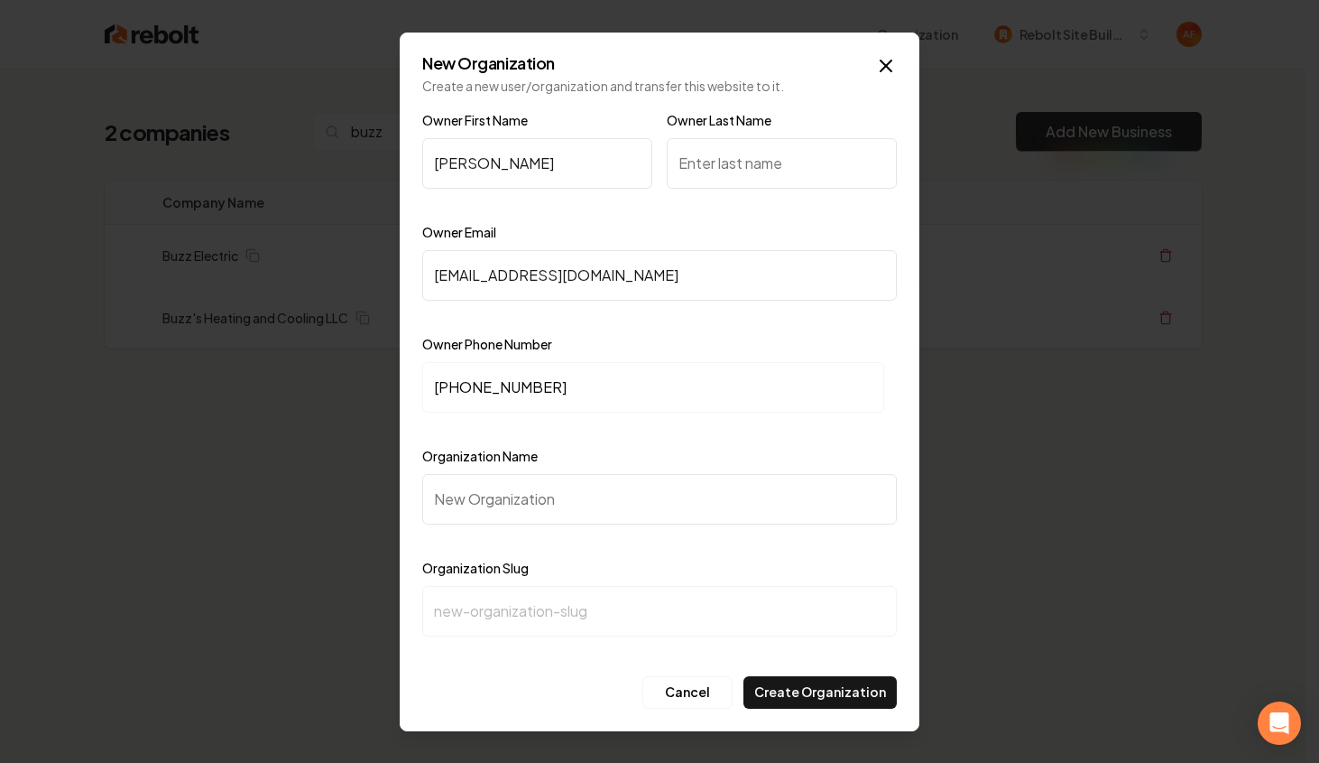
type input "buzzs-heating-and-cooling-llc-heating"
drag, startPoint x: 731, startPoint y: 494, endPoint x: 644, endPoint y: 491, distance: 86.7
click at [644, 491] on input "Buzz's Heating and Cooling LLC Heating" at bounding box center [659, 499] width 475 height 51
type input "Buzz's Heating and Cooling LLC"
type input "buzzs-heating-and-cooling-llc"
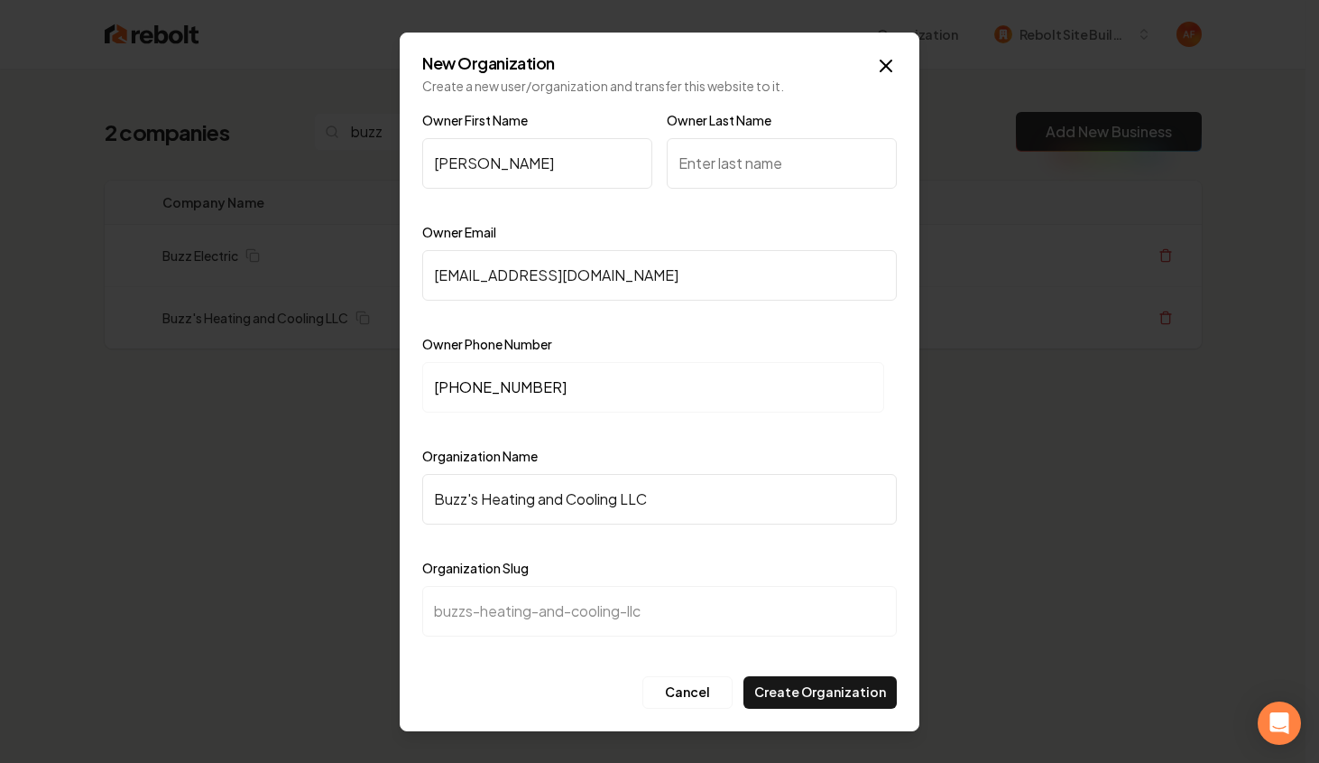
type input "Buzz's Heating and Cooling LLC"
click at [703, 182] on input "Owner Last Name" at bounding box center [782, 163] width 230 height 51
click at [729, 163] on input "konoche" at bounding box center [782, 163] width 230 height 51
click at [689, 169] on input "konochne" at bounding box center [782, 163] width 230 height 51
type input "Konochne"
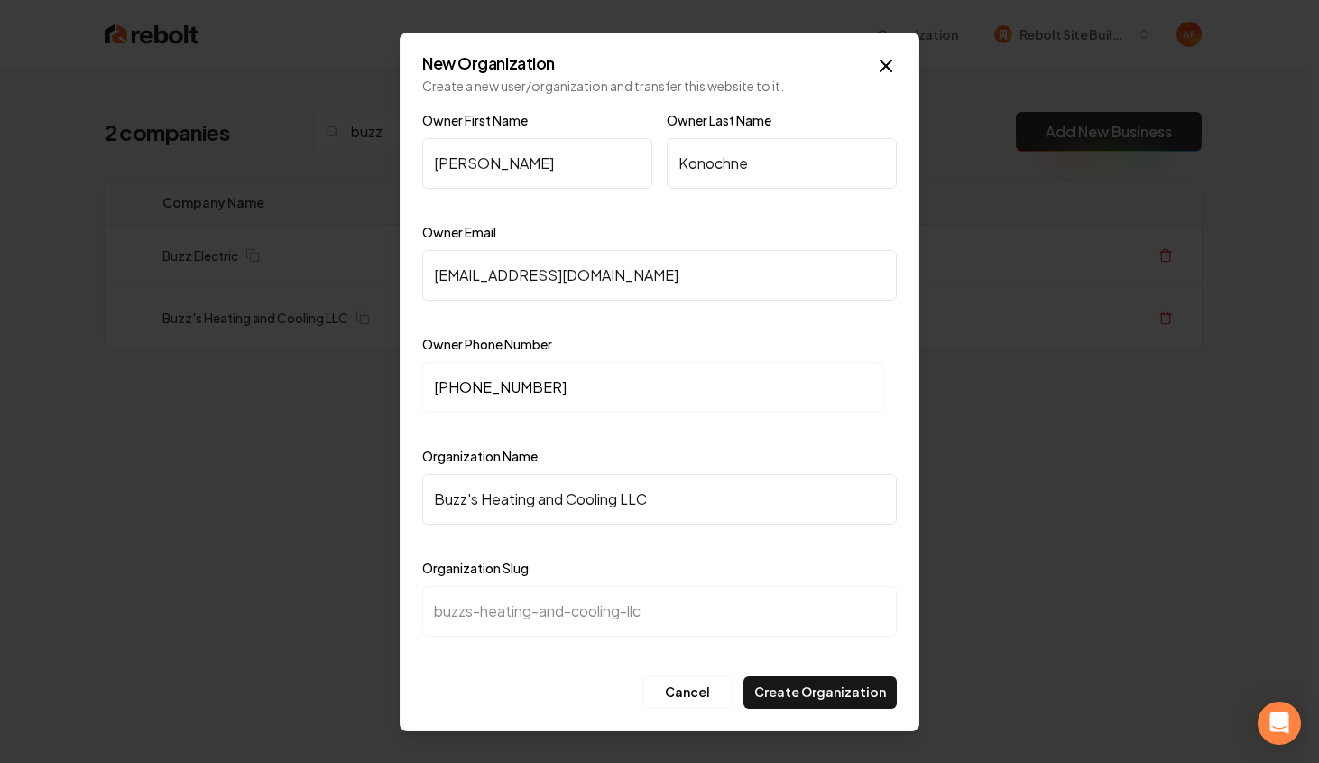
click at [680, 337] on div "Owner Phone Number +1 (605) 431-3675" at bounding box center [659, 385] width 475 height 105
click at [838, 697] on button "Create Organization" at bounding box center [820, 692] width 153 height 32
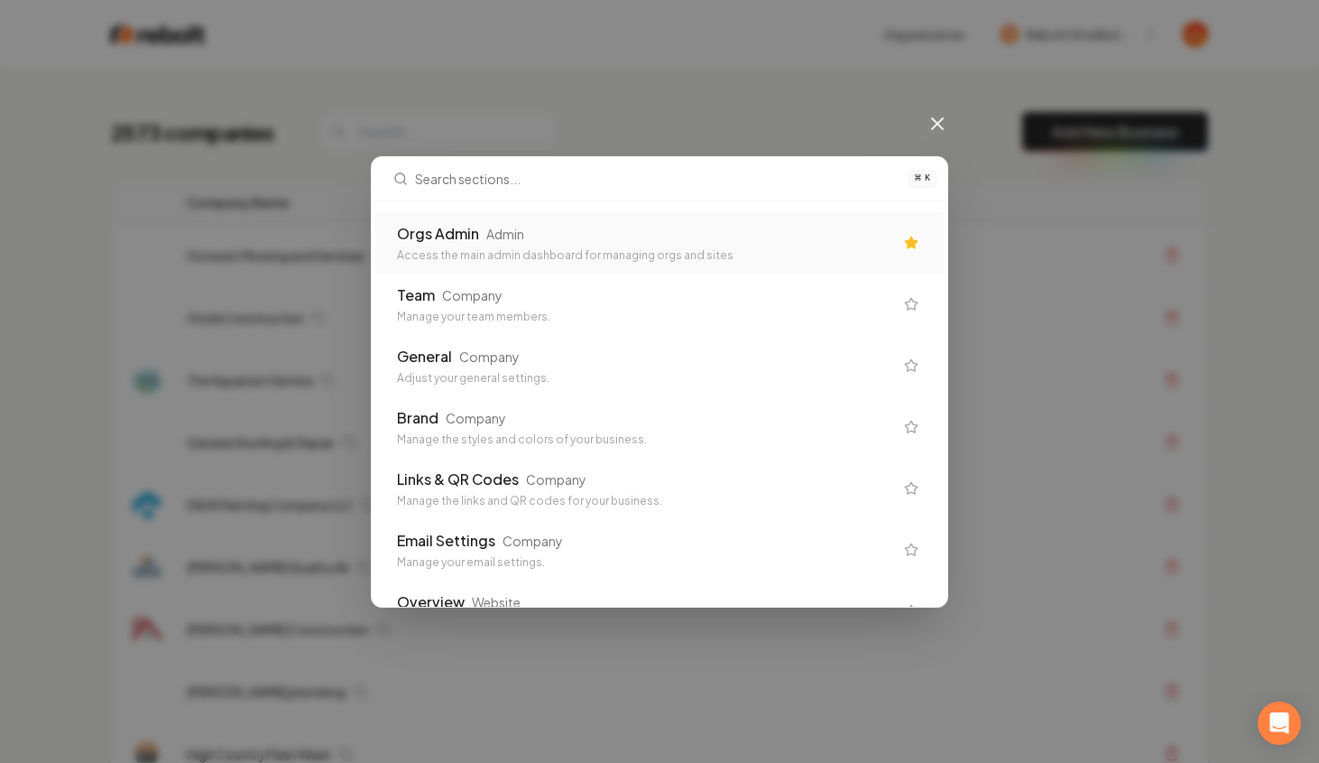
click at [798, 271] on div "Orgs Admin Admin Access the main admin dashboard for managing orgs and sites" at bounding box center [659, 242] width 569 height 61
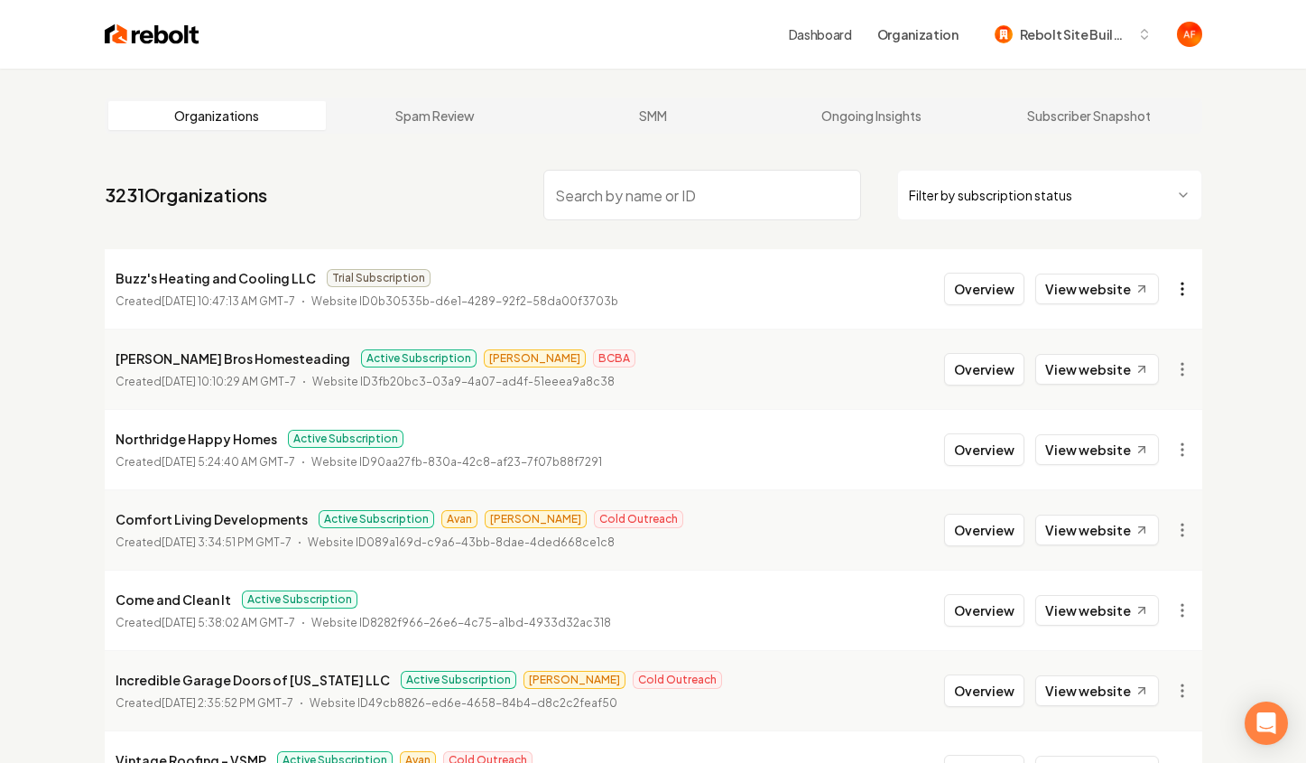
click at [1180, 285] on html "Dashboard Organization Rebolt Site Builder Organizations Spam Review SMM Ongoin…" at bounding box center [653, 381] width 1306 height 763
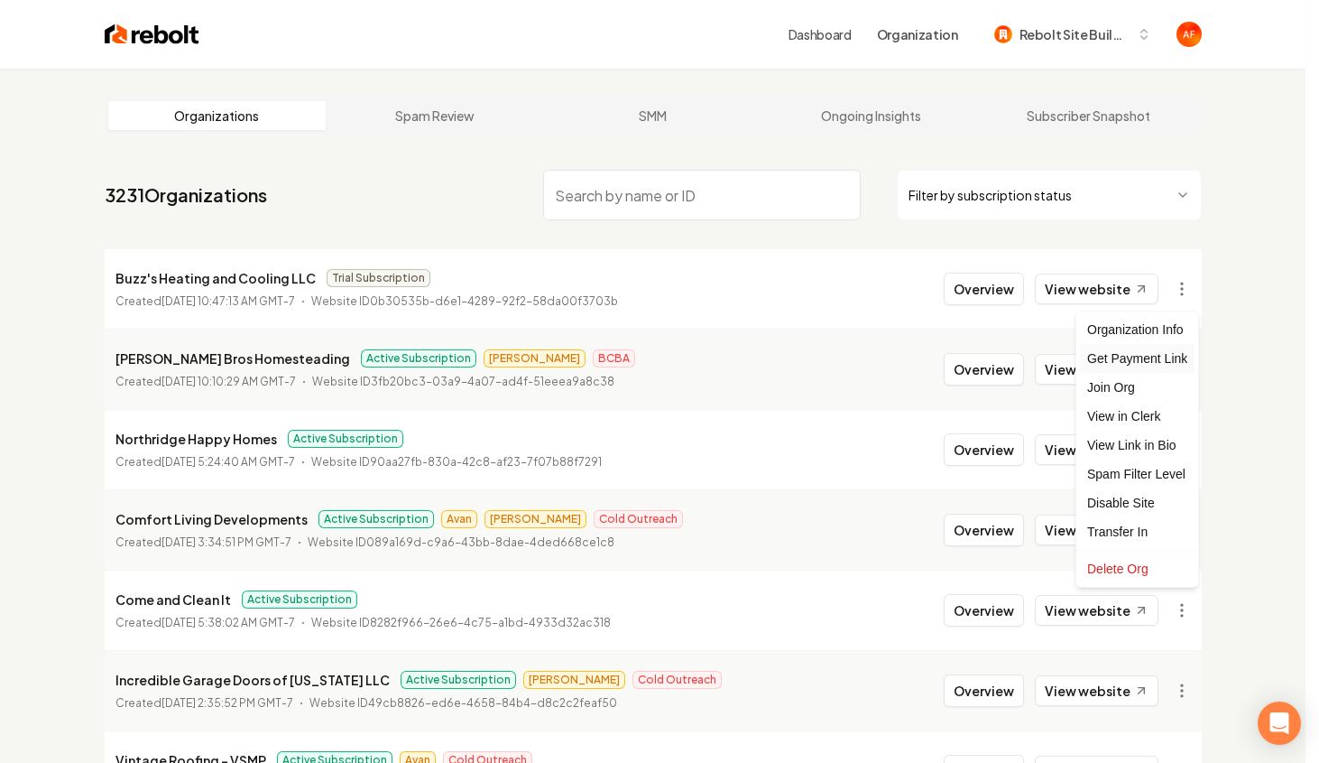
click at [1135, 359] on div "Get Payment Link" at bounding box center [1137, 358] width 115 height 29
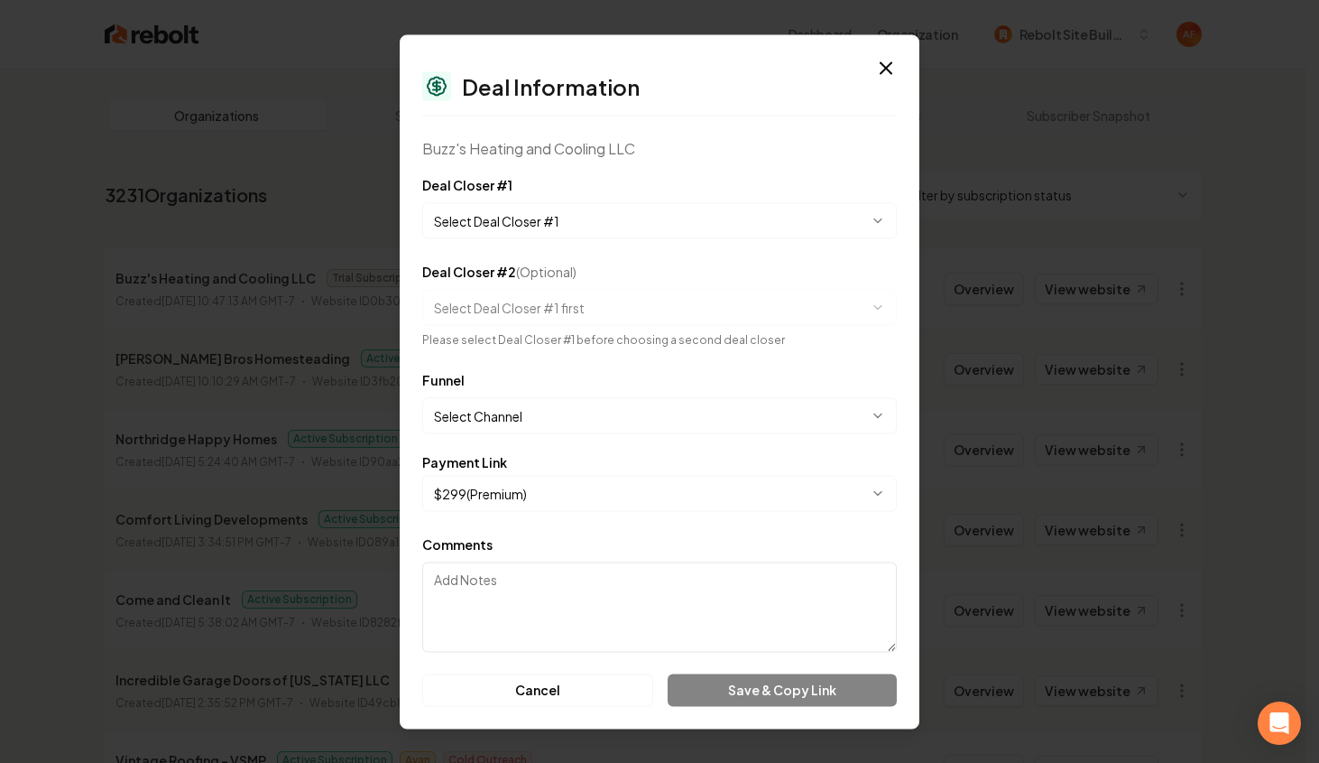
click at [617, 216] on body "Dashboard Organization Rebolt Site Builder Organizations Spam Review SMM Ongoin…" at bounding box center [653, 381] width 1306 height 763
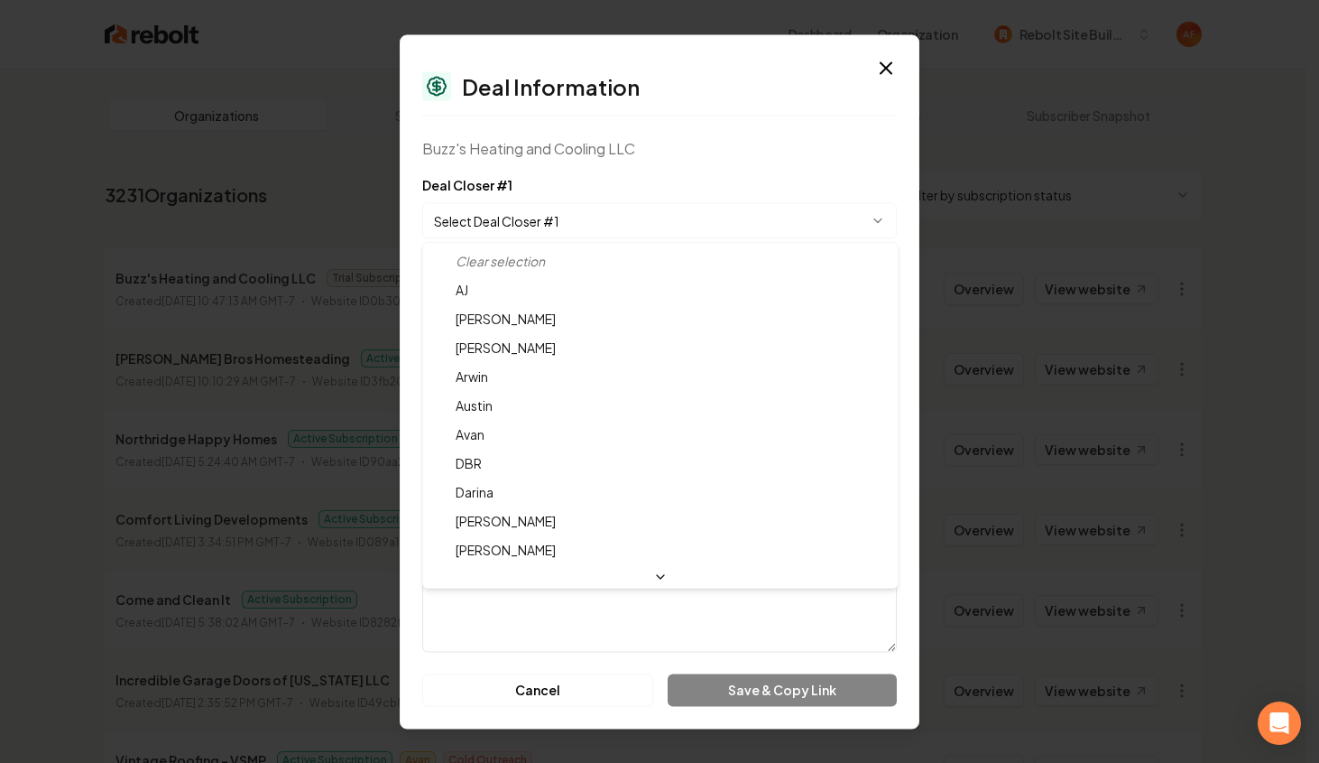
select select "**********"
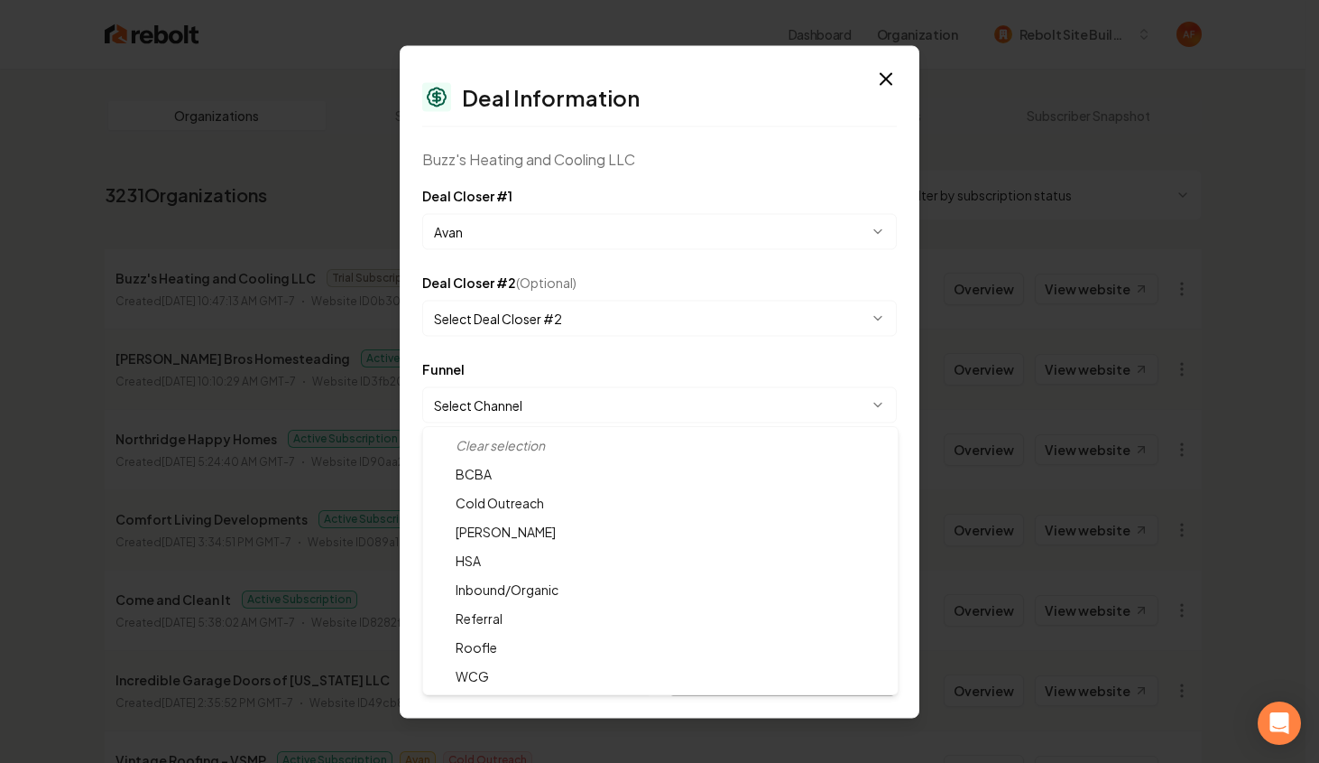
click at [525, 403] on body "Dashboard Organization Rebolt Site Builder Organizations Spam Review SMM Ongoin…" at bounding box center [653, 381] width 1306 height 763
select select "**********"
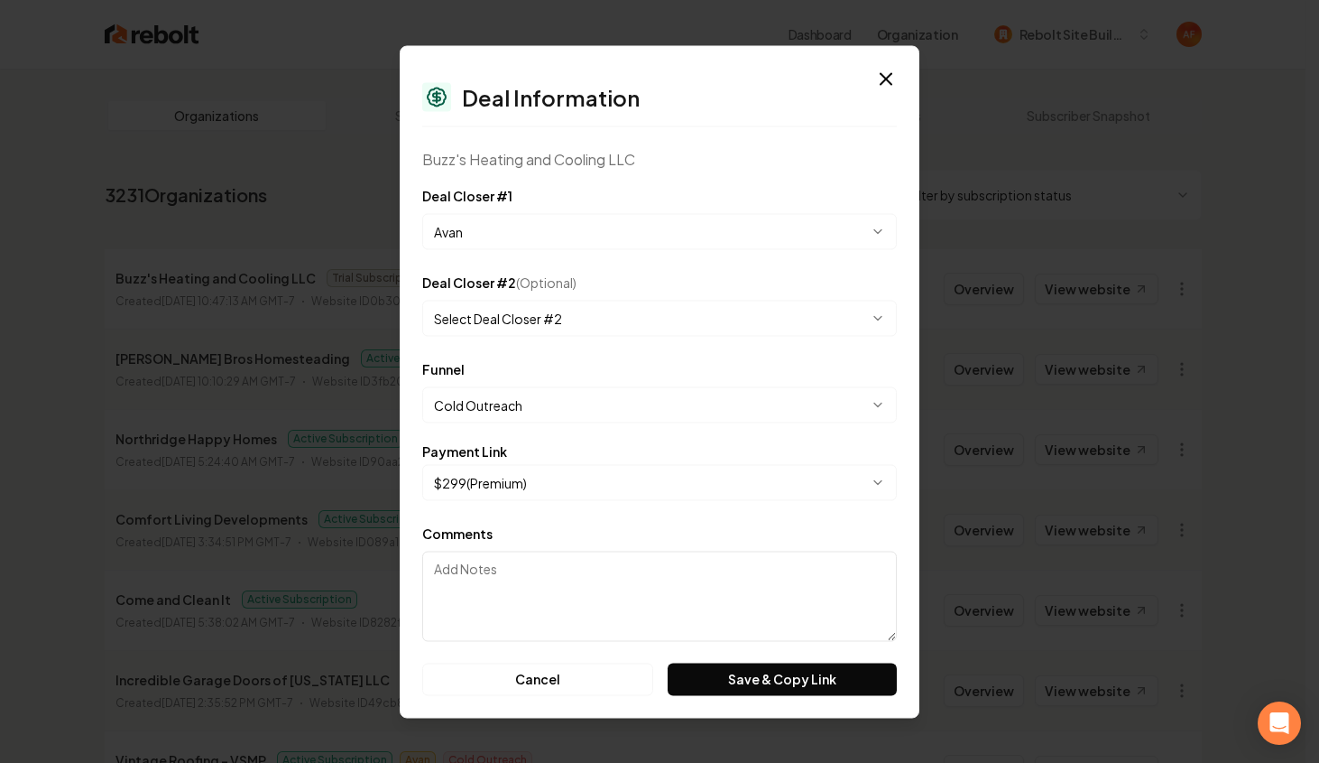
click at [738, 472] on body "Dashboard Organization Rebolt Site Builder Organizations Spam Review SMM Ongoin…" at bounding box center [653, 381] width 1306 height 763
click at [744, 680] on button "Save & Copy Link" at bounding box center [782, 678] width 229 height 32
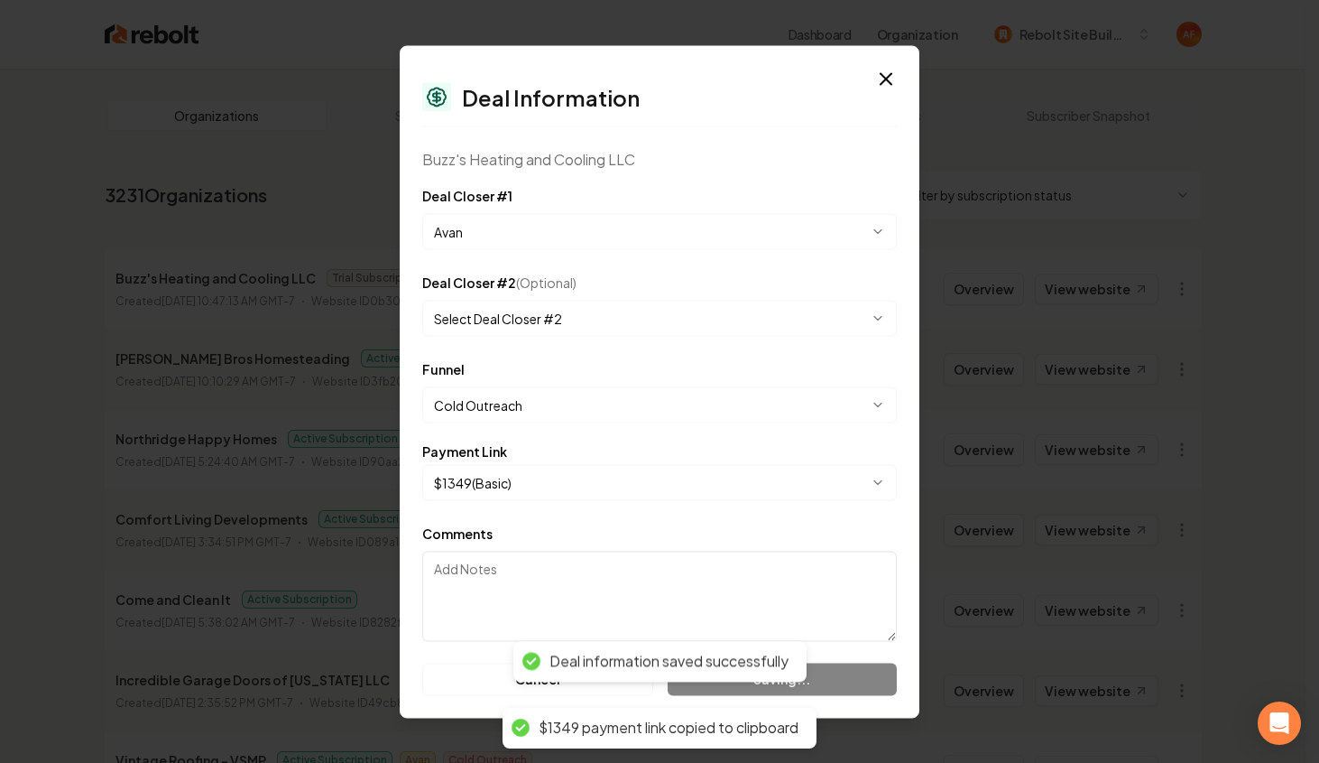
select select "**********"
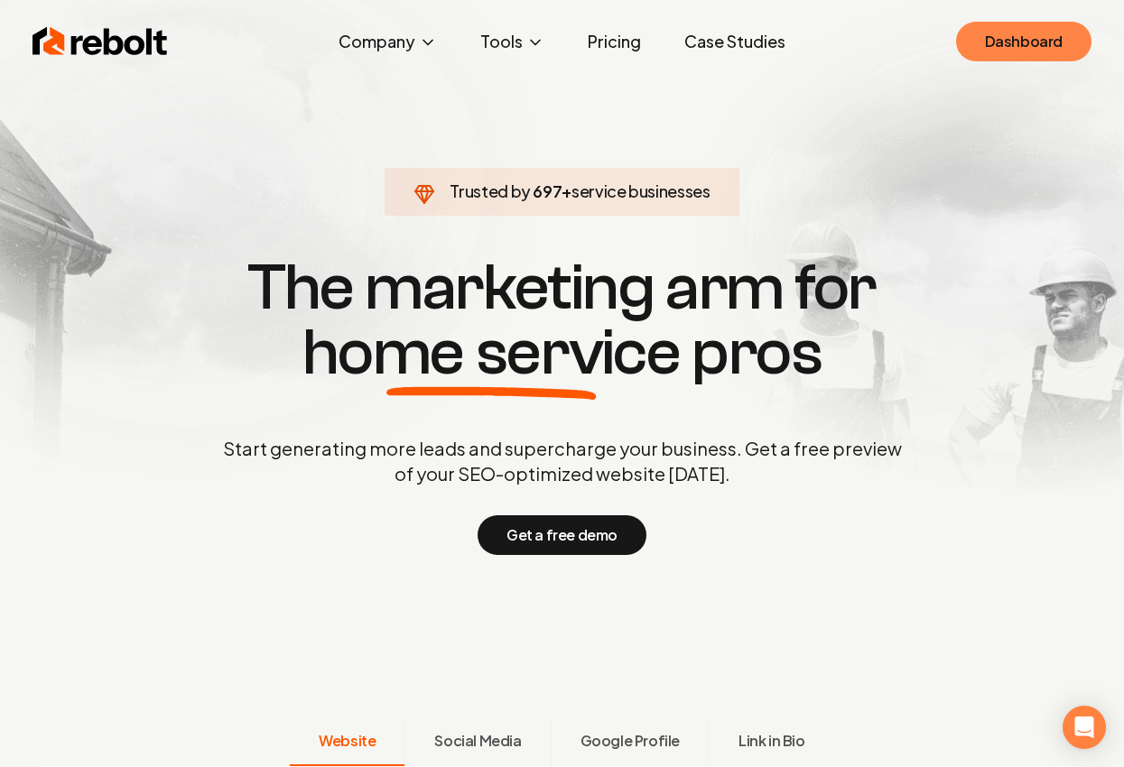
click at [983, 50] on link "Dashboard" at bounding box center [1023, 42] width 135 height 40
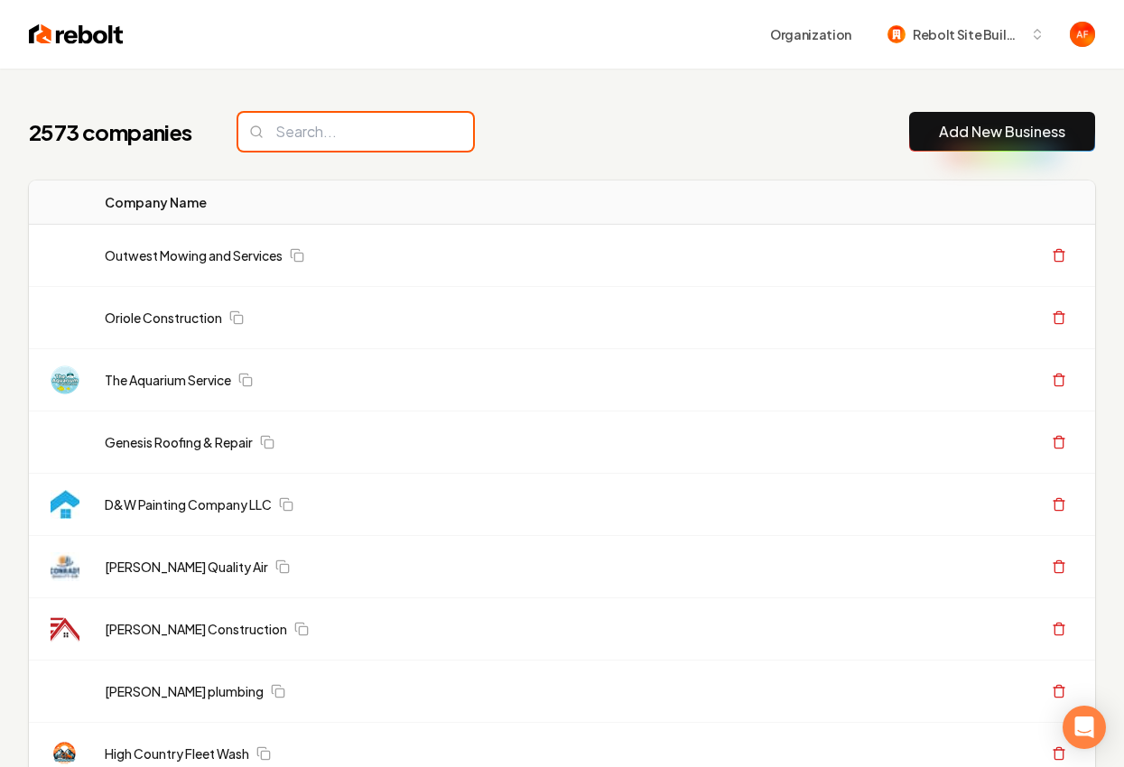
click at [311, 138] on input "search" at bounding box center [355, 132] width 235 height 38
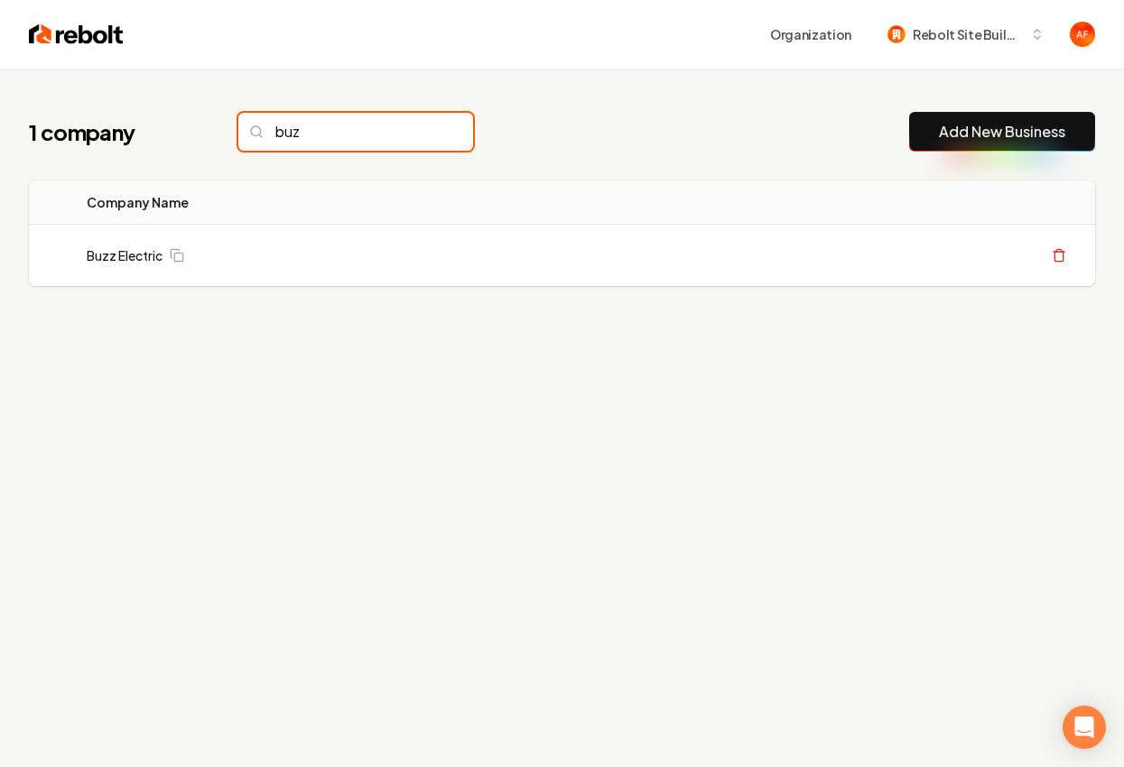
type input "buz"
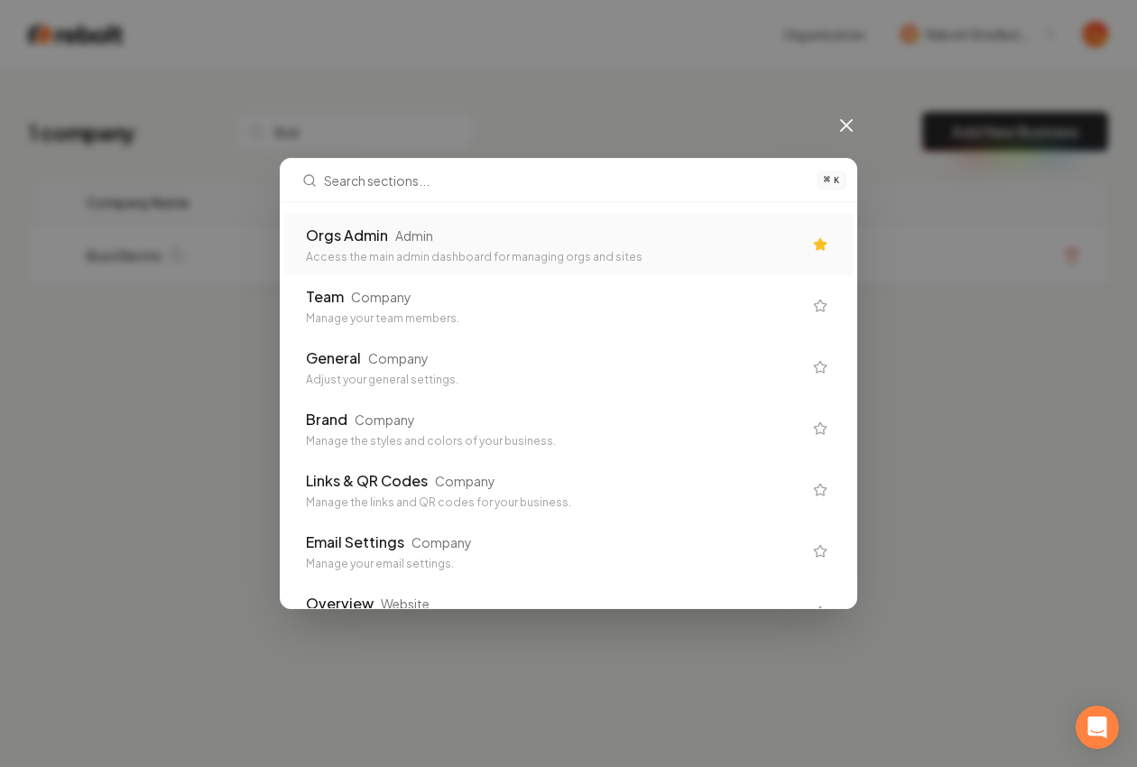
click at [481, 257] on div "Access the main admin dashboard for managing orgs and sites" at bounding box center [554, 257] width 496 height 14
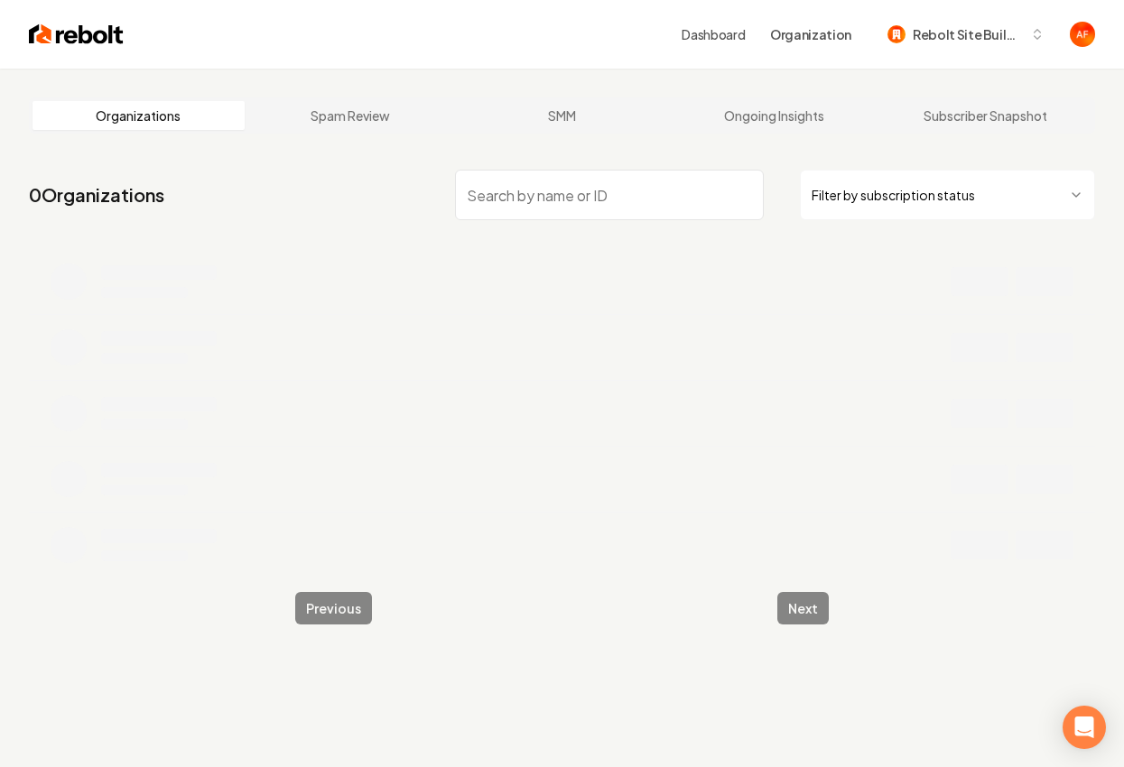
click at [512, 185] on input "search" at bounding box center [609, 195] width 308 height 51
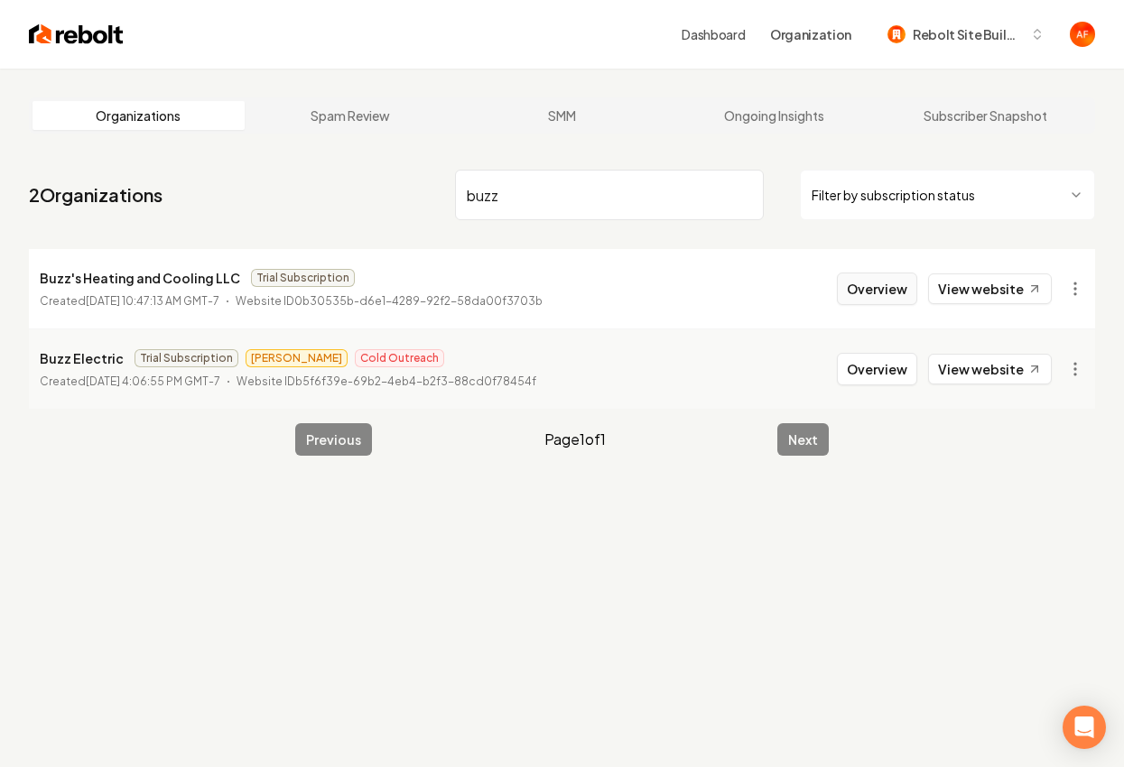
type input "buzz"
click at [886, 288] on button "Overview" at bounding box center [877, 289] width 80 height 32
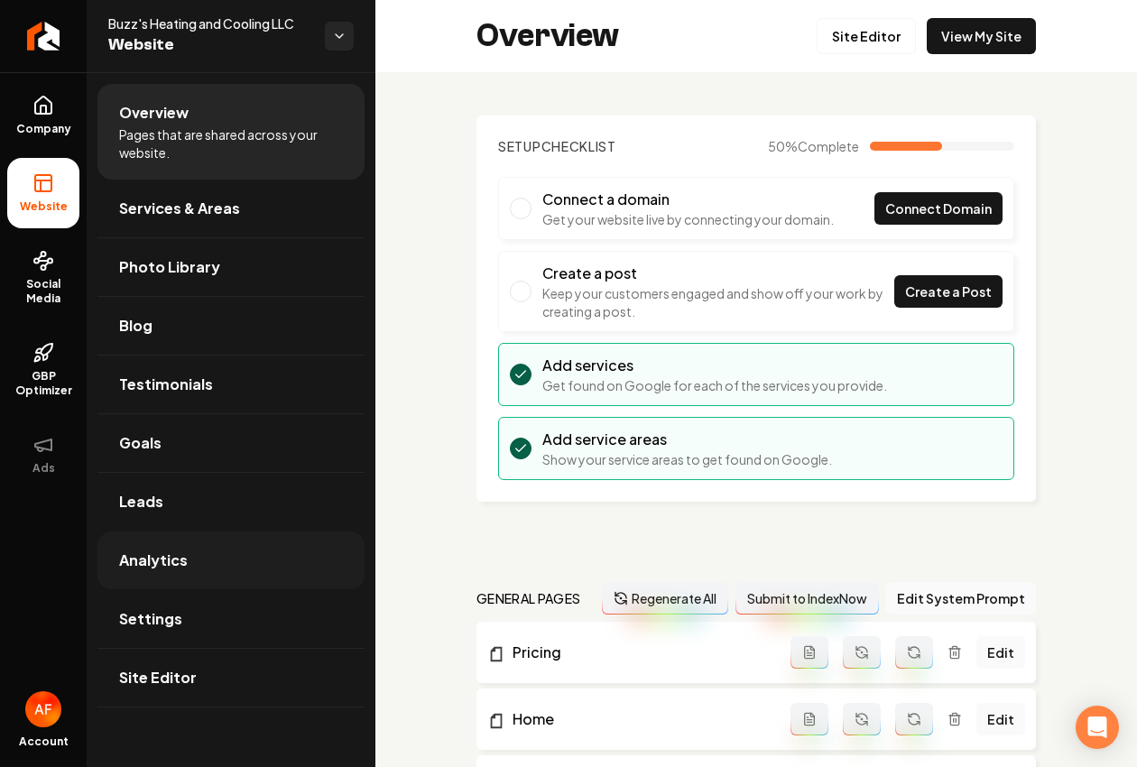
click at [224, 540] on link "Analytics" at bounding box center [230, 561] width 267 height 58
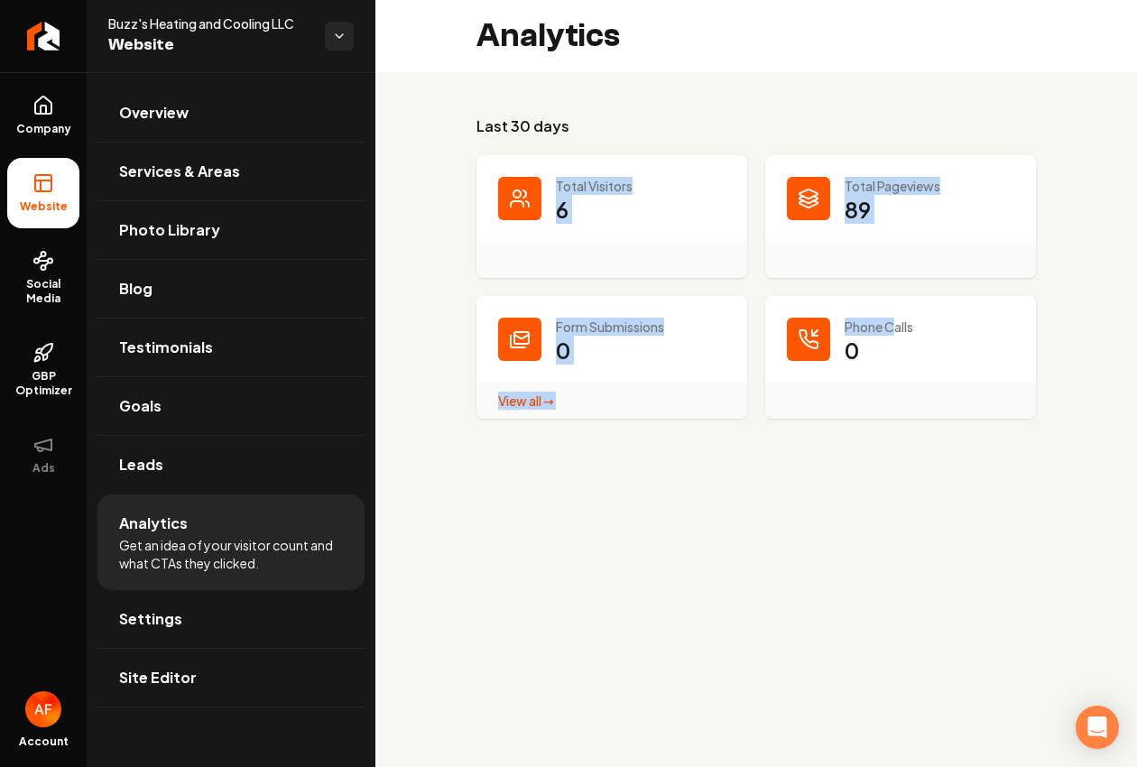
drag, startPoint x: 861, startPoint y: 317, endPoint x: 642, endPoint y: 124, distance: 292.2
click at [642, 123] on div "Last 30 days Total Visitors 6 Total Pageviews 89 Form Submissions 0 View all → …" at bounding box center [757, 267] width 560 height 303
click at [606, 148] on div "Last 30 days Total Visitors 6 Total Pageviews 89 Form Submissions 0 View all → …" at bounding box center [757, 267] width 560 height 303
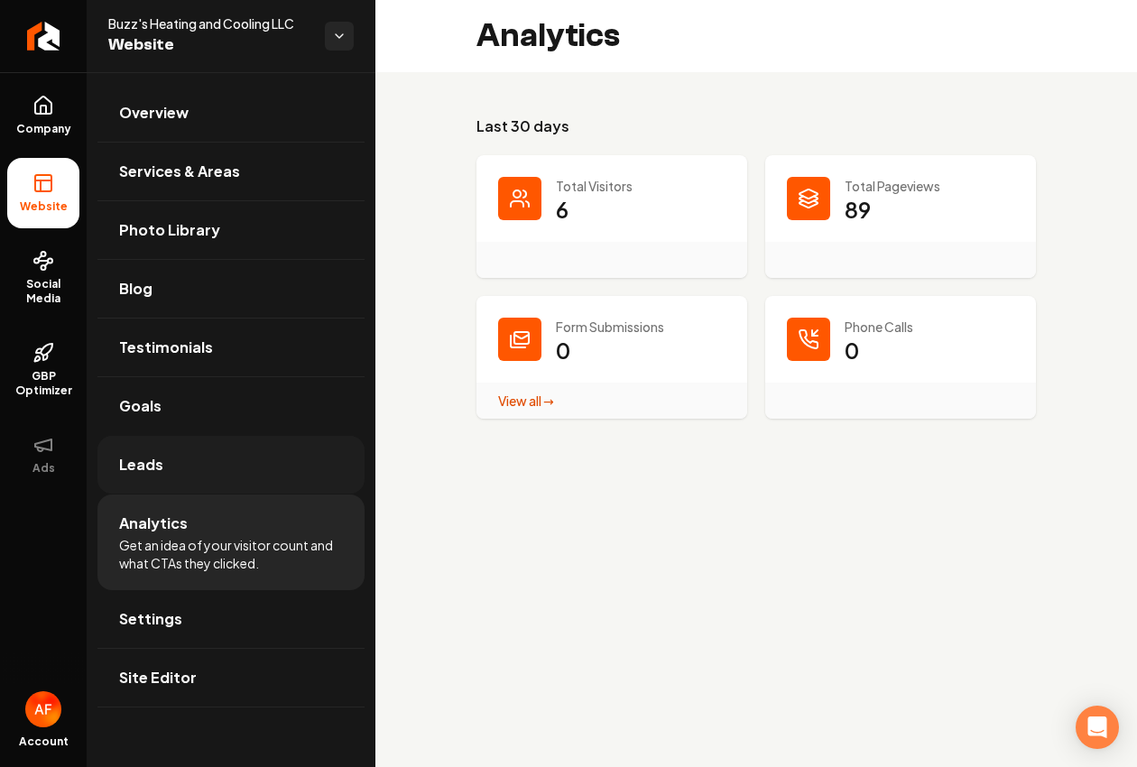
click at [186, 462] on link "Leads" at bounding box center [230, 465] width 267 height 58
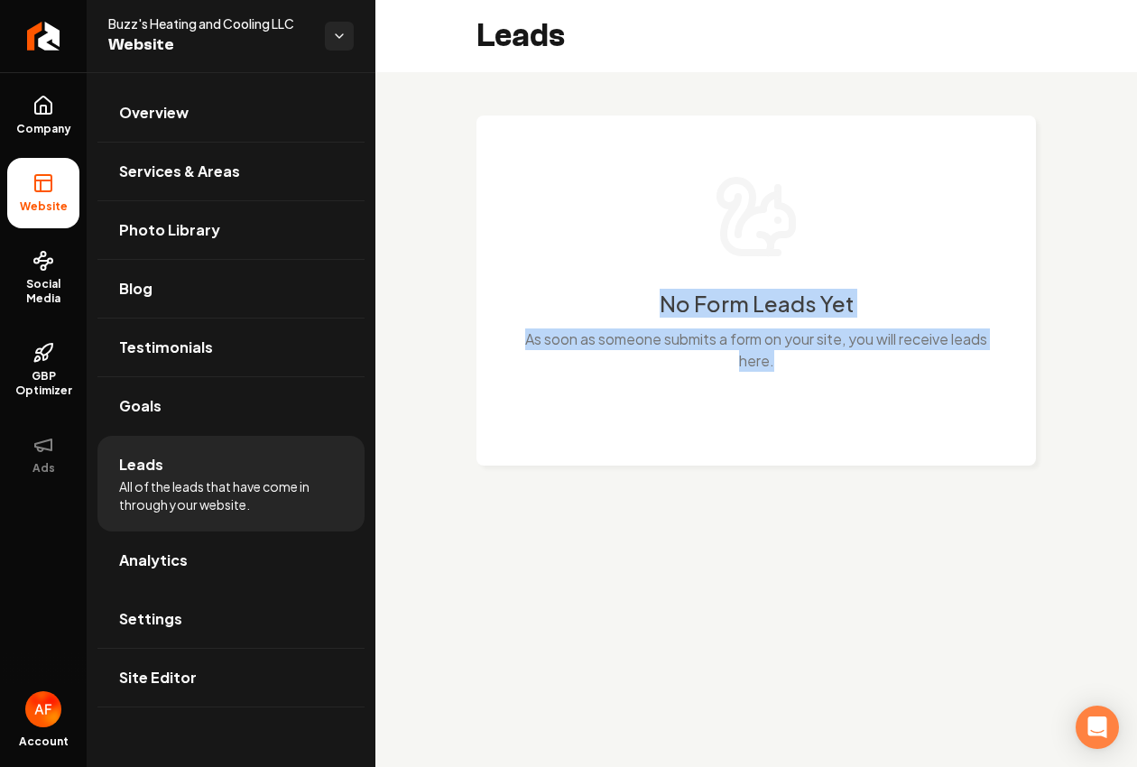
drag, startPoint x: 609, startPoint y: 178, endPoint x: 810, endPoint y: 449, distance: 338.1
click at [810, 455] on div "No Form Leads Yet As soon as someone submits a form on your site, you will rece…" at bounding box center [757, 291] width 560 height 350
drag, startPoint x: 813, startPoint y: 433, endPoint x: 323, endPoint y: 301, distance: 507.5
click at [813, 433] on div "No Form Leads Yet As soon as someone submits a form on your site, you will rece…" at bounding box center [757, 291] width 560 height 350
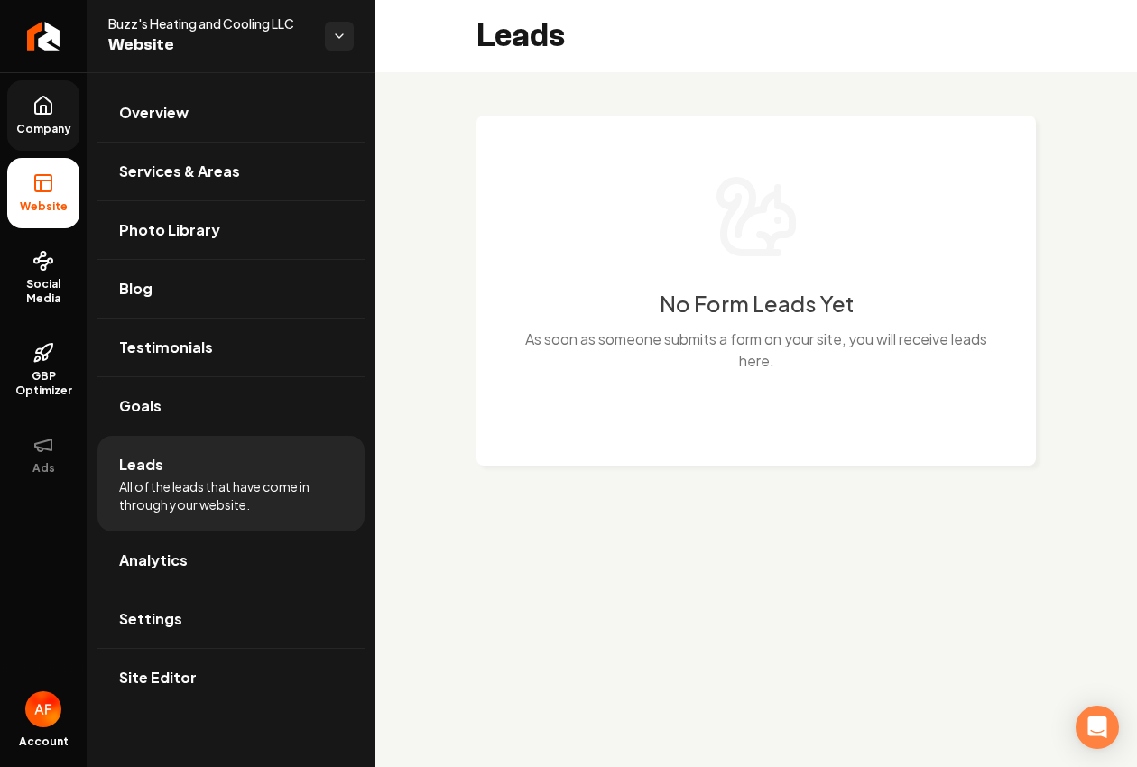
click at [36, 125] on span "Company" at bounding box center [43, 129] width 69 height 14
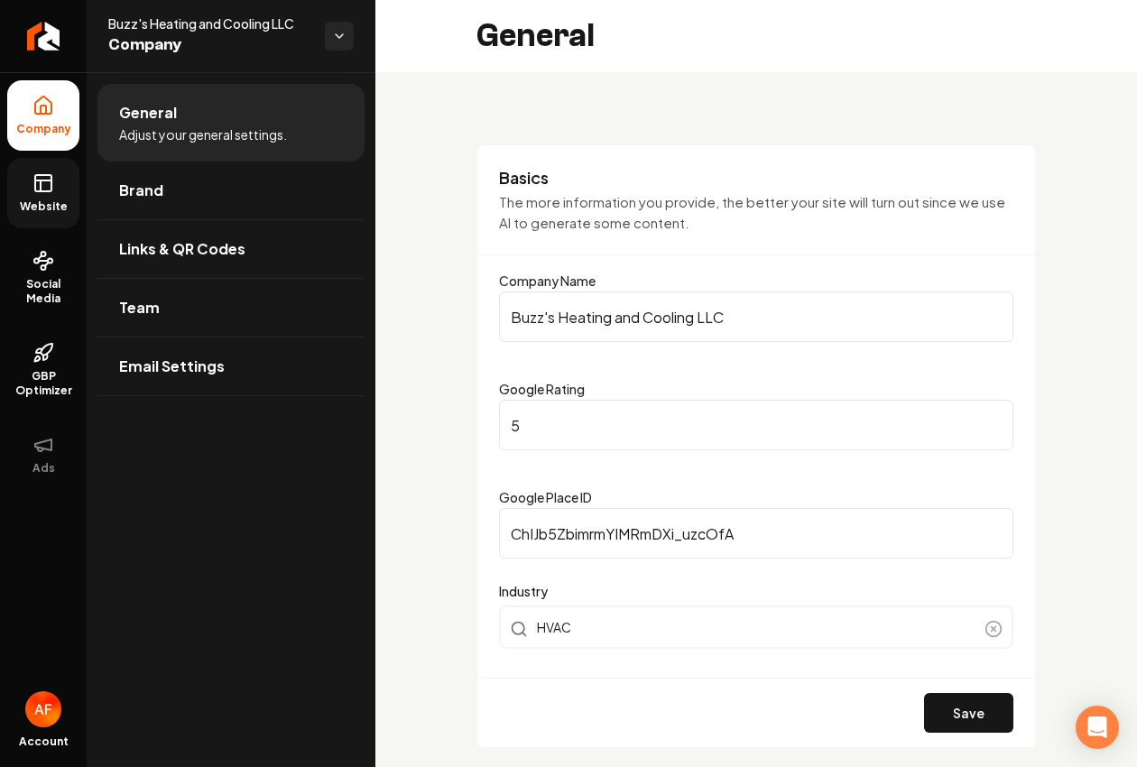
click at [37, 188] on icon at bounding box center [43, 183] width 22 height 22
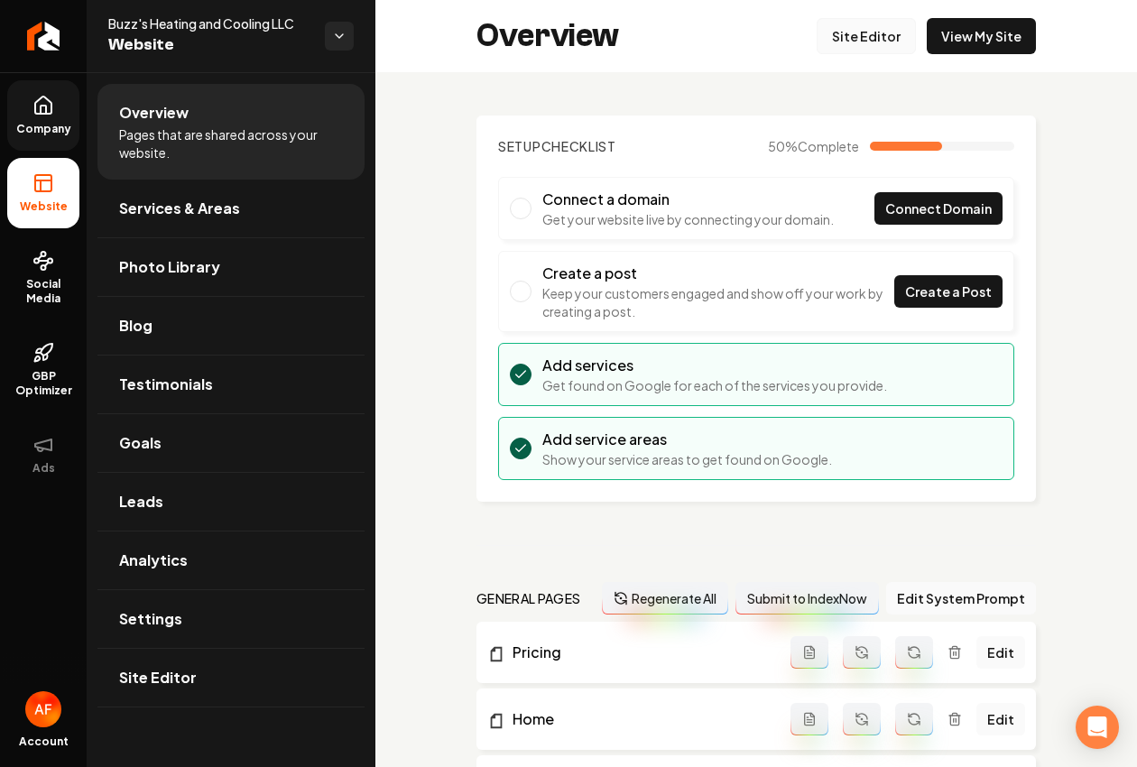
click at [882, 39] on link "Site Editor" at bounding box center [866, 36] width 99 height 36
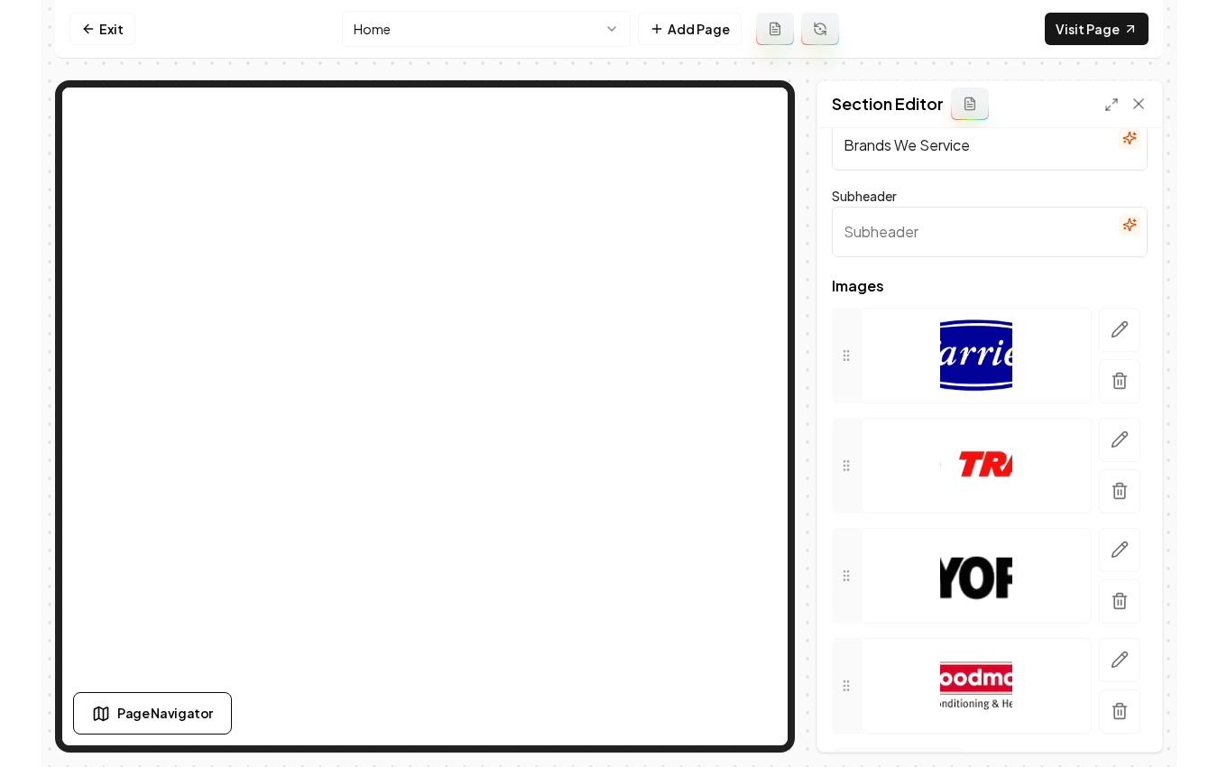
scroll to position [95, 0]
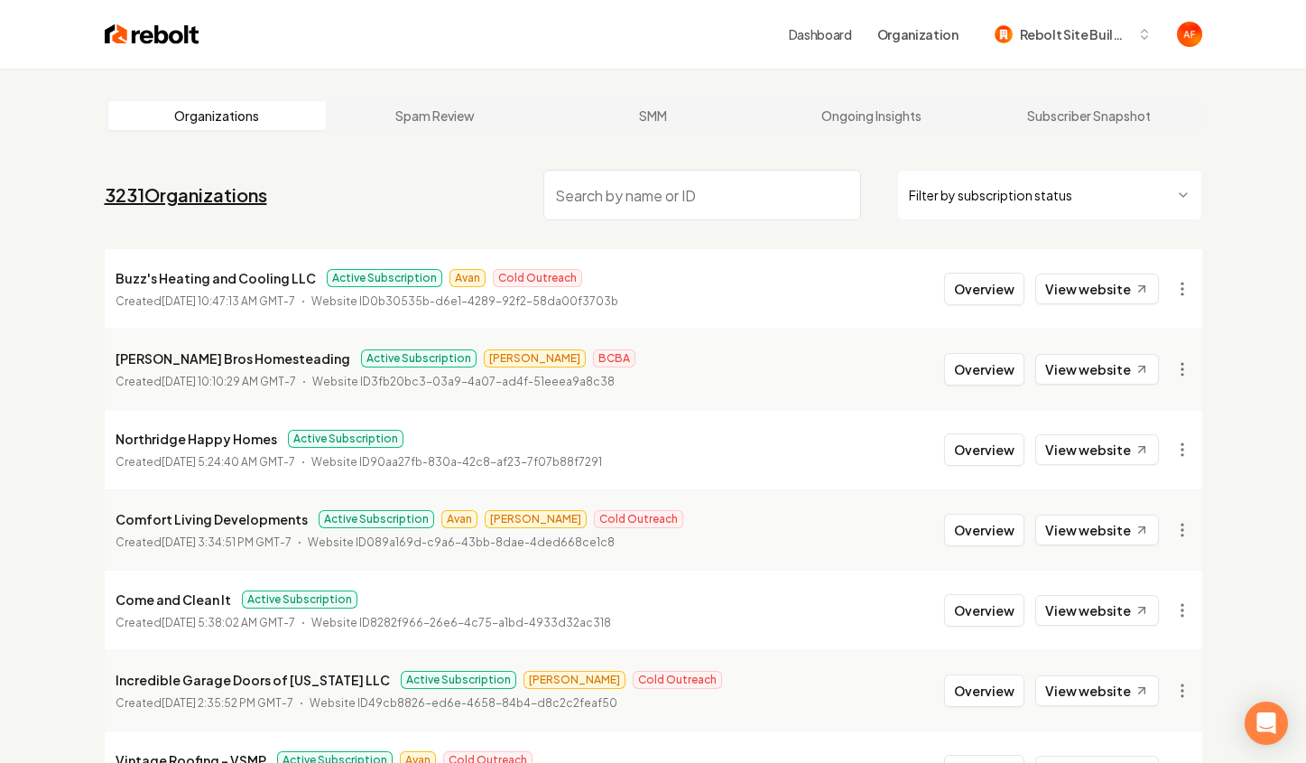
click at [236, 182] on link "3231 Organizations" at bounding box center [186, 194] width 162 height 25
drag, startPoint x: 987, startPoint y: 271, endPoint x: 976, endPoint y: 295, distance: 27.0
click at [987, 271] on li "Buzz's Heating and Cooling LLC Active Subscription Avan Cold Outreach Created […" at bounding box center [653, 288] width 1097 height 79
click at [976, 295] on button "Overview" at bounding box center [984, 289] width 80 height 32
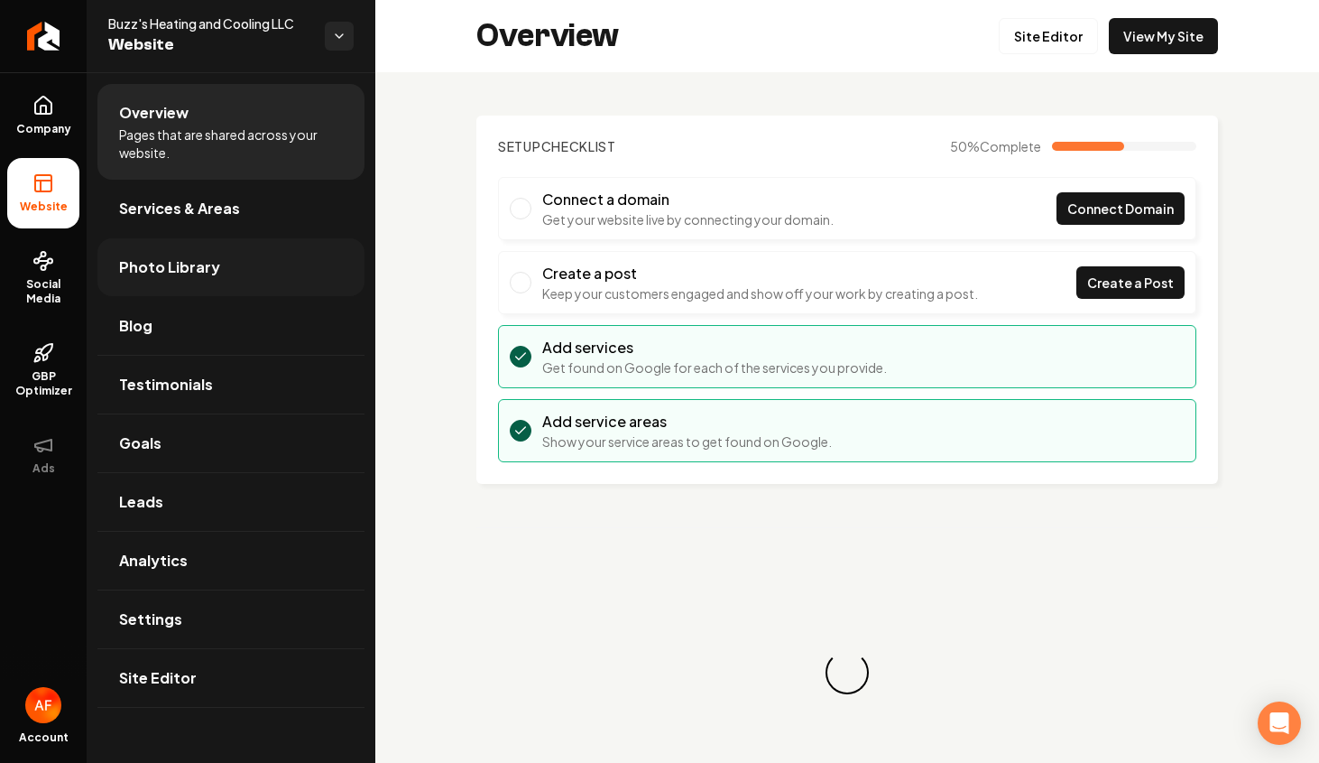
click at [155, 265] on span "Photo Library" at bounding box center [169, 267] width 101 height 22
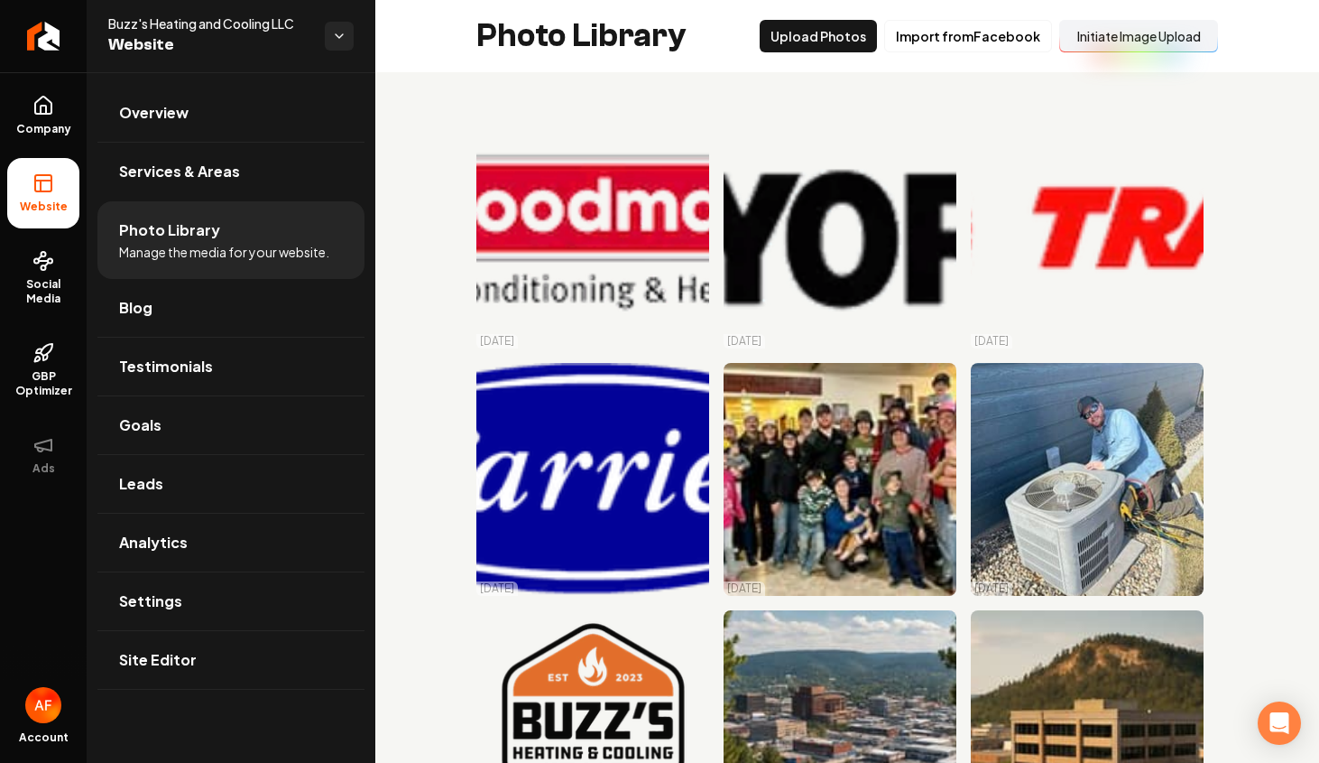
click at [1078, 32] on button "Initiate Image Upload" at bounding box center [1139, 36] width 159 height 32
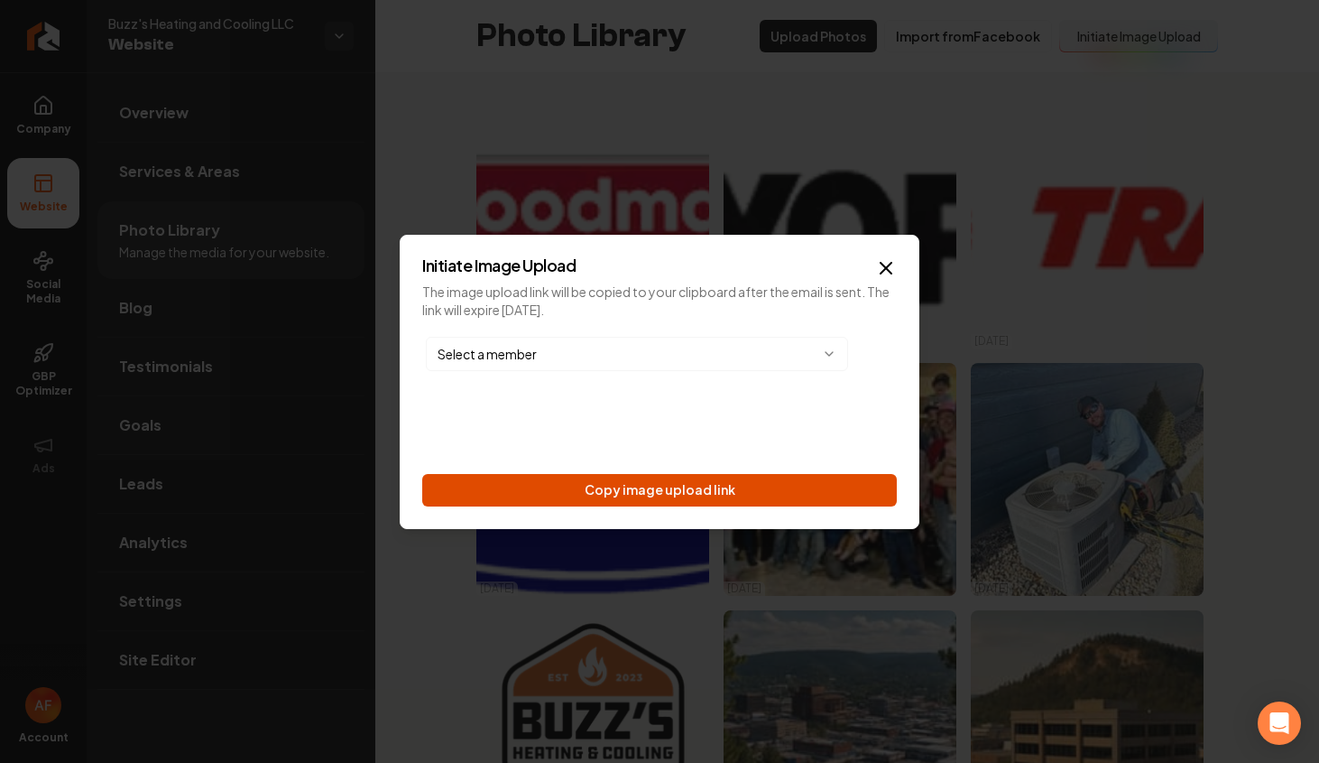
click at [645, 475] on button "Copy image upload link" at bounding box center [659, 490] width 475 height 32
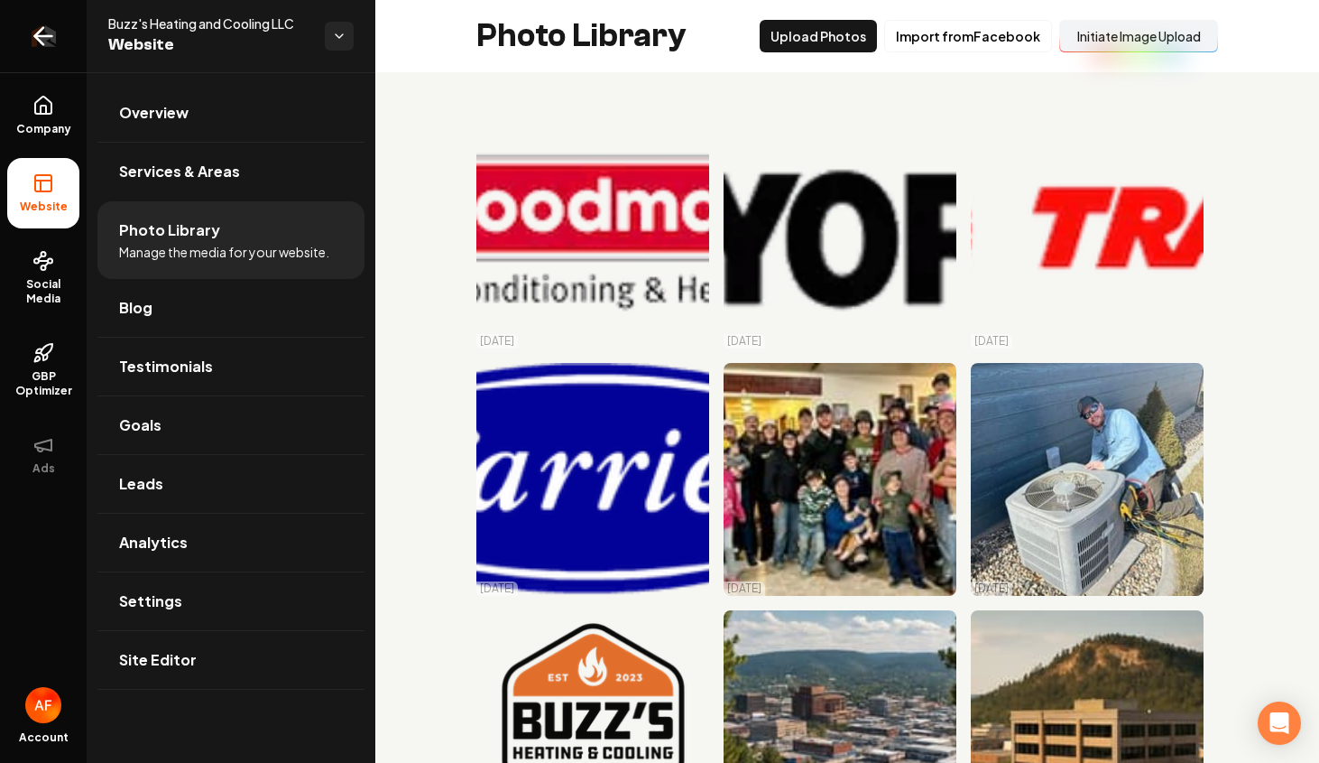
drag, startPoint x: 56, startPoint y: 25, endPoint x: 79, endPoint y: 8, distance: 29.1
click at [56, 24] on icon "Return to dashboard" at bounding box center [43, 36] width 29 height 29
